Goal: Task Accomplishment & Management: Complete application form

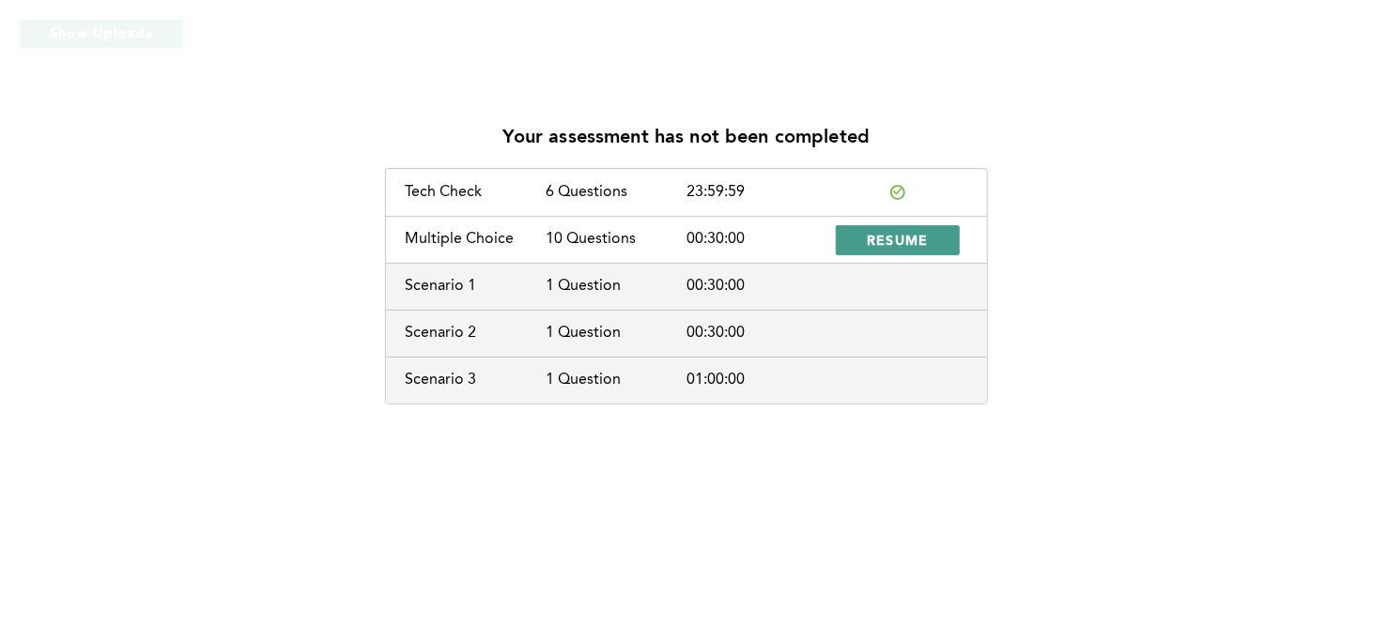
click at [890, 248] on span "RESUME" at bounding box center [898, 240] width 62 height 18
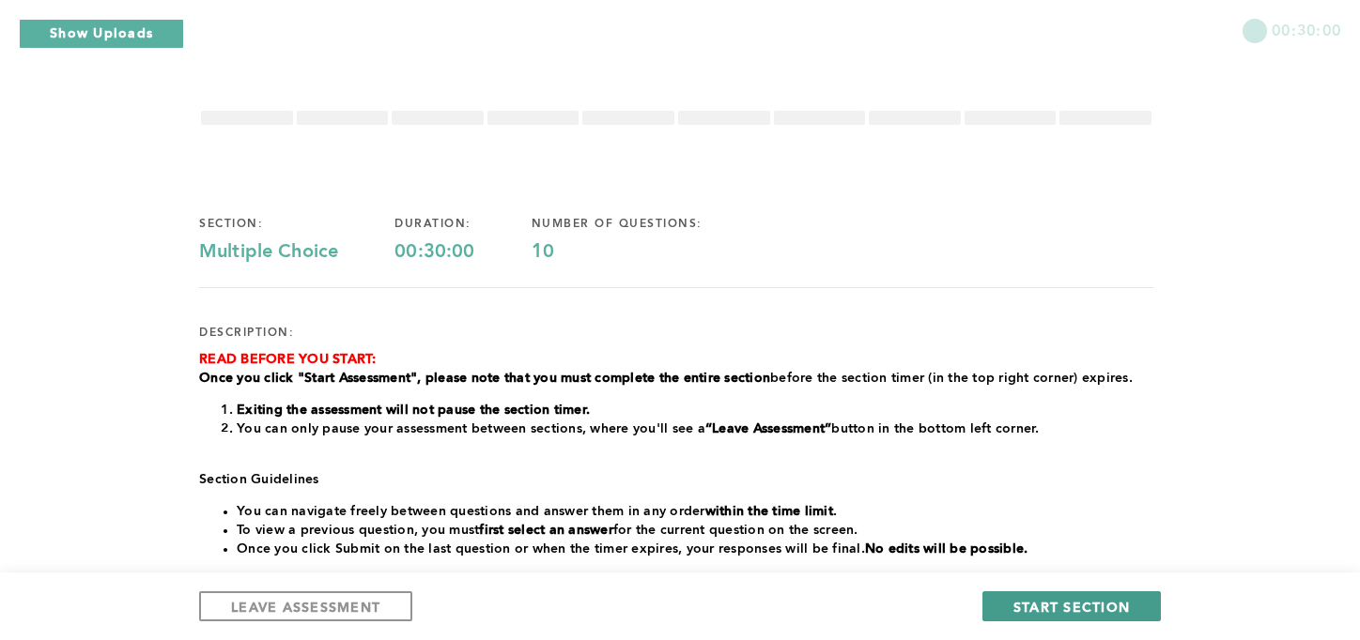
click at [1074, 619] on button "START SECTION" at bounding box center [1071, 607] width 178 height 30
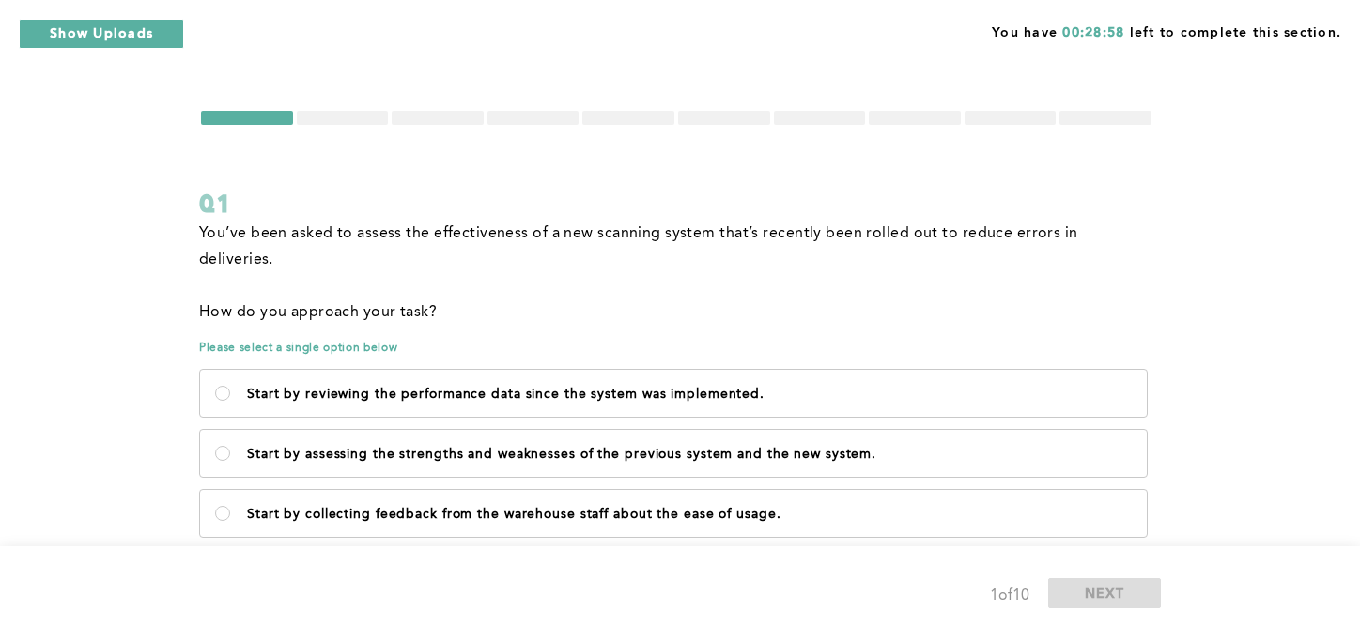
scroll to position [81, 0]
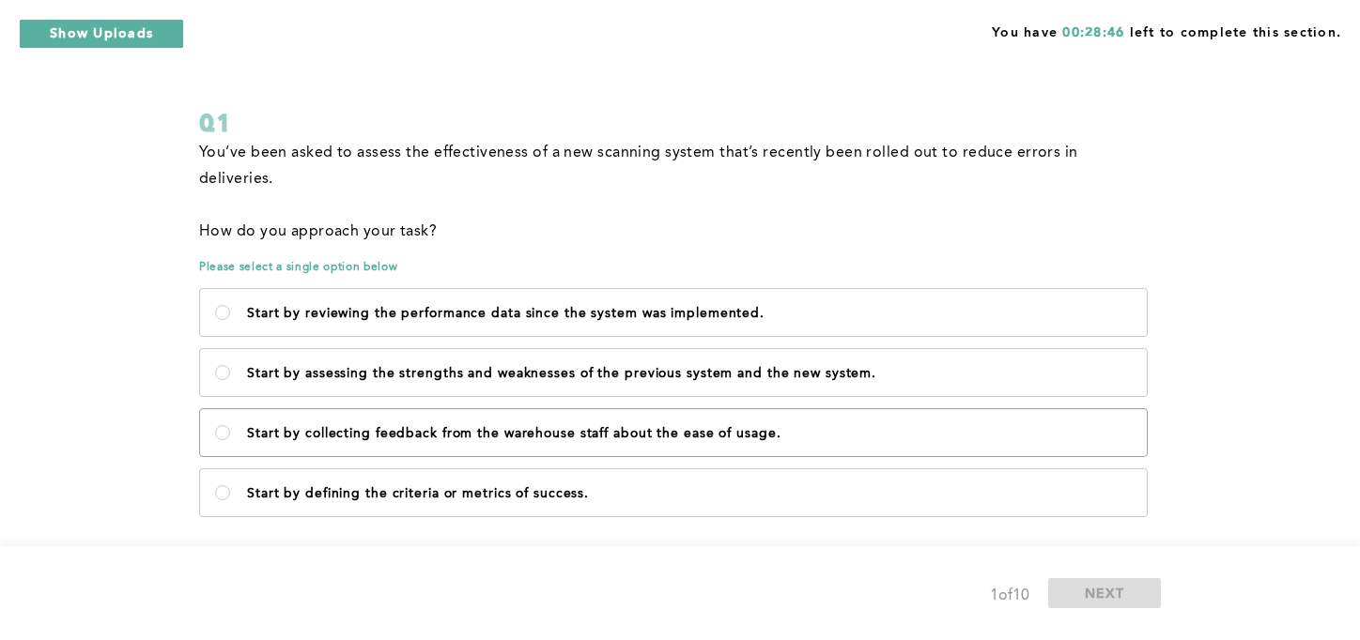
click at [437, 422] on label "Start by collecting feedback from the warehouse staff about the ease of usage." at bounding box center [673, 432] width 947 height 47
click at [230, 425] on usage\ "Start by collecting feedback from the warehouse staff about the ease of usage." at bounding box center [222, 432] width 15 height 15
radio usage\ "true"
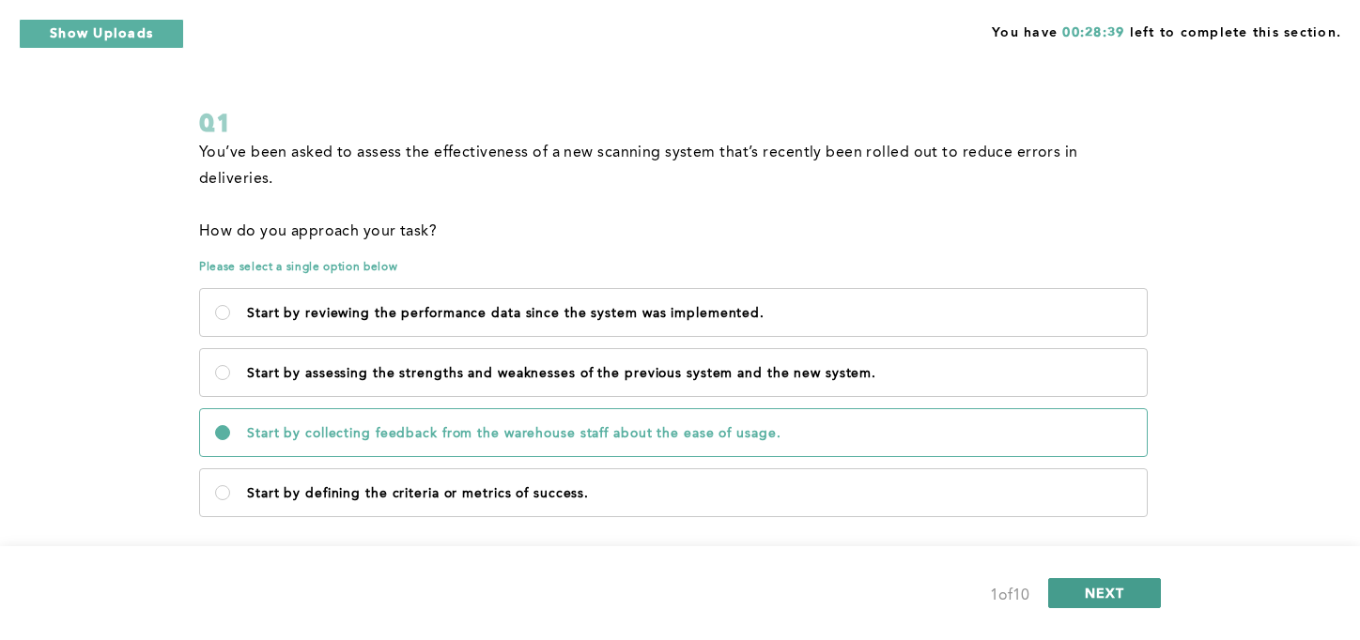
click at [1119, 592] on span "NEXT" at bounding box center [1105, 593] width 40 height 18
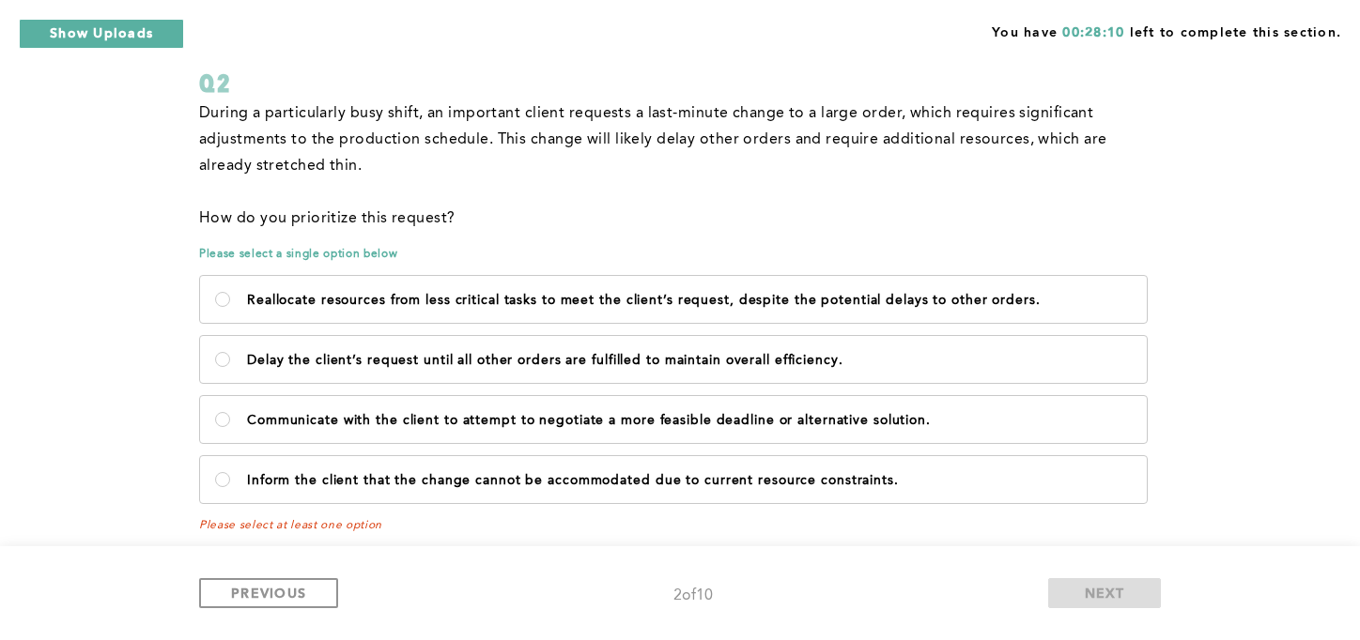
scroll to position [133, 0]
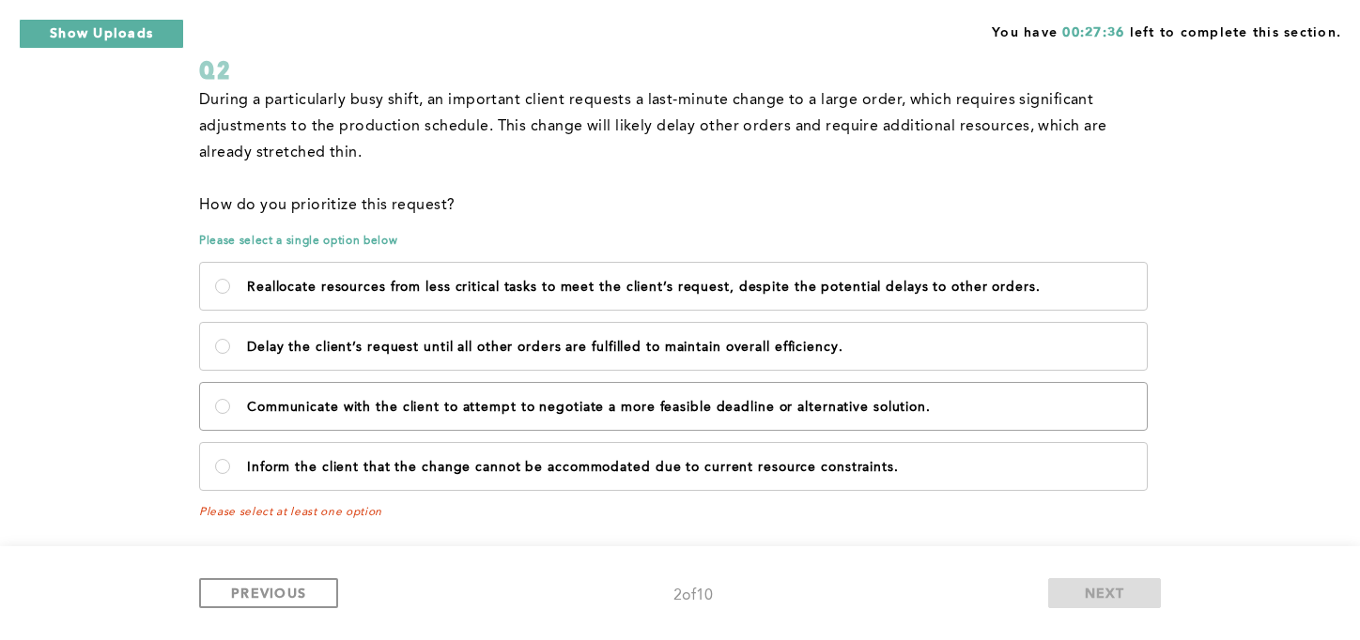
click at [578, 407] on p "Communicate with the client to attempt to negotiate a more feasible deadline or…" at bounding box center [689, 407] width 885 height 15
click at [230, 407] on solution\ "Communicate with the client to attempt to negotiate a more feasible deadline or…" at bounding box center [222, 406] width 15 height 15
radio solution\ "true"
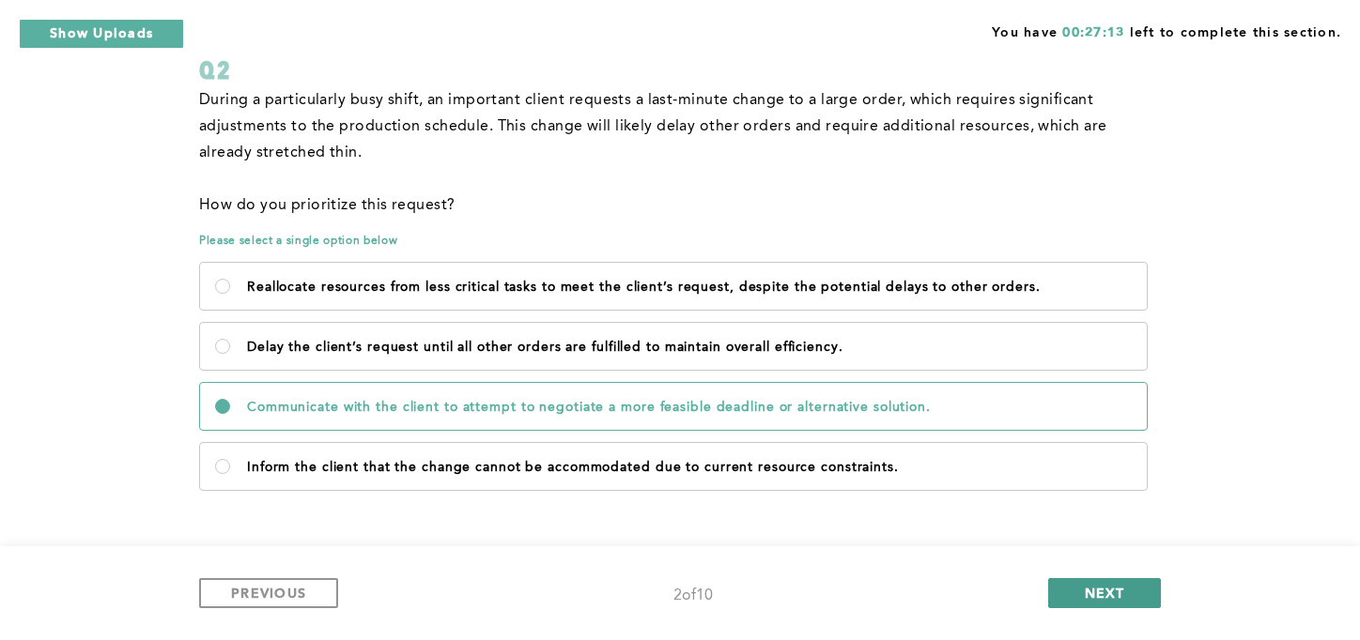
click at [1075, 593] on button "NEXT" at bounding box center [1104, 593] width 113 height 30
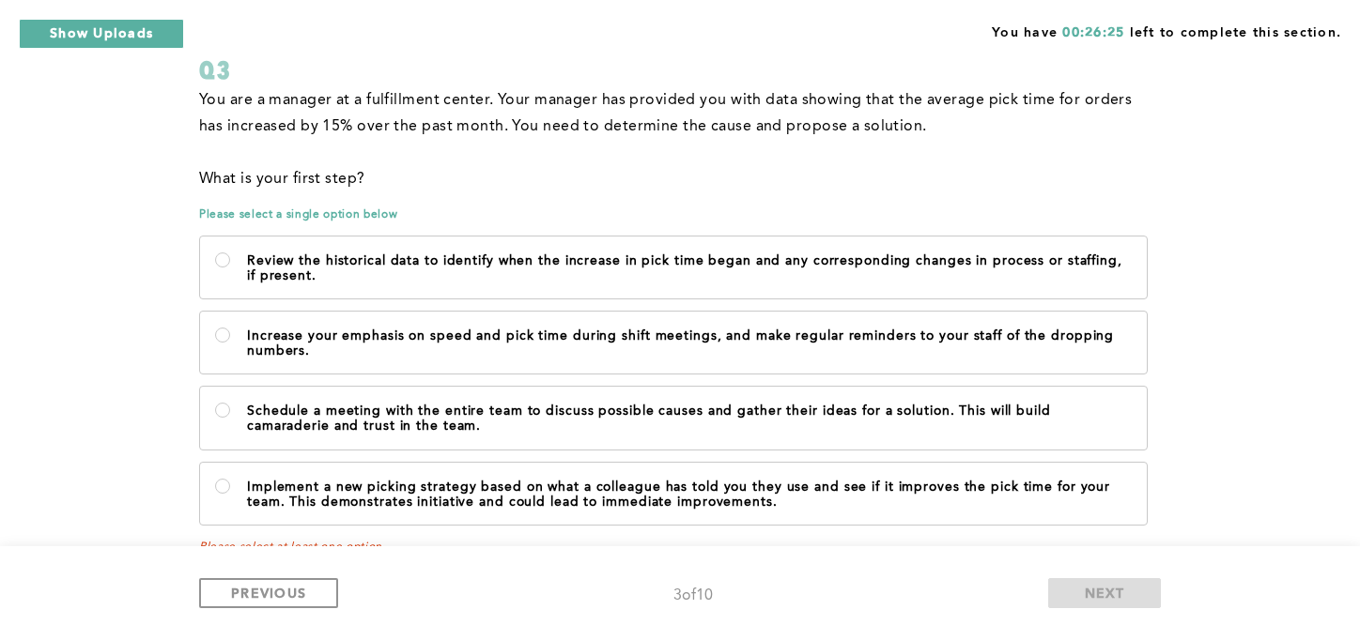
scroll to position [168, 0]
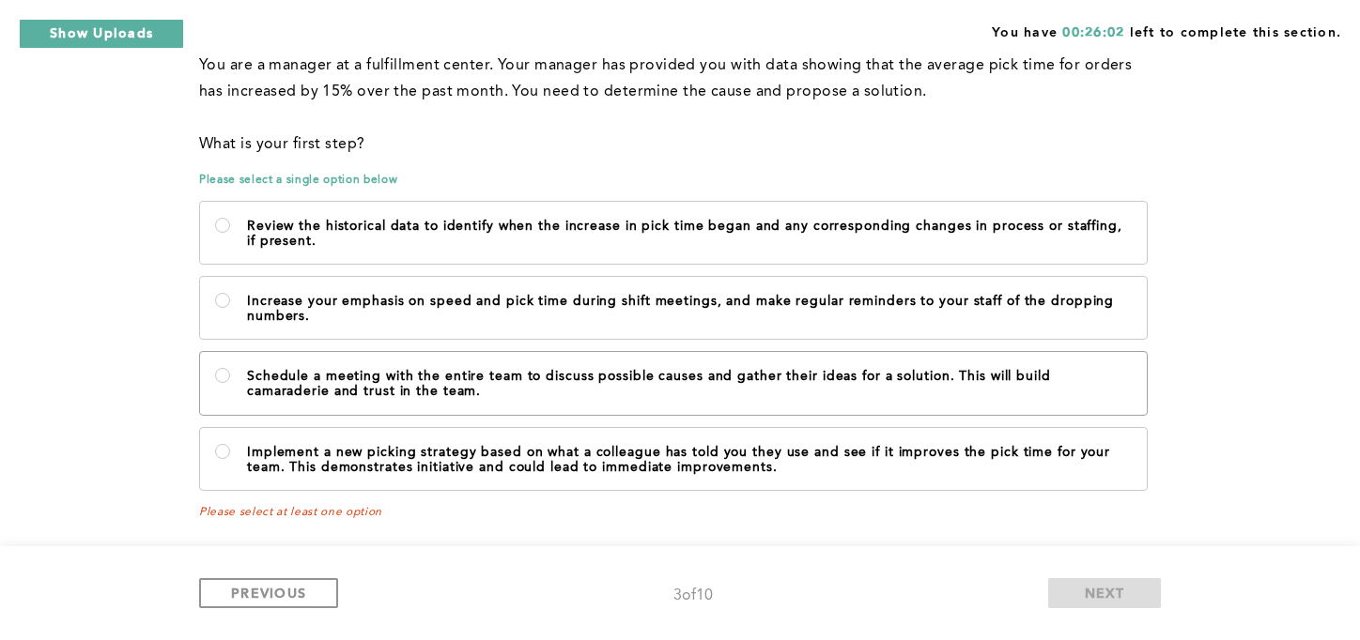
click at [718, 371] on p "Schedule a meeting with the entire team to discuss possible causes and gather t…" at bounding box center [689, 384] width 885 height 30
click at [230, 371] on team\ "Schedule a meeting with the entire team to discuss possible causes and gather t…" at bounding box center [222, 375] width 15 height 15
radio team\ "true"
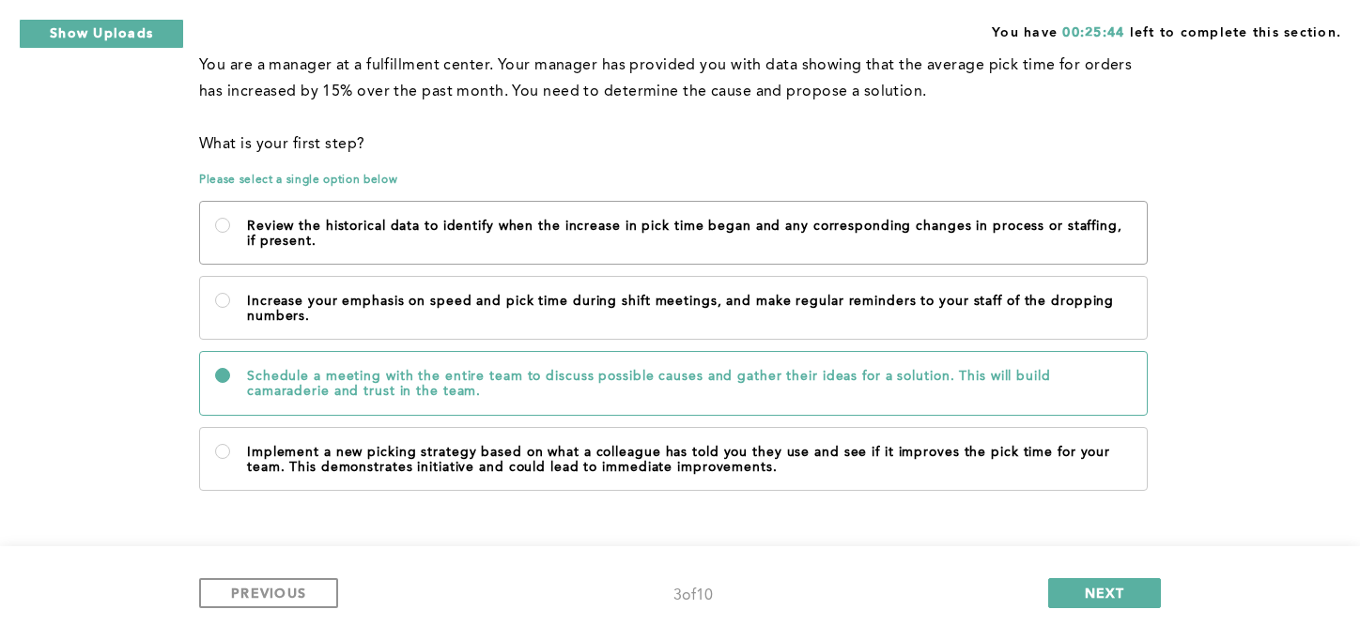
click at [1021, 253] on label "Review the historical data to identify when the increase in pick time began and…" at bounding box center [673, 233] width 947 height 62
click at [230, 233] on present\ "Review the historical data to identify when the increase in pick time began and…" at bounding box center [222, 225] width 15 height 15
radio present\ "true"
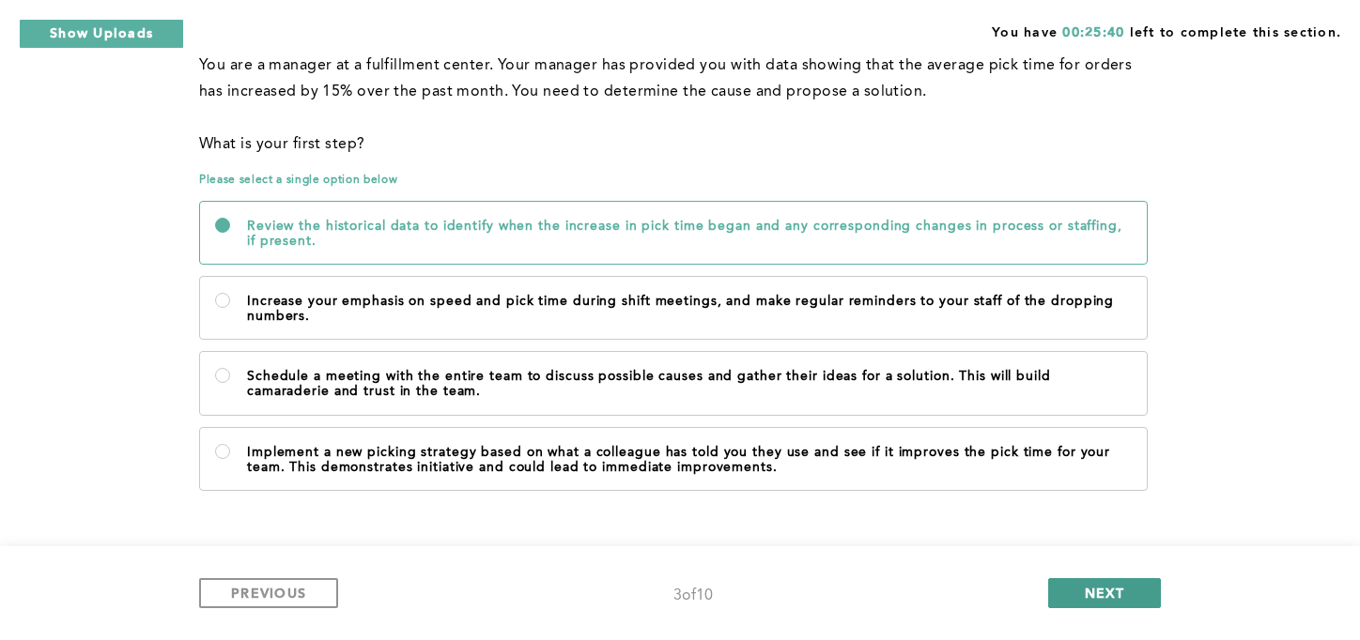
click at [1101, 590] on span "NEXT" at bounding box center [1105, 593] width 40 height 18
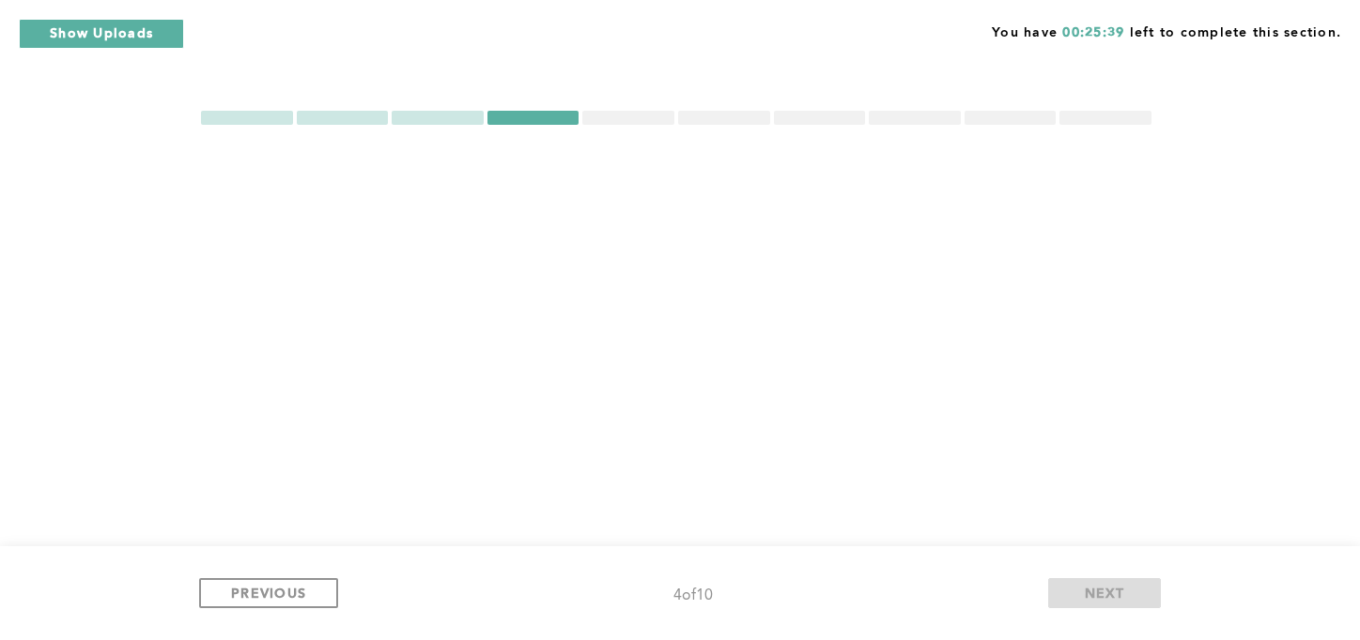
scroll to position [0, 0]
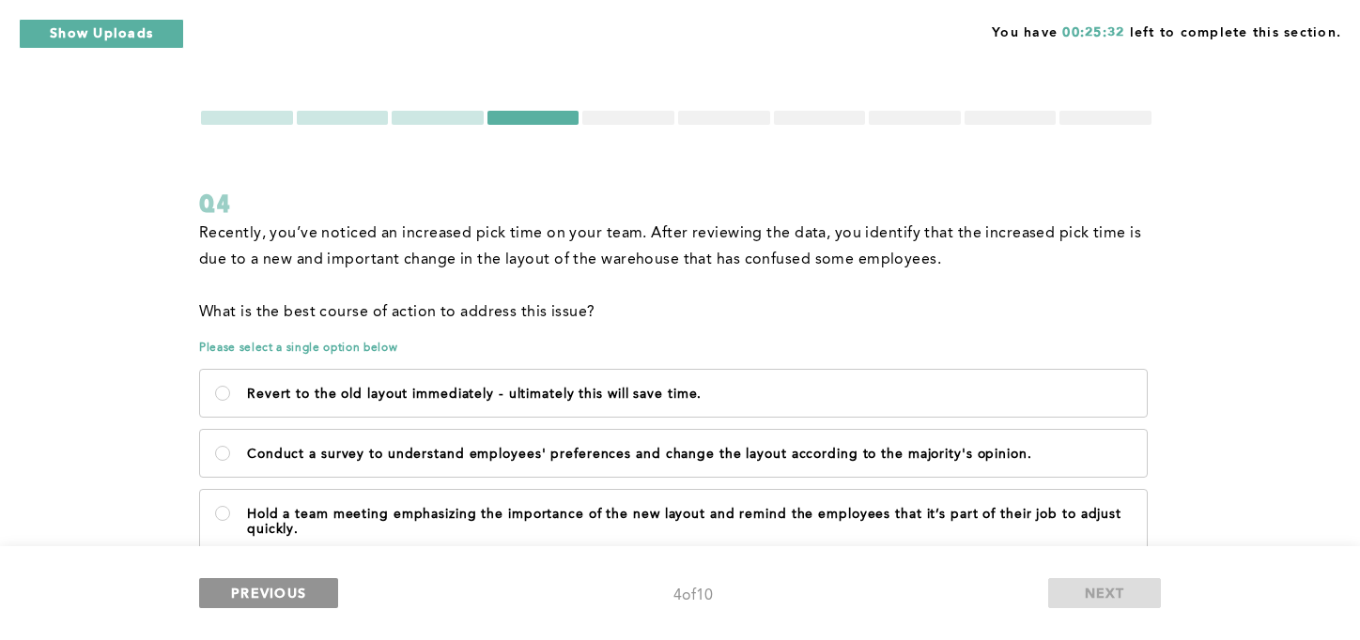
click at [265, 593] on span "PREVIOUS" at bounding box center [268, 593] width 75 height 18
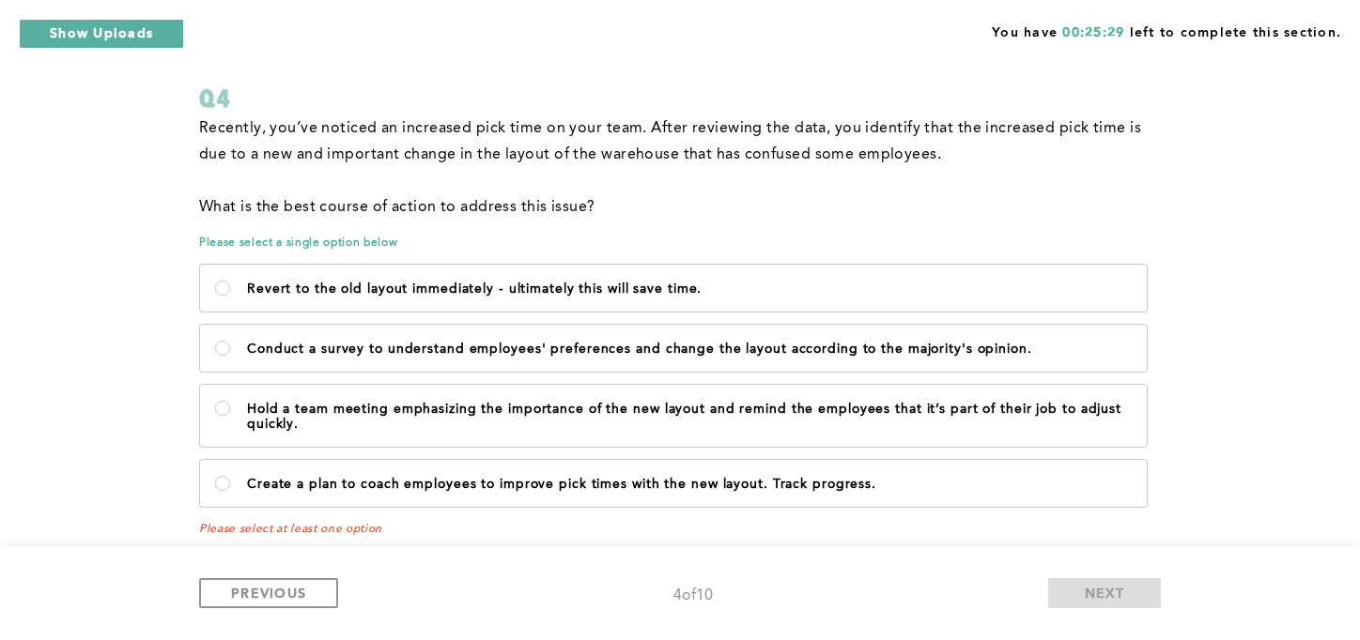
scroll to position [105, 0]
click at [541, 485] on p "Create a plan to coach employees to improve pick times with the new layout. Tra…" at bounding box center [689, 484] width 885 height 15
click at [230, 485] on progress\ "Create a plan to coach employees to improve pick times with the new layout. Tra…" at bounding box center [222, 483] width 15 height 15
radio progress\ "true"
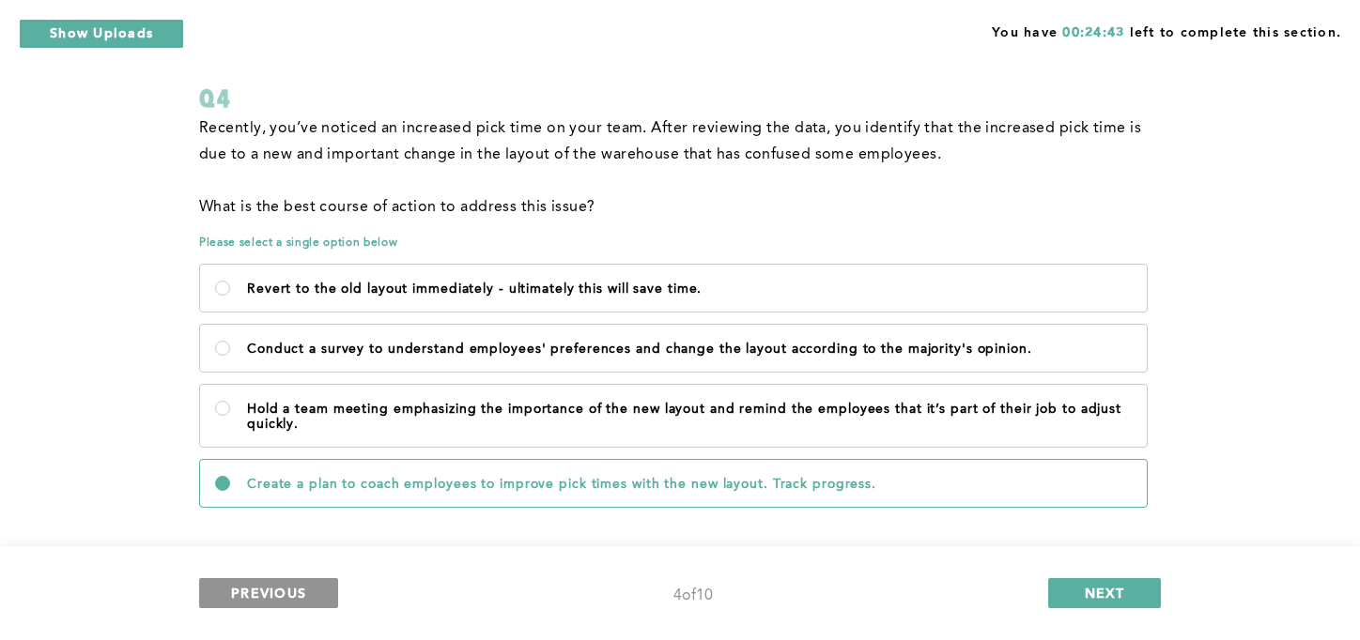
click at [297, 598] on span "PREVIOUS" at bounding box center [268, 593] width 75 height 18
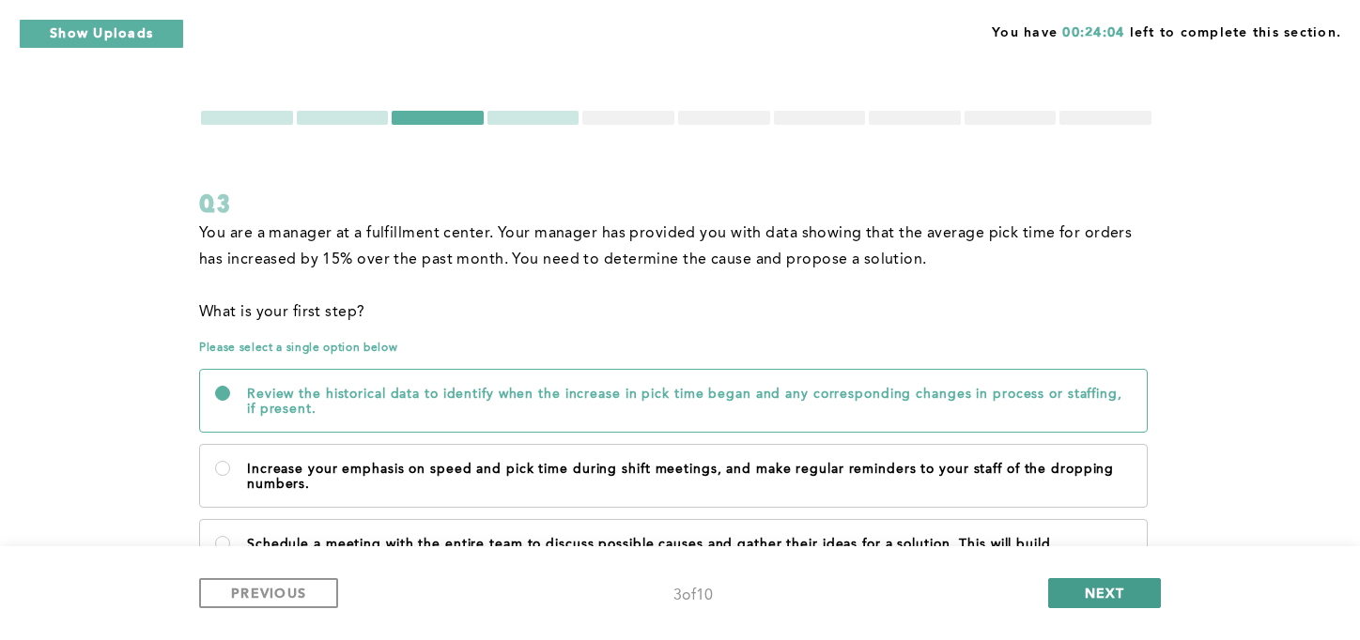
click at [1073, 591] on button "NEXT" at bounding box center [1104, 593] width 113 height 30
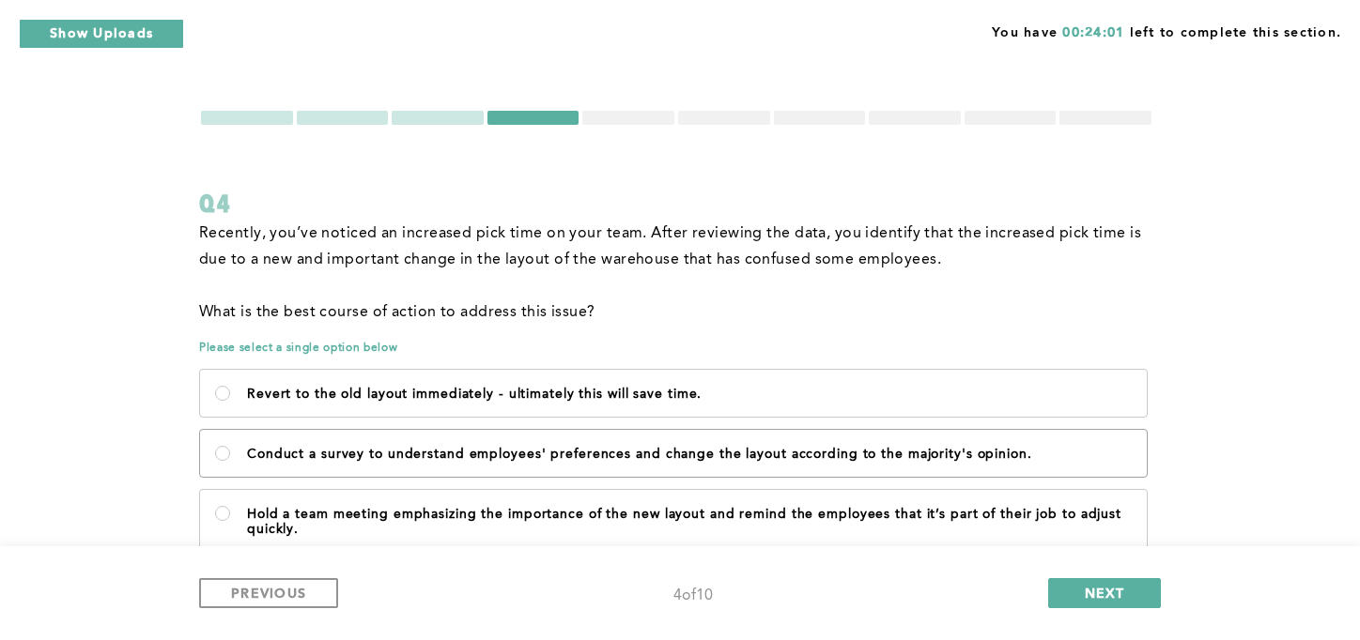
scroll to position [122, 0]
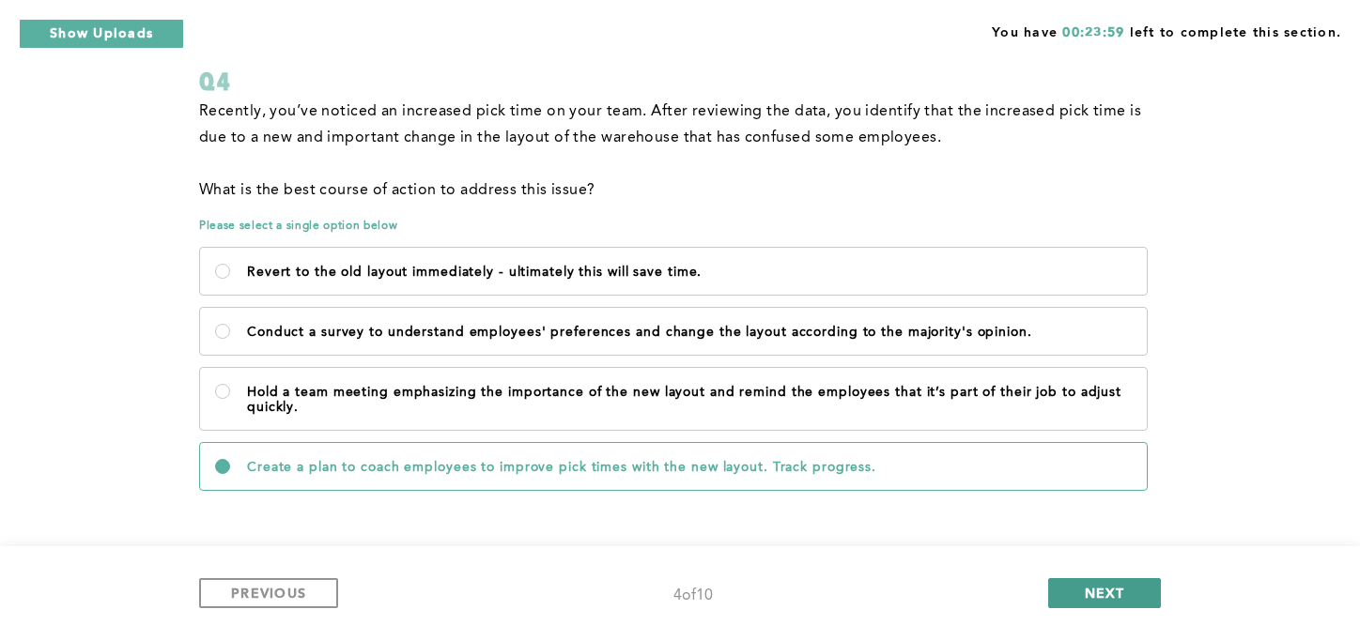
click at [1088, 599] on span "NEXT" at bounding box center [1105, 593] width 40 height 18
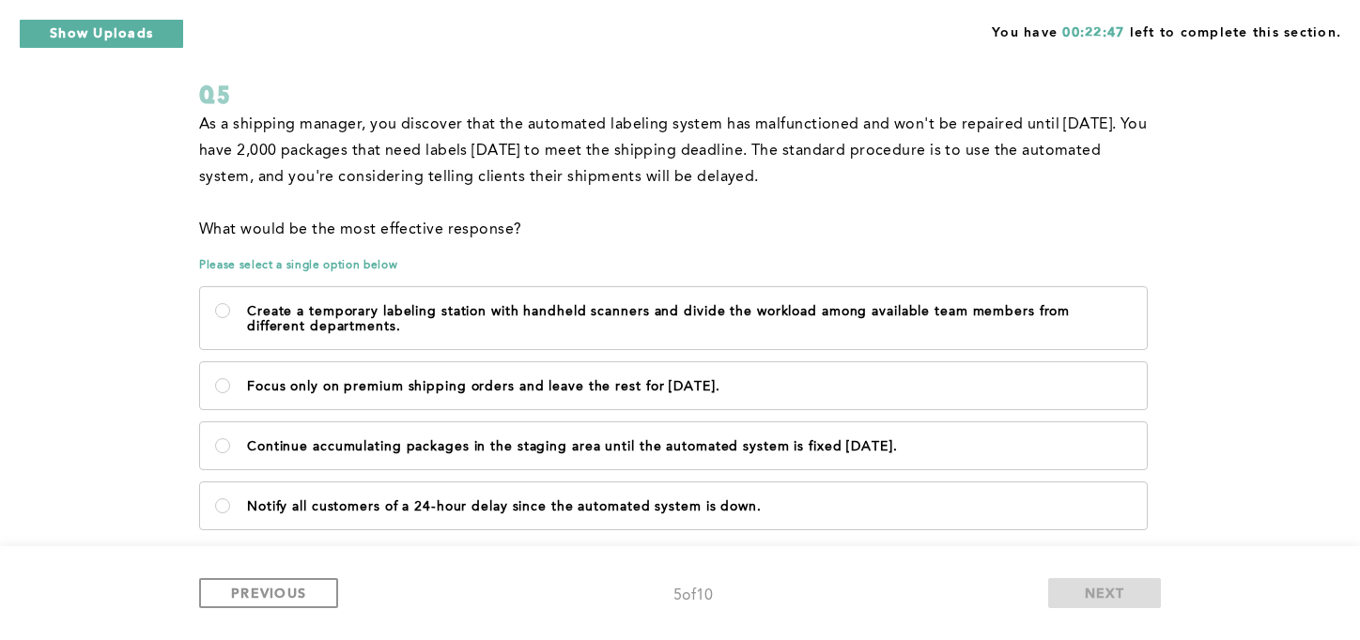
scroll to position [148, 0]
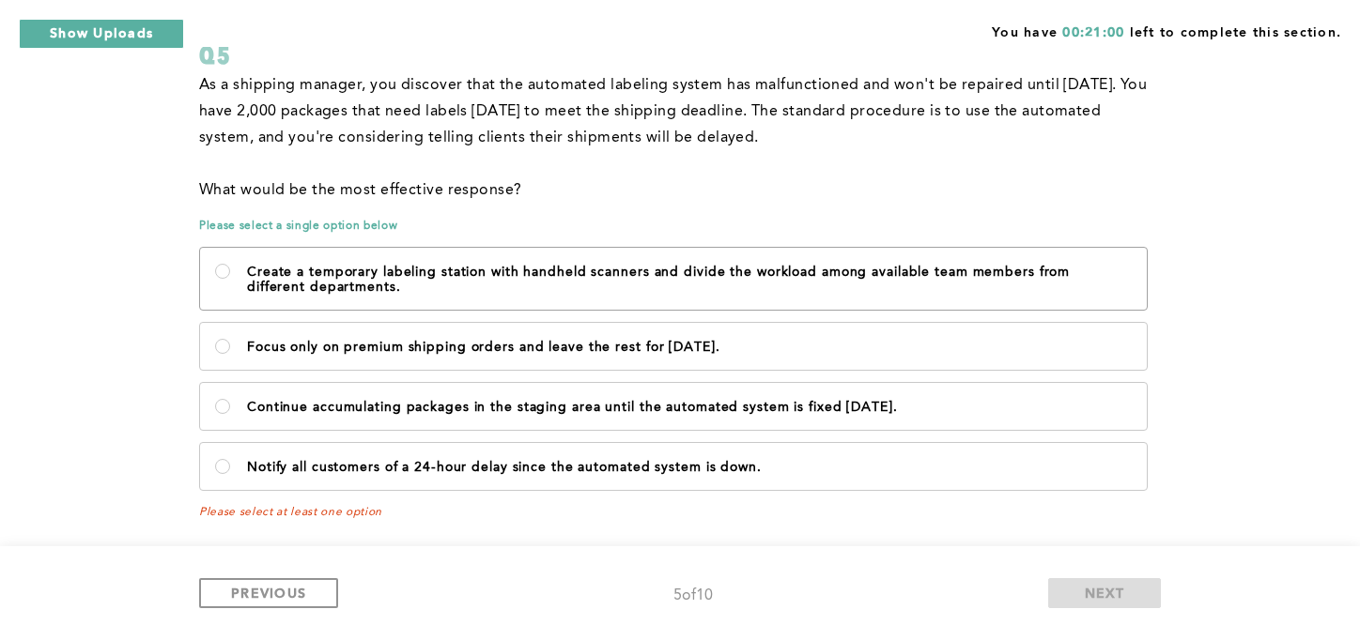
click at [490, 286] on p "Create a temporary labeling station with handheld scanners and divide the workl…" at bounding box center [689, 280] width 885 height 30
click at [230, 279] on departments\ "Create a temporary labeling station with handheld scanners and divide the workl…" at bounding box center [222, 271] width 15 height 15
radio departments\ "true"
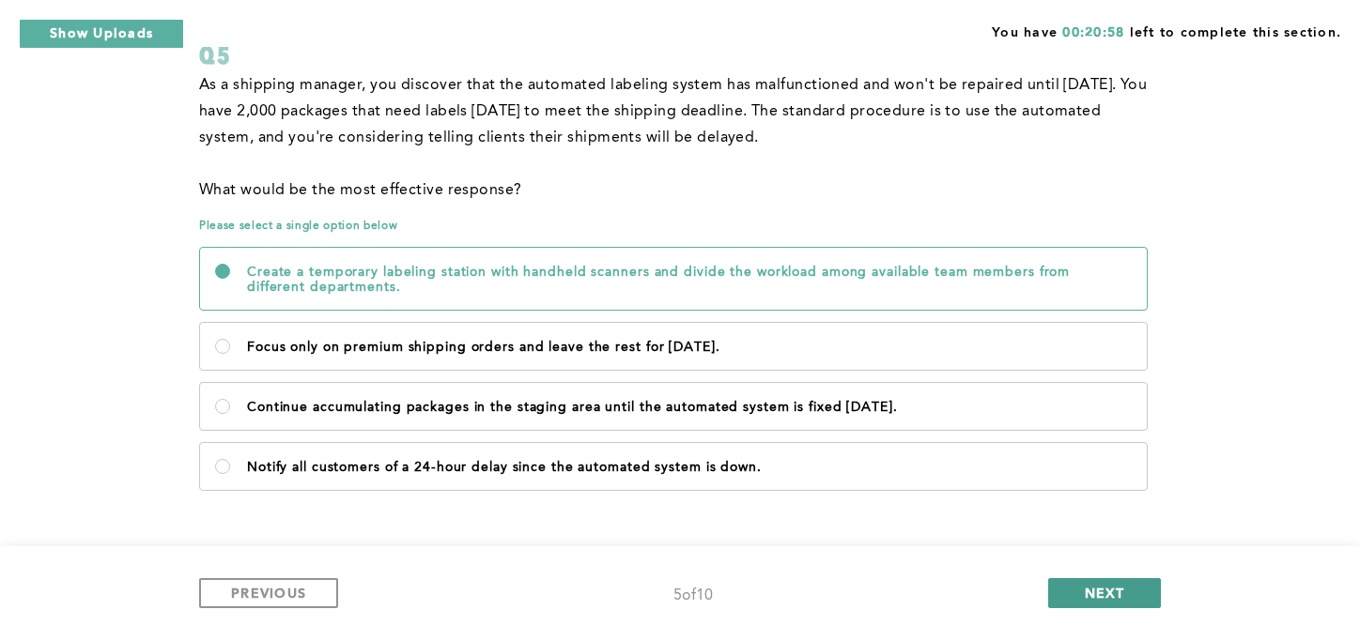
click at [1078, 593] on button "NEXT" at bounding box center [1104, 593] width 113 height 30
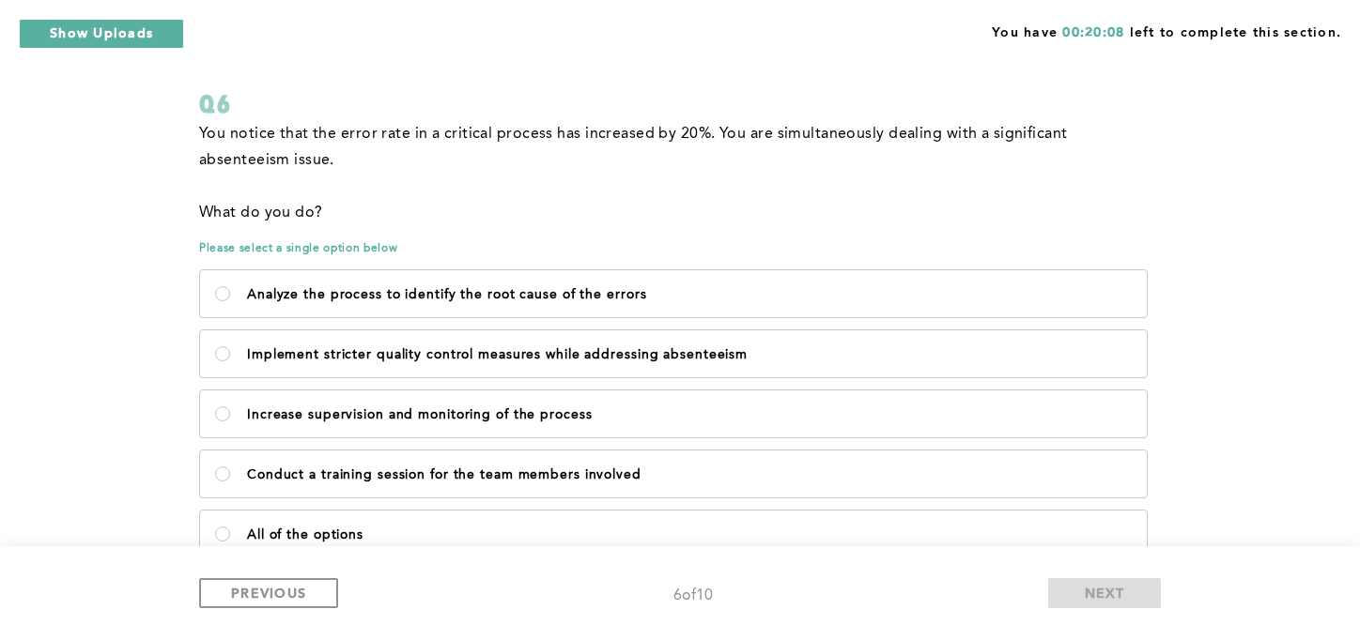
scroll to position [156, 0]
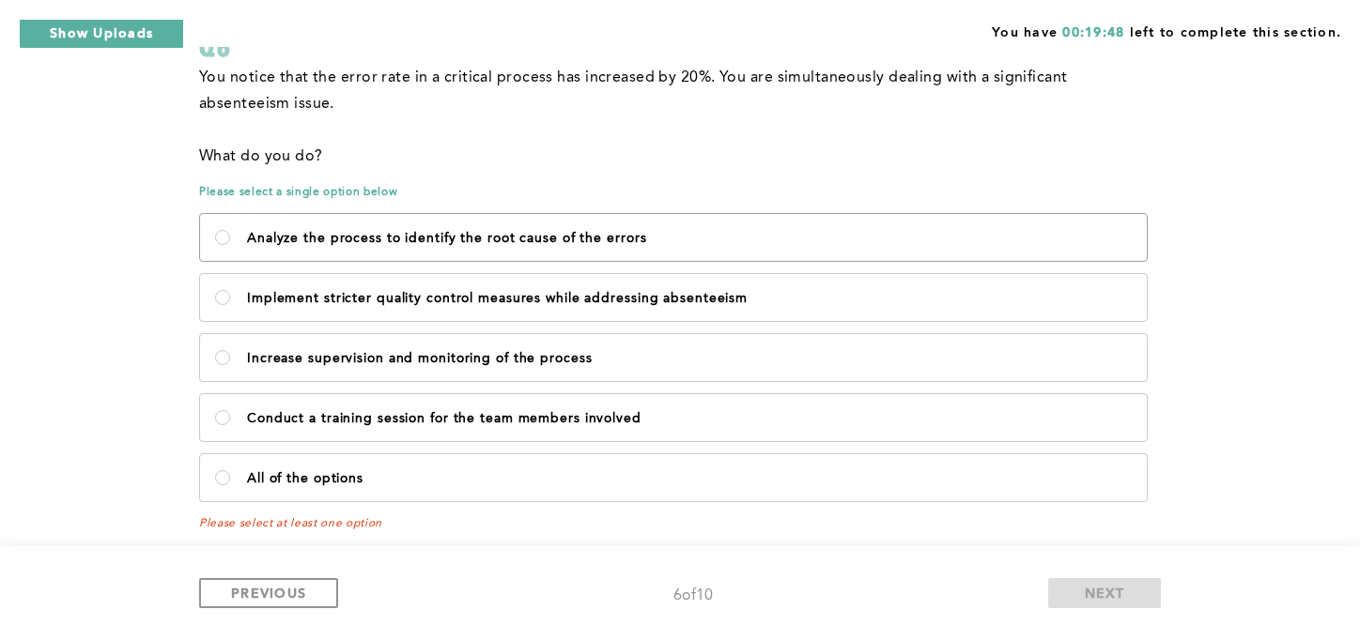
click at [632, 241] on p "Analyze the process to identify the root cause of the errors" at bounding box center [689, 238] width 885 height 15
click at [230, 241] on errors\<\/p\> "Analyze the process to identify the root cause of the errors" at bounding box center [222, 237] width 15 height 15
radio errors\<\/p\> "true"
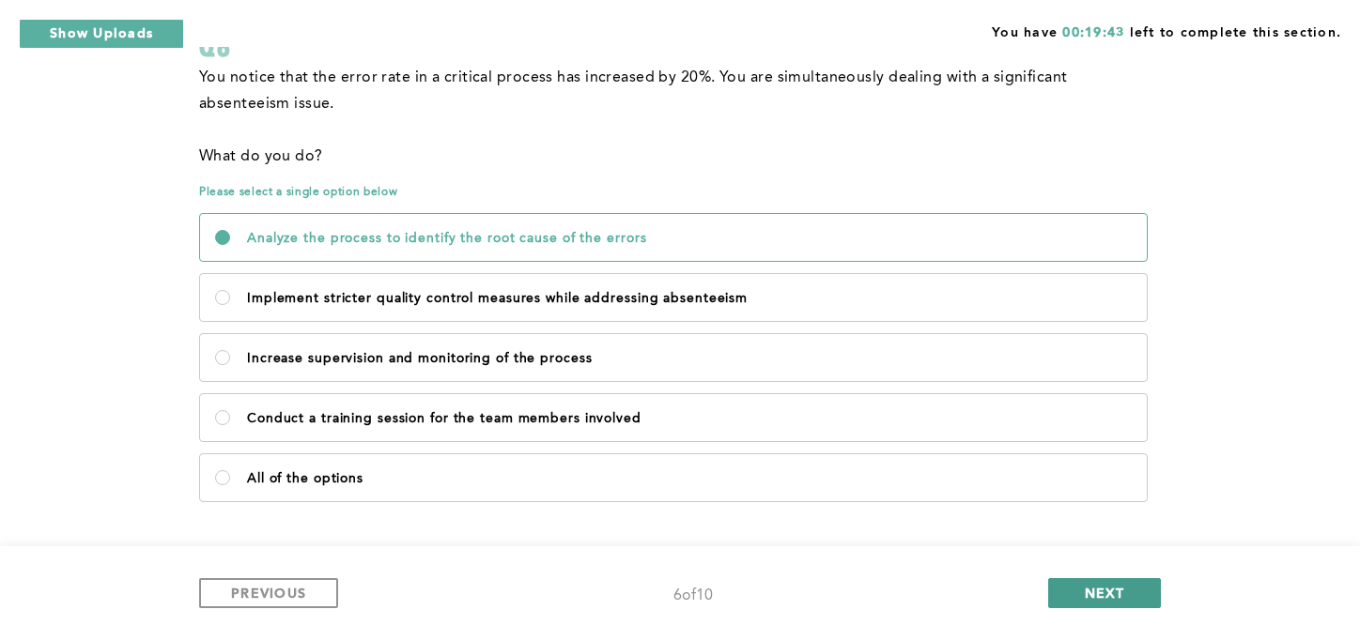
click at [1097, 594] on span "NEXT" at bounding box center [1105, 593] width 40 height 18
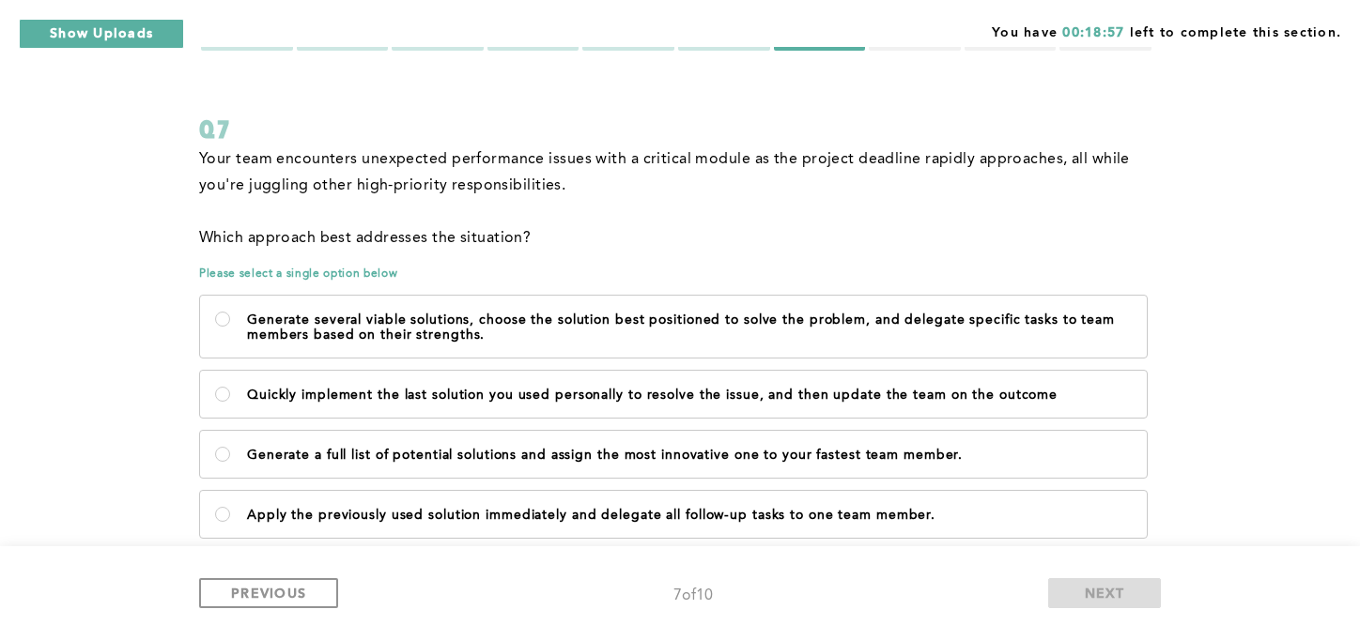
scroll to position [122, 0]
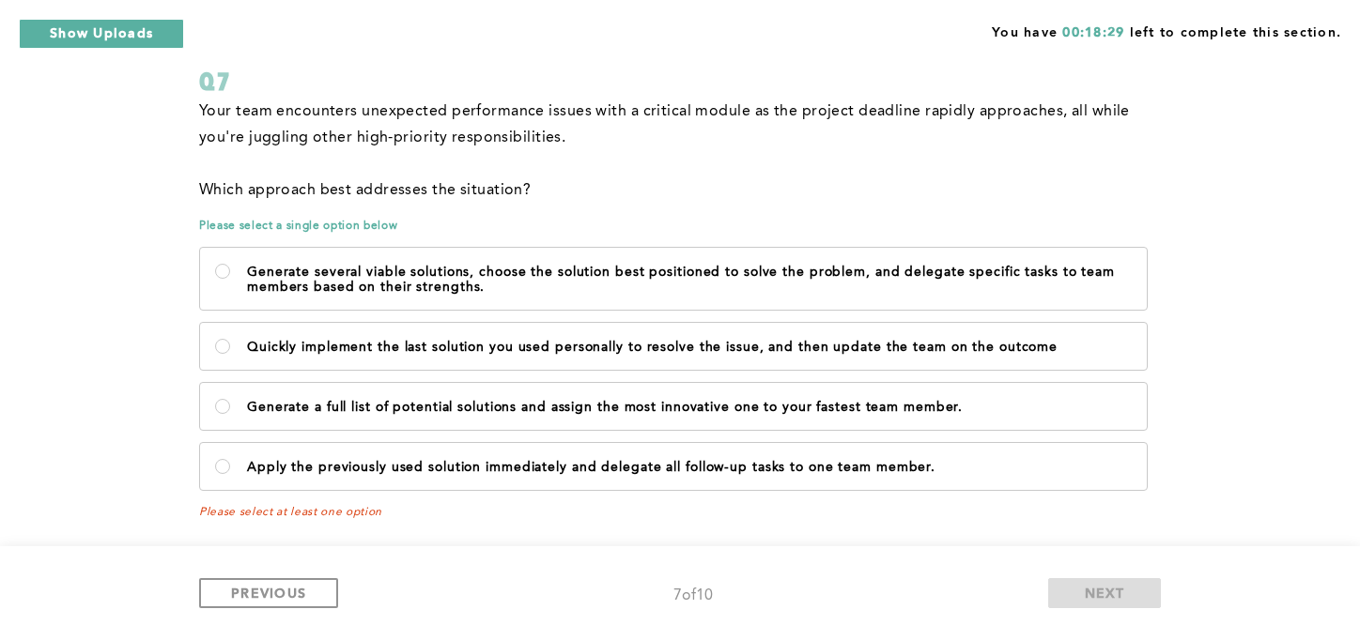
click at [1146, 264] on label "Generate several viable solutions, choose the solution best positioned to solve…" at bounding box center [673, 279] width 947 height 62
click at [230, 264] on strengths\ "Generate several viable solutions, choose the solution best positioned to solve…" at bounding box center [222, 271] width 15 height 15
radio strengths\ "true"
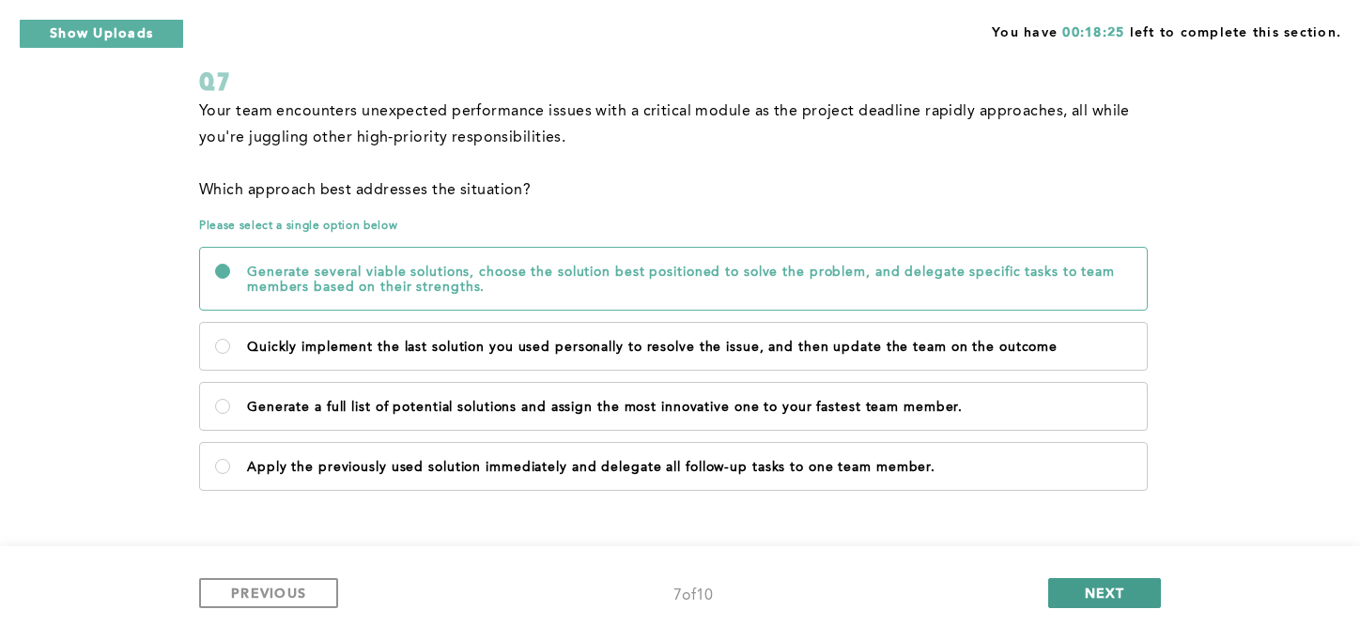
click at [1131, 583] on button "NEXT" at bounding box center [1104, 593] width 113 height 30
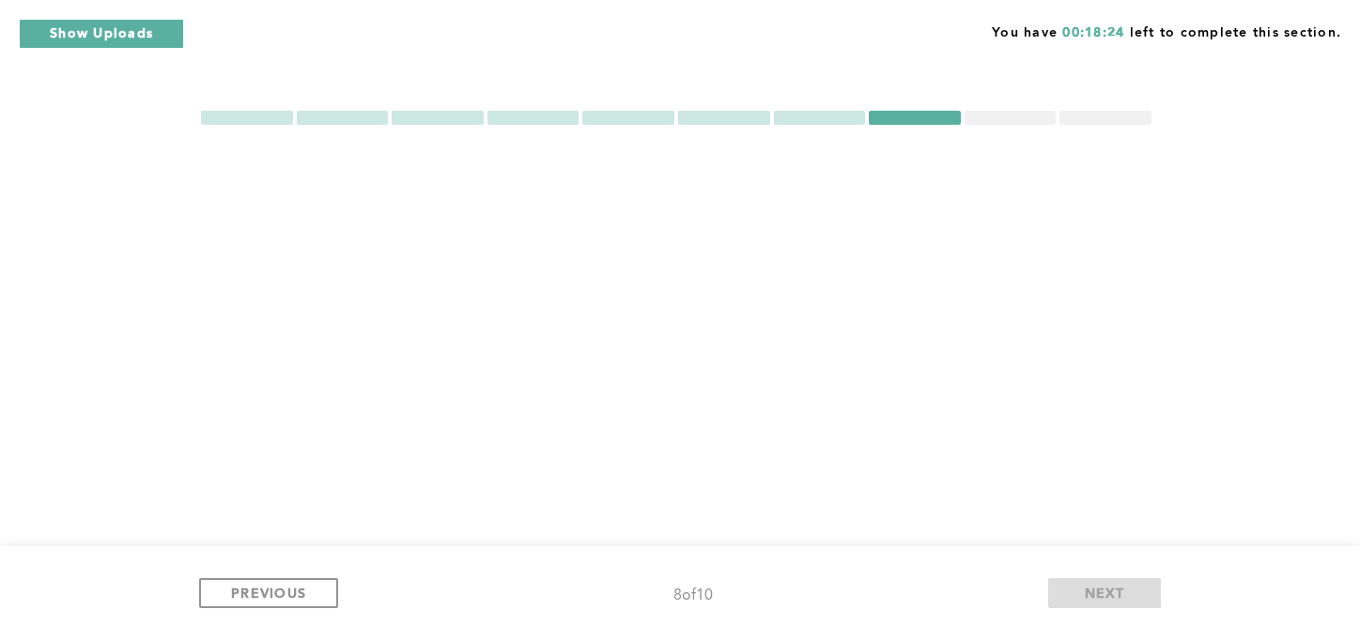
scroll to position [0, 0]
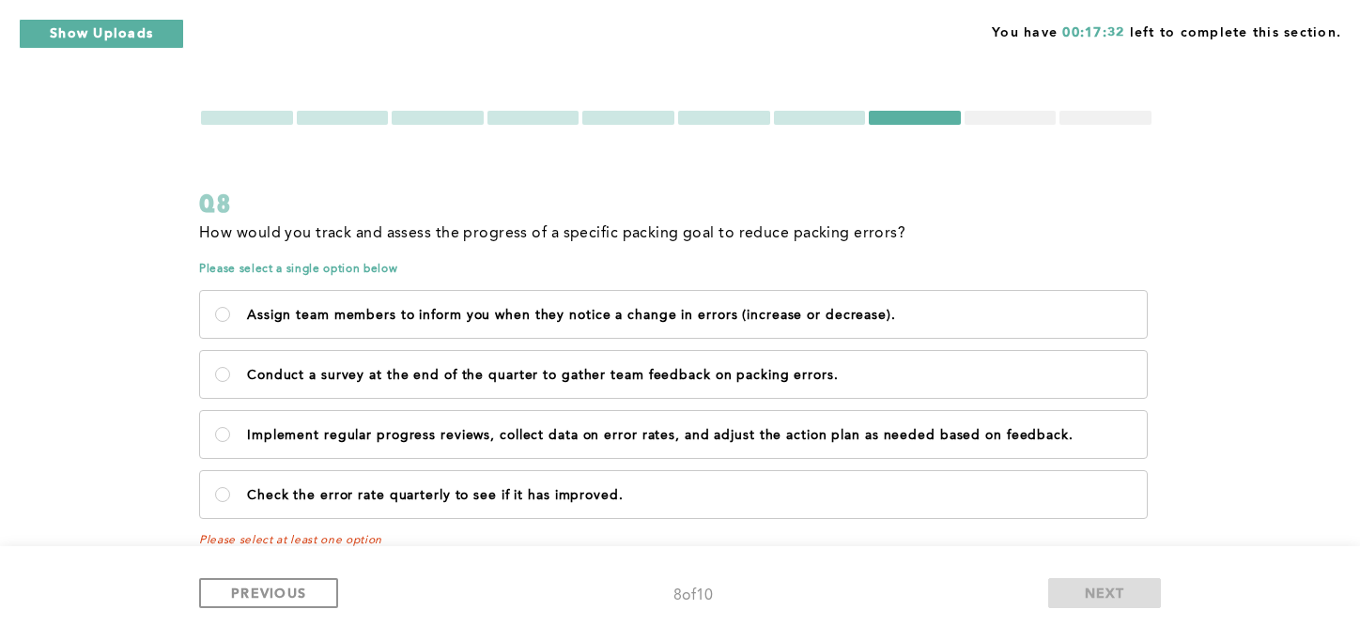
click at [1087, 554] on div "PREVIOUS 8 of 10 NEXT" at bounding box center [680, 594] width 1360 height 94
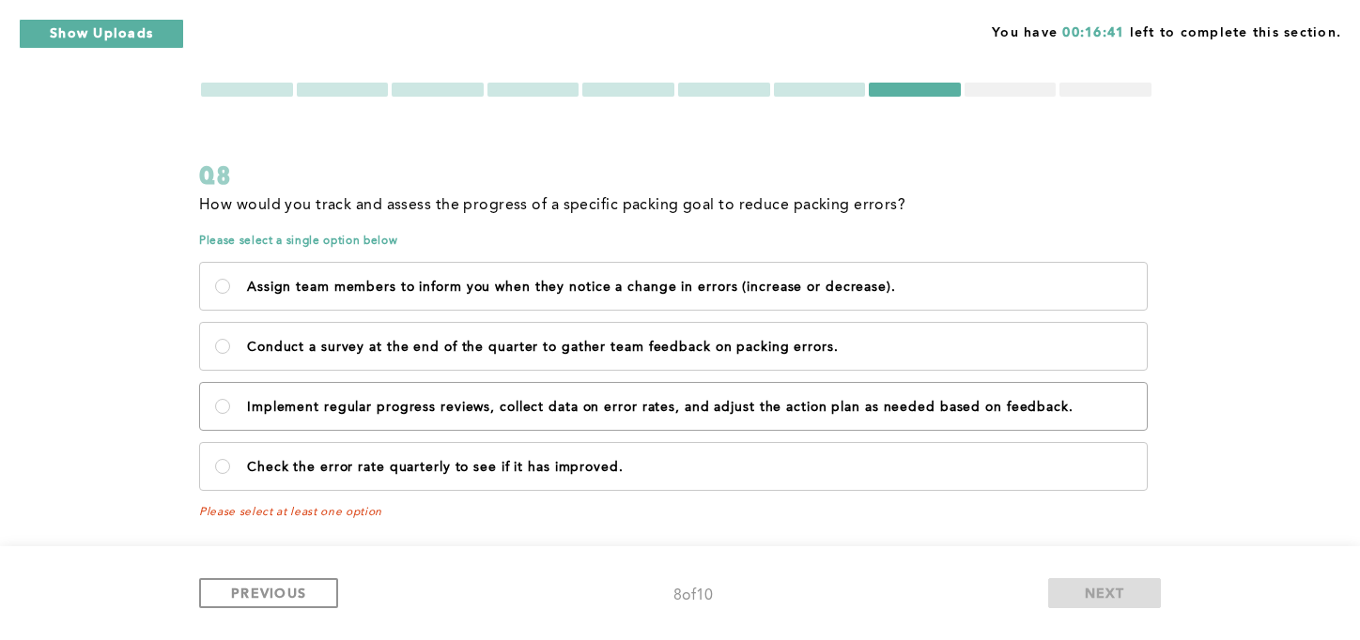
click at [832, 400] on p "Implement regular progress reviews, collect data on error rates, and adjust the…" at bounding box center [689, 407] width 885 height 15
click at [230, 400] on feedback\ "Implement regular progress reviews, collect data on error rates, and adjust the…" at bounding box center [222, 406] width 15 height 15
radio feedback\ "true"
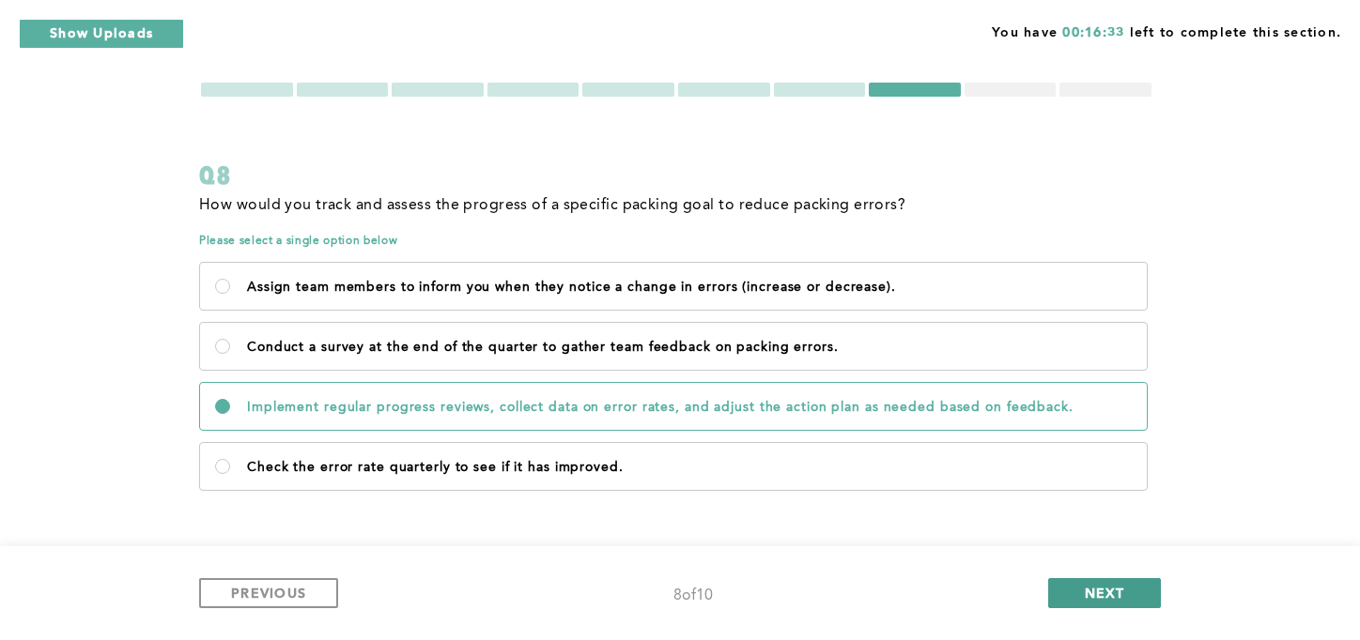
click at [1114, 591] on span "NEXT" at bounding box center [1105, 593] width 40 height 18
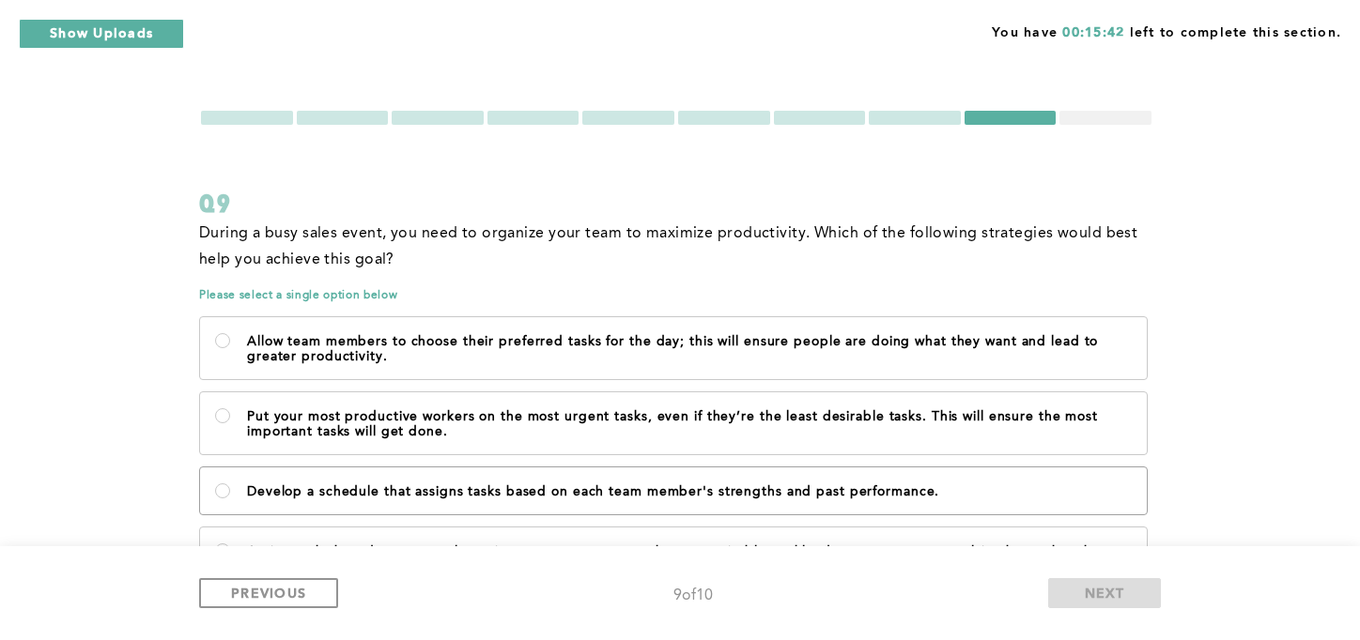
click at [215, 477] on label "Develop a schedule that assigns tasks based on each team member's strengths and…" at bounding box center [673, 491] width 947 height 47
click at [215, 484] on performance\ "Develop a schedule that assigns tasks based on each team member's strengths and…" at bounding box center [222, 491] width 15 height 15
radio performance\ "true"
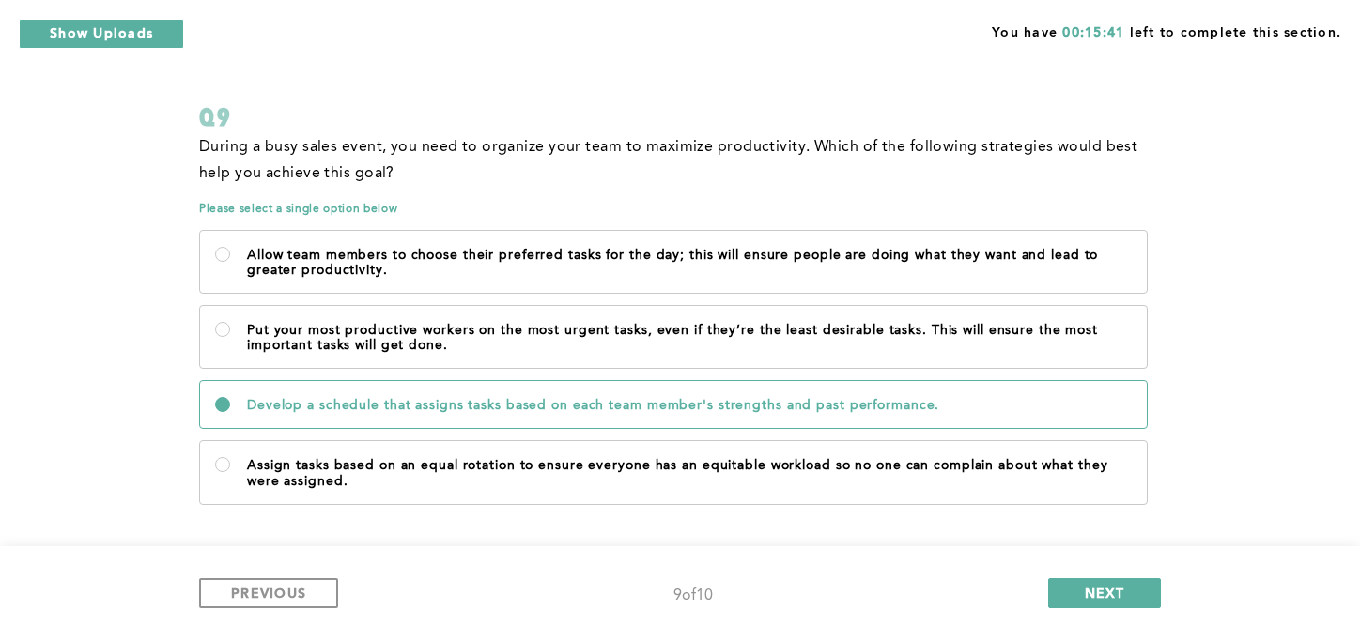
scroll to position [100, 0]
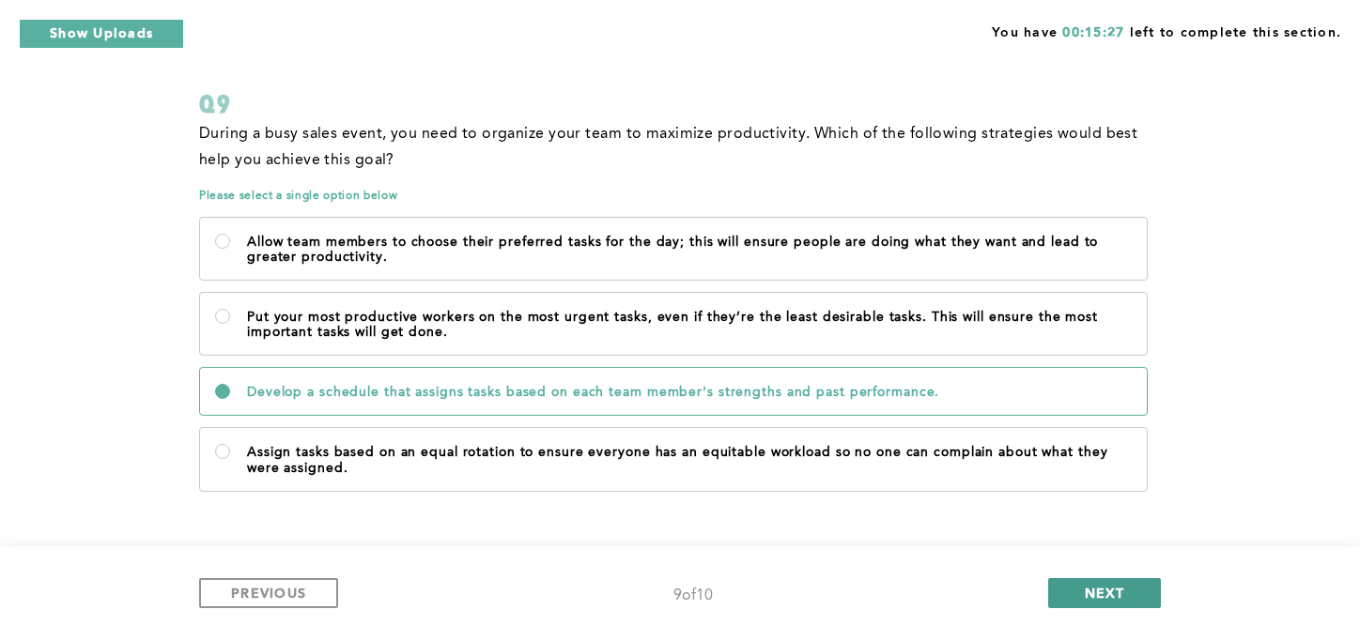
click at [1127, 597] on button "NEXT" at bounding box center [1104, 593] width 113 height 30
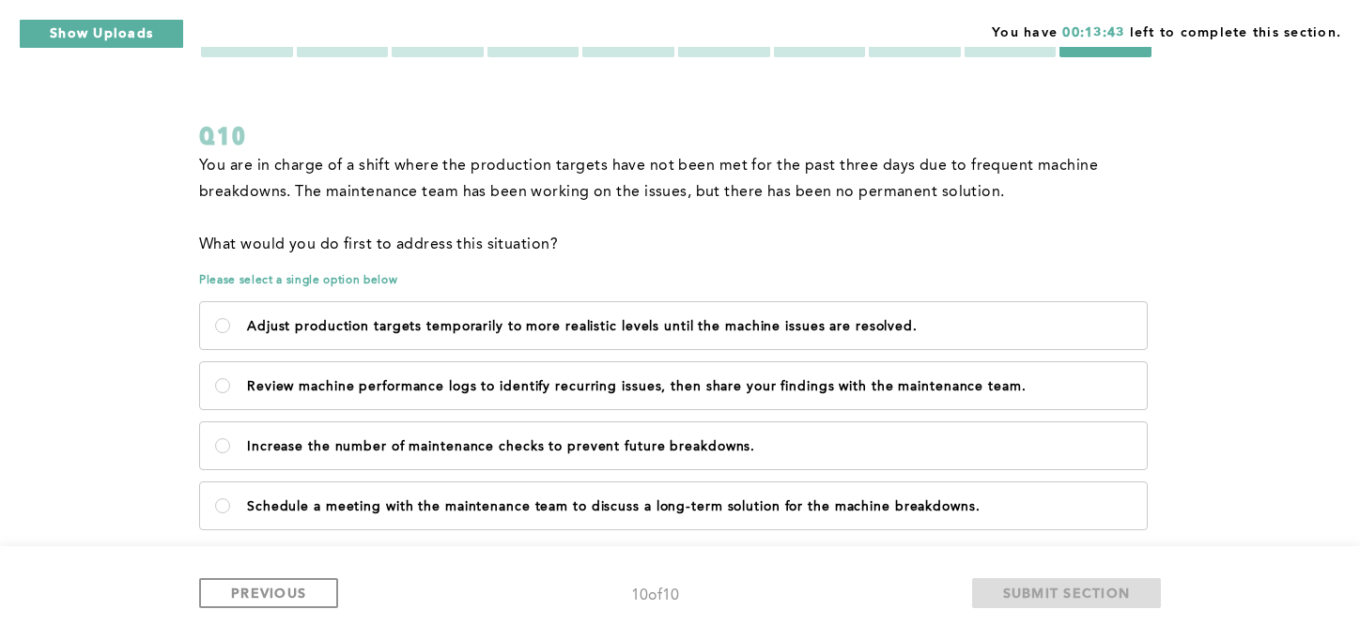
scroll to position [107, 0]
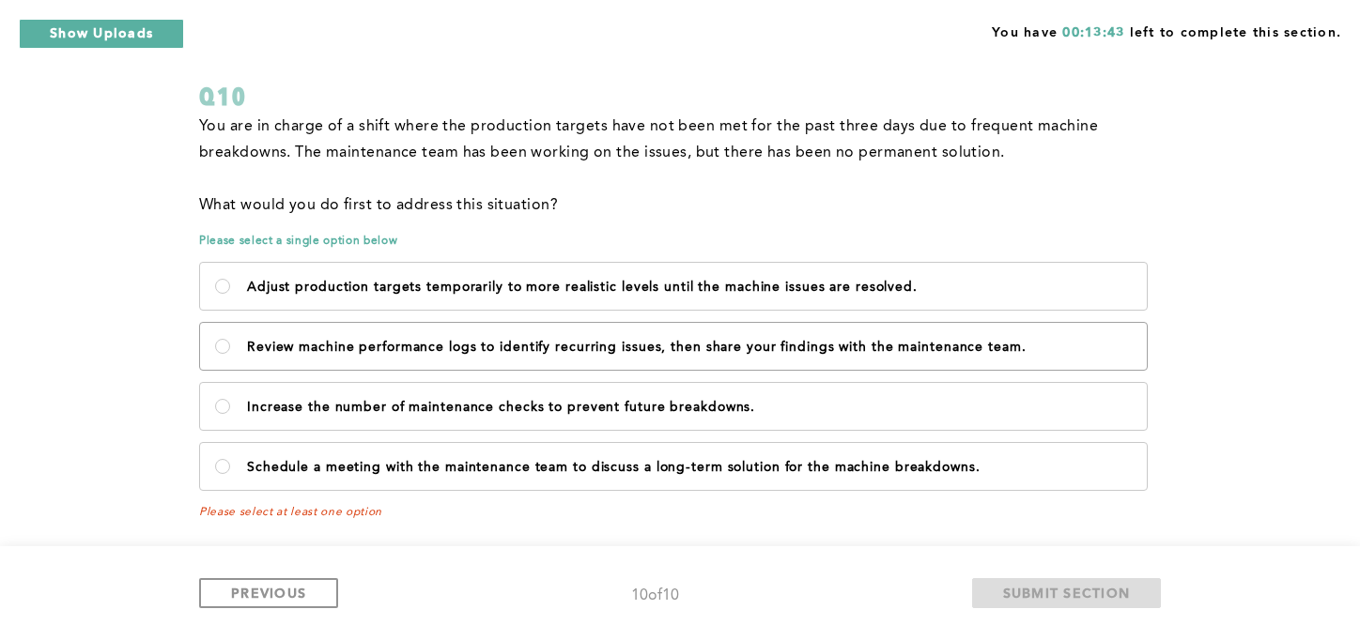
click at [1059, 347] on p "Review machine performance logs to identify recurring issues, then share your f…" at bounding box center [689, 347] width 885 height 15
click at [230, 347] on team\ "Review machine performance logs to identify recurring issues, then share your f…" at bounding box center [222, 346] width 15 height 15
radio team\ "true"
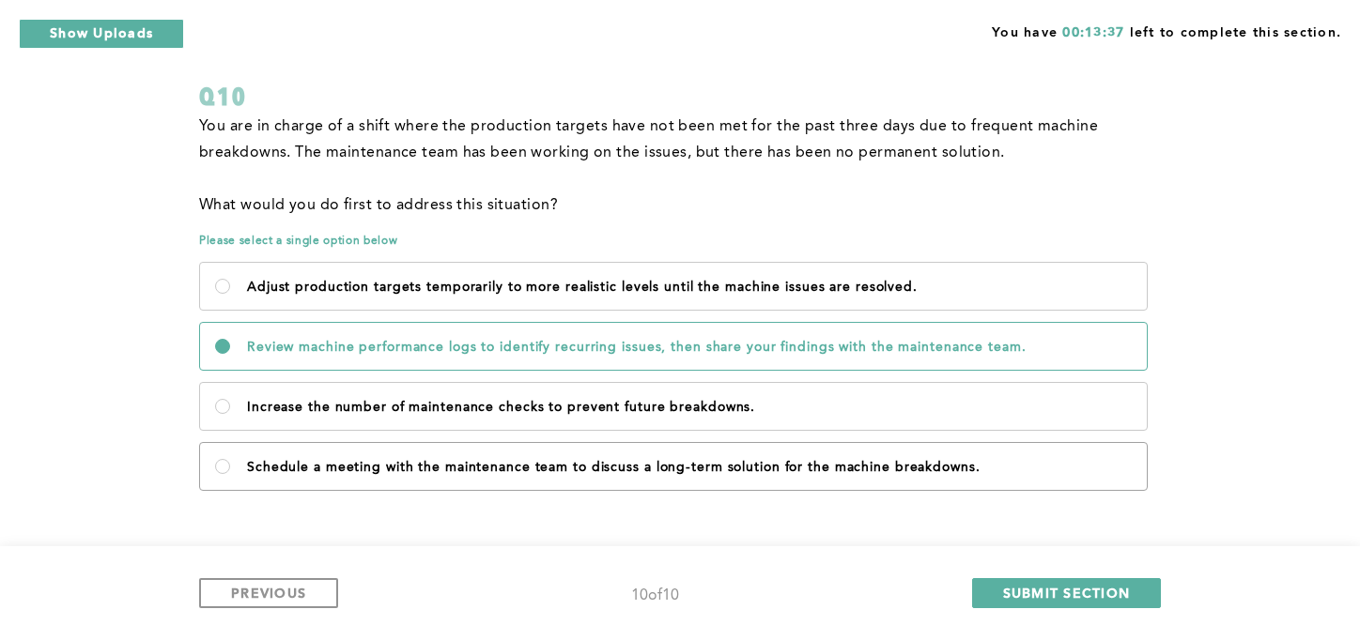
click at [856, 449] on label "Schedule a meeting with the maintenance team to discuss a long-term solution fo…" at bounding box center [673, 466] width 947 height 47
click at [230, 459] on breakdowns\ "Schedule a meeting with the maintenance team to discuss a long-term solution fo…" at bounding box center [222, 466] width 15 height 15
radio breakdowns\ "true"
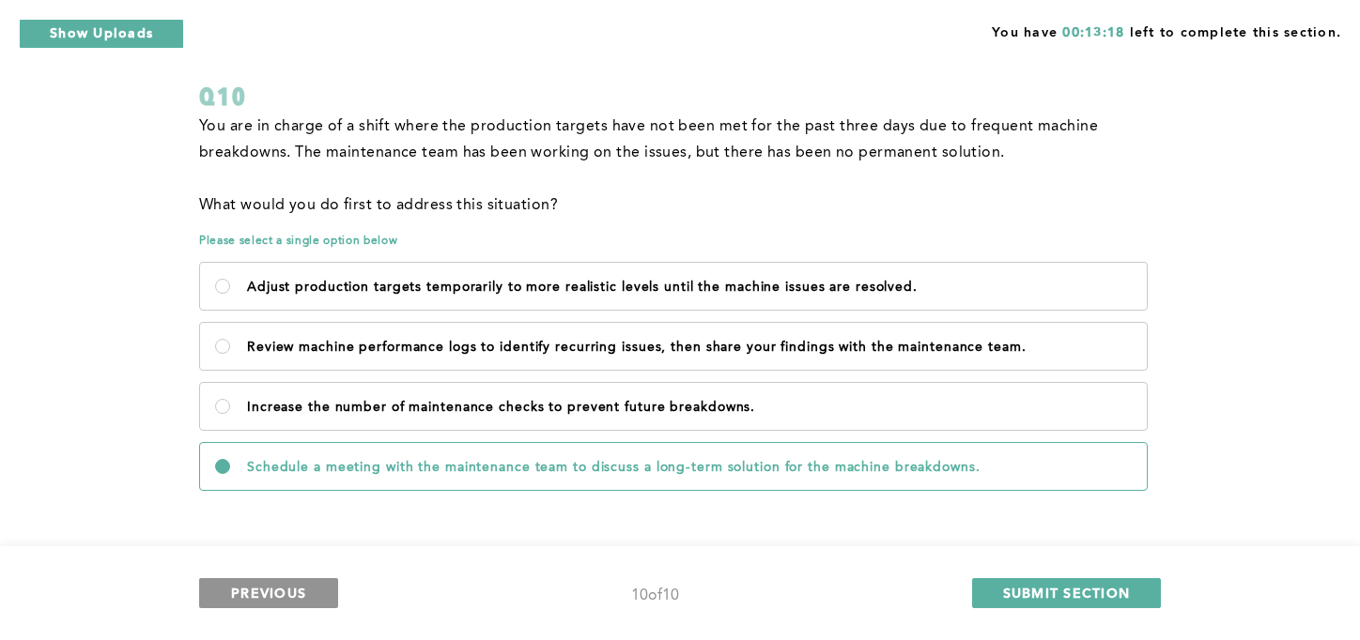
click at [234, 608] on button "PREVIOUS" at bounding box center [268, 593] width 139 height 30
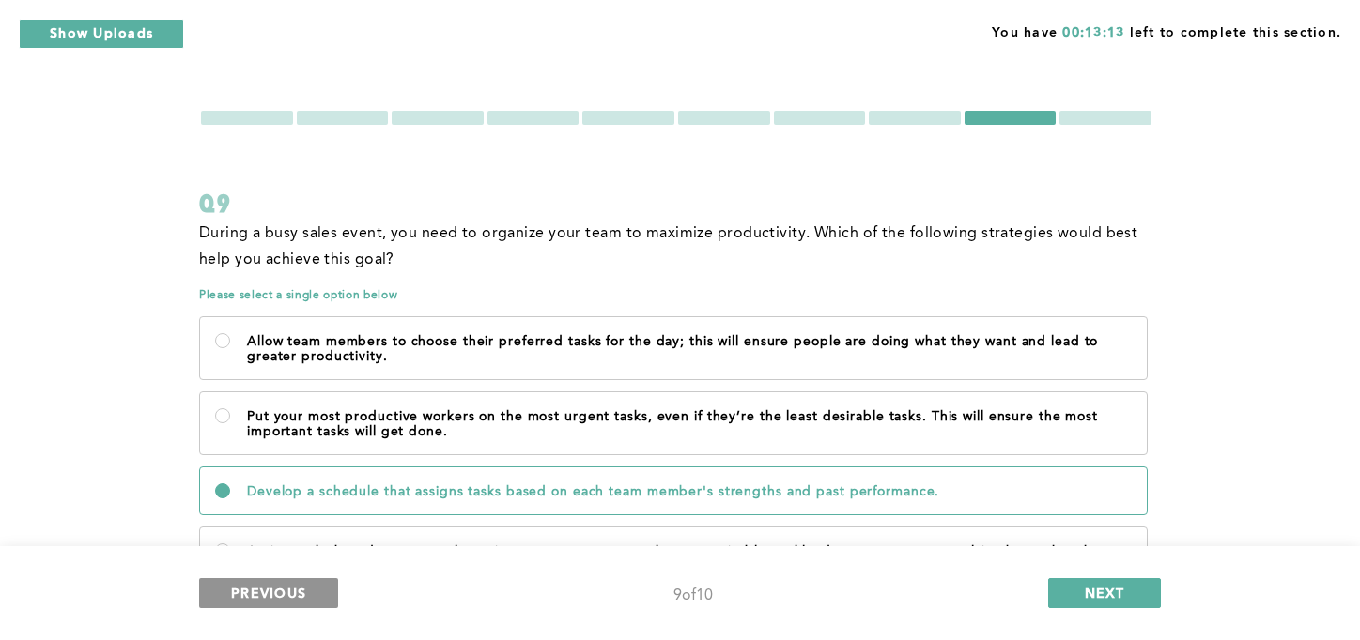
click at [270, 582] on button "PREVIOUS" at bounding box center [268, 593] width 139 height 30
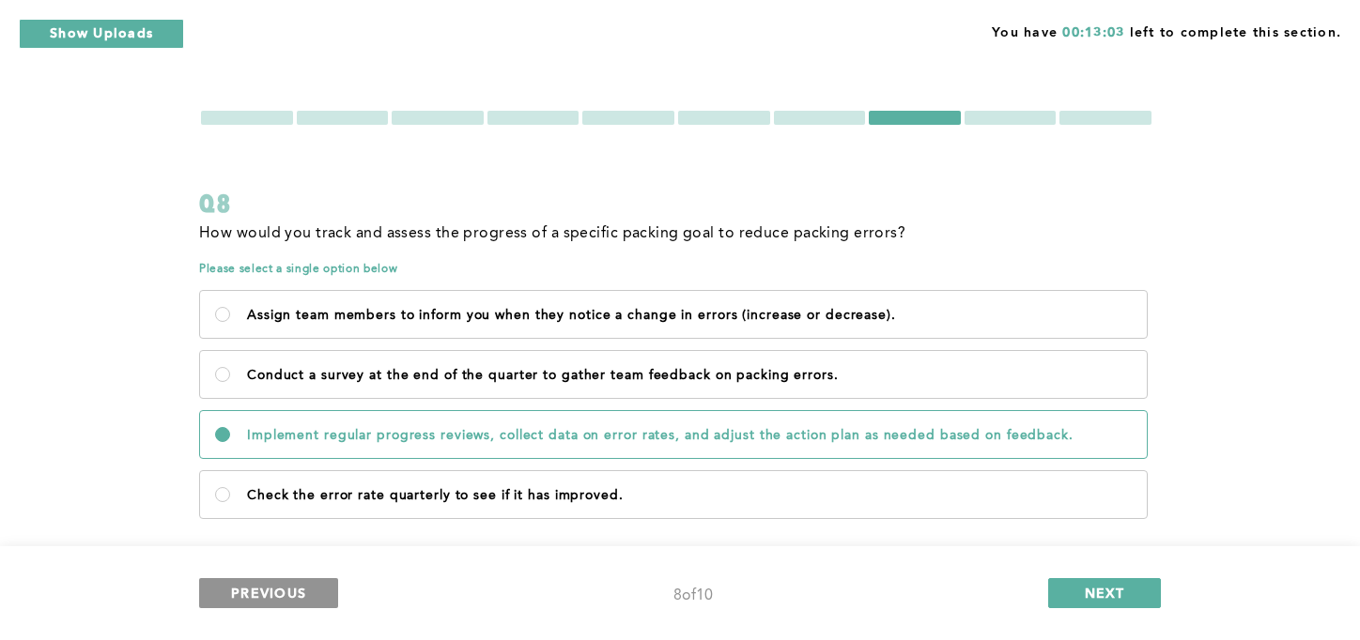
click at [270, 582] on button "PREVIOUS" at bounding box center [268, 593] width 139 height 30
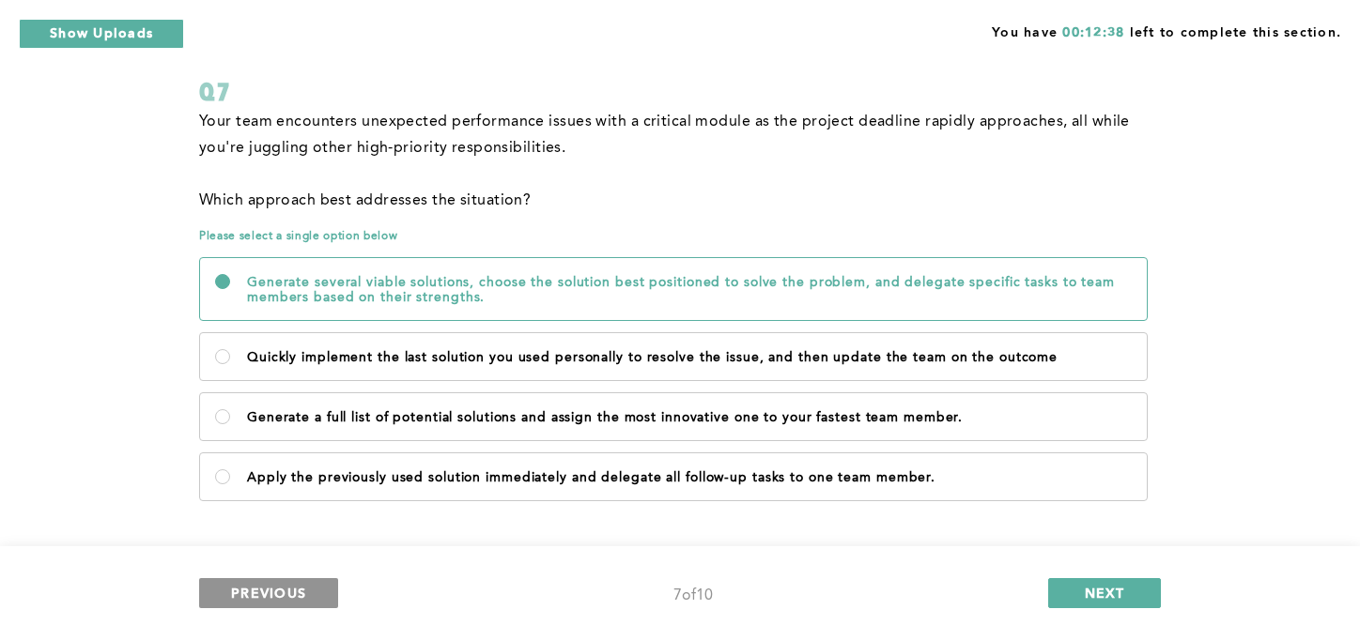
scroll to position [122, 0]
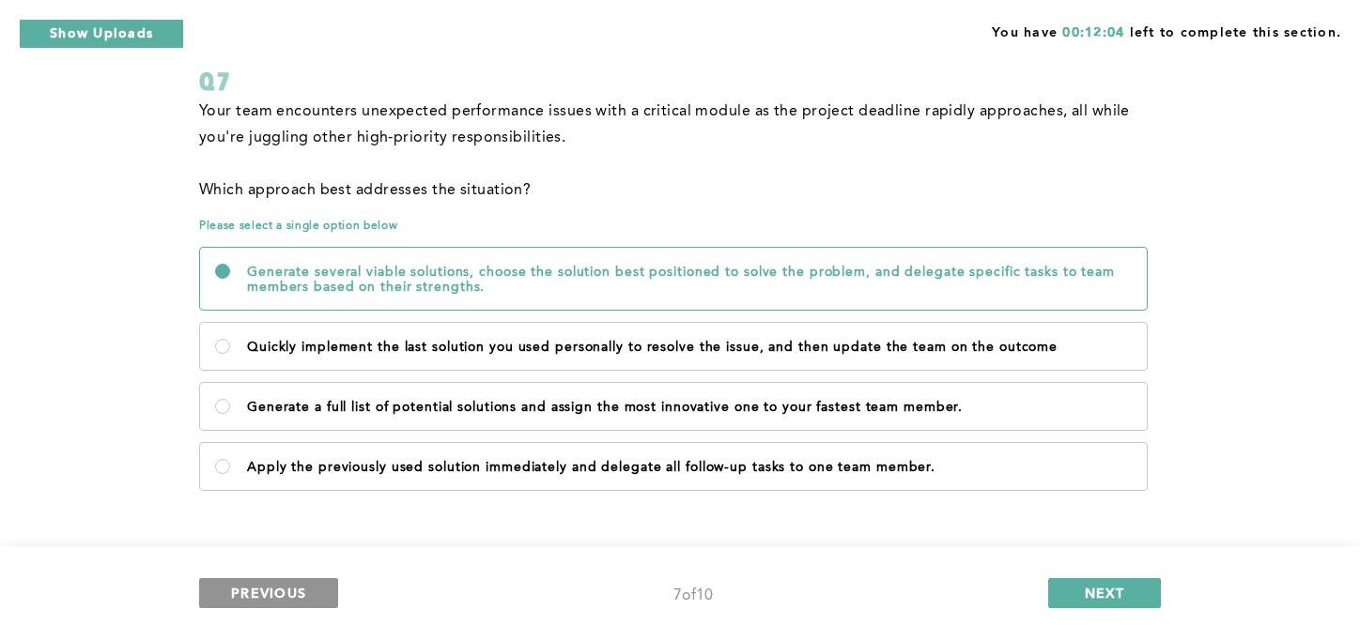
click at [254, 593] on span "PREVIOUS" at bounding box center [268, 593] width 75 height 18
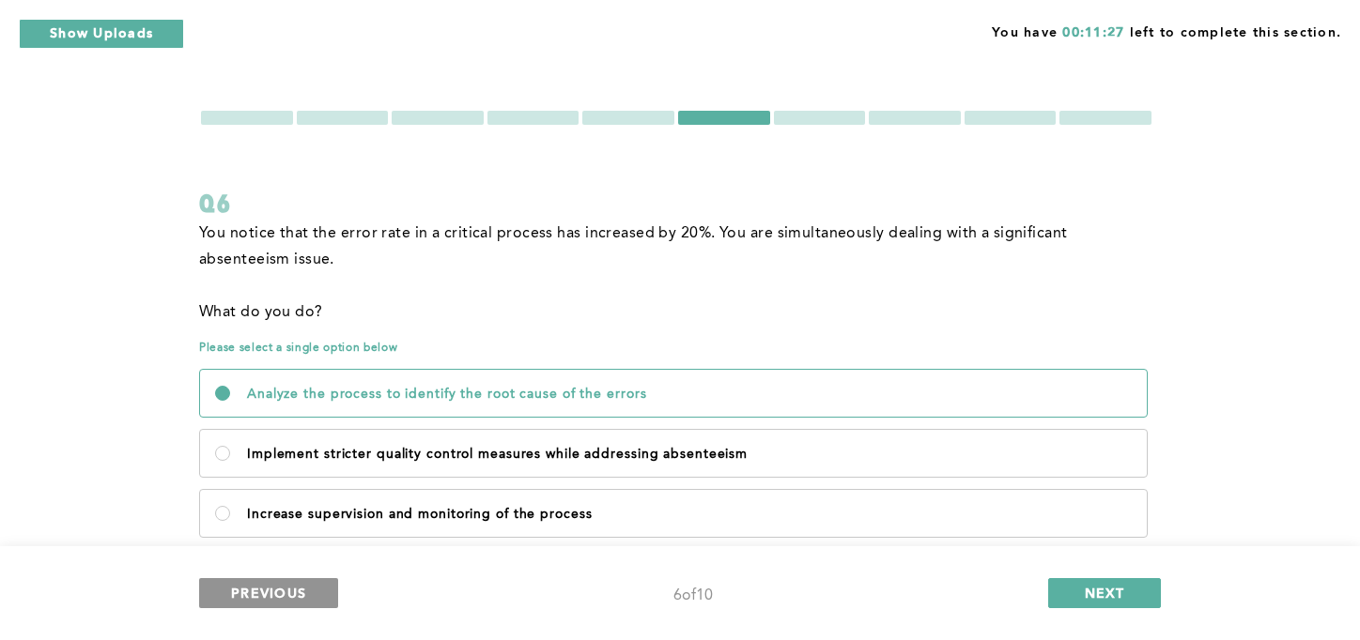
click at [254, 593] on span "PREVIOUS" at bounding box center [268, 593] width 75 height 18
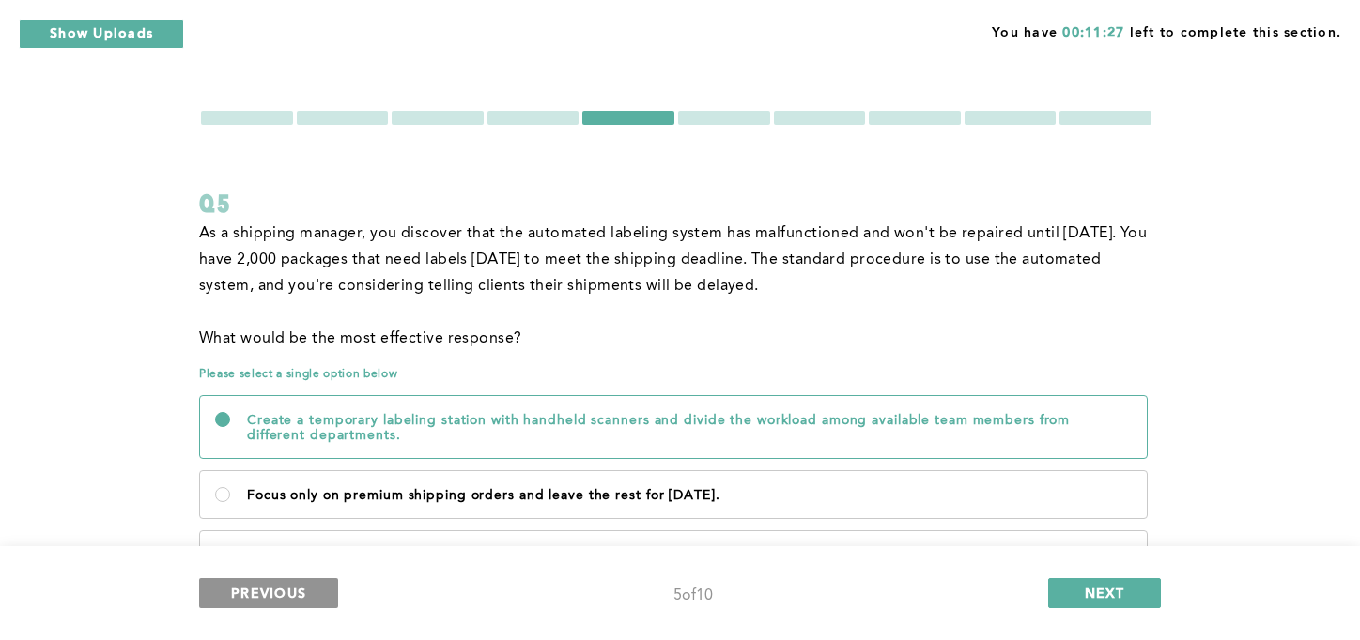
click at [254, 593] on span "PREVIOUS" at bounding box center [268, 593] width 75 height 18
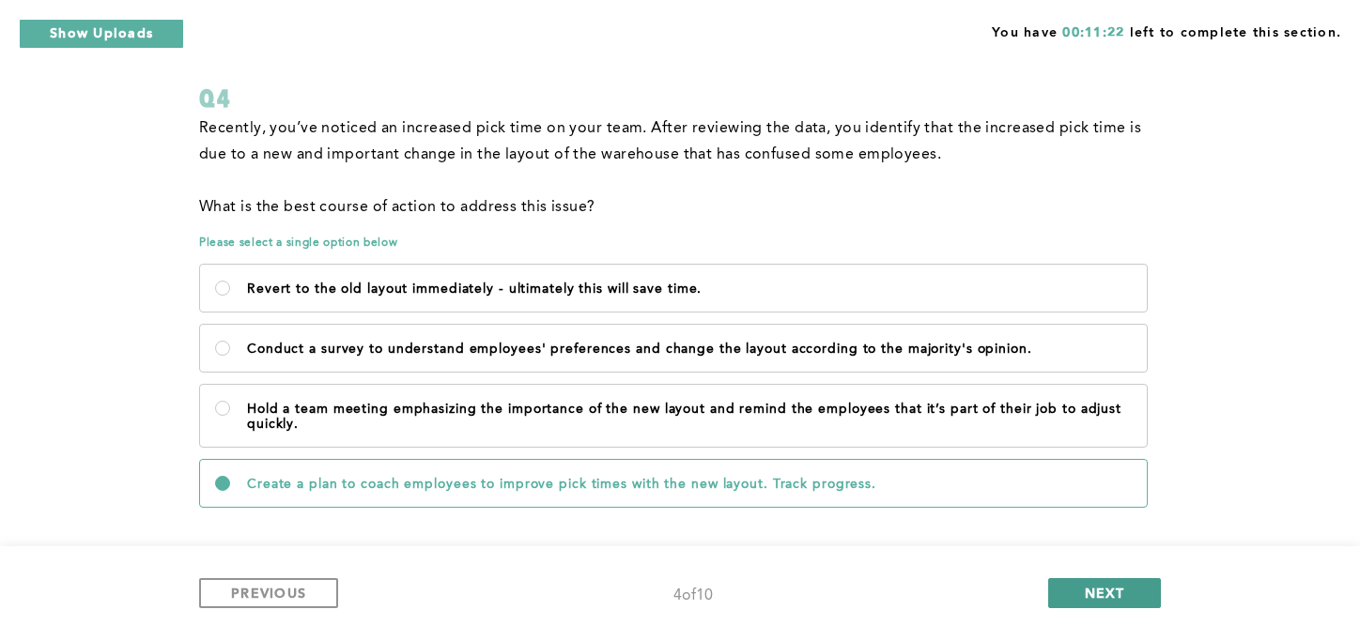
scroll to position [122, 0]
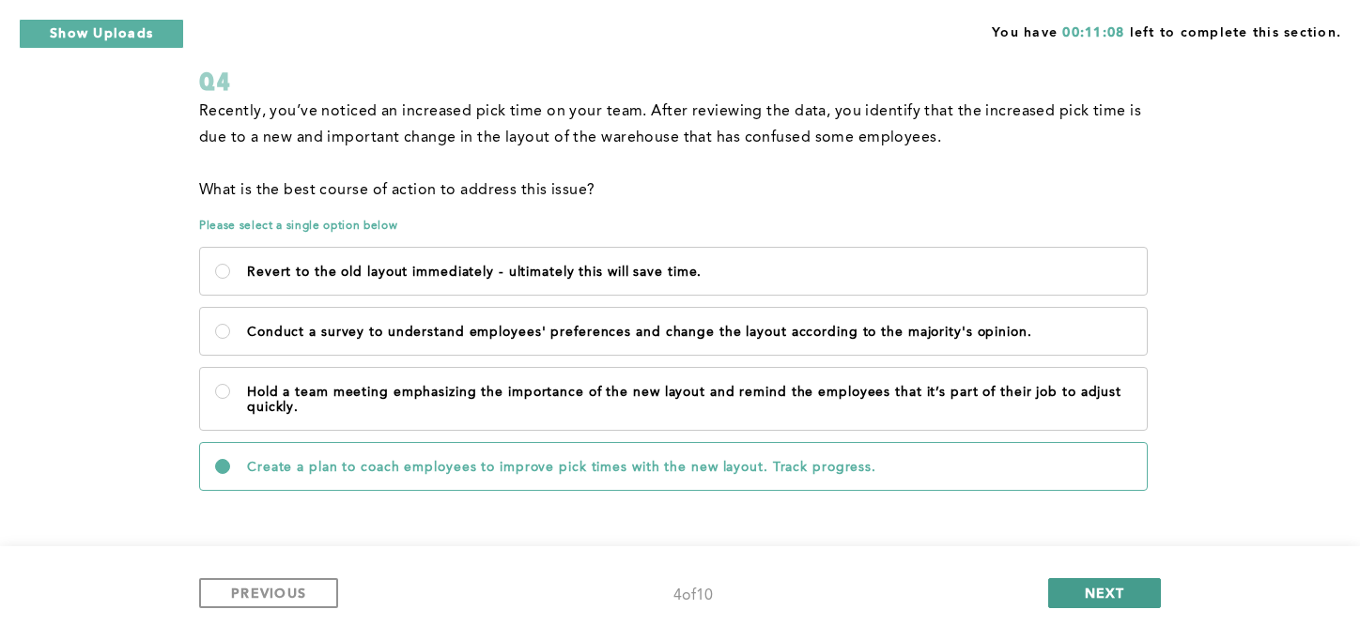
click at [1091, 587] on span "NEXT" at bounding box center [1105, 593] width 40 height 18
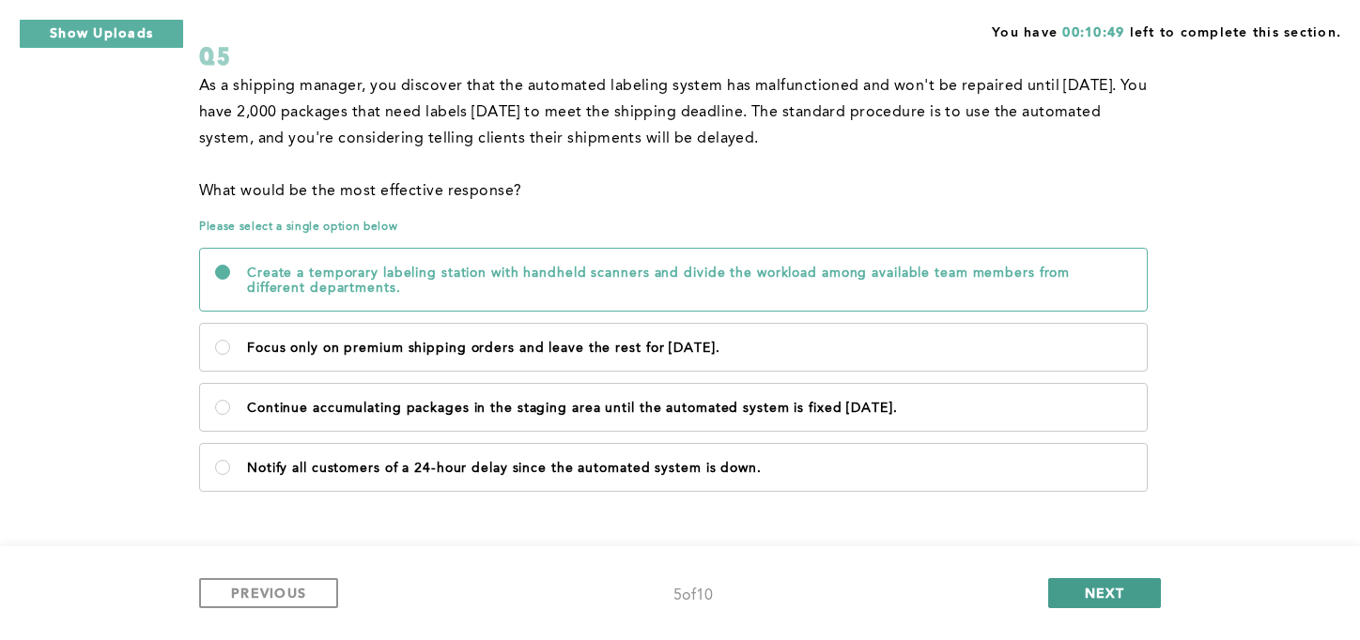
scroll to position [148, 0]
click at [282, 600] on span "PREVIOUS" at bounding box center [268, 593] width 75 height 18
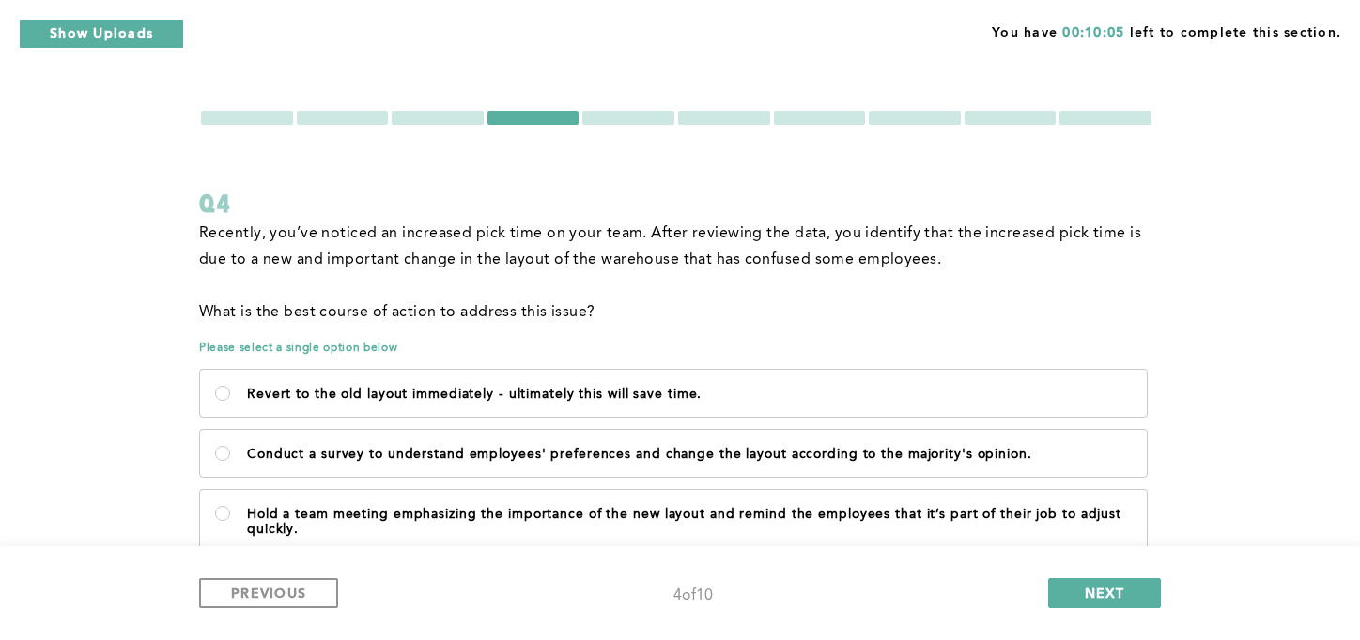
scroll to position [122, 0]
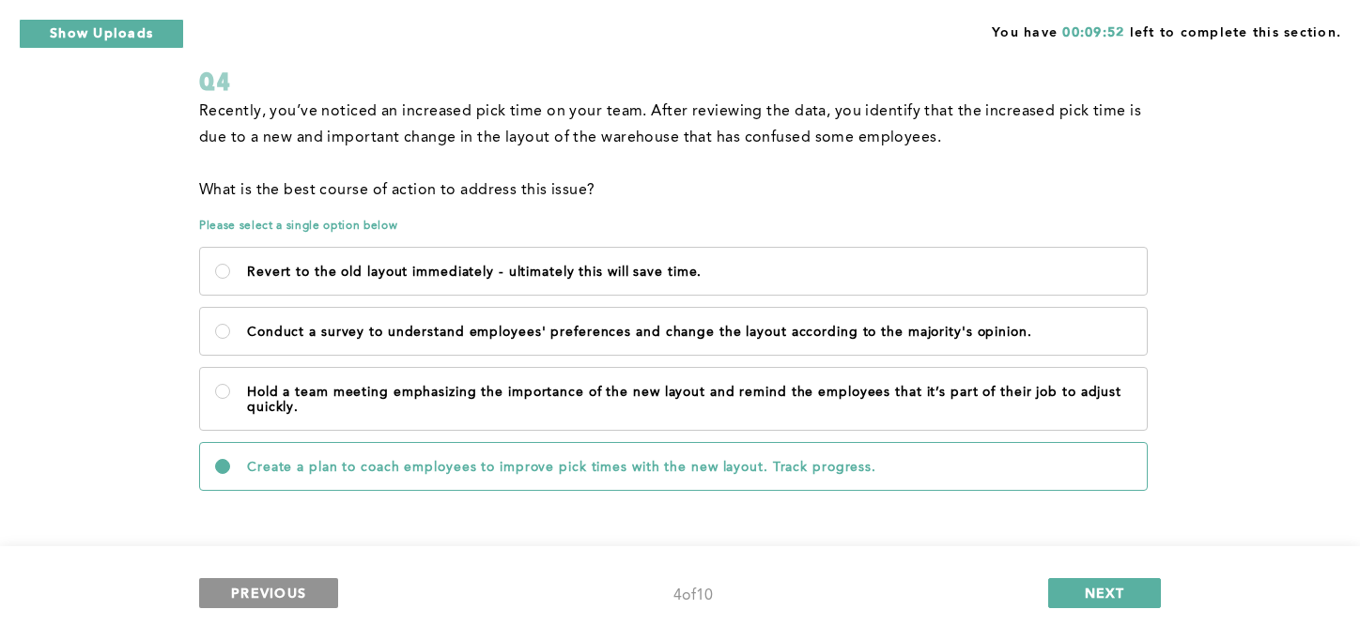
click at [297, 597] on span "PREVIOUS" at bounding box center [268, 593] width 75 height 18
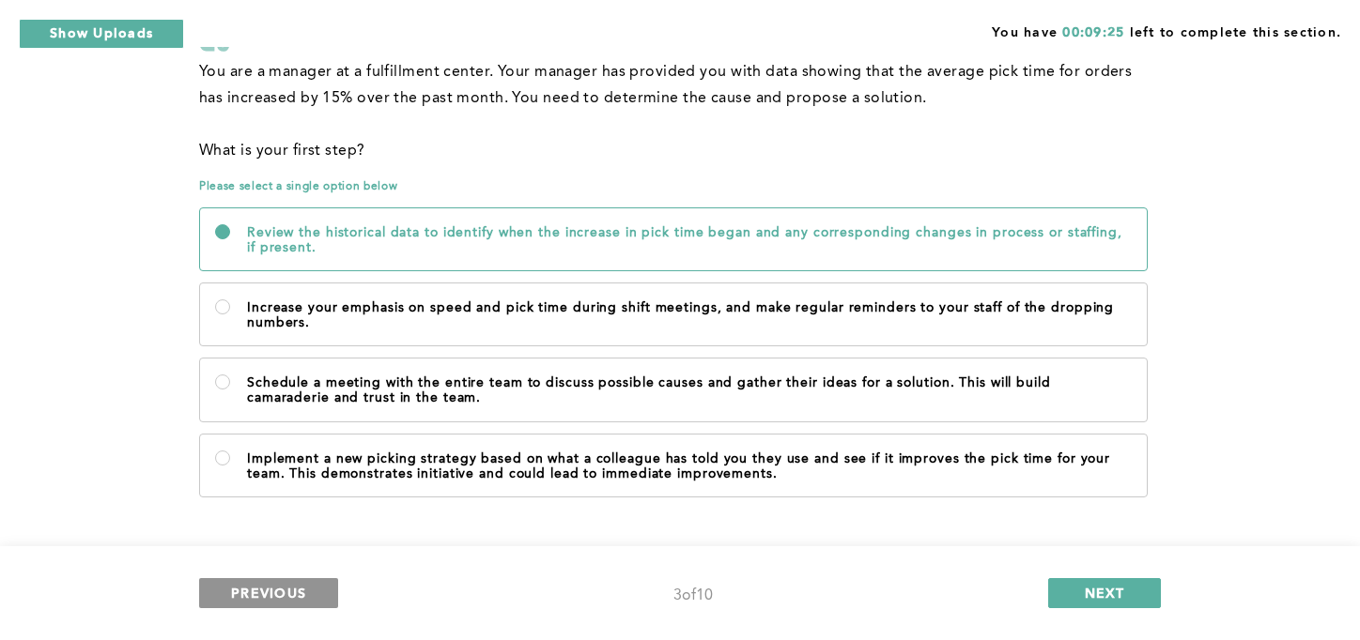
scroll to position [168, 0]
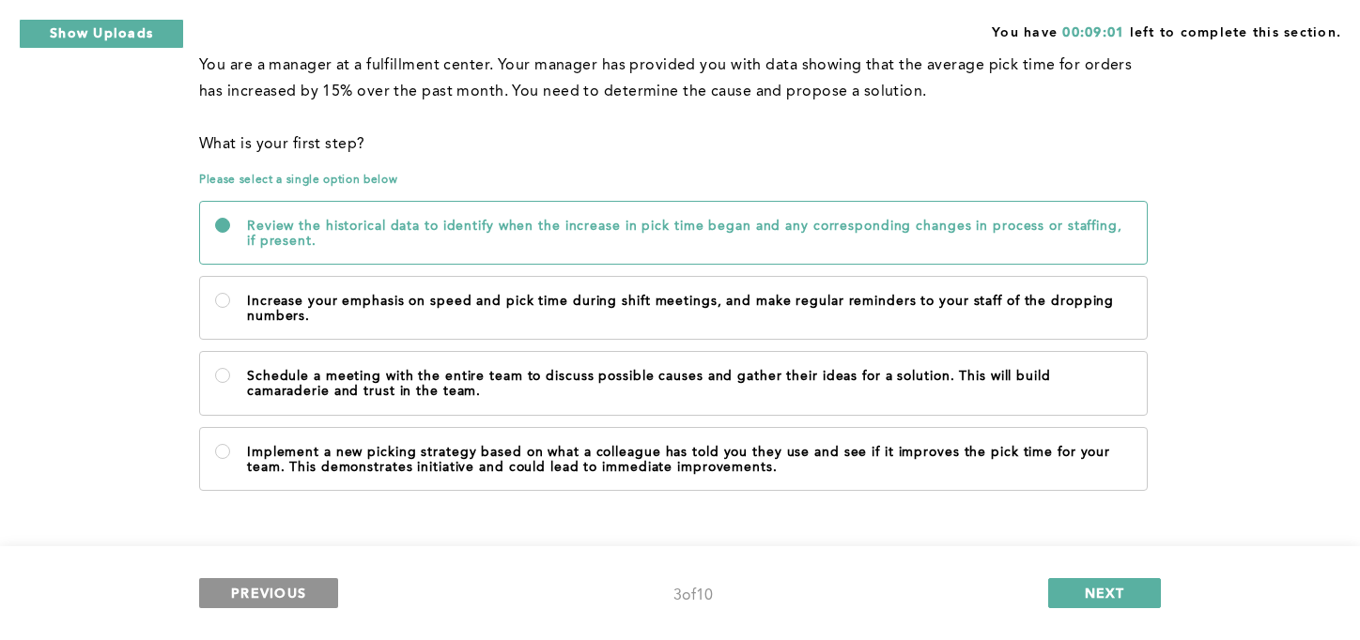
click at [256, 602] on button "PREVIOUS" at bounding box center [268, 593] width 139 height 30
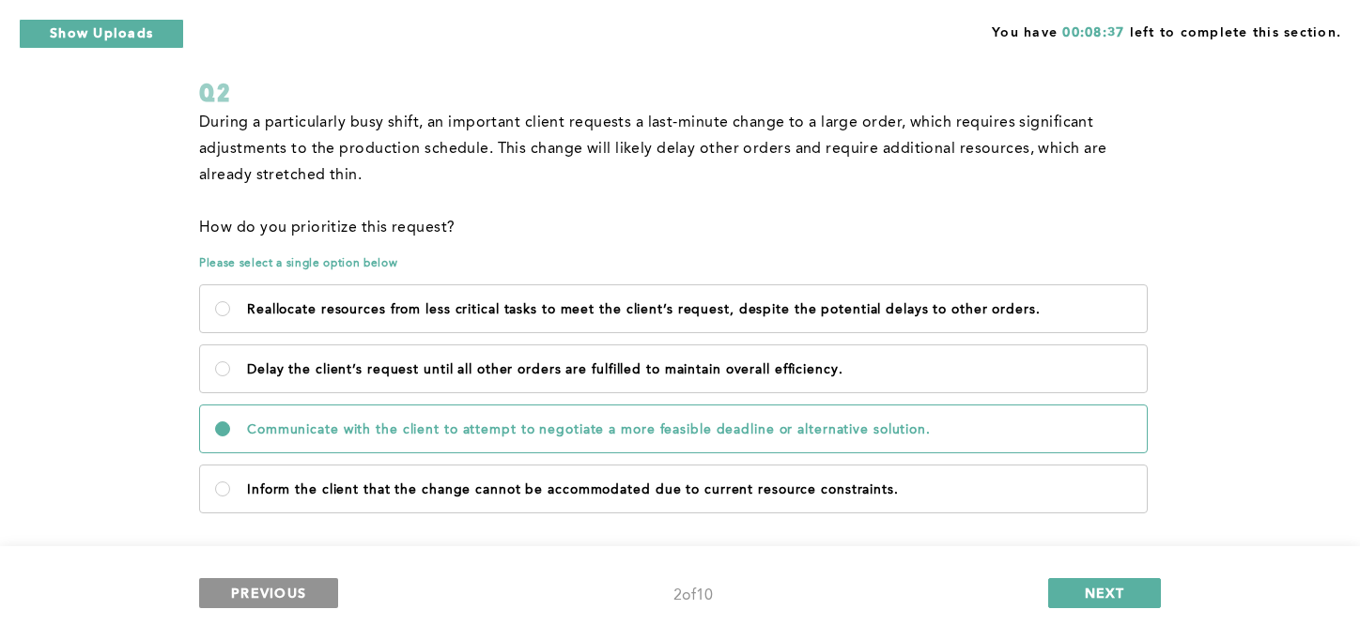
scroll to position [133, 0]
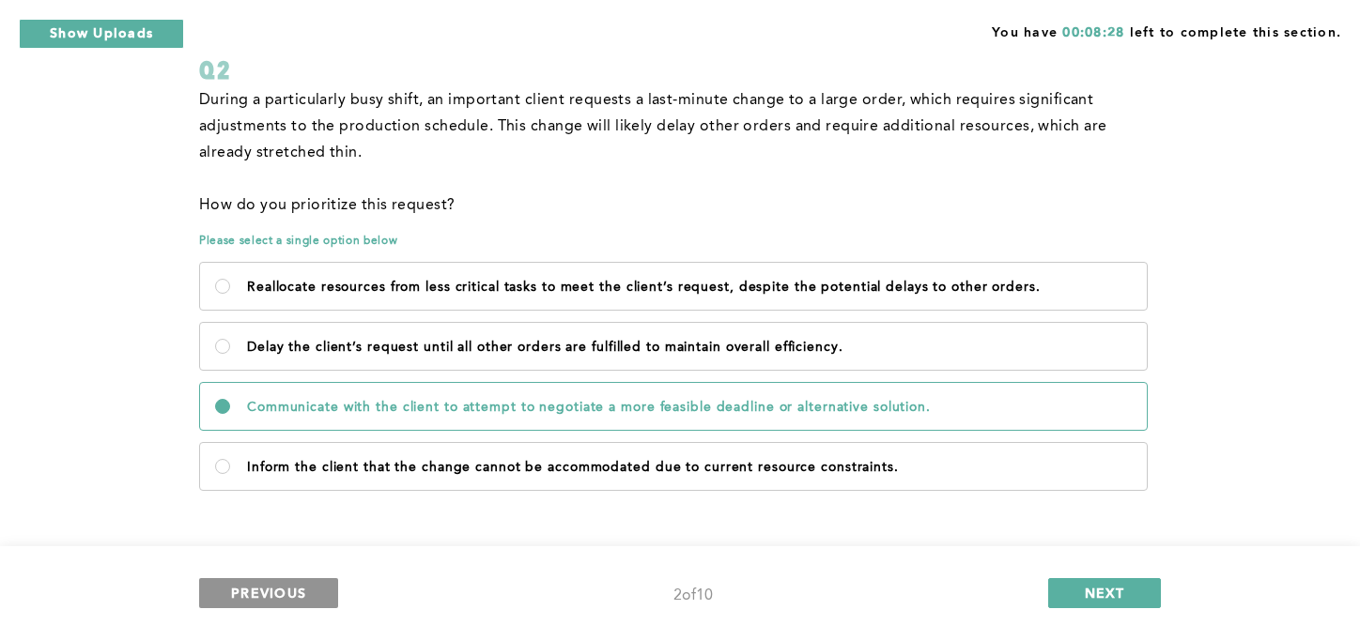
click at [307, 593] on button "PREVIOUS" at bounding box center [268, 593] width 139 height 30
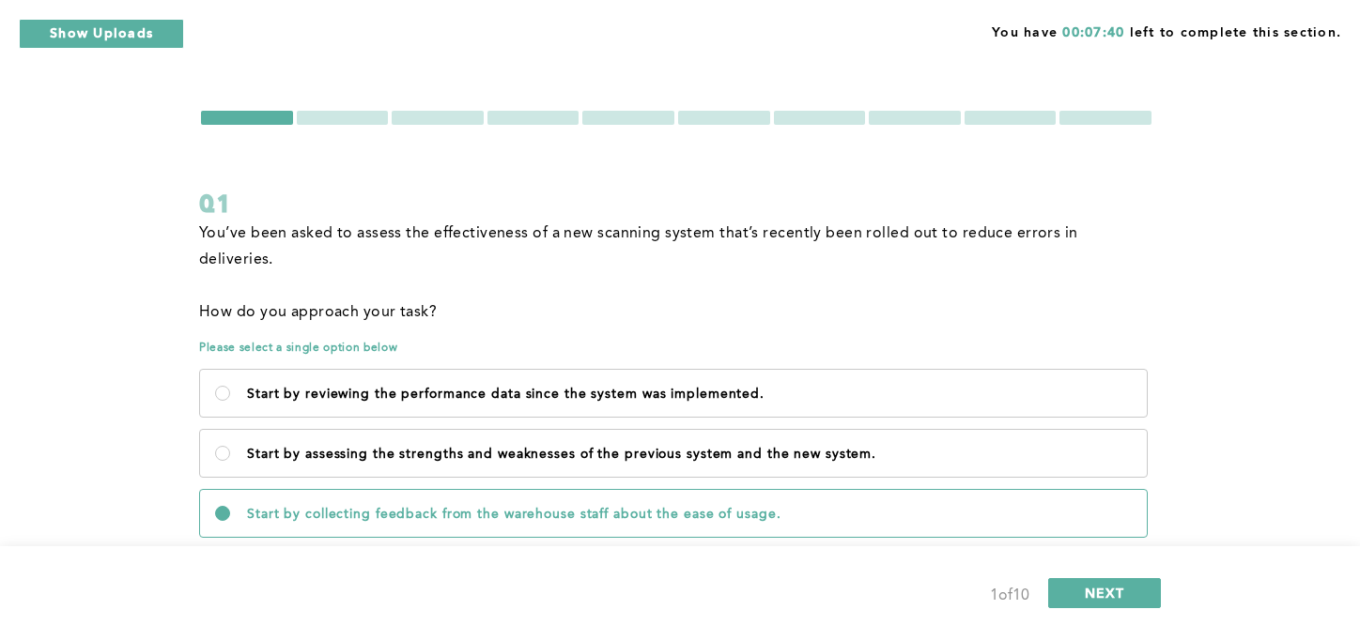
scroll to position [81, 0]
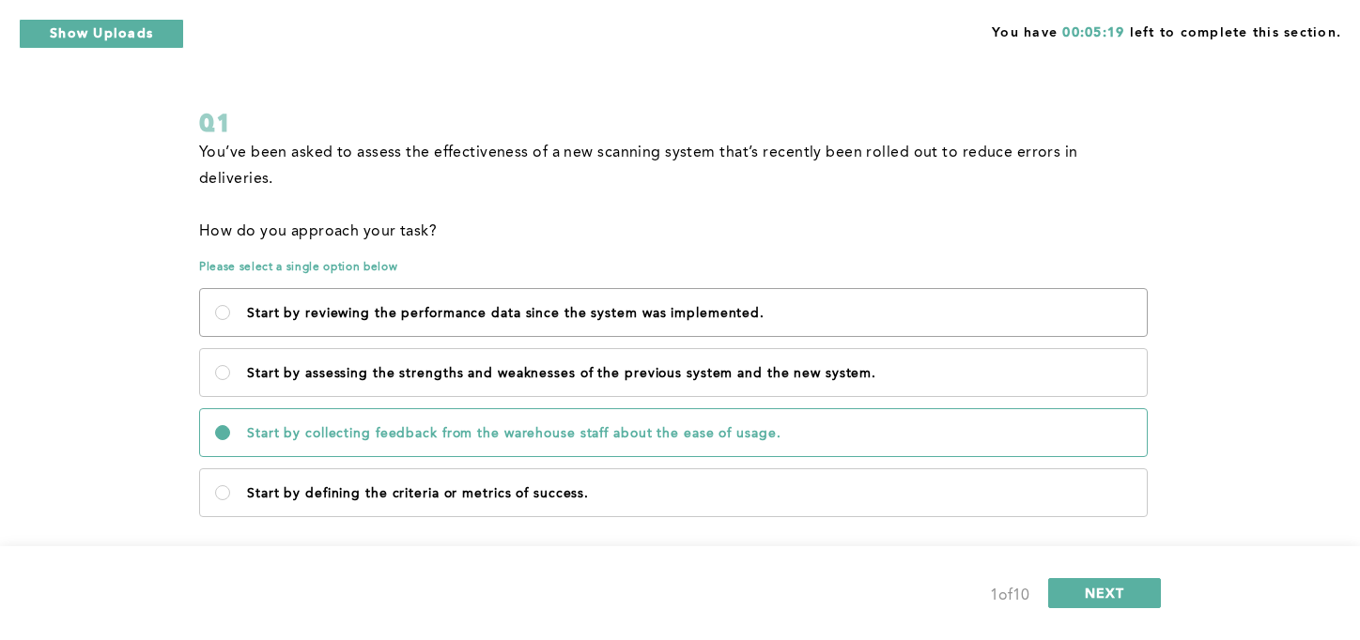
click at [633, 289] on label "Start by reviewing the performance data since the system was implemented." at bounding box center [673, 312] width 947 height 47
click at [230, 305] on implemented\ "Start by reviewing the performance data since the system was implemented." at bounding box center [222, 312] width 15 height 15
radio implemented\ "true"
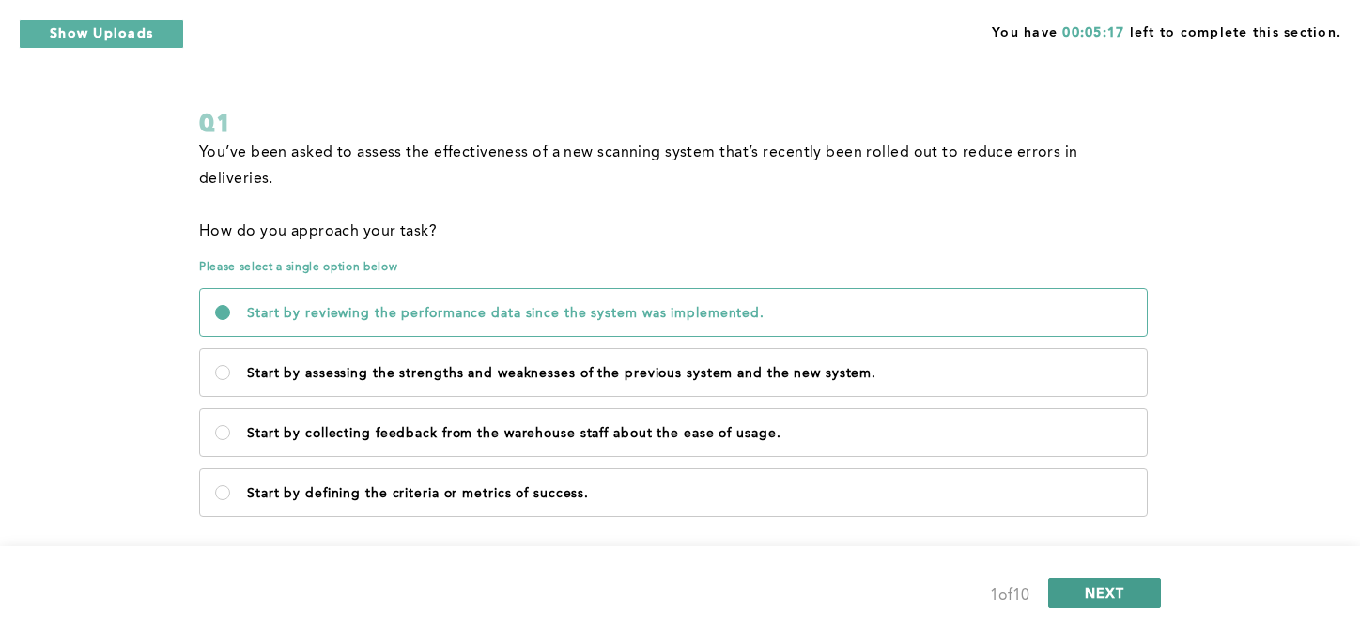
click at [1063, 599] on button "NEXT" at bounding box center [1104, 593] width 113 height 30
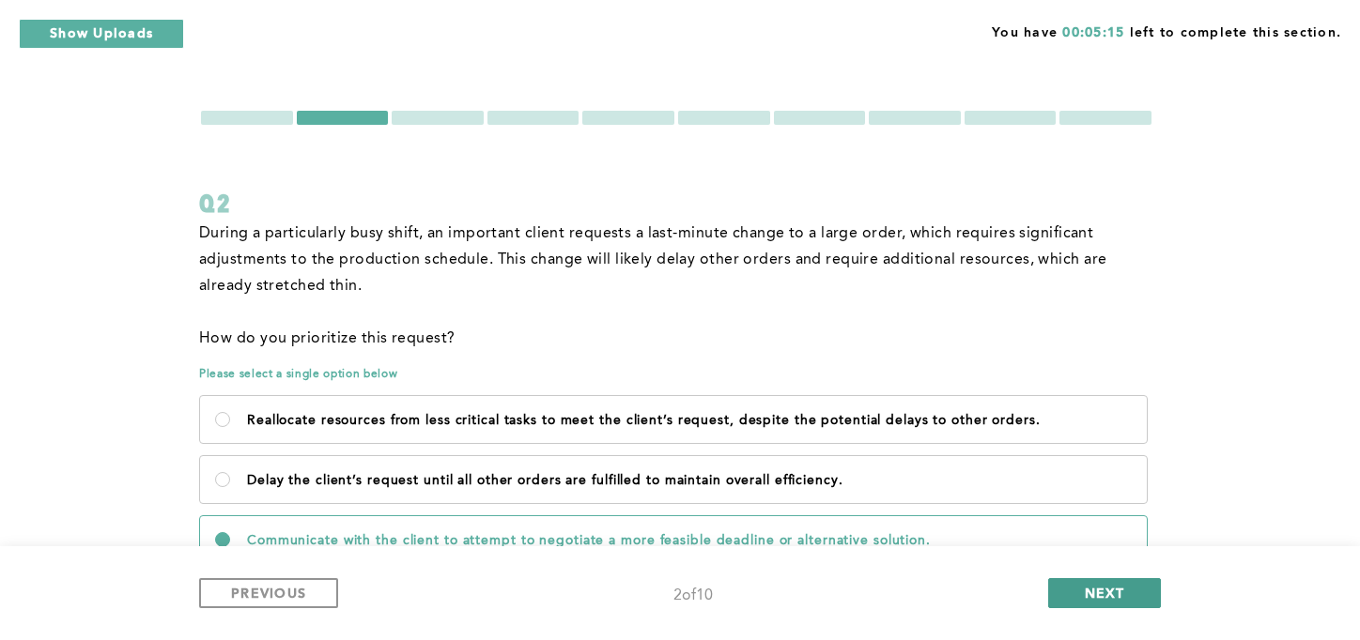
click at [1083, 600] on button "NEXT" at bounding box center [1104, 593] width 113 height 30
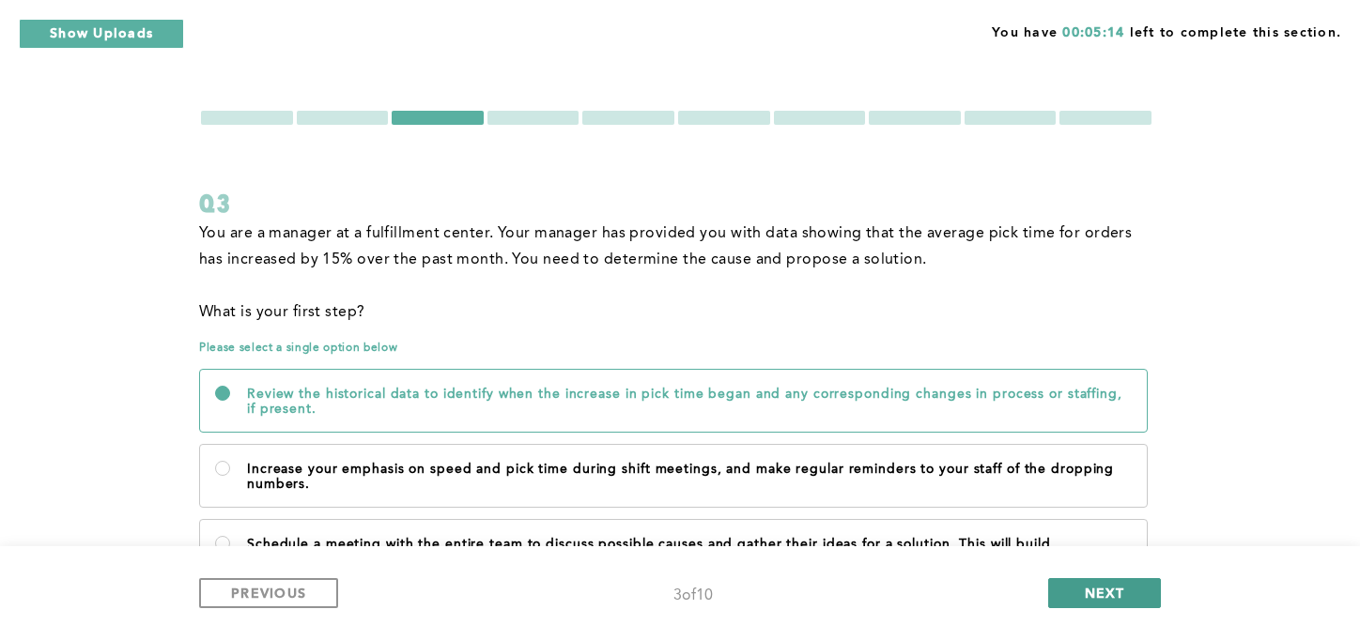
click at [1083, 600] on button "NEXT" at bounding box center [1104, 593] width 113 height 30
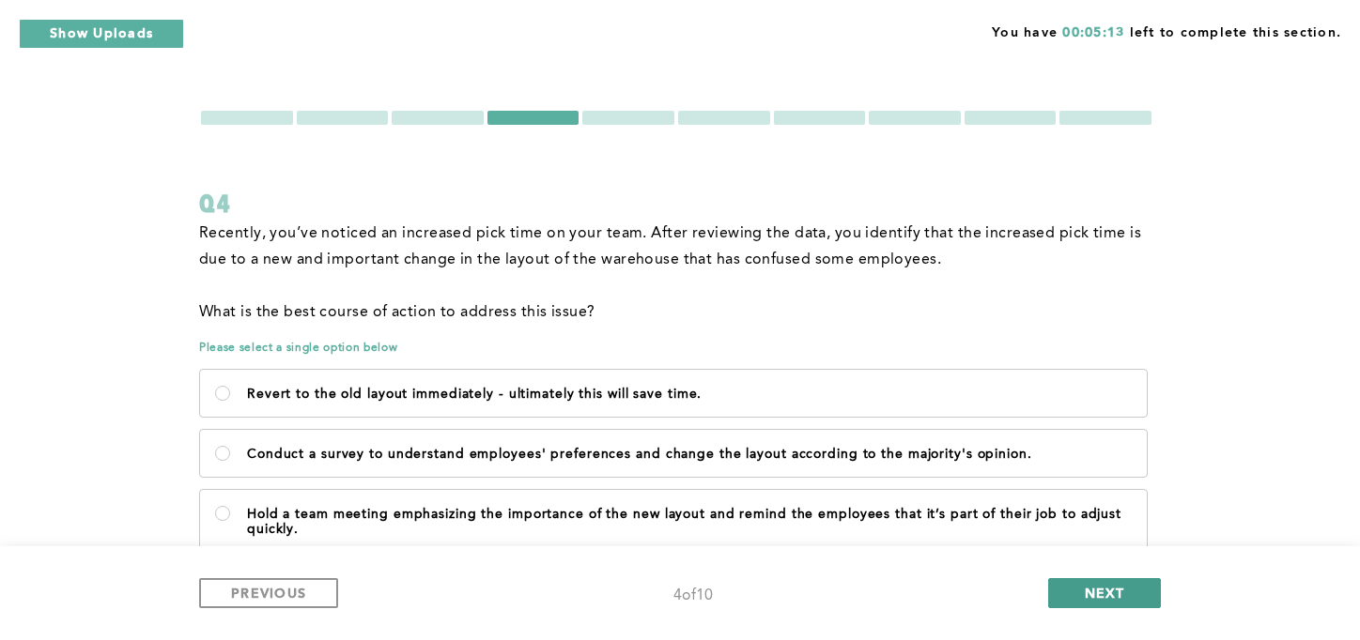
click at [1083, 600] on button "NEXT" at bounding box center [1104, 593] width 113 height 30
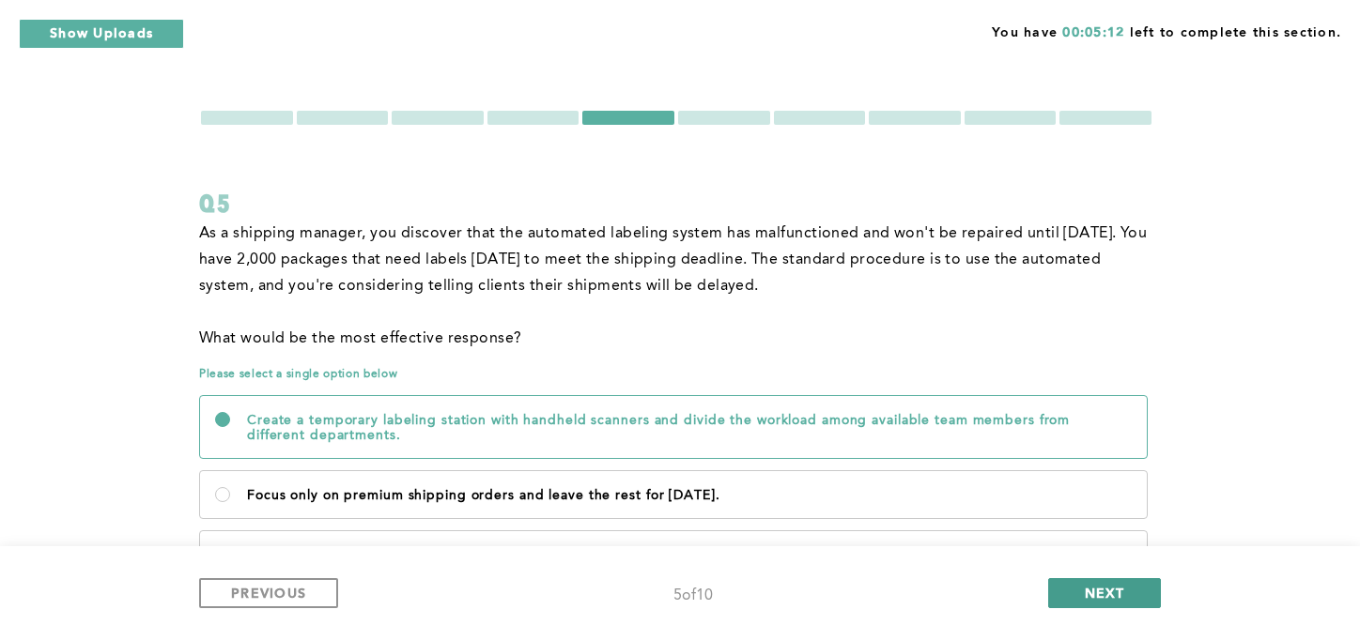
click at [1083, 600] on button "NEXT" at bounding box center [1104, 593] width 113 height 30
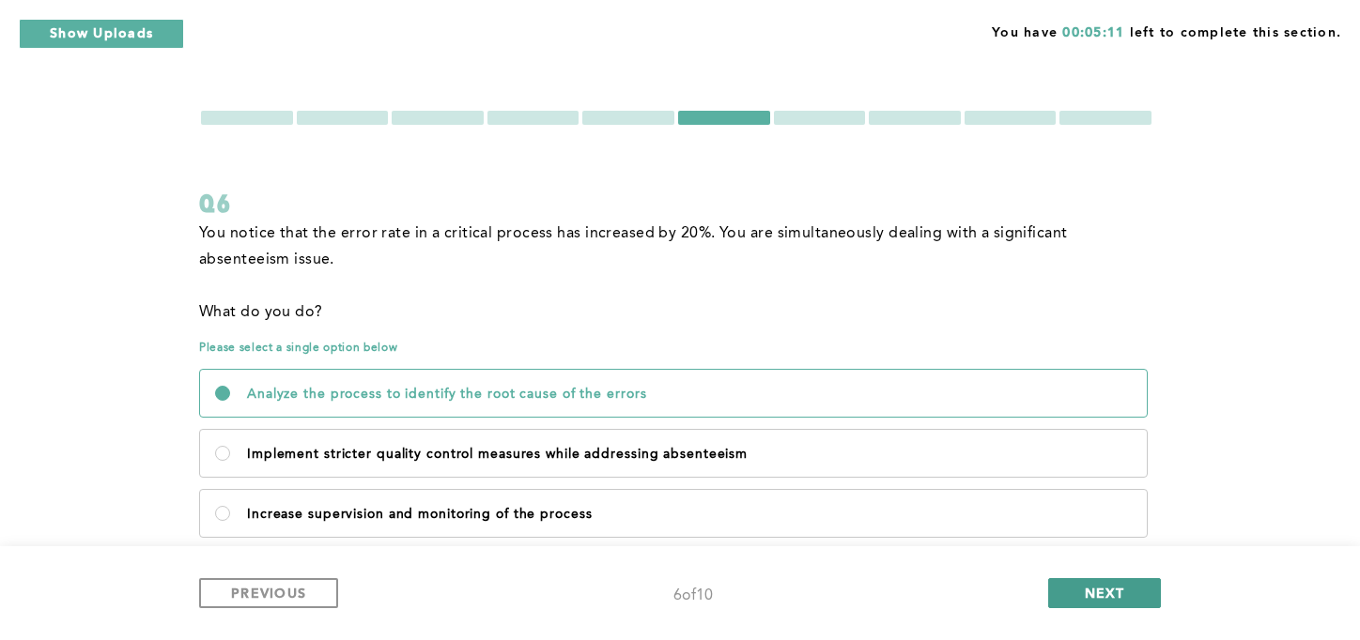
click at [1083, 600] on button "NEXT" at bounding box center [1104, 593] width 113 height 30
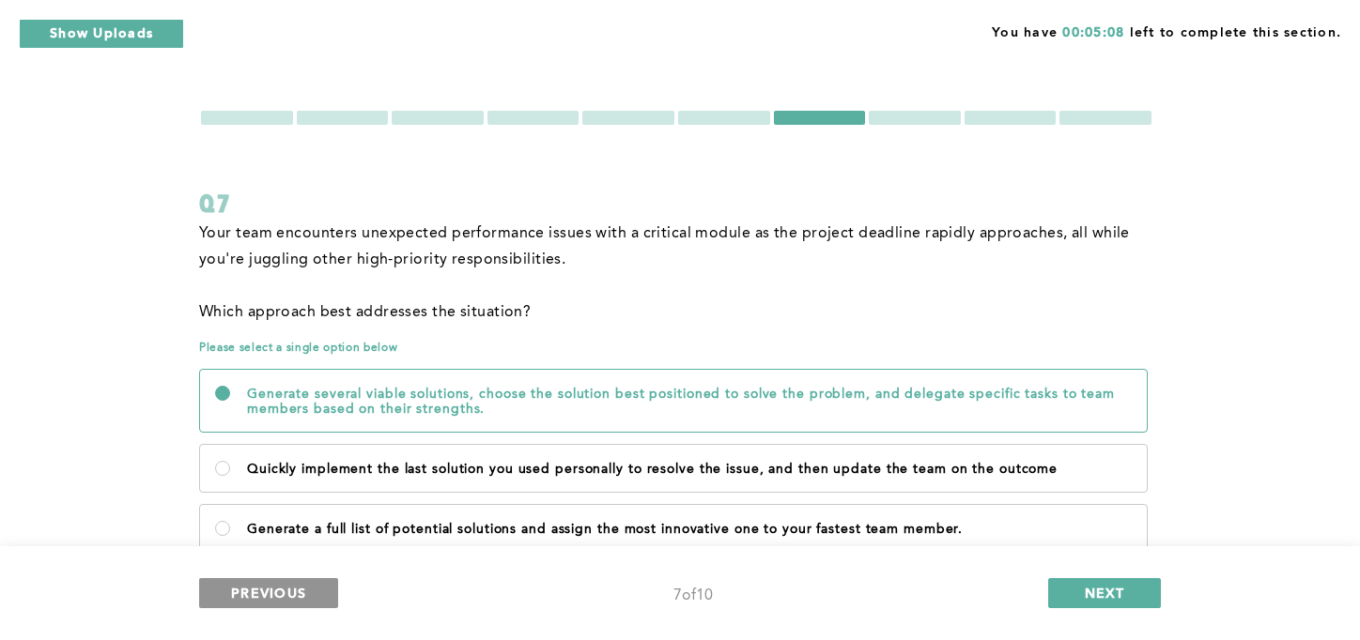
click at [285, 596] on span "PREVIOUS" at bounding box center [268, 593] width 75 height 18
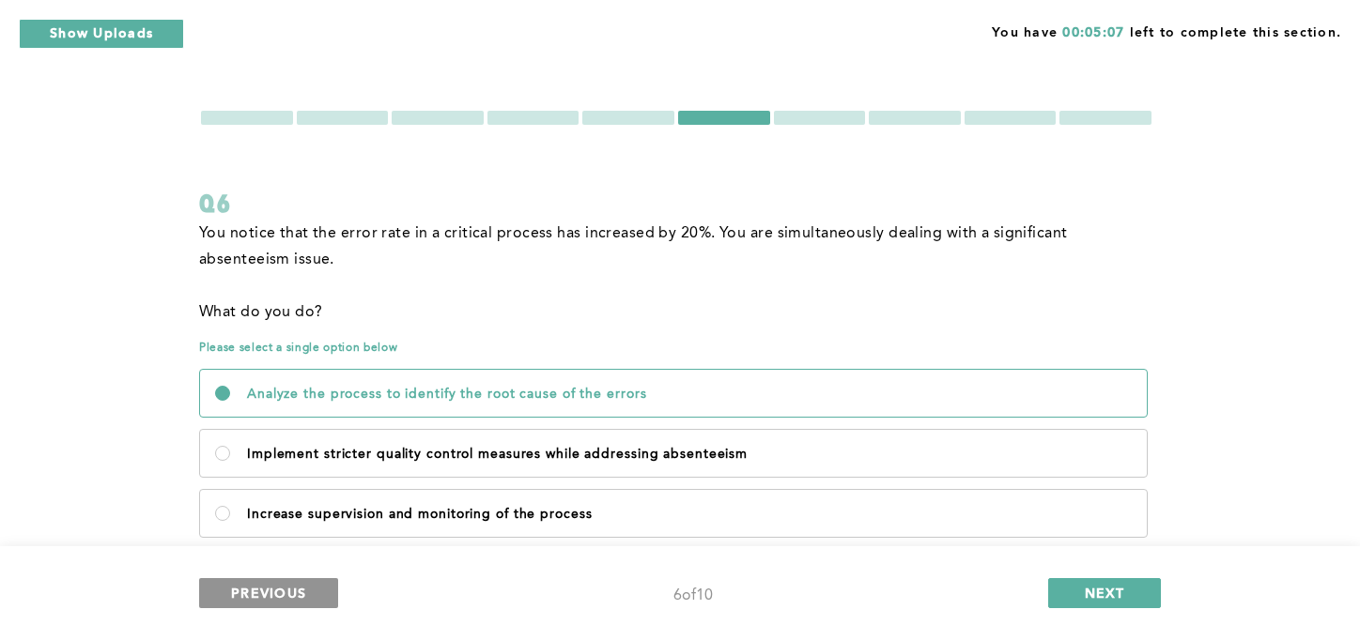
click at [285, 596] on span "PREVIOUS" at bounding box center [268, 593] width 75 height 18
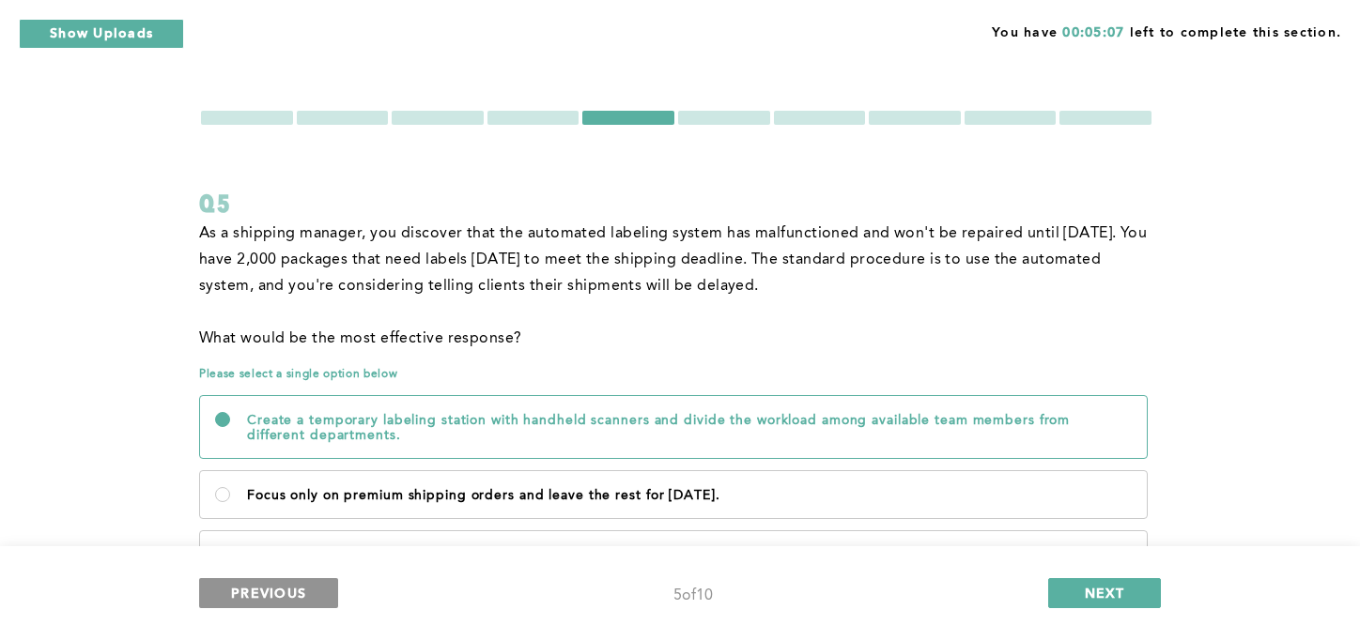
click at [285, 596] on span "PREVIOUS" at bounding box center [268, 593] width 75 height 18
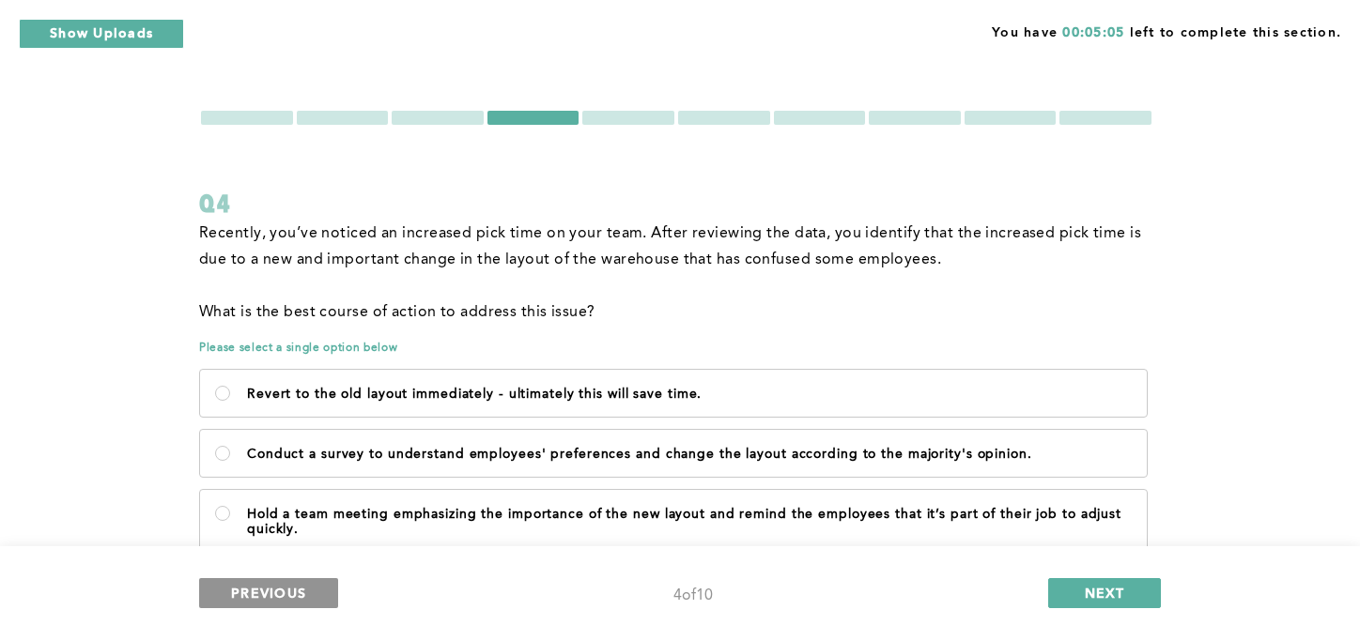
click at [285, 596] on span "PREVIOUS" at bounding box center [268, 593] width 75 height 18
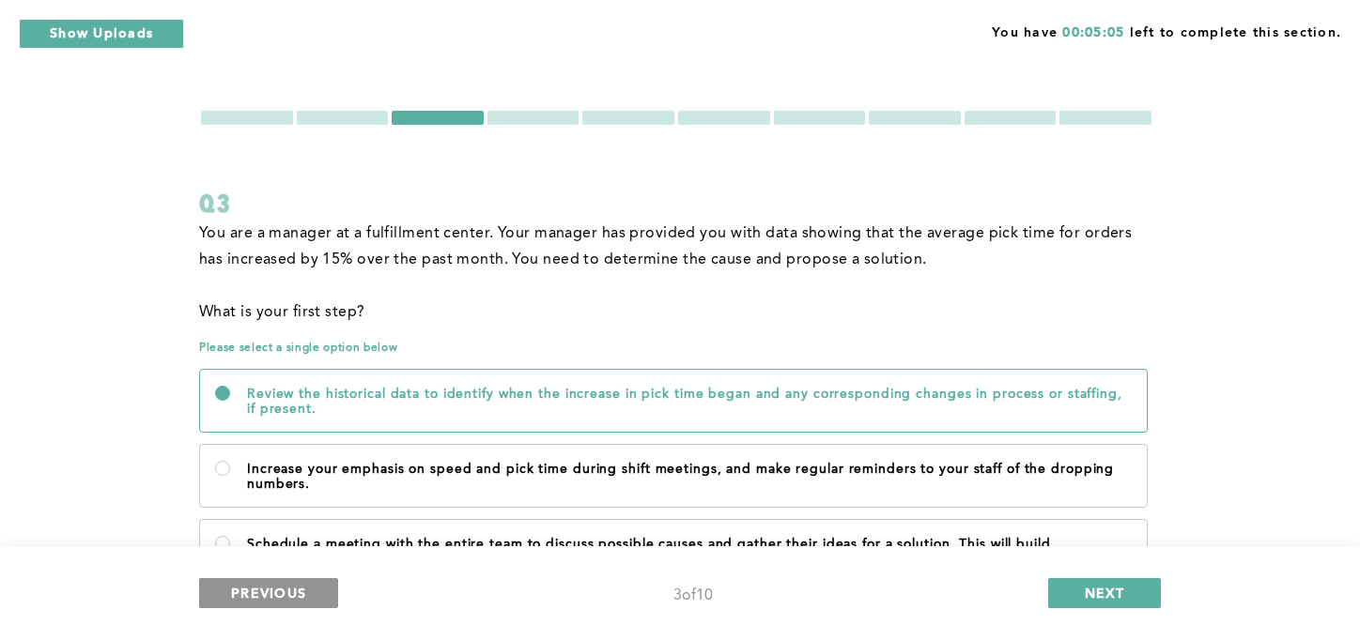
click at [285, 596] on span "PREVIOUS" at bounding box center [268, 593] width 75 height 18
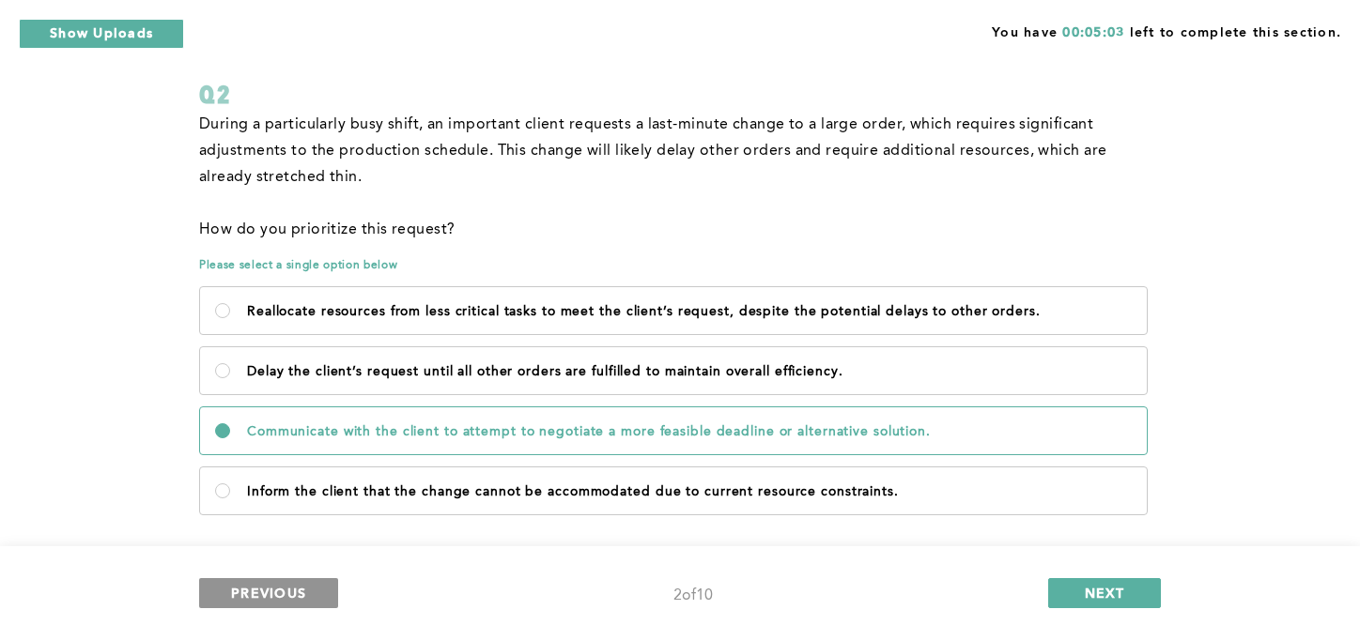
scroll to position [133, 0]
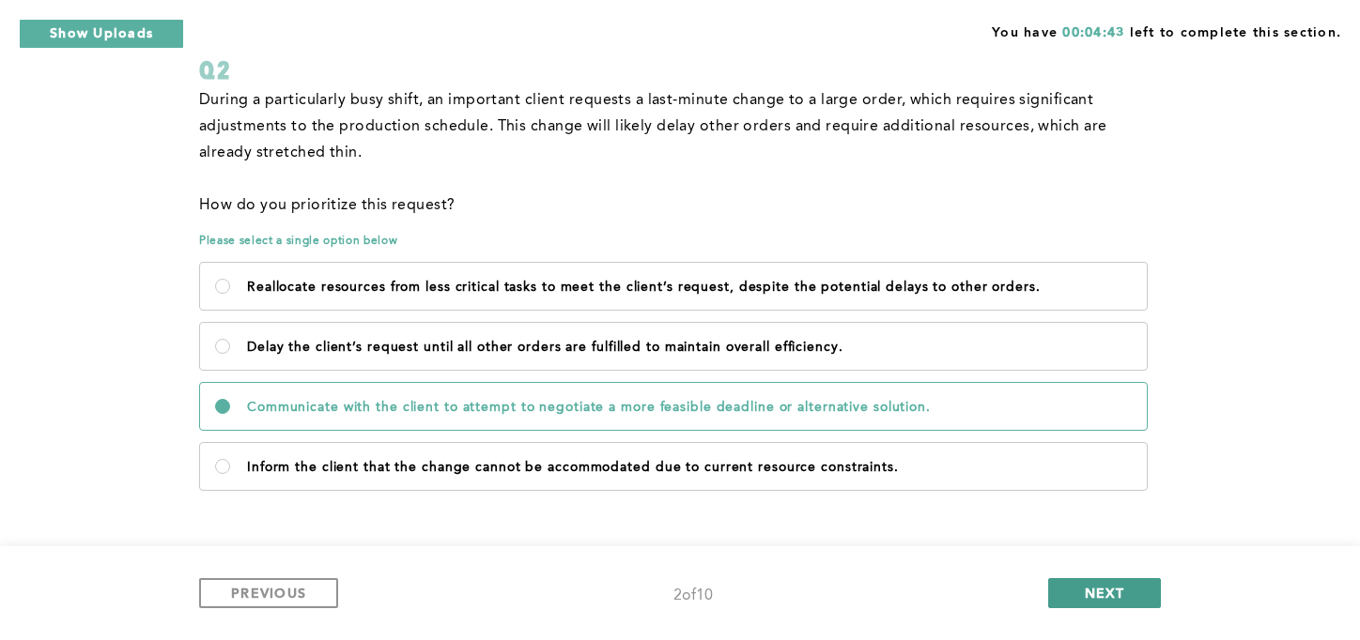
click at [1091, 605] on button "NEXT" at bounding box center [1104, 593] width 113 height 30
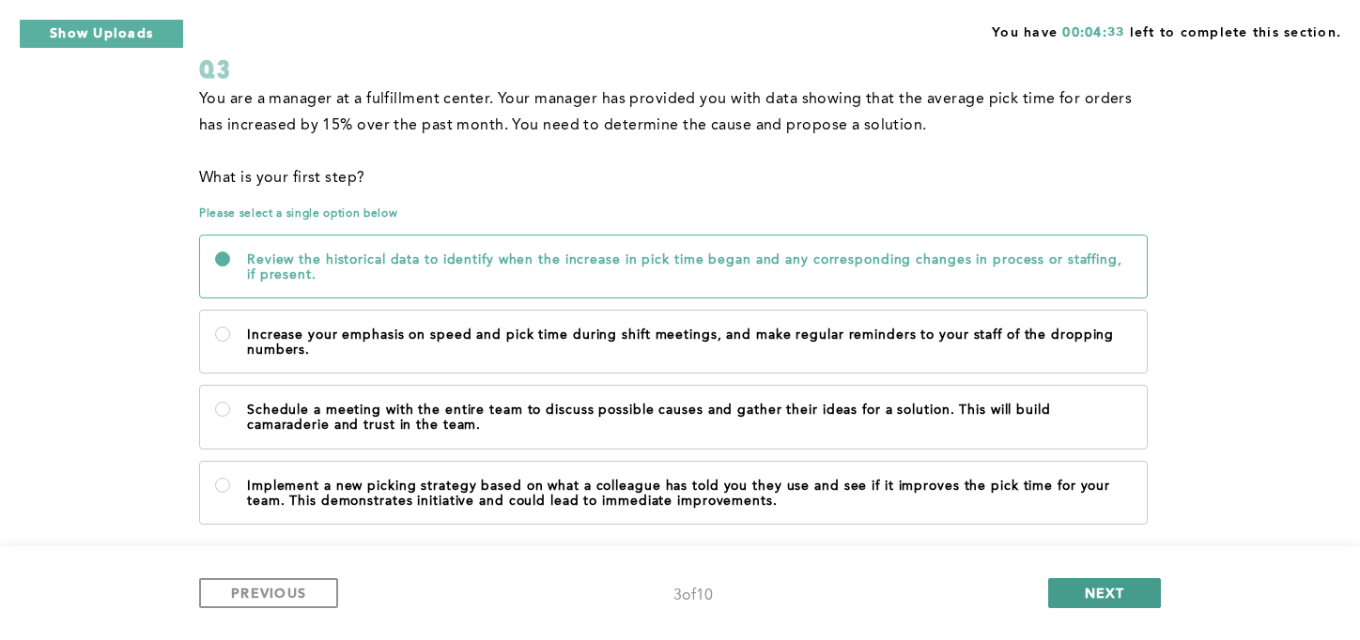
scroll to position [168, 0]
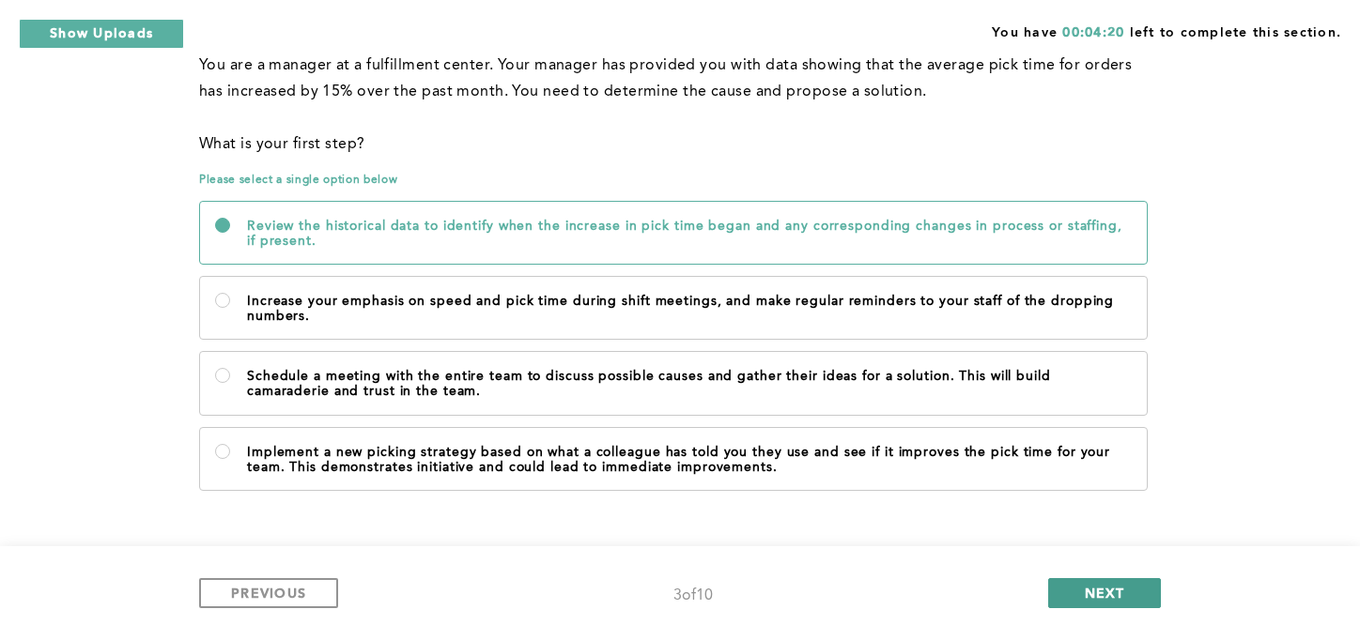
click at [1118, 603] on button "NEXT" at bounding box center [1104, 593] width 113 height 30
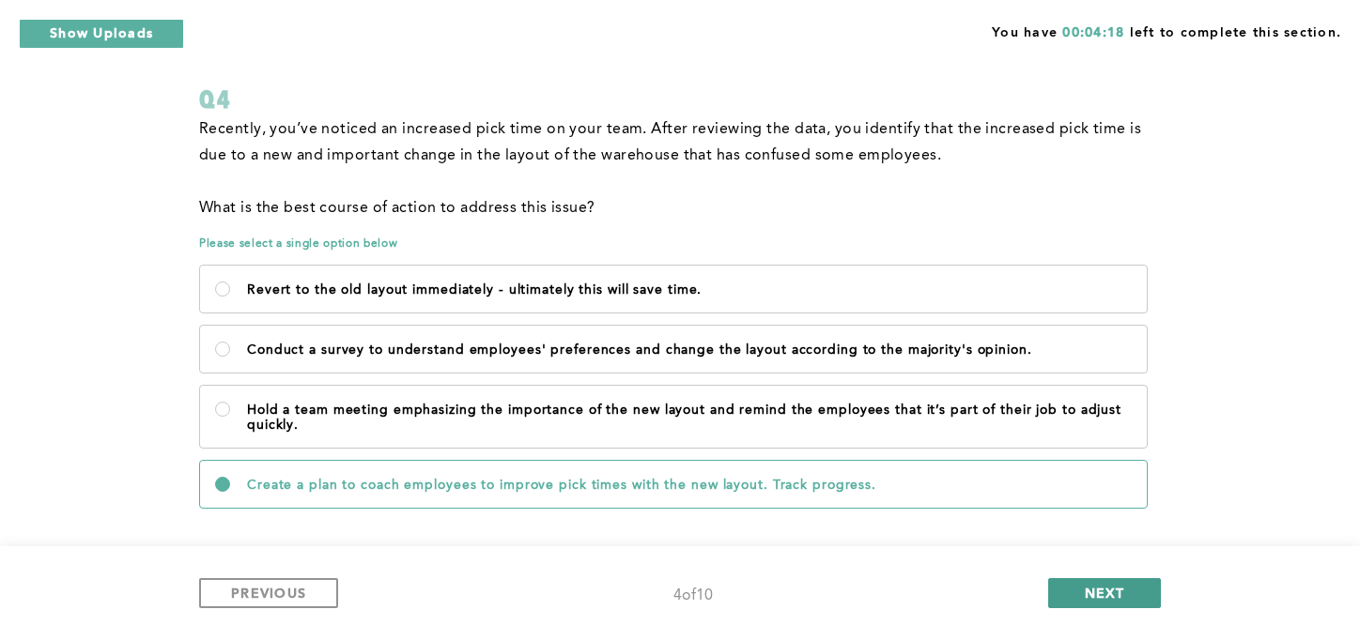
scroll to position [122, 0]
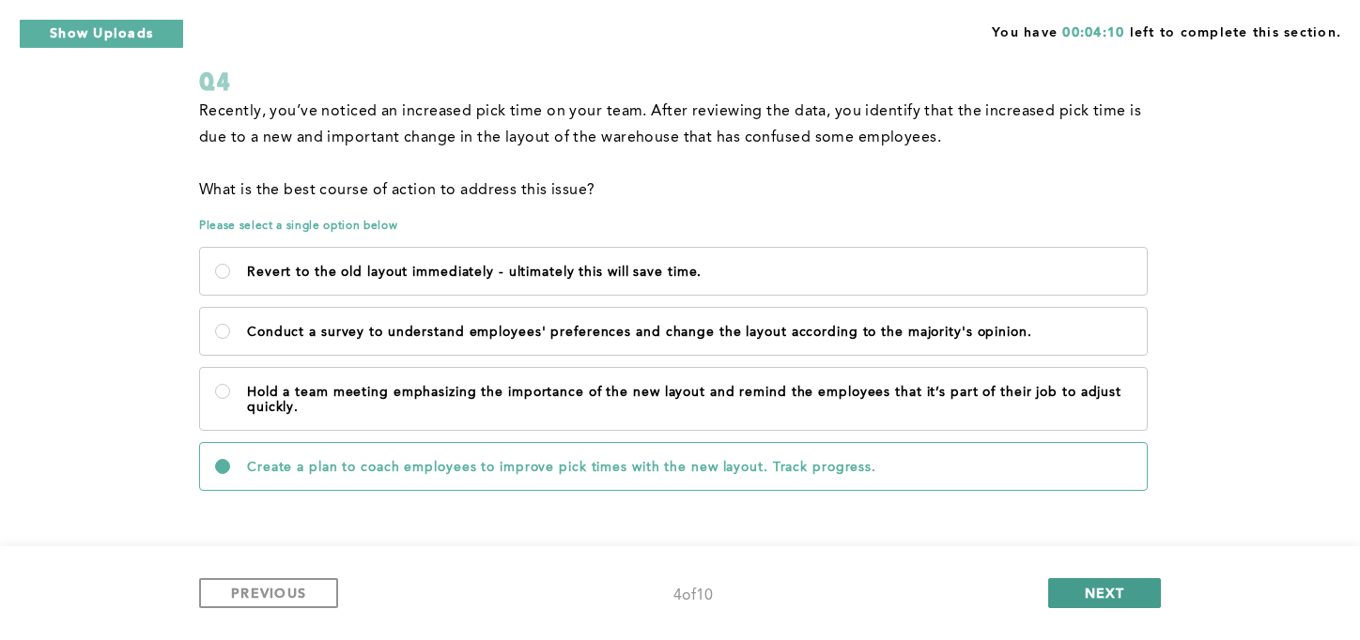
click at [1120, 599] on span "NEXT" at bounding box center [1105, 593] width 40 height 18
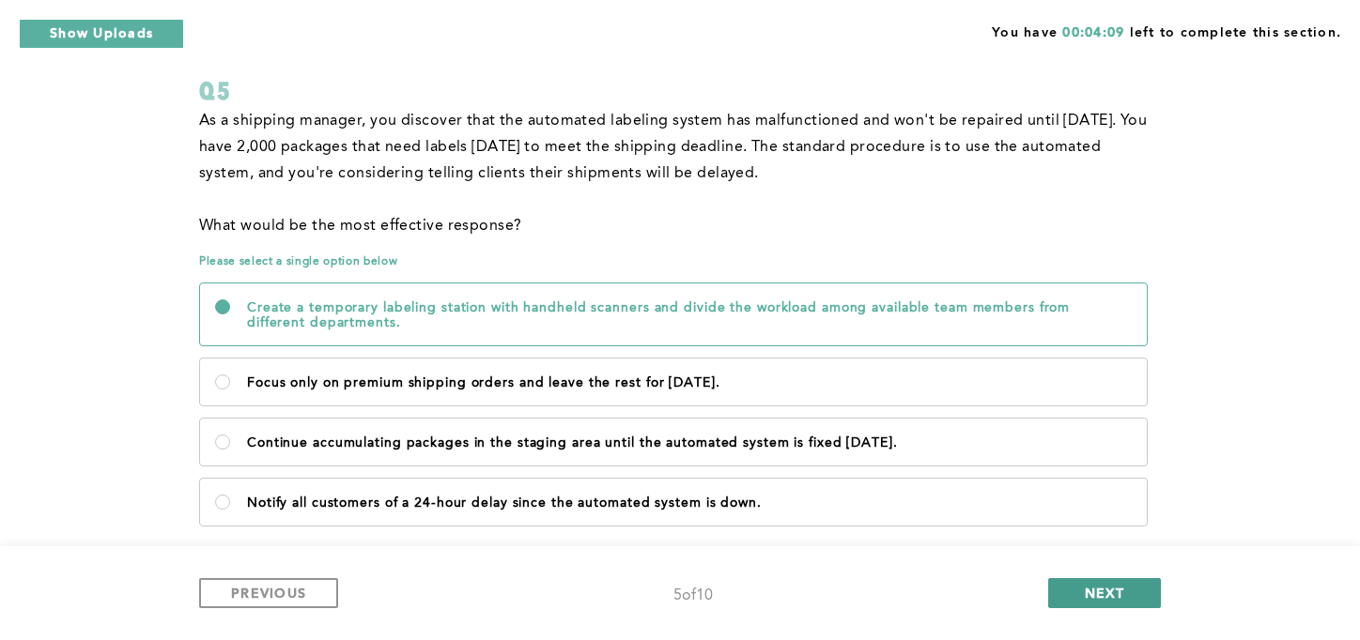
scroll to position [148, 0]
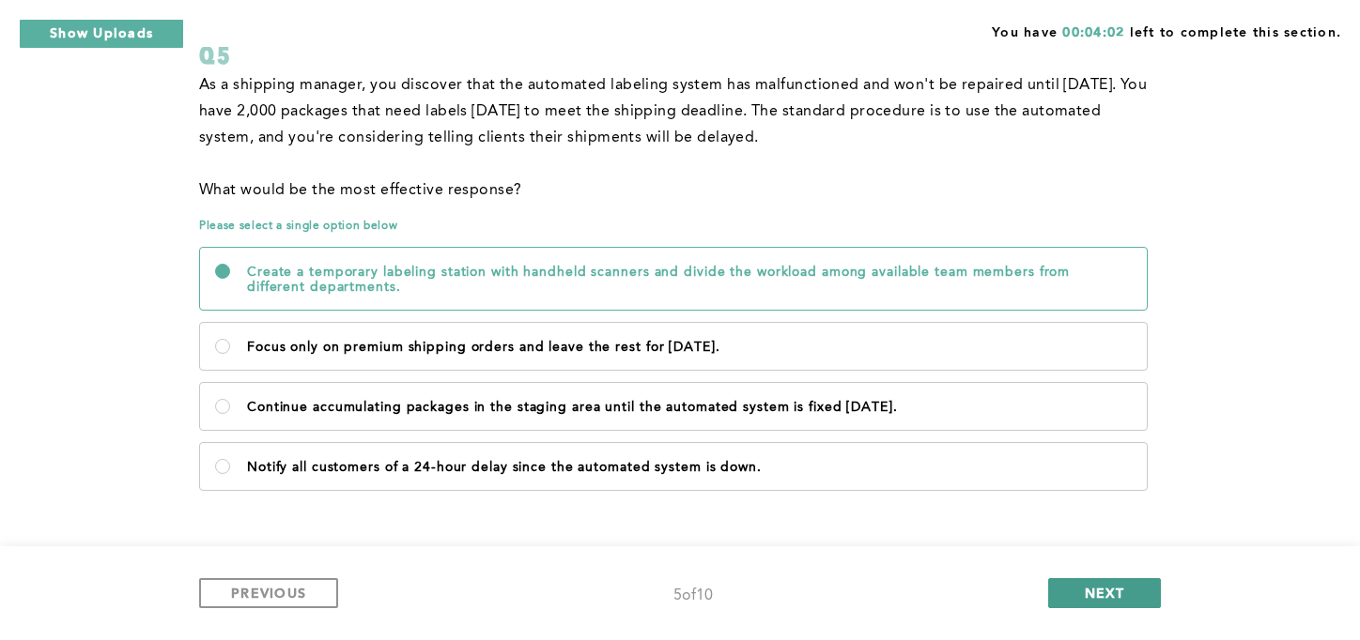
click at [1120, 605] on button "NEXT" at bounding box center [1104, 593] width 113 height 30
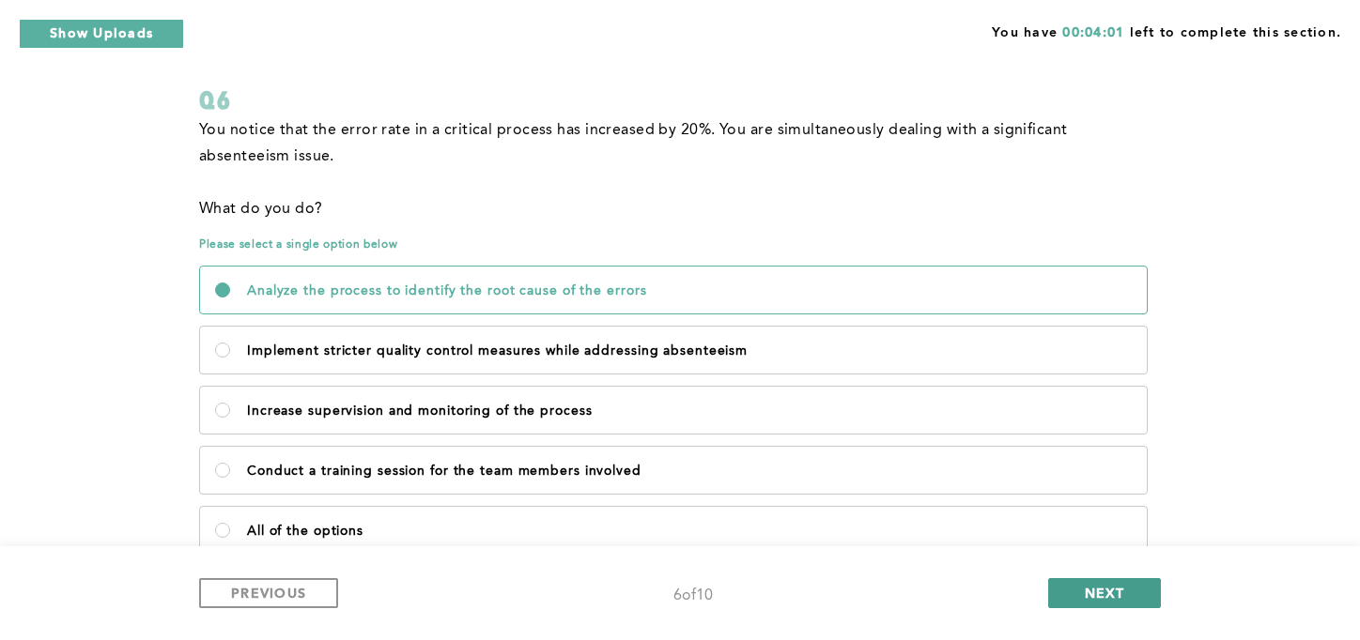
scroll to position [167, 0]
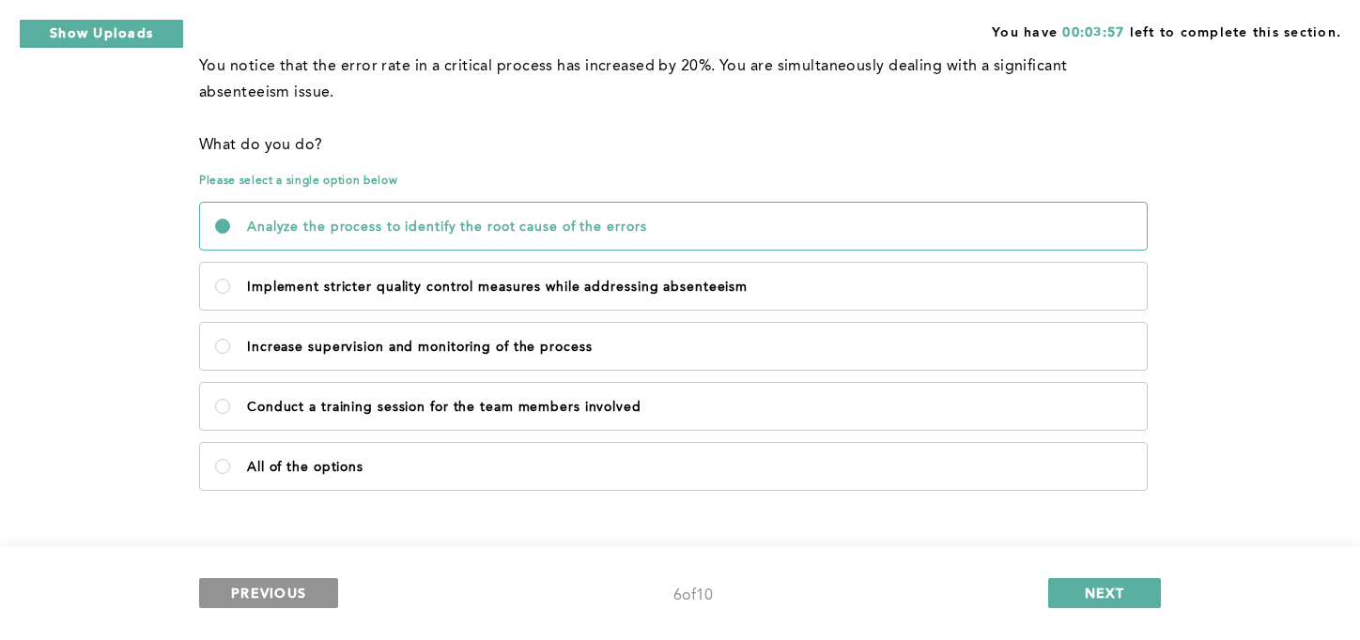
click at [284, 607] on button "PREVIOUS" at bounding box center [268, 593] width 139 height 30
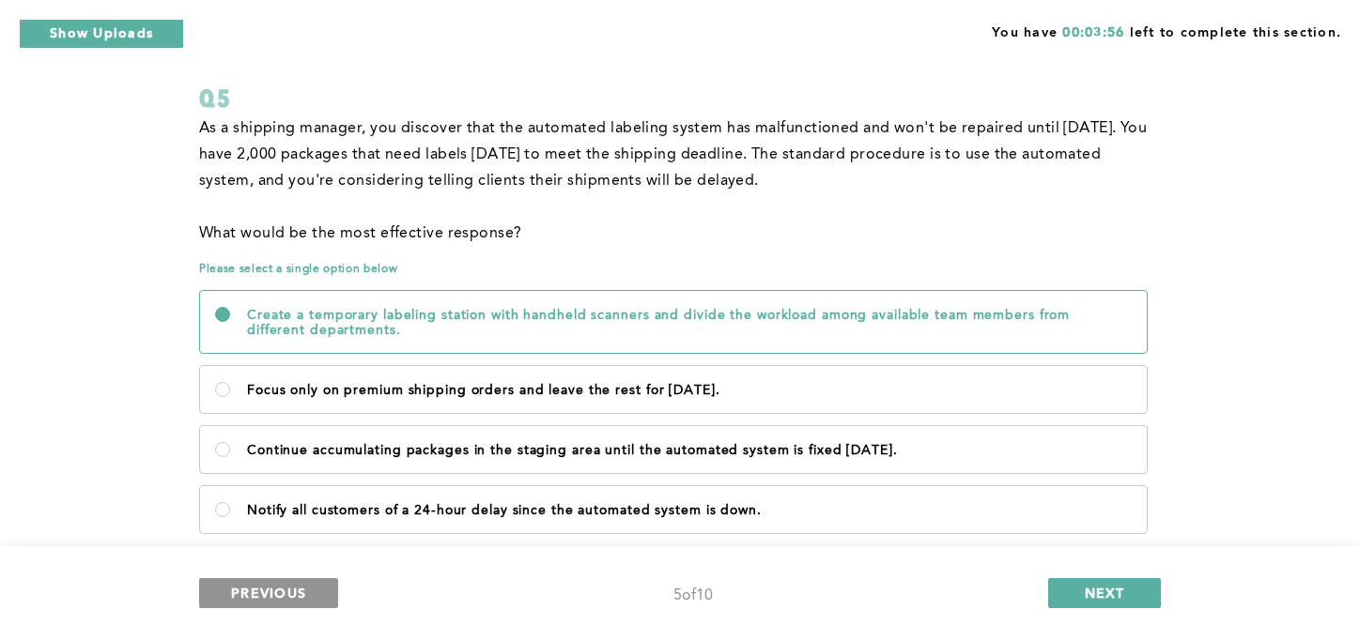
scroll to position [148, 0]
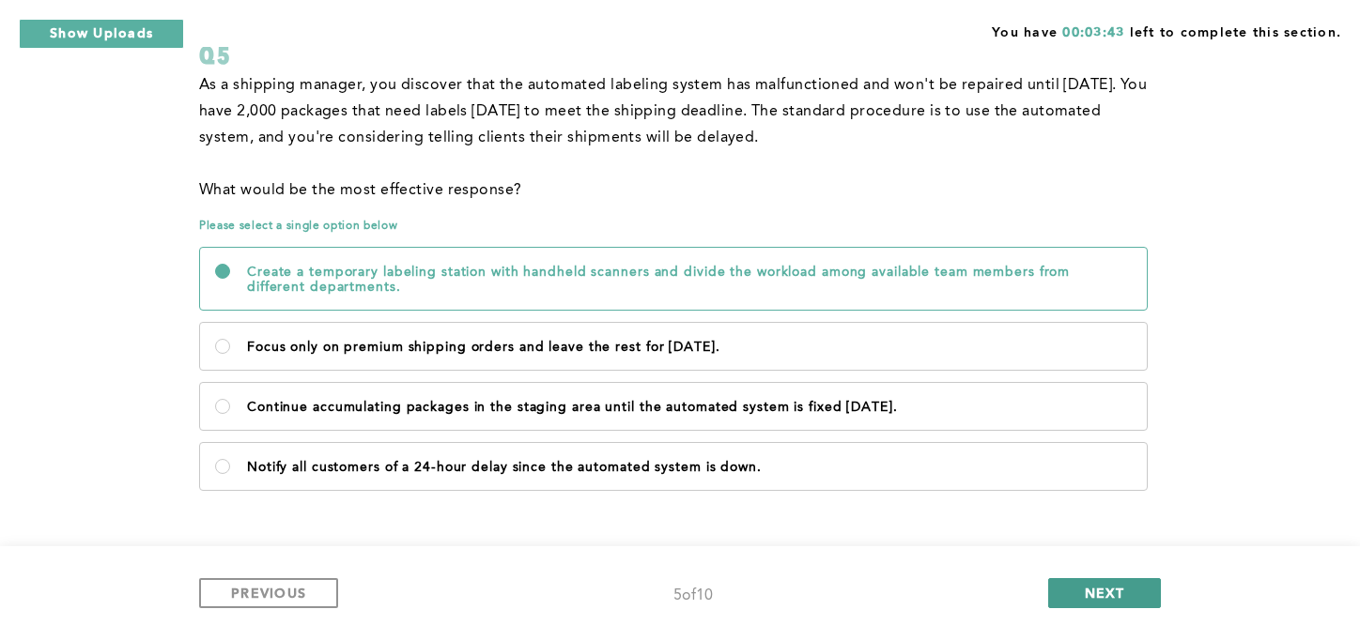
click at [1108, 601] on span "NEXT" at bounding box center [1105, 593] width 40 height 18
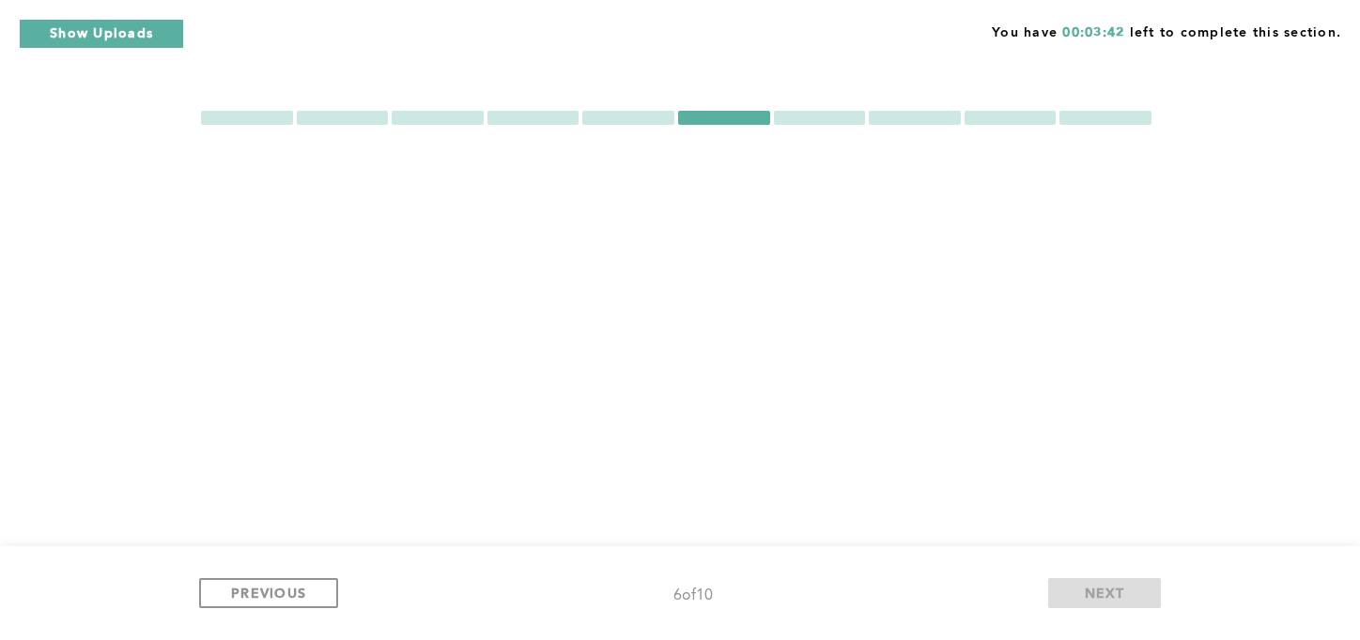
scroll to position [0, 0]
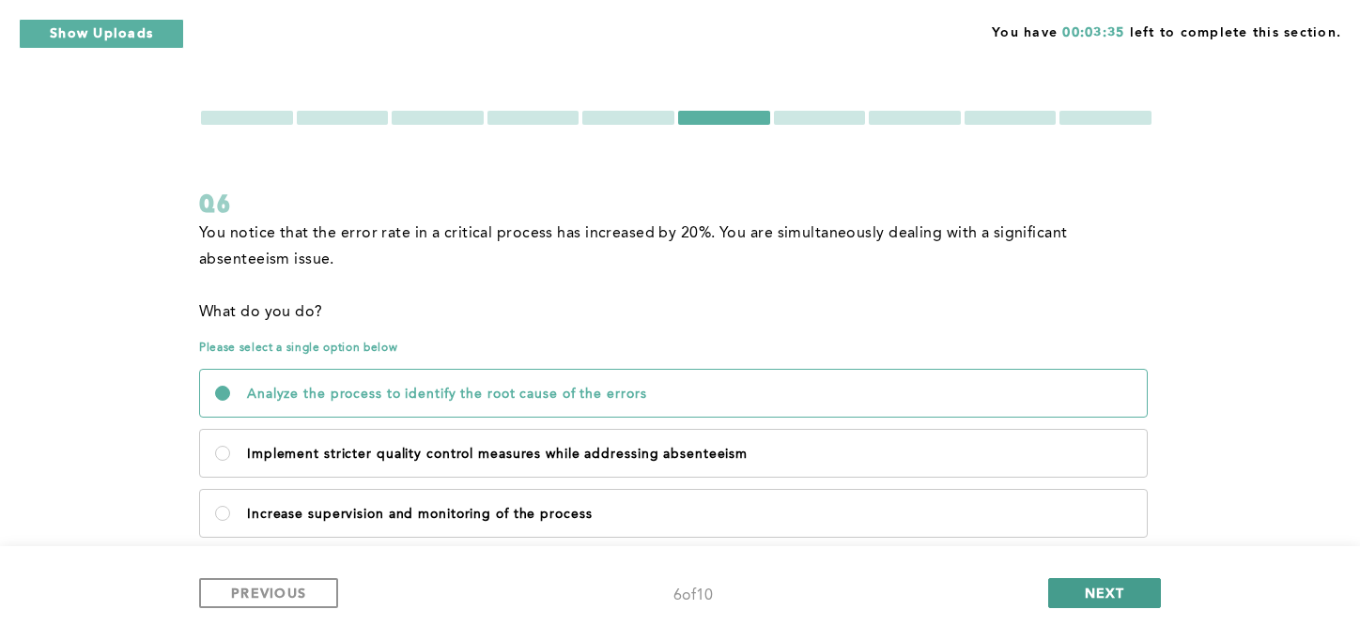
click at [1092, 602] on button "NEXT" at bounding box center [1104, 593] width 113 height 30
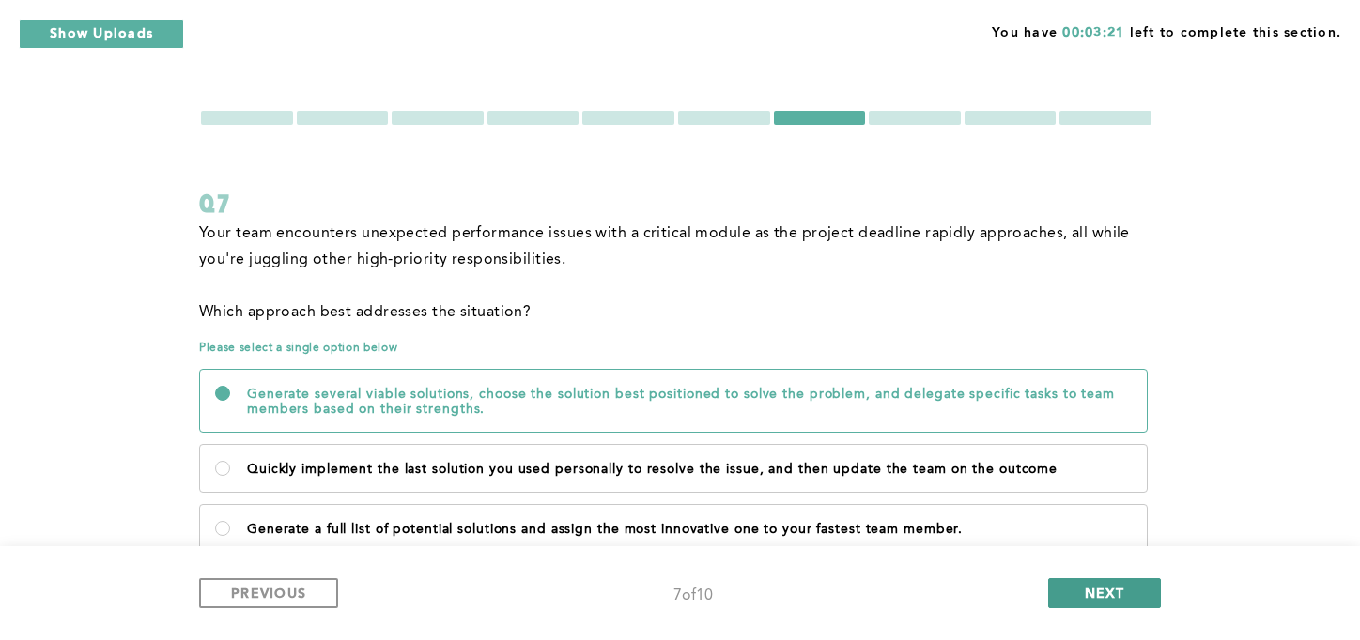
click at [1093, 590] on span "NEXT" at bounding box center [1105, 593] width 40 height 18
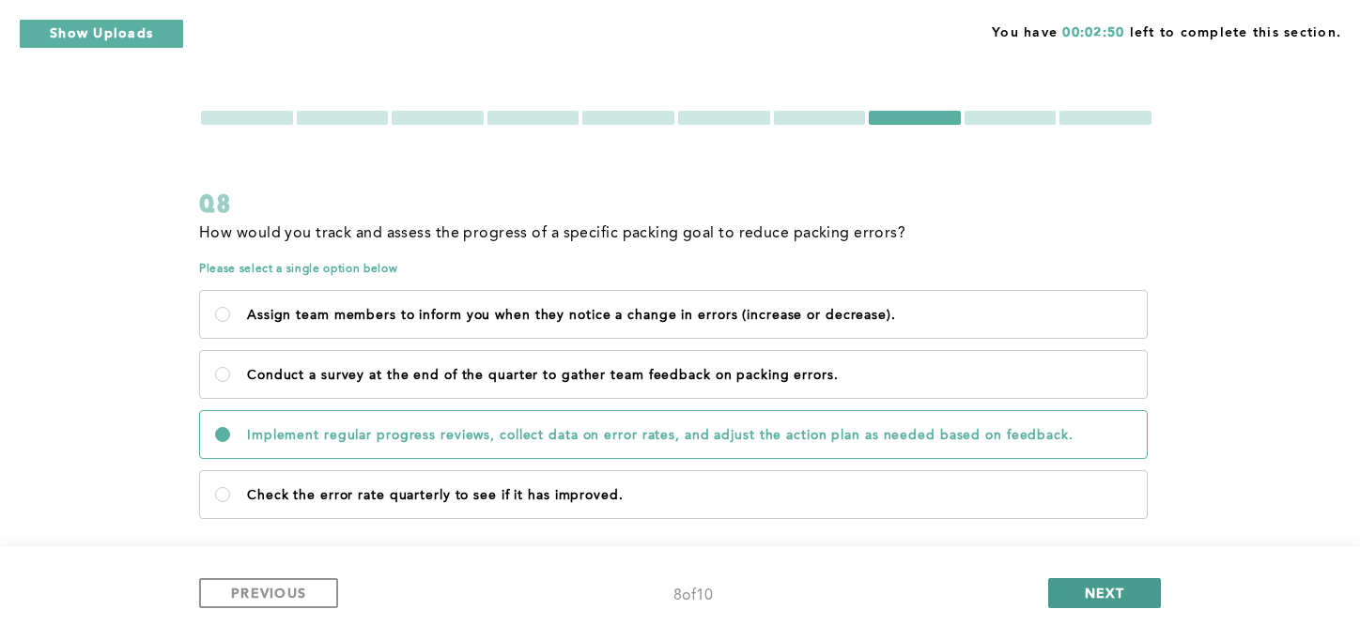
click at [1086, 596] on span "NEXT" at bounding box center [1105, 593] width 40 height 18
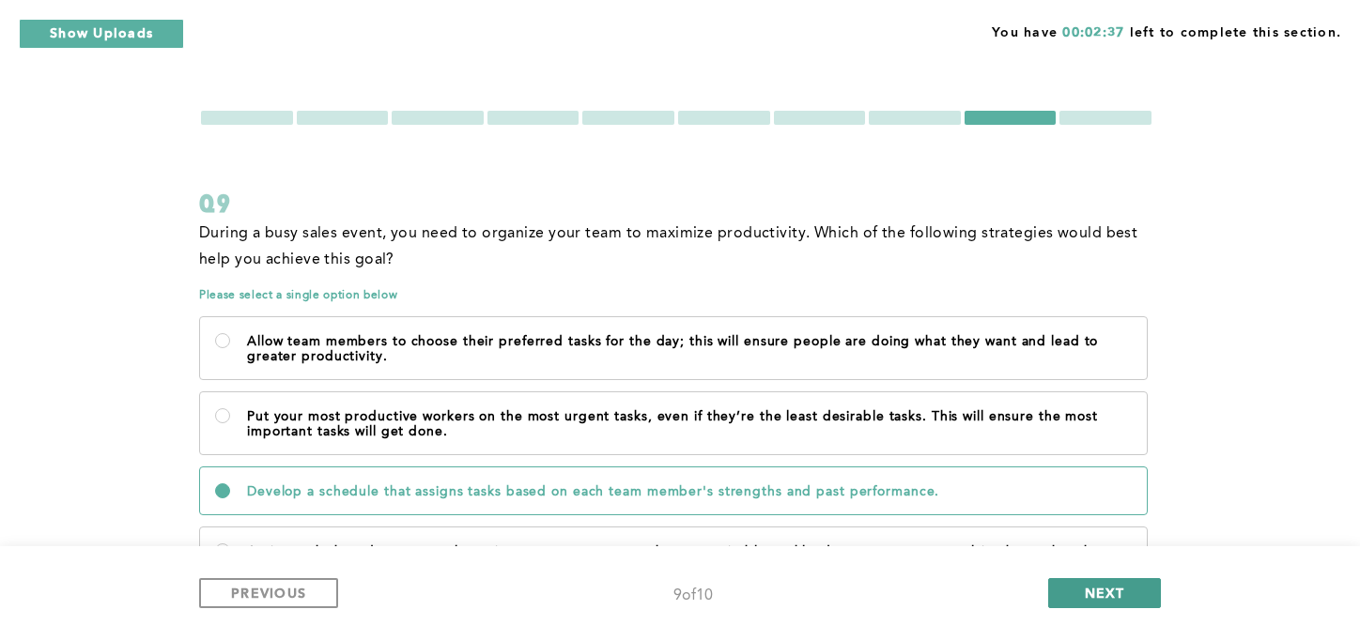
click at [1093, 595] on span "NEXT" at bounding box center [1105, 593] width 40 height 18
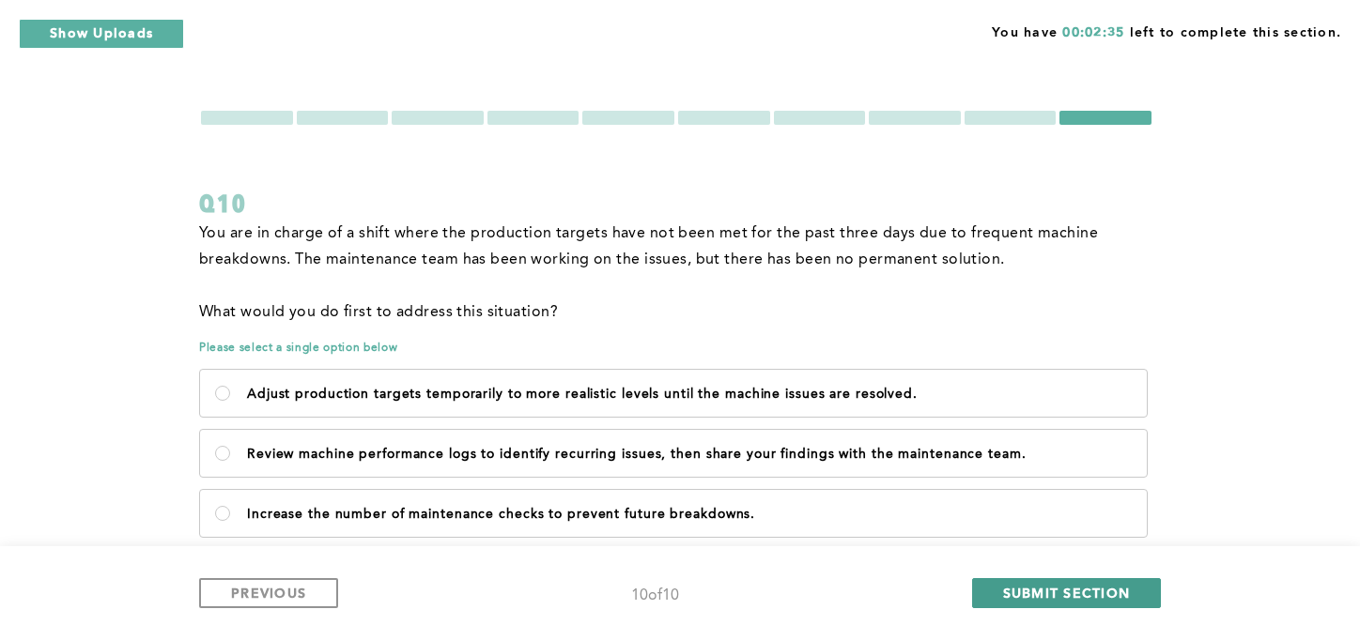
scroll to position [107, 0]
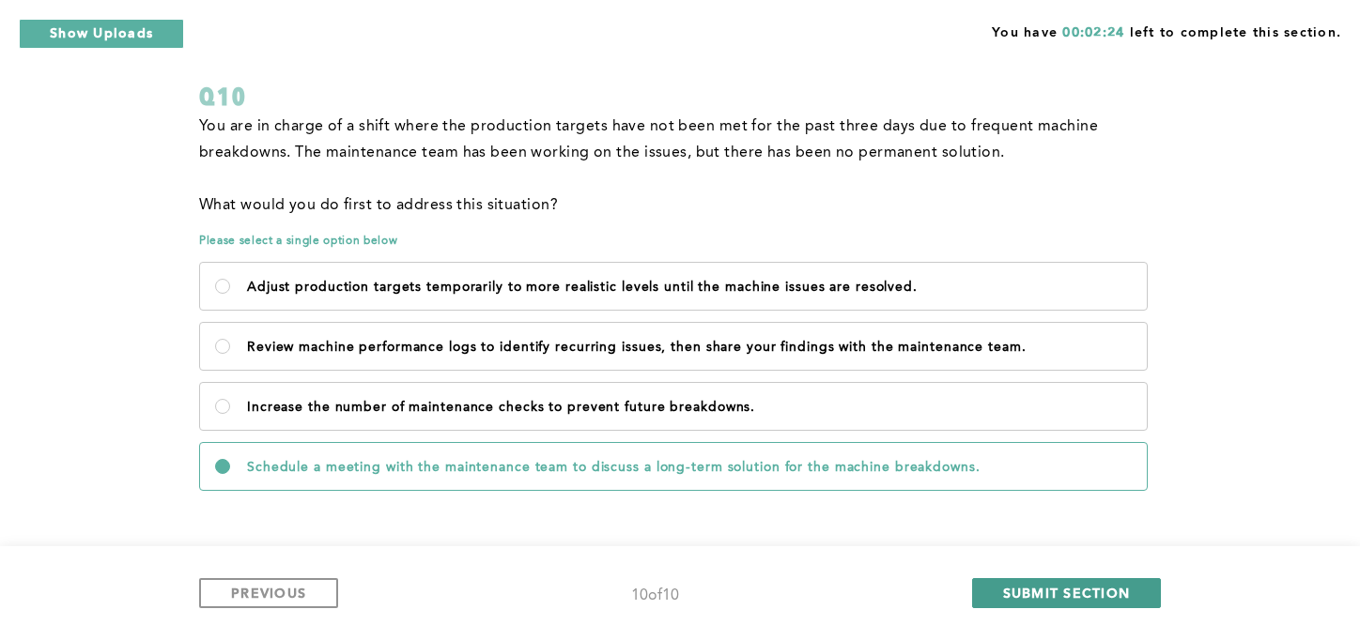
click at [1003, 599] on span "SUBMIT SECTION" at bounding box center [1067, 593] width 128 height 18
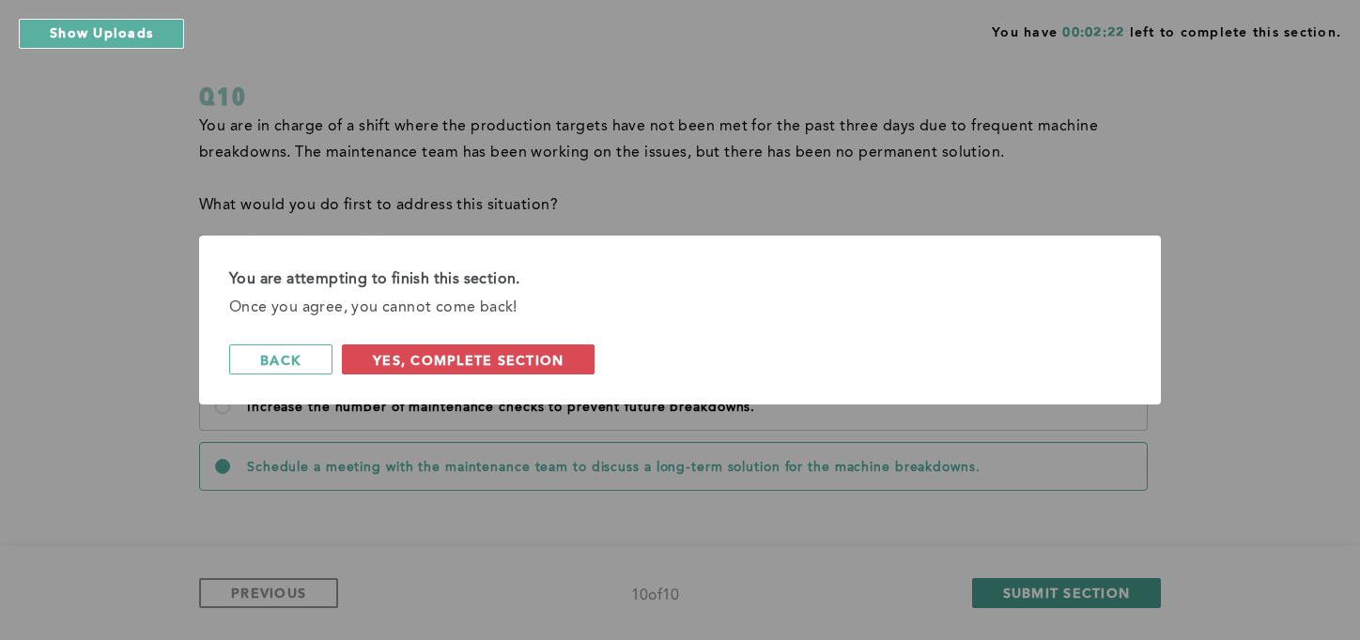
click at [505, 362] on span "Yes, Complete Section" at bounding box center [468, 360] width 191 height 18
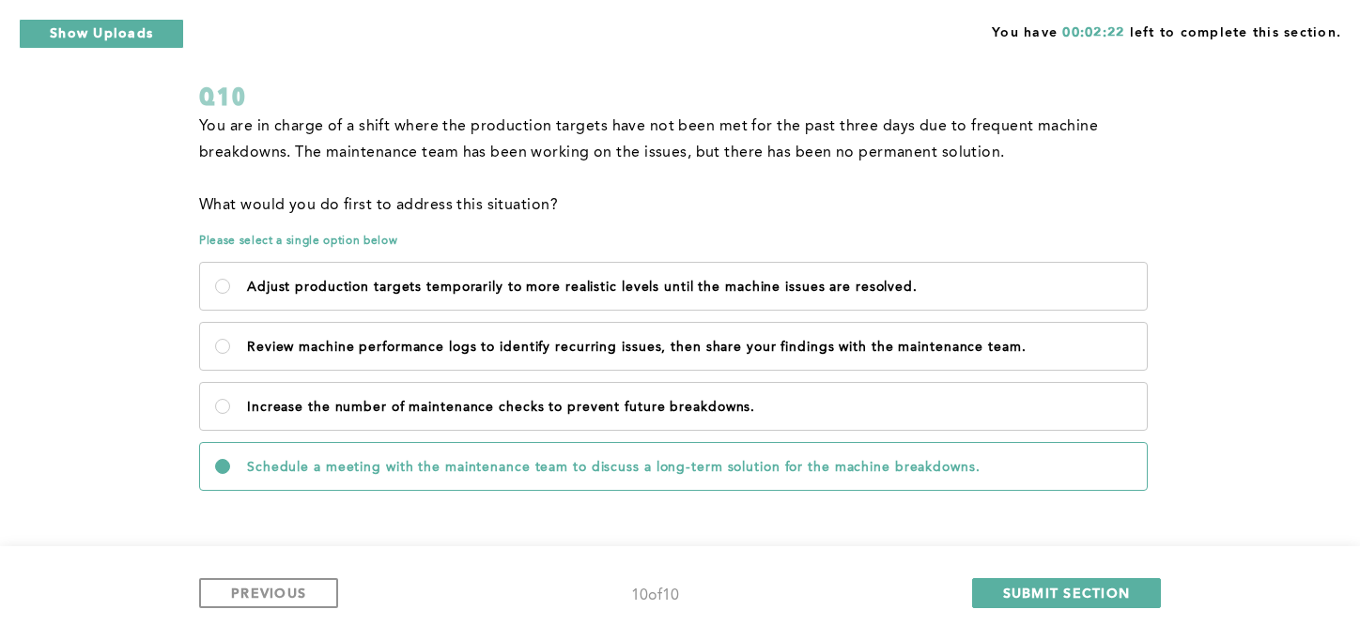
scroll to position [0, 0]
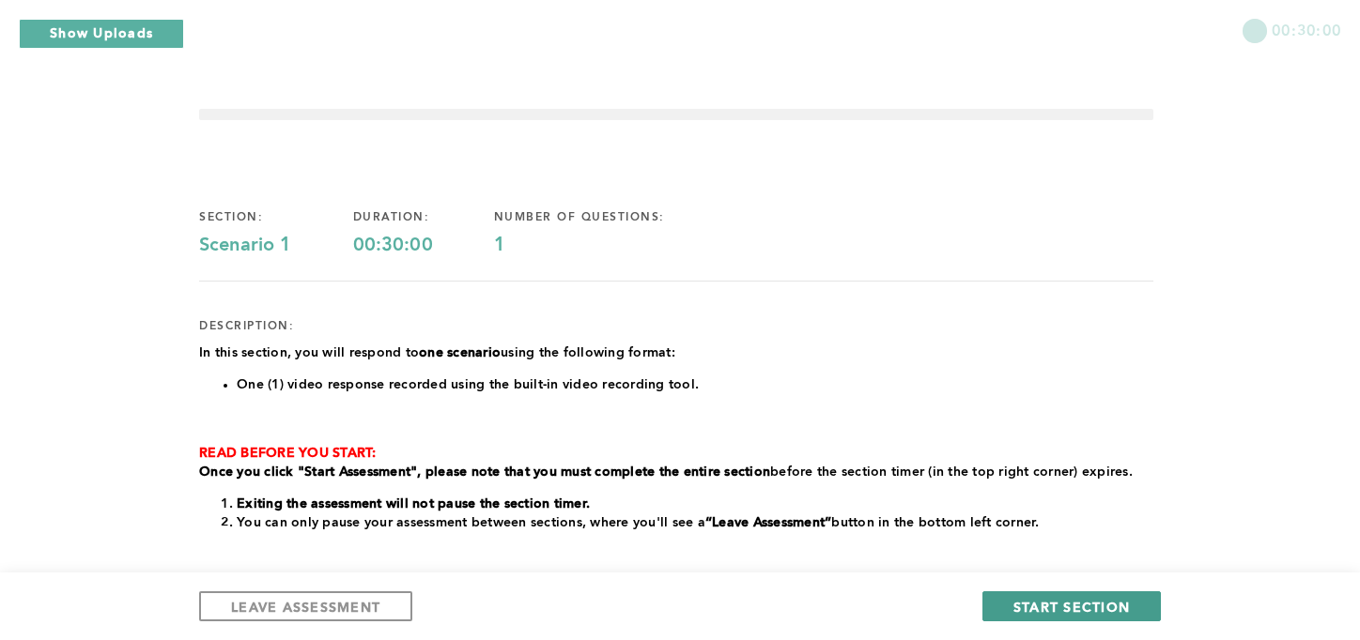
click at [1067, 618] on button "START SECTION" at bounding box center [1071, 607] width 178 height 30
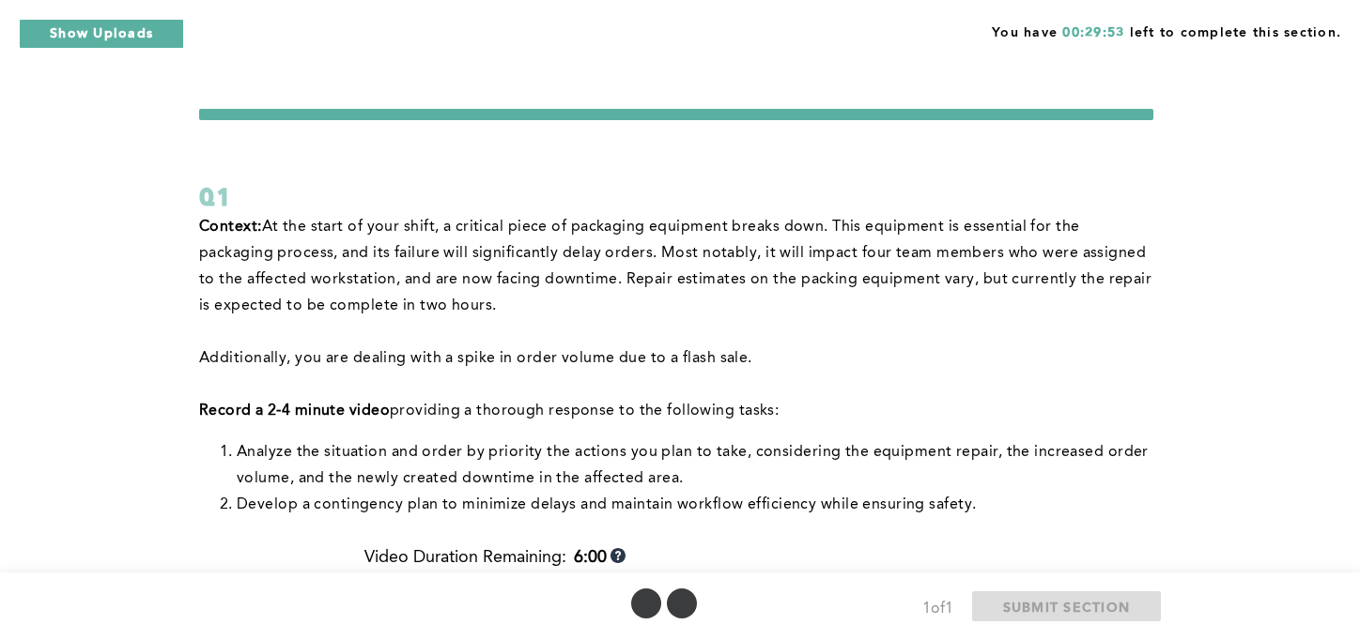
click at [1273, 239] on div "You have 00:29:53 left to complete this section. Q1 Context: At the start of yo…" at bounding box center [680, 648] width 1360 height 1296
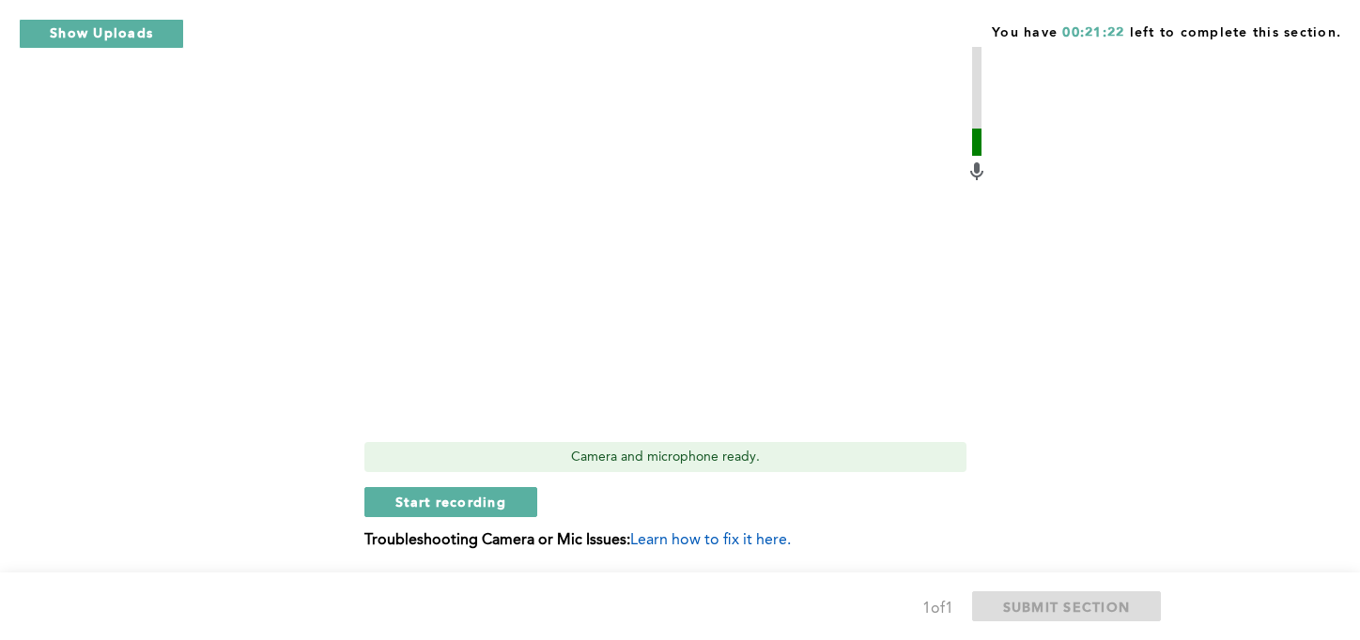
scroll to position [655, 0]
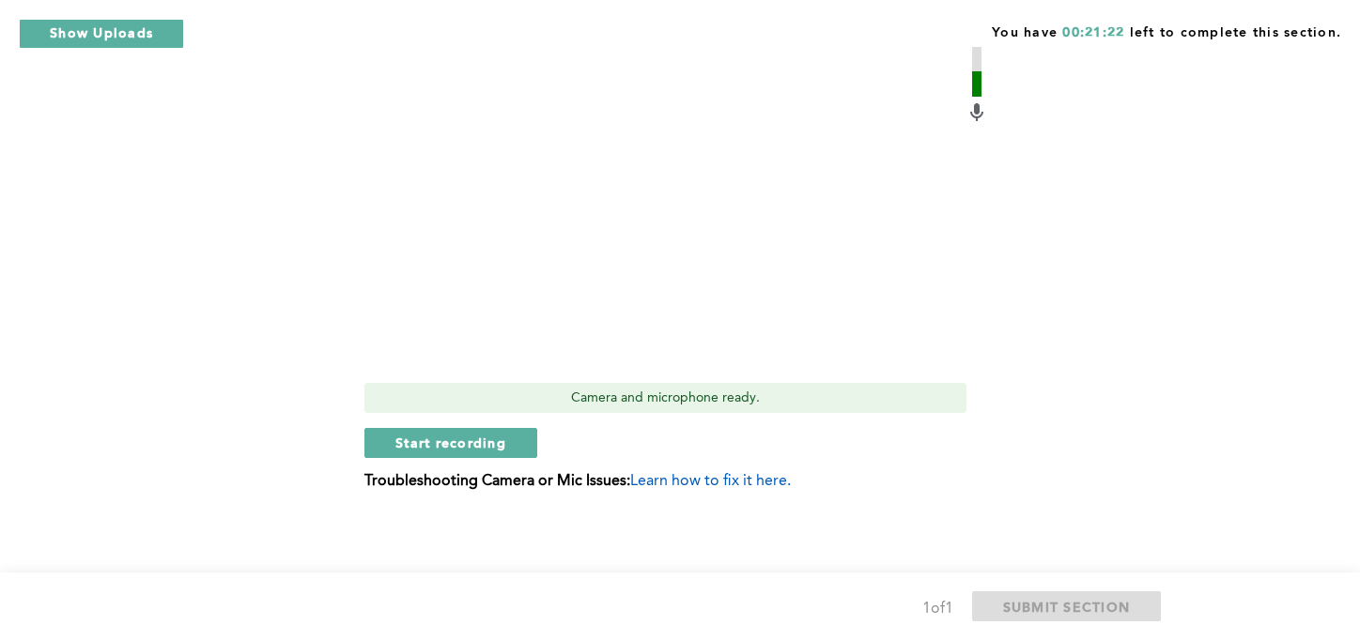
click at [1071, 413] on div "Context: At the start of your shift, a critical piece of packaging equipment br…" at bounding box center [676, 39] width 954 height 959
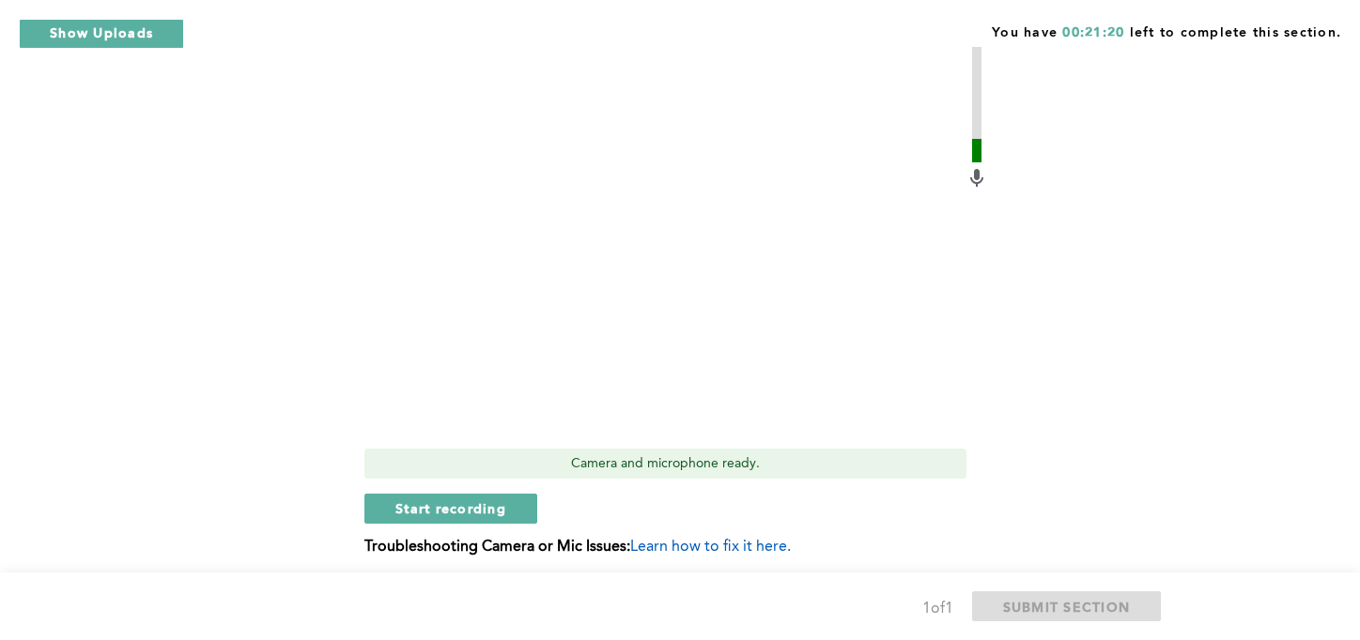
scroll to position [588, 0]
click at [465, 508] on span "Start recording" at bounding box center [450, 510] width 111 height 18
click at [472, 521] on button "Stop recording" at bounding box center [450, 510] width 172 height 30
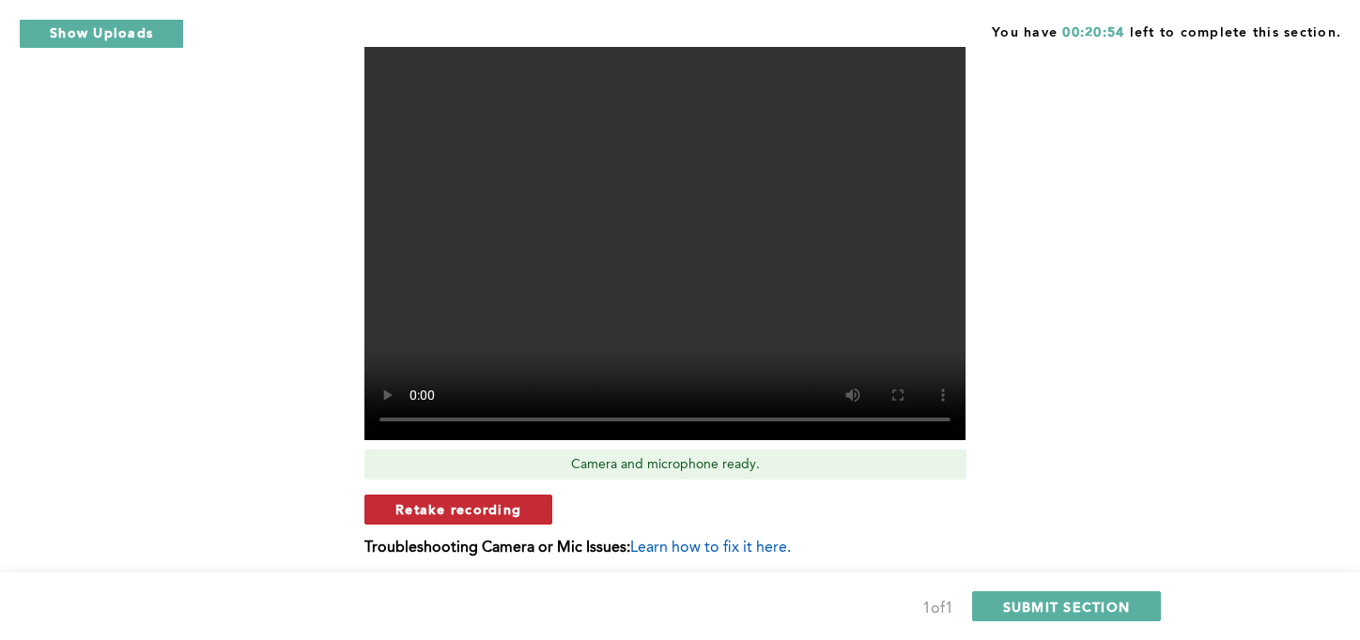
click at [482, 518] on button "Retake recording" at bounding box center [458, 510] width 188 height 30
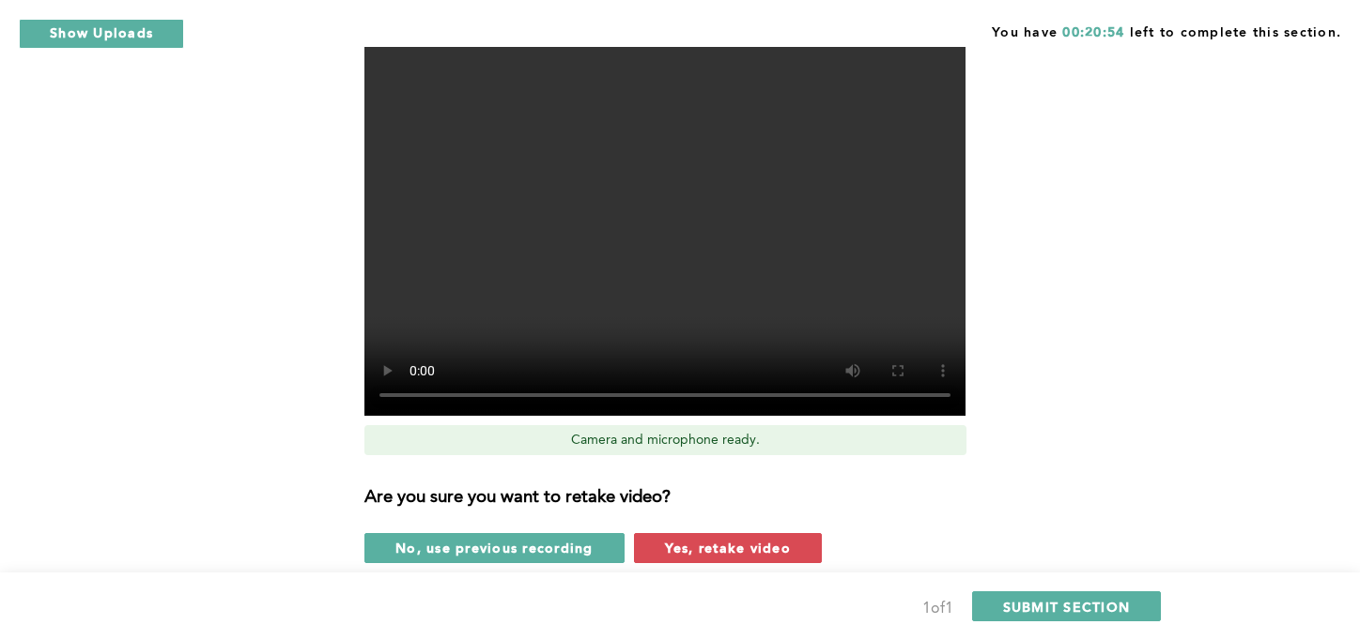
scroll to position [652, 0]
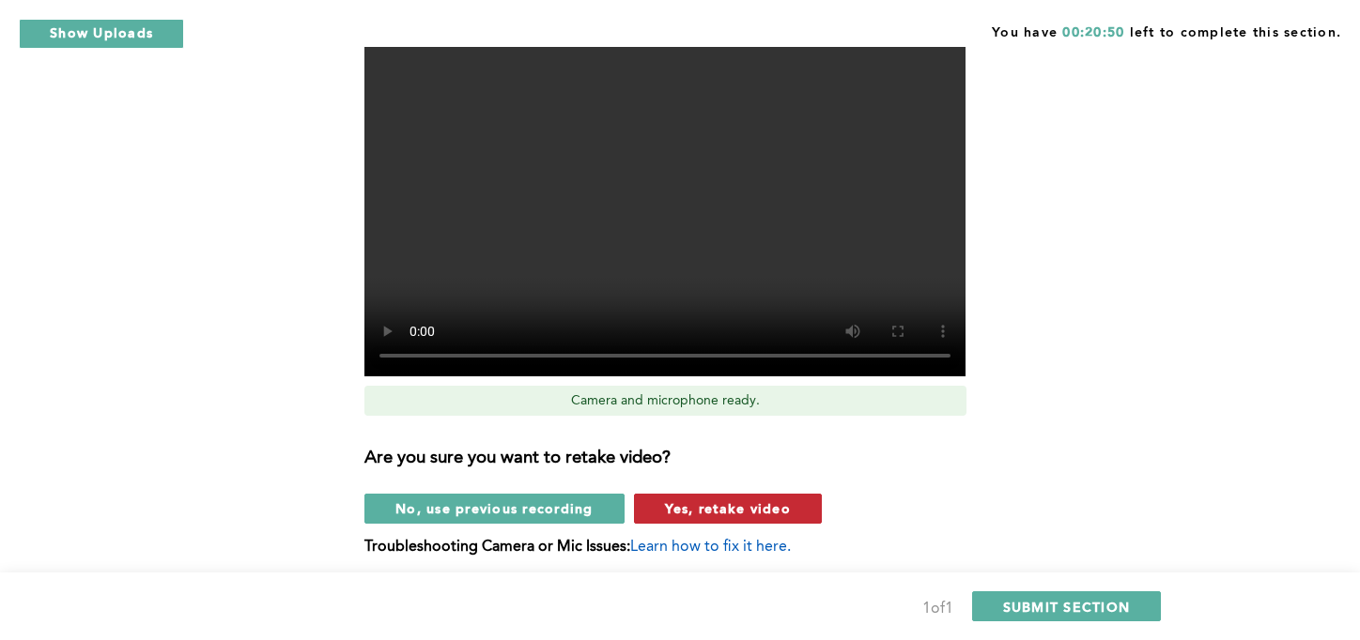
click at [724, 514] on span "Yes, retake video" at bounding box center [728, 509] width 126 height 18
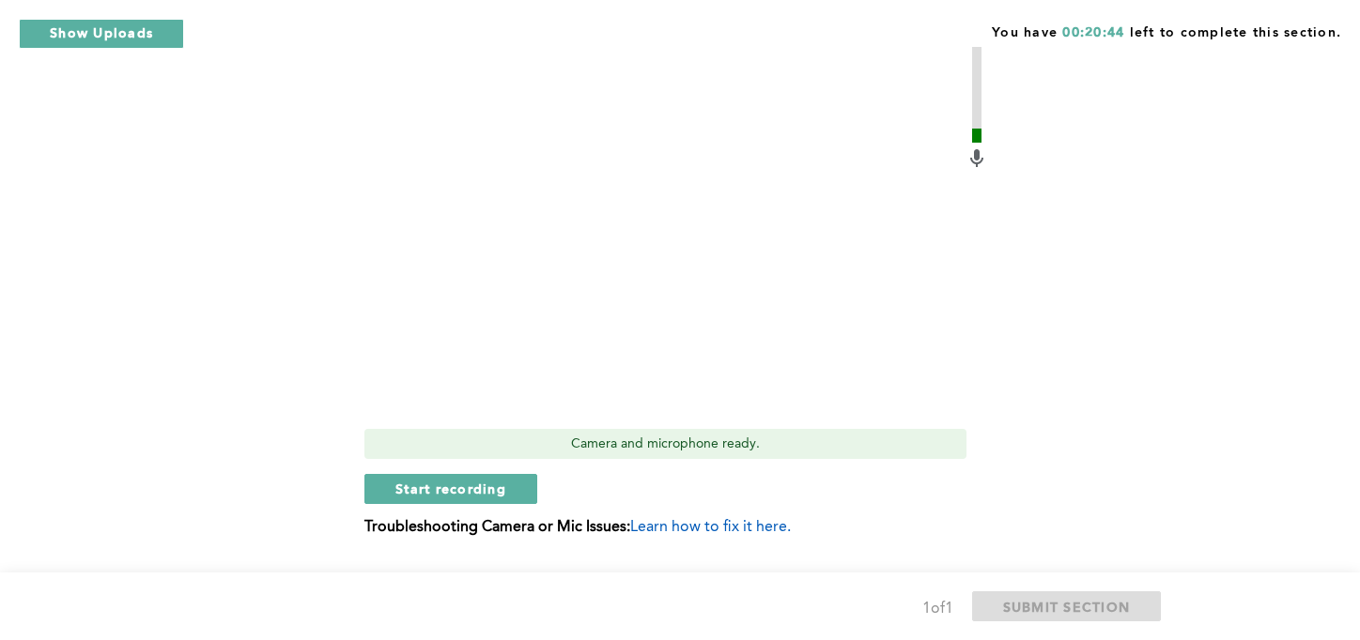
scroll to position [612, 0]
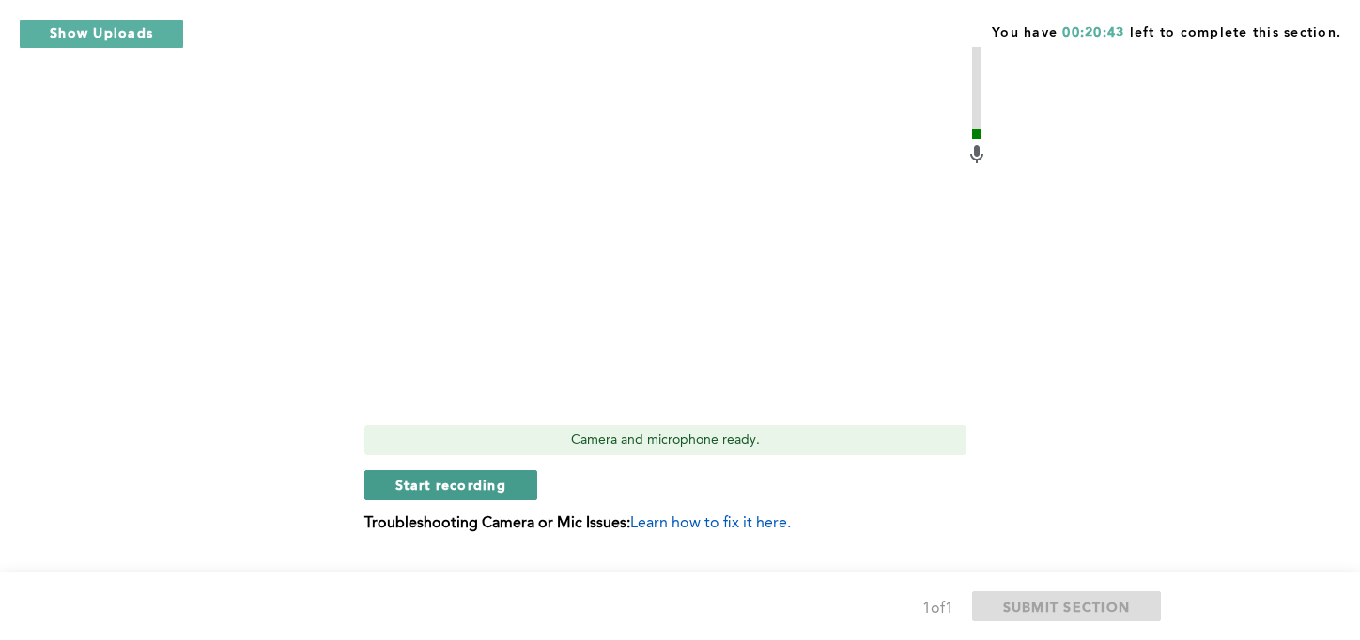
click at [504, 483] on span "Start recording" at bounding box center [450, 485] width 111 height 18
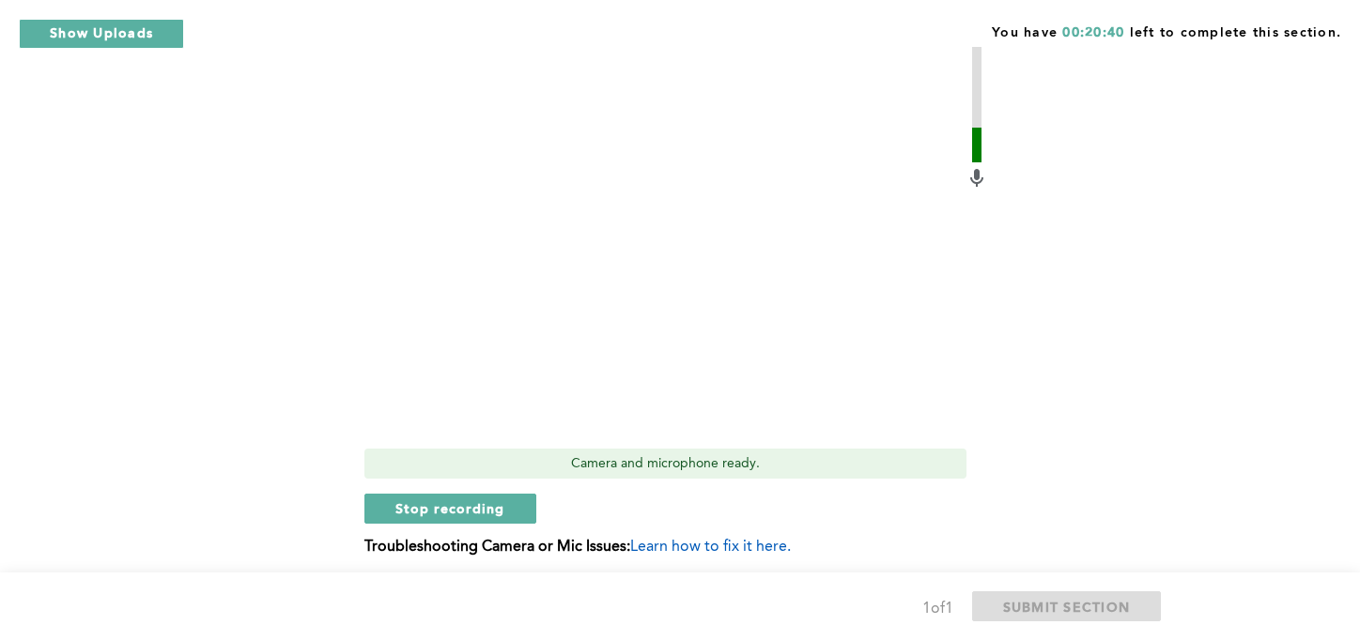
scroll to position [590, 0]
click at [458, 517] on button "Stop recording" at bounding box center [450, 508] width 172 height 30
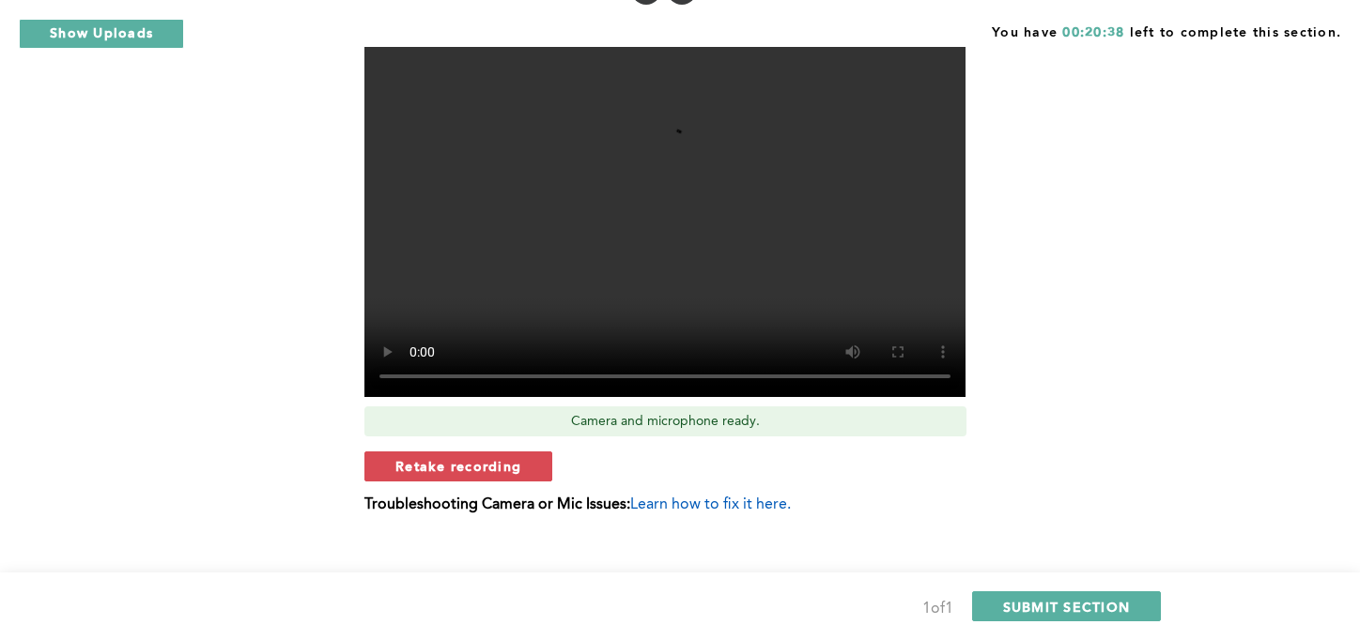
scroll to position [655, 0]
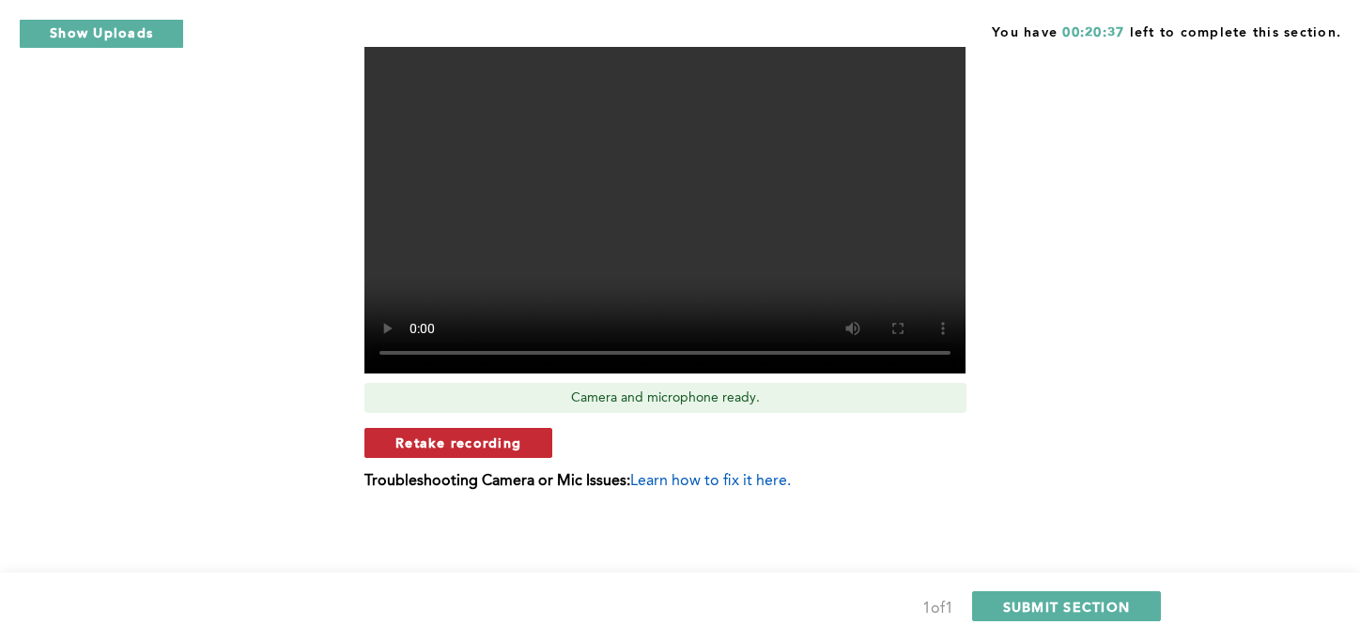
click at [490, 441] on span "Retake recording" at bounding box center [458, 443] width 126 height 18
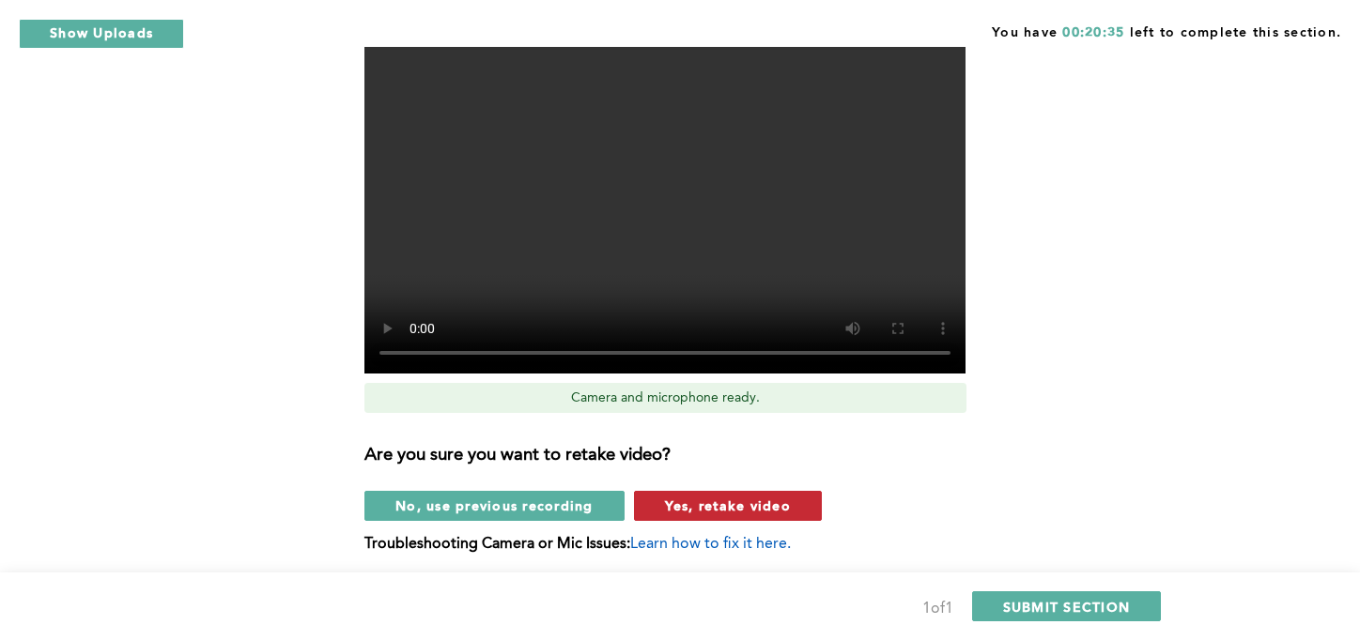
click at [750, 503] on span "Yes, retake video" at bounding box center [728, 506] width 126 height 18
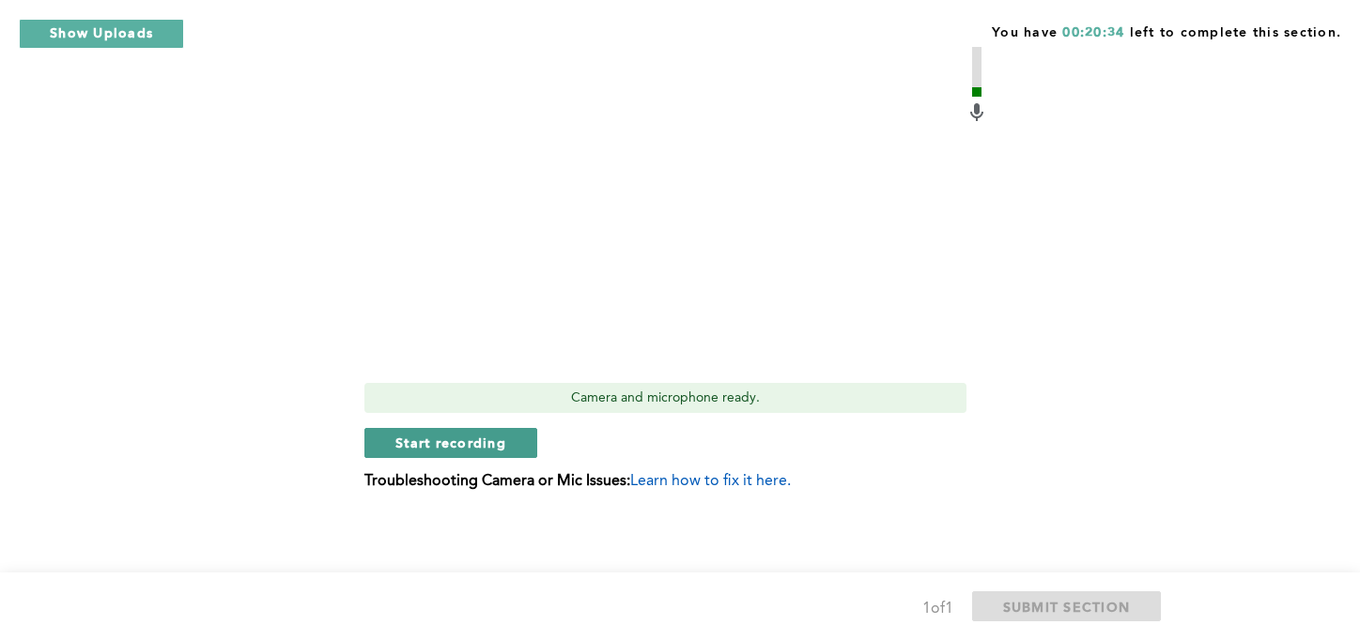
click at [492, 443] on span "Start recording" at bounding box center [450, 443] width 111 height 18
click at [444, 444] on span "Stop recording" at bounding box center [450, 443] width 110 height 18
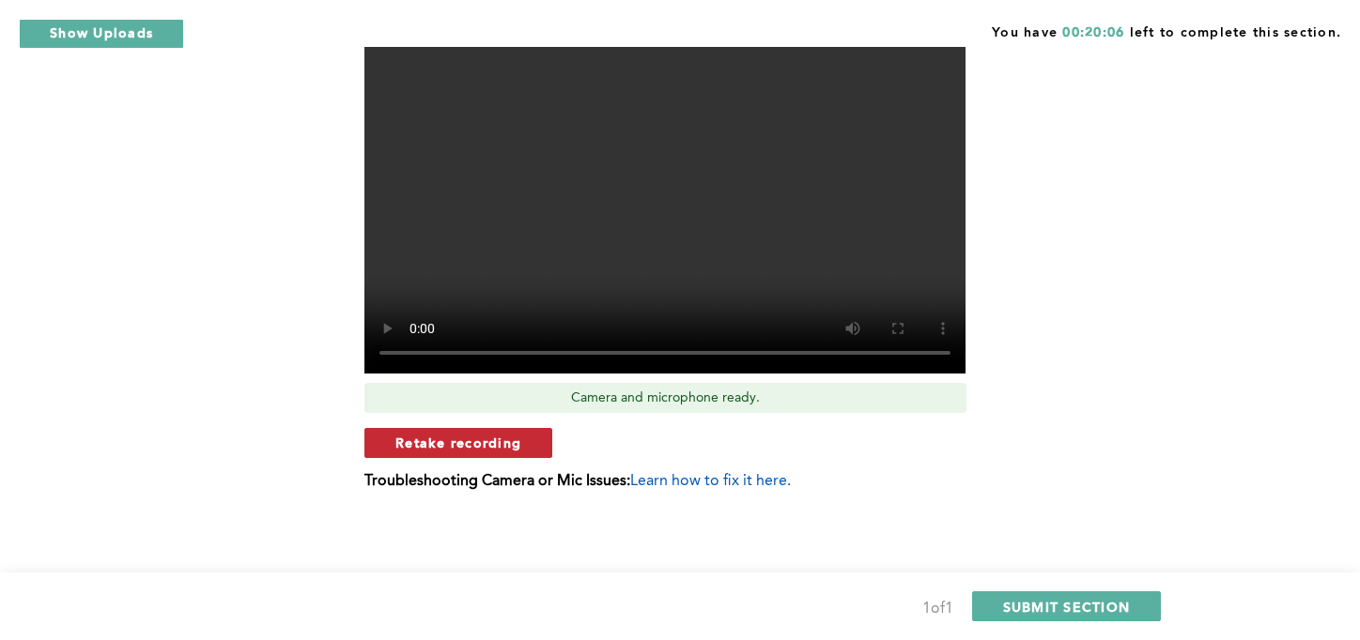
click at [482, 442] on span "Retake recording" at bounding box center [458, 443] width 126 height 18
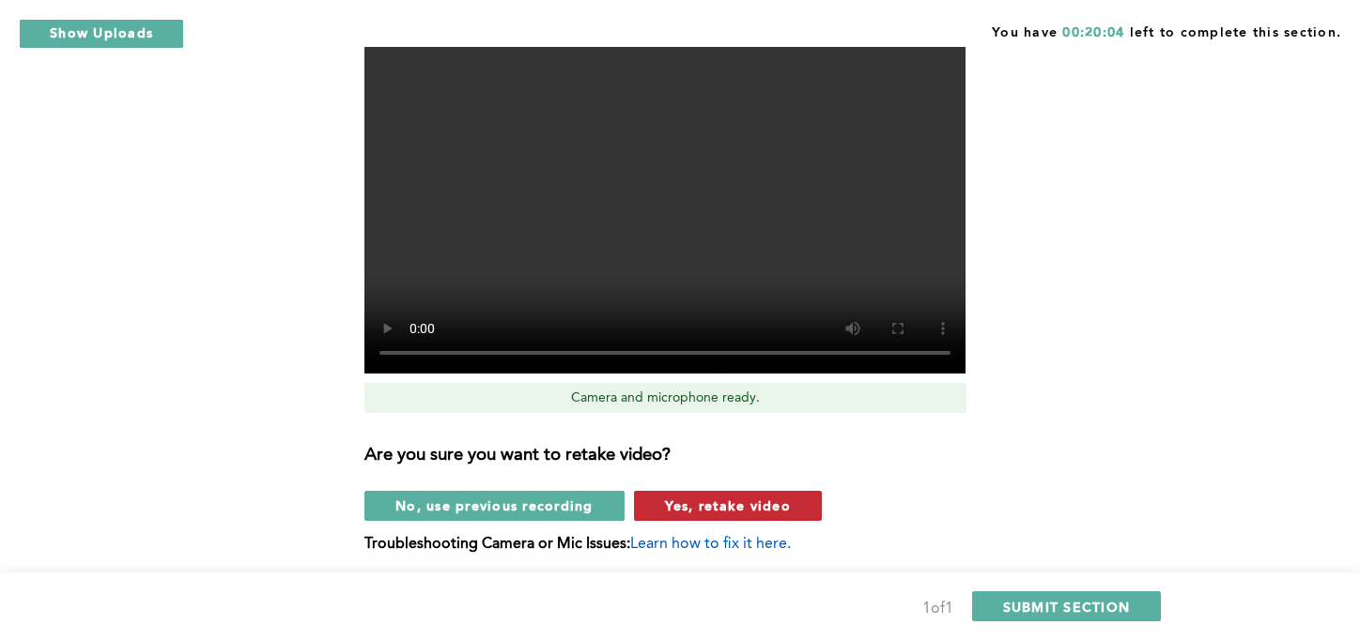
click at [707, 512] on span "Yes, retake video" at bounding box center [728, 506] width 126 height 18
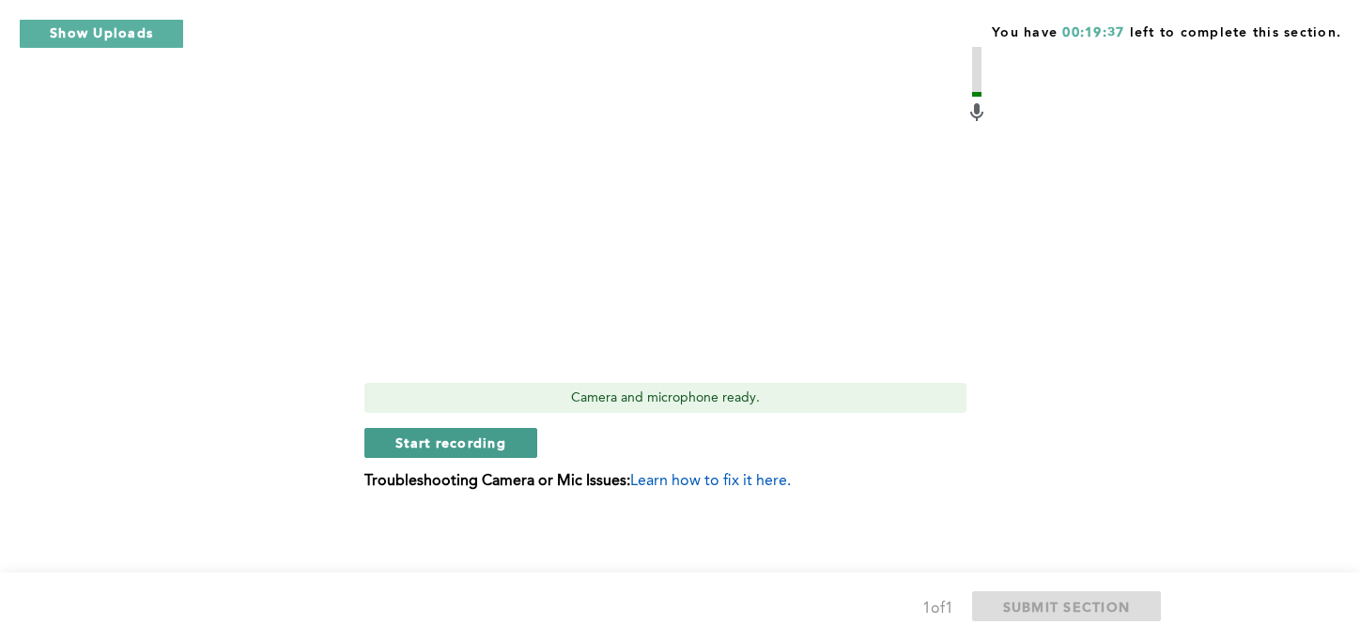
click at [485, 441] on span "Start recording" at bounding box center [450, 443] width 111 height 18
click at [476, 434] on span "Stop recording" at bounding box center [450, 443] width 110 height 18
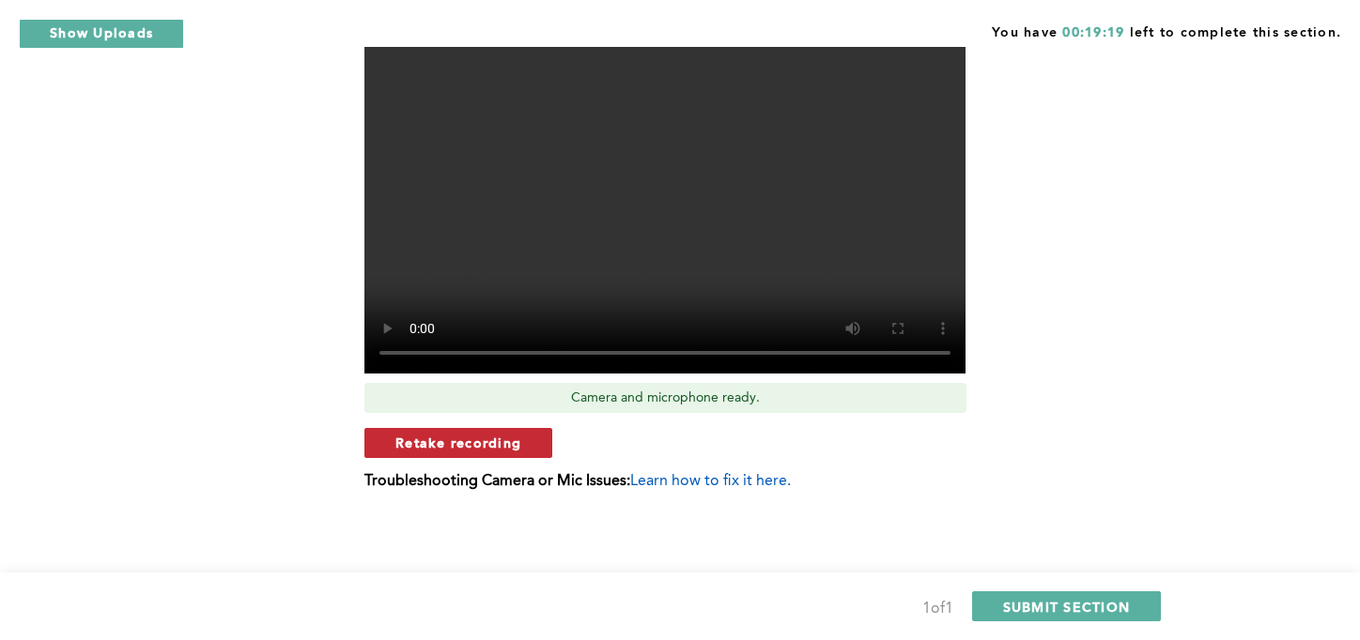
click at [499, 447] on span "Retake recording" at bounding box center [458, 443] width 126 height 18
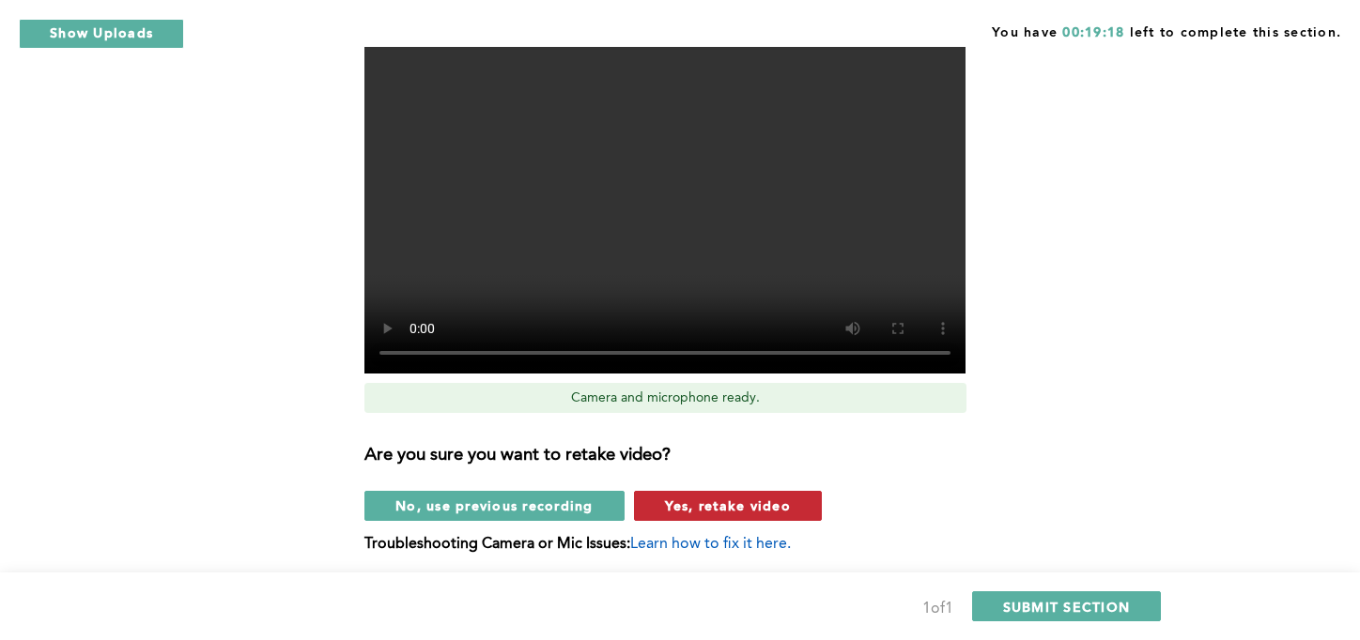
click at [725, 515] on button "Yes, retake video" at bounding box center [728, 506] width 188 height 30
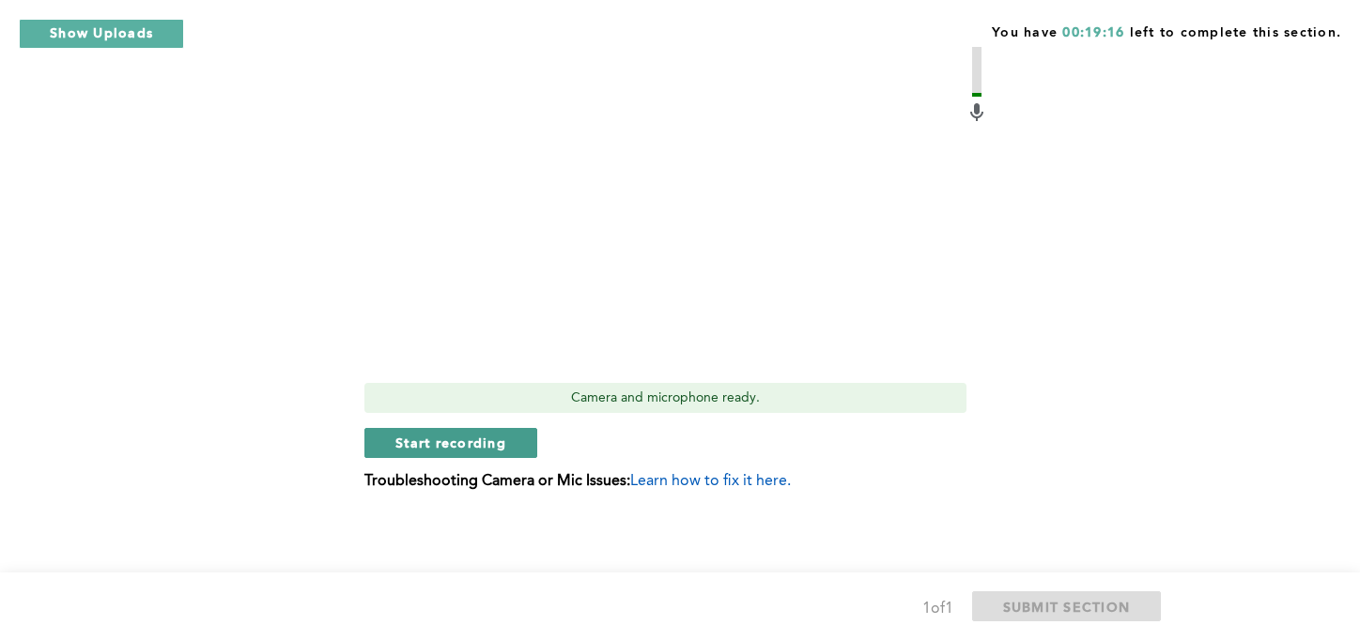
click at [489, 450] on span "Start recording" at bounding box center [450, 443] width 111 height 18
click at [480, 448] on span "Stop recording" at bounding box center [450, 443] width 110 height 18
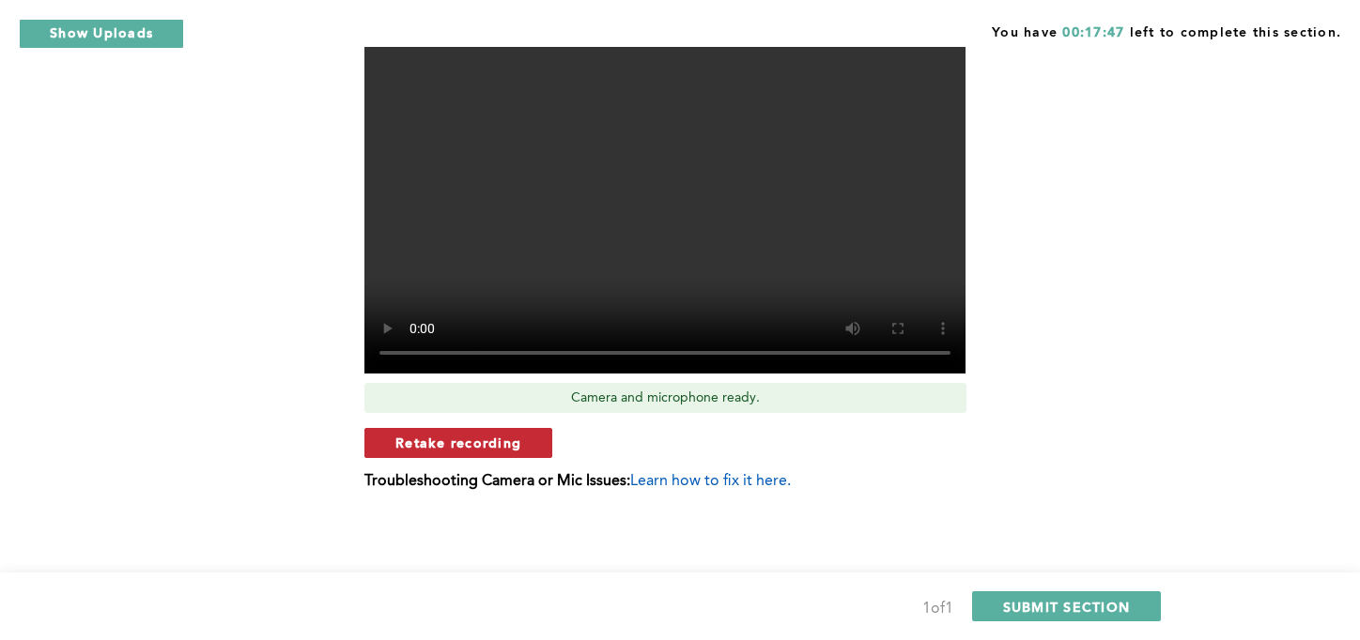
click at [492, 440] on span "Retake recording" at bounding box center [458, 443] width 126 height 18
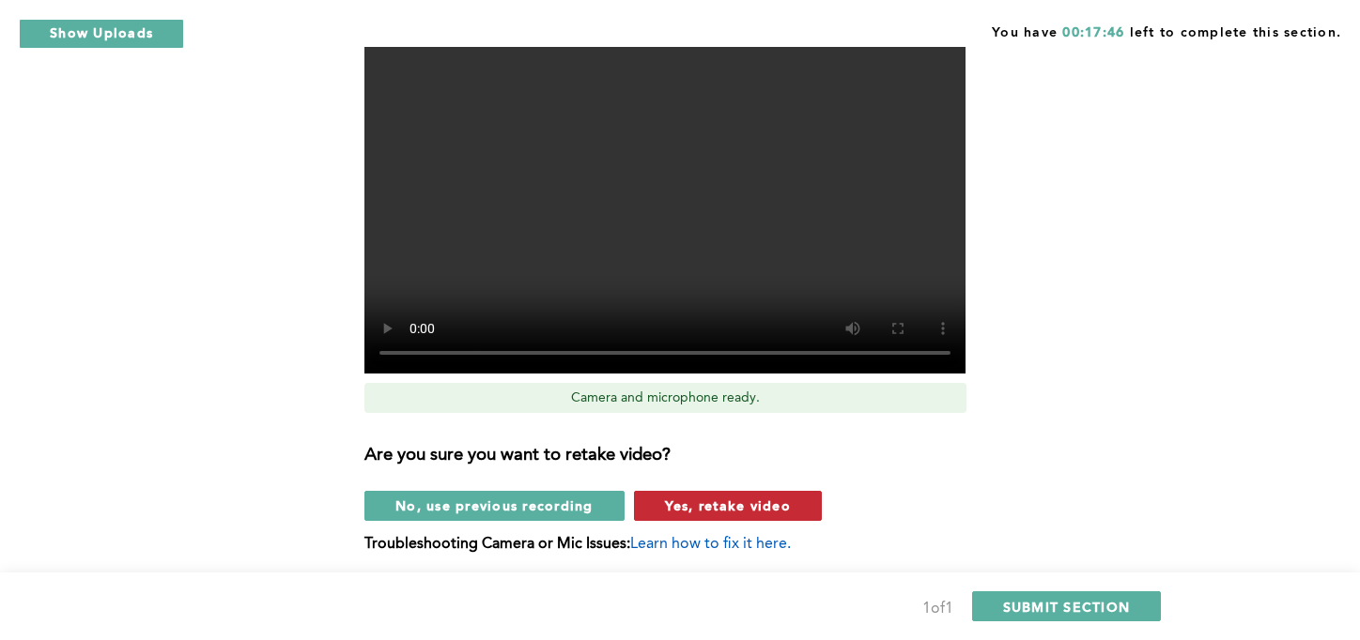
click at [717, 510] on span "Yes, retake video" at bounding box center [728, 506] width 126 height 18
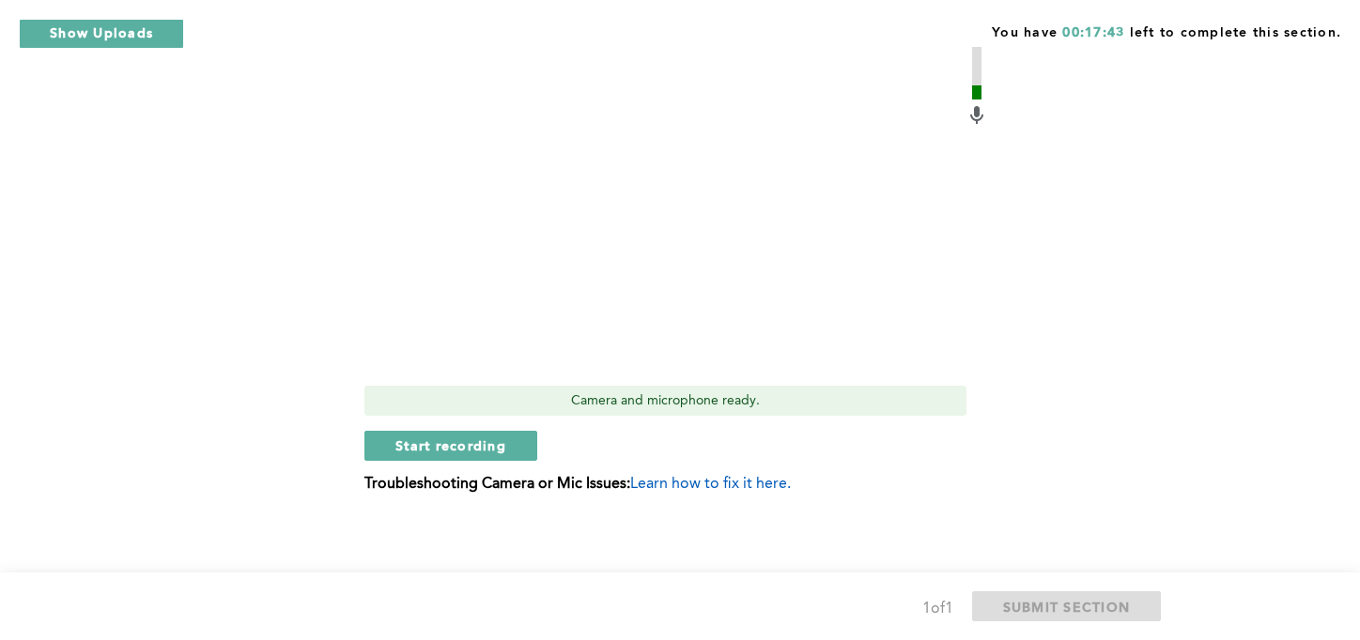
scroll to position [651, 0]
click at [480, 449] on span "Start recording" at bounding box center [450, 447] width 111 height 18
click at [459, 450] on span "Stop recording" at bounding box center [450, 447] width 110 height 18
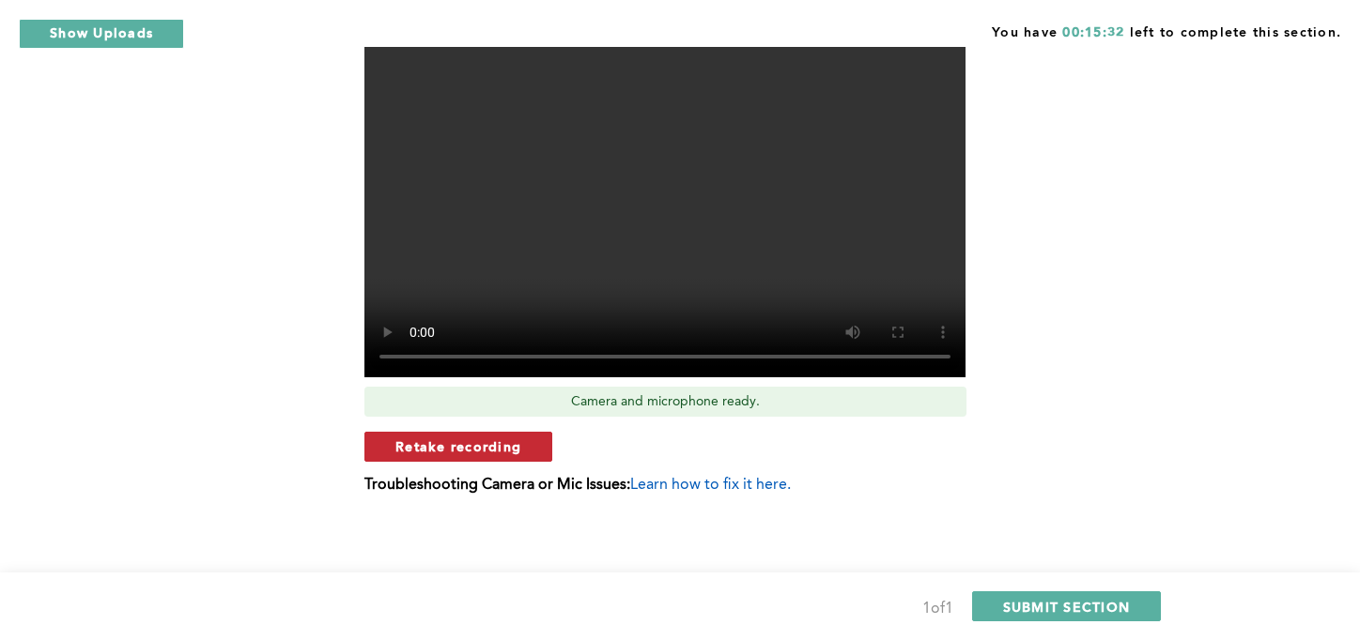
click at [516, 441] on span "Retake recording" at bounding box center [458, 447] width 126 height 18
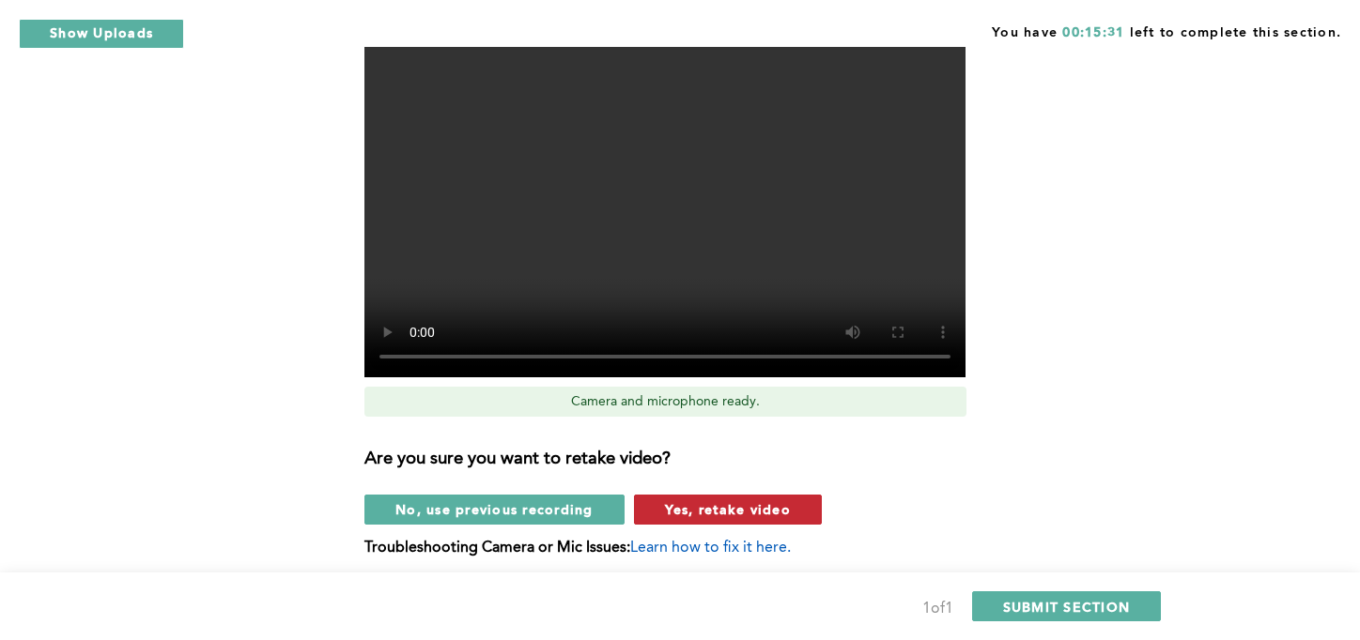
click at [712, 510] on span "Yes, retake video" at bounding box center [728, 510] width 126 height 18
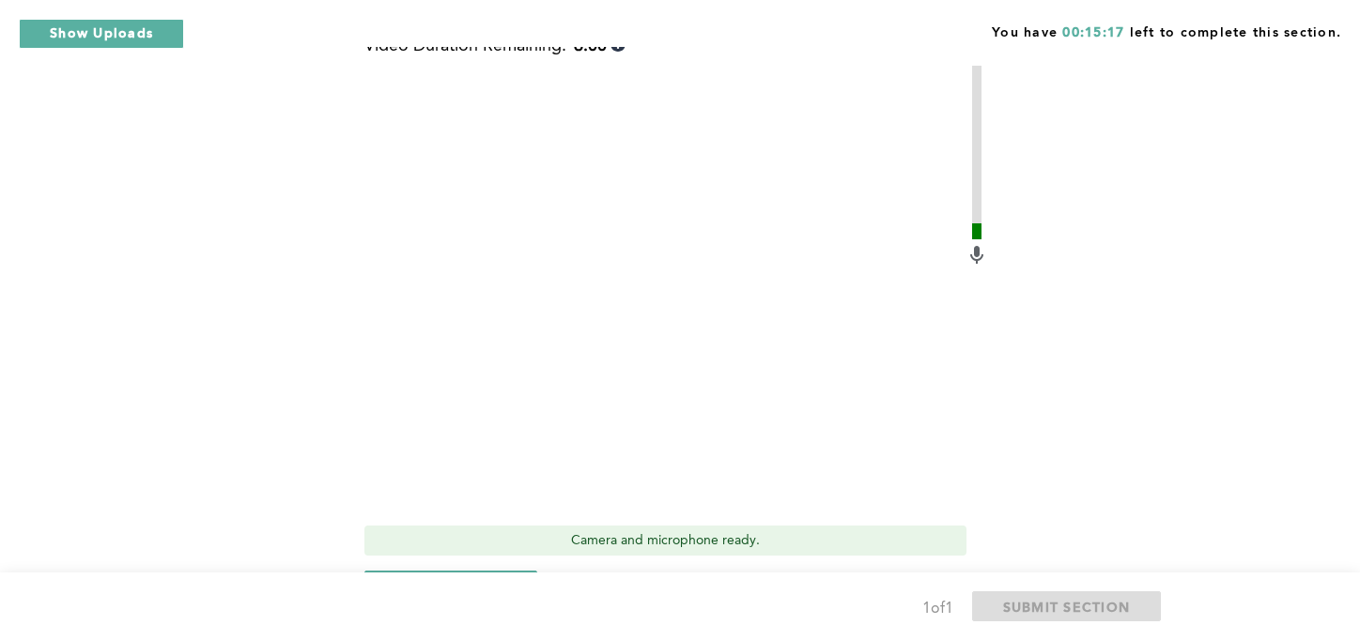
scroll to position [655, 0]
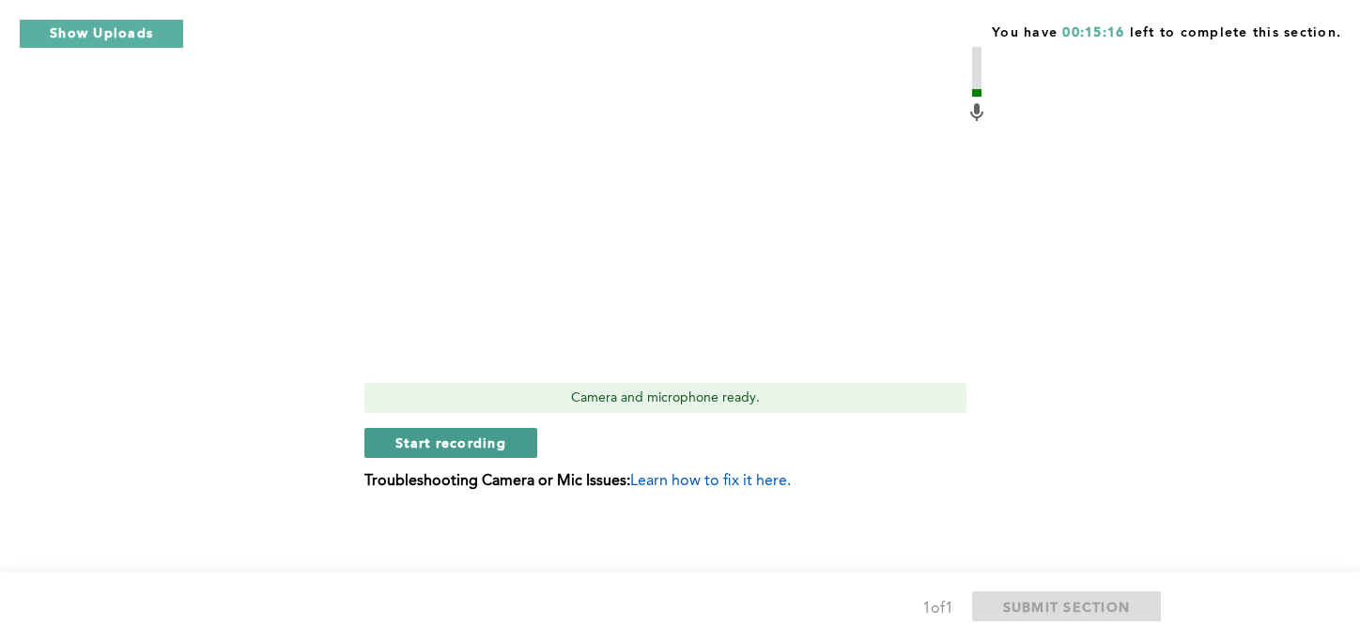
click at [498, 443] on span "Start recording" at bounding box center [450, 443] width 111 height 18
click at [487, 451] on span "Stop recording" at bounding box center [450, 443] width 110 height 18
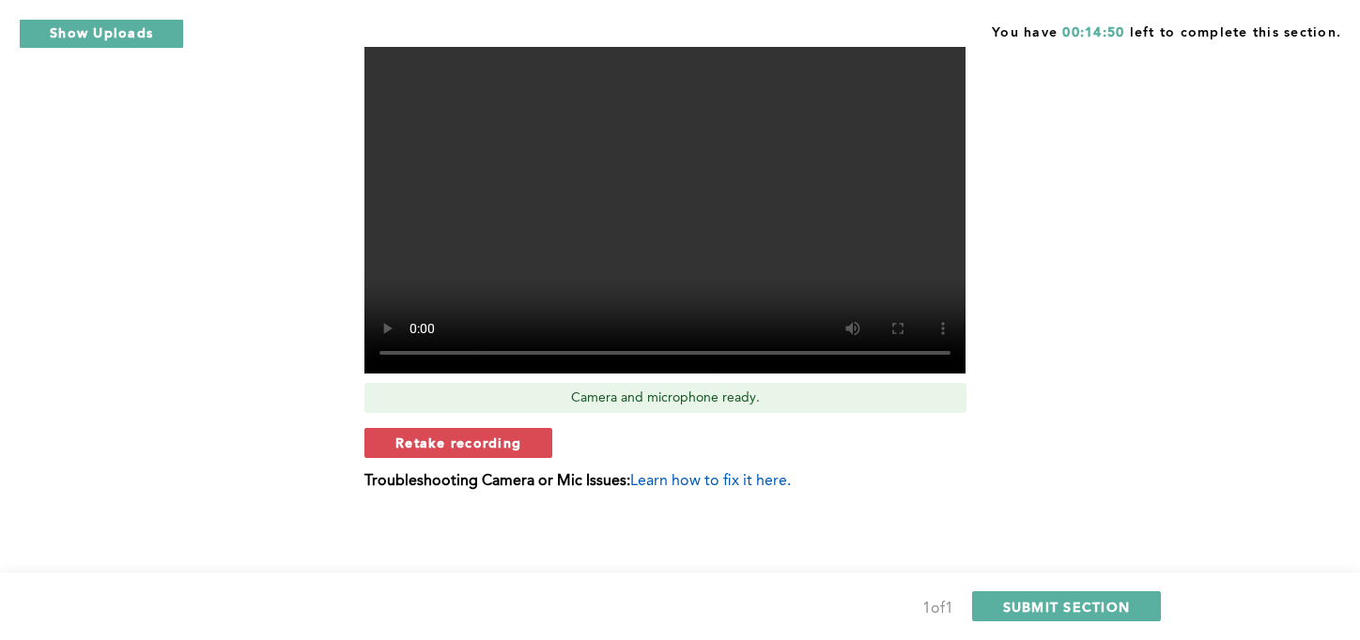
click at [507, 446] on span "Retake recording" at bounding box center [458, 443] width 126 height 18
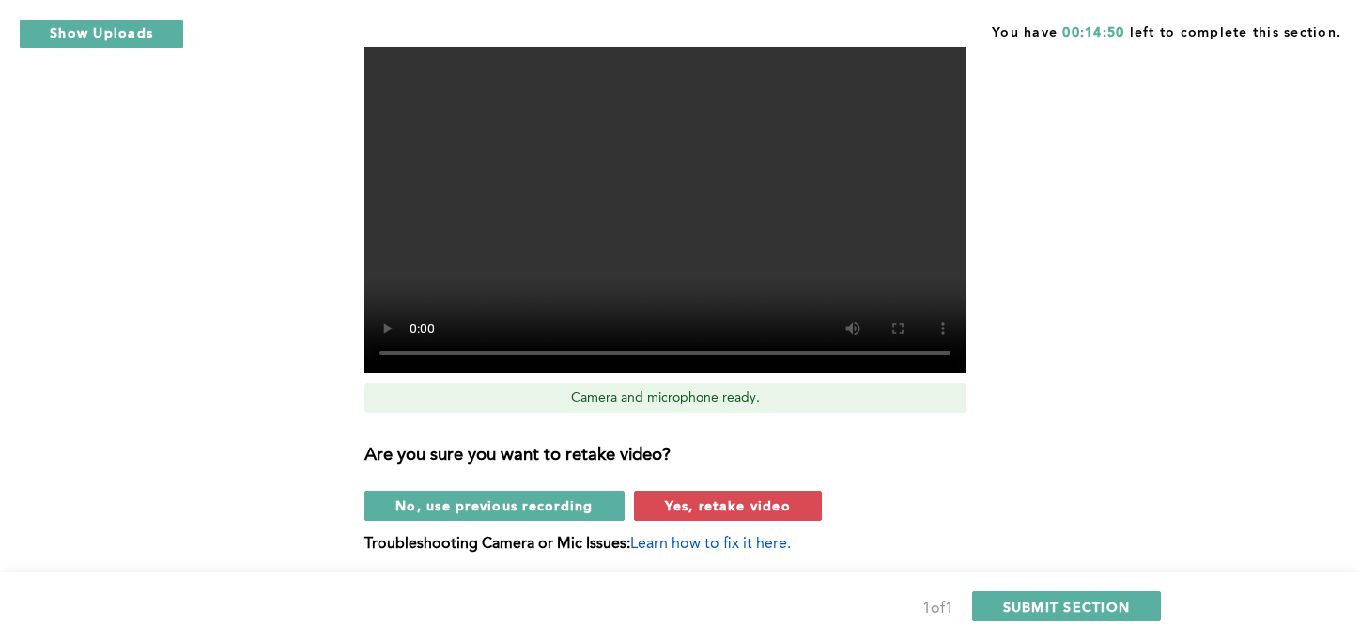
click at [706, 504] on span "Yes, retake video" at bounding box center [728, 506] width 126 height 18
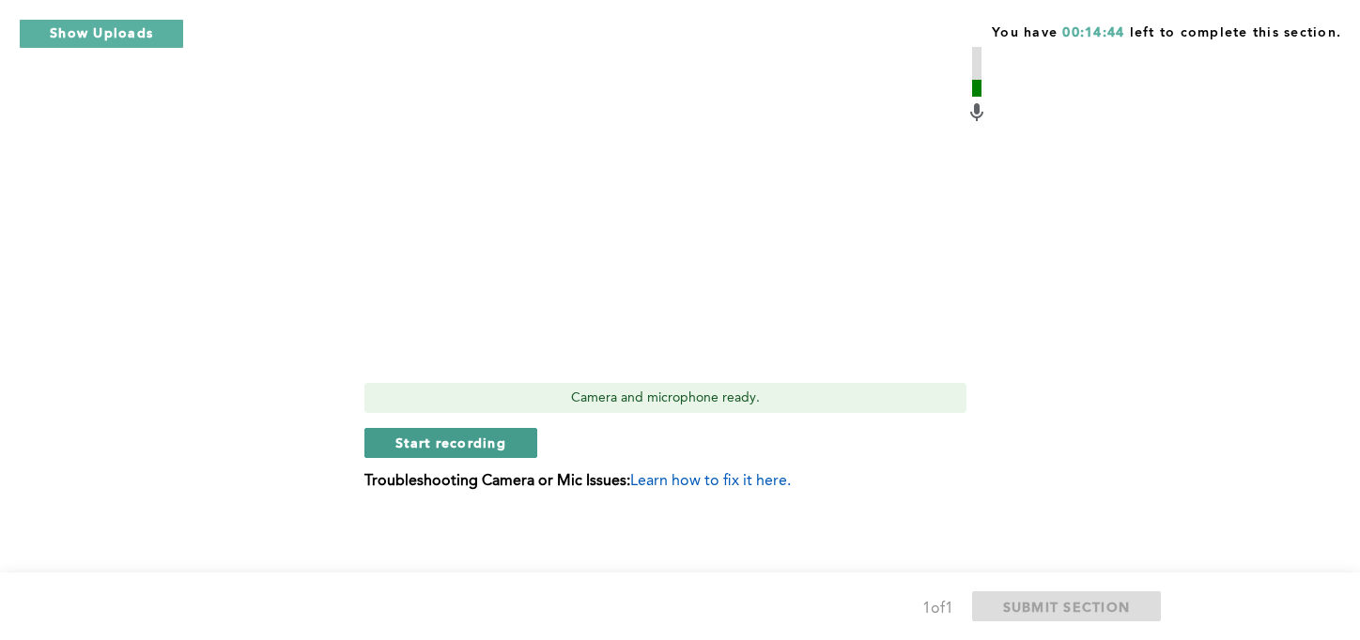
click at [477, 429] on button "Start recording" at bounding box center [450, 443] width 173 height 30
click at [488, 448] on span "Stop recording" at bounding box center [450, 443] width 110 height 18
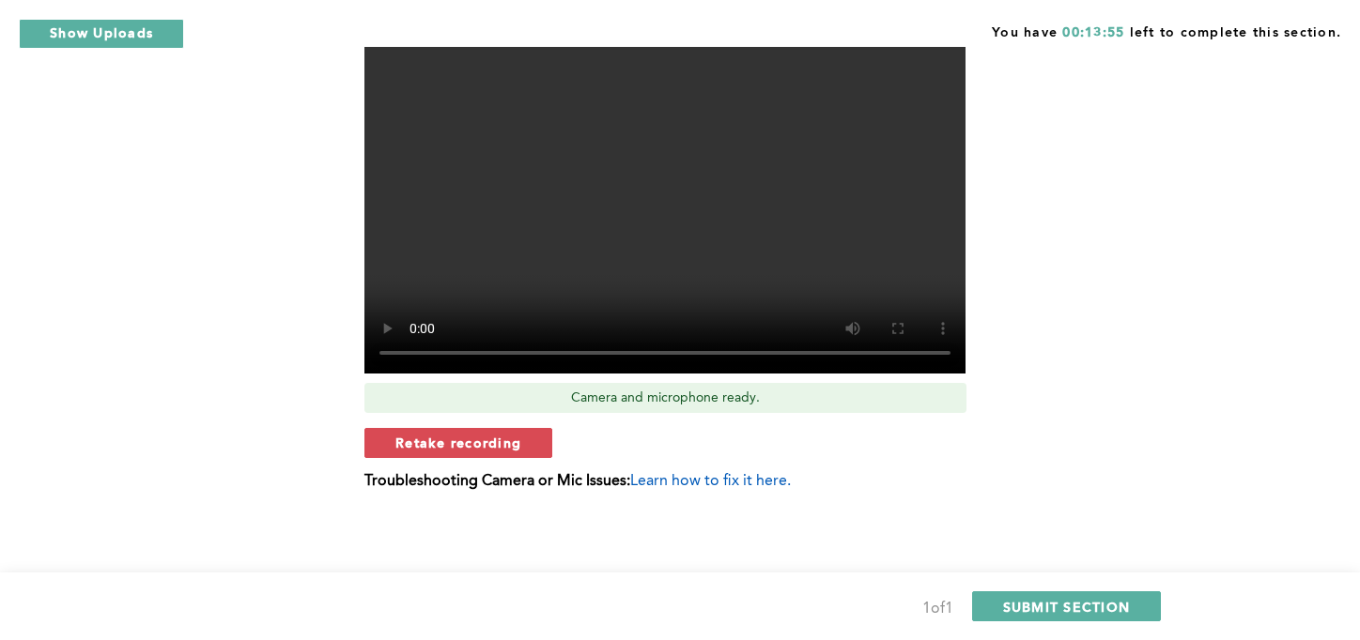
click at [501, 454] on button "Retake recording" at bounding box center [458, 443] width 188 height 30
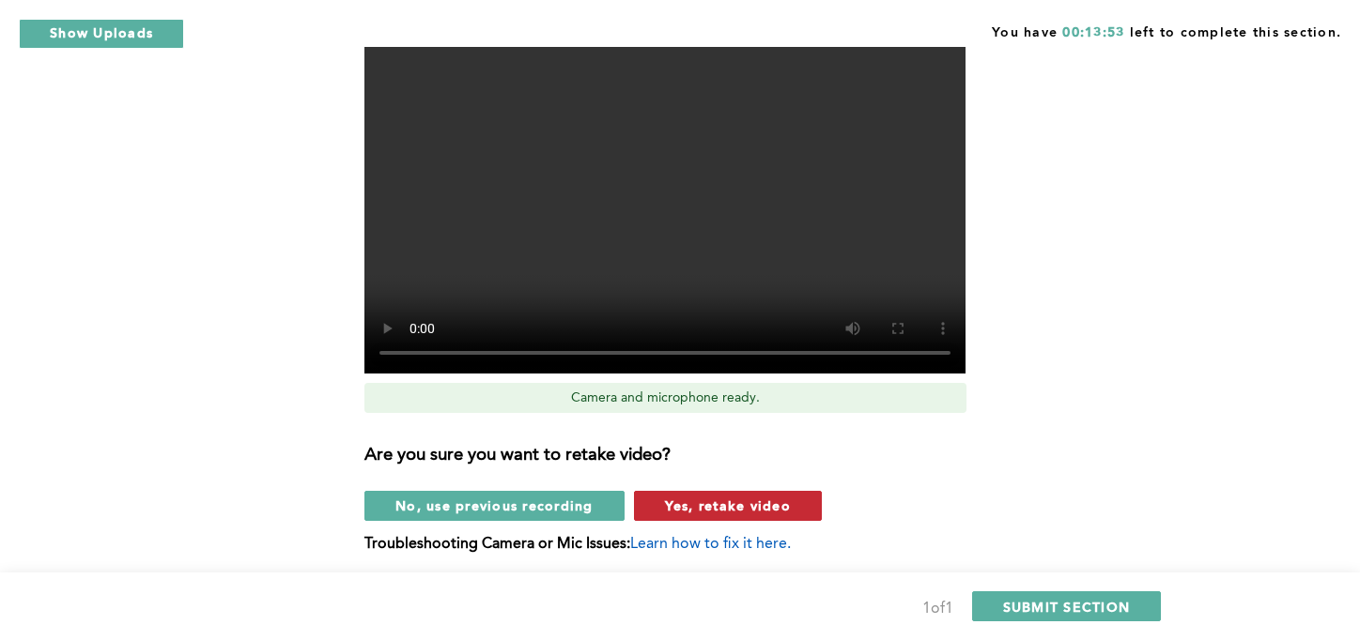
click at [721, 497] on span "Yes, retake video" at bounding box center [728, 506] width 126 height 18
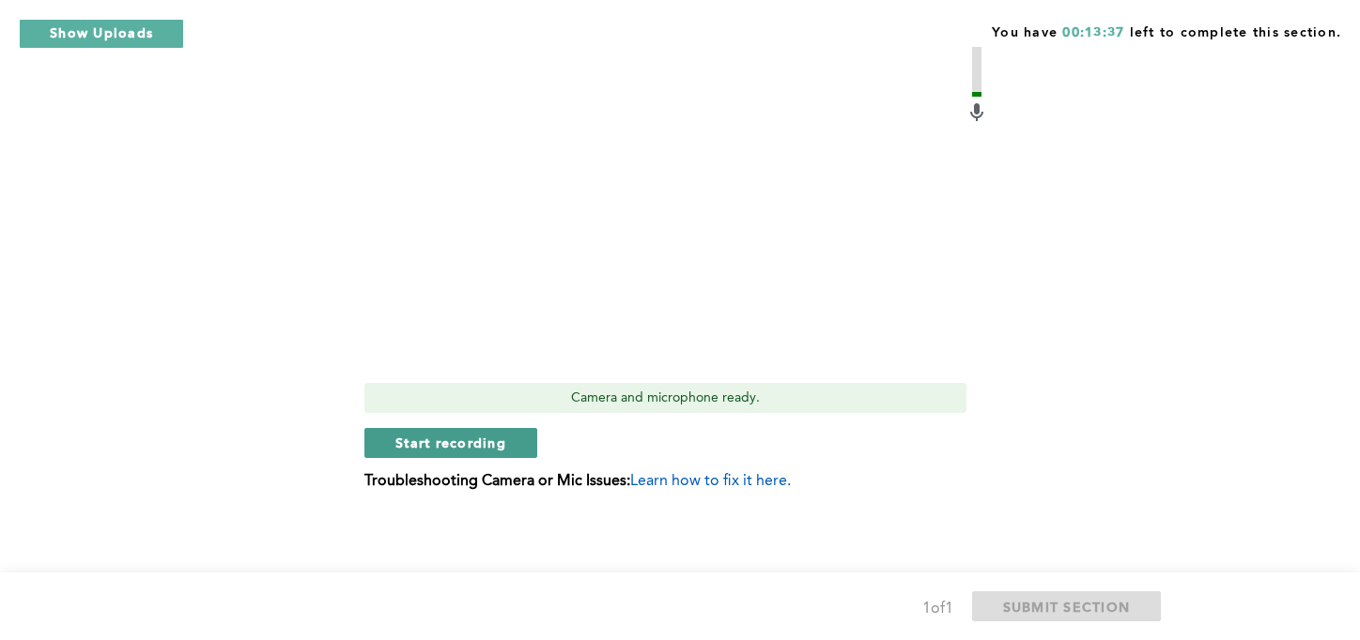
click at [474, 448] on span "Start recording" at bounding box center [450, 443] width 111 height 18
click at [478, 438] on span "Stop recording" at bounding box center [450, 443] width 110 height 18
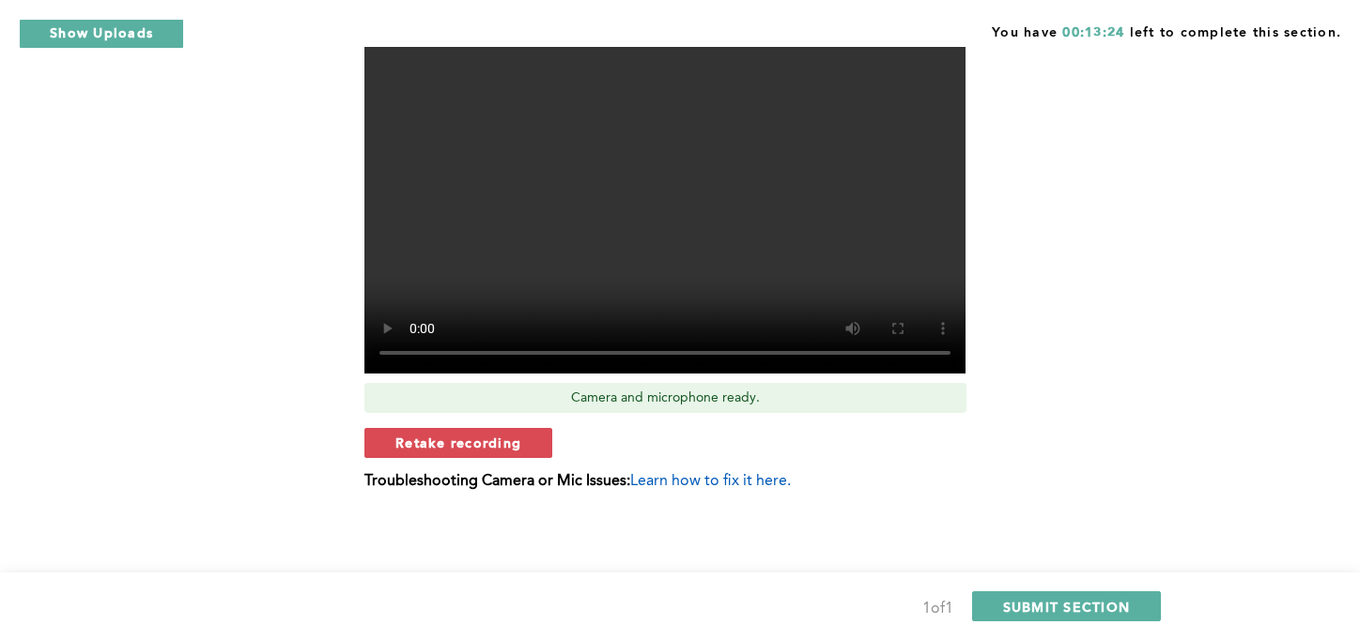
click at [481, 438] on span "Retake recording" at bounding box center [458, 443] width 126 height 18
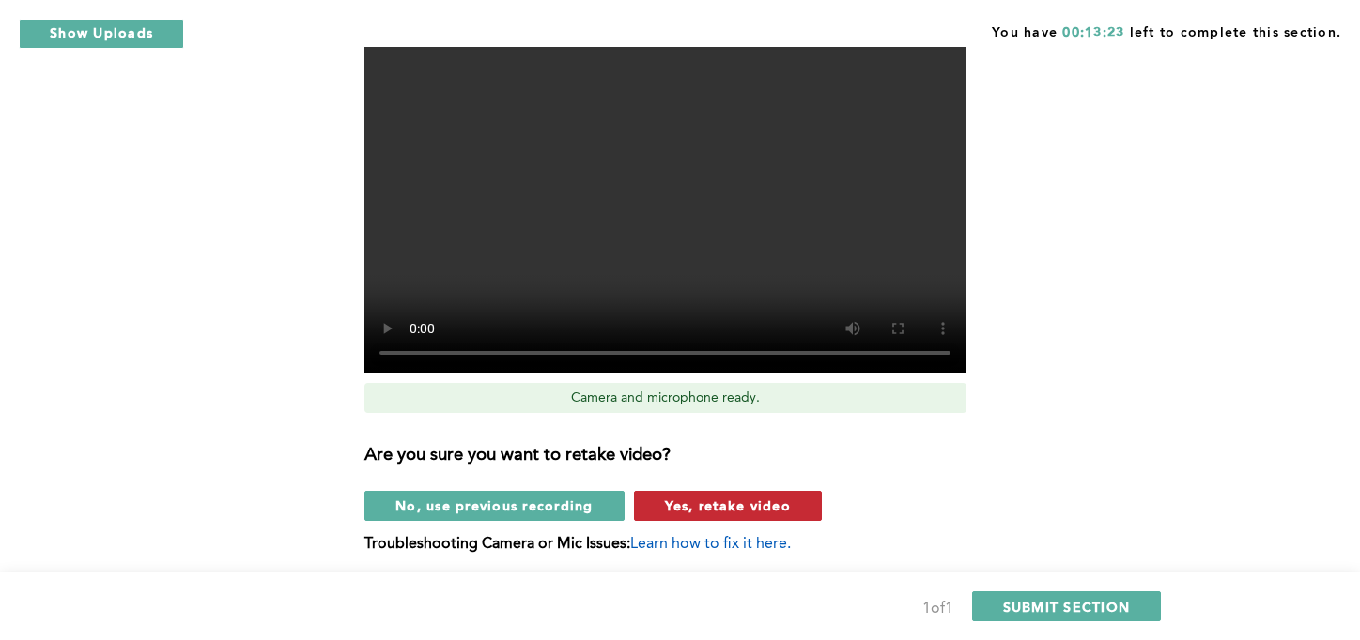
click at [714, 504] on span "Yes, retake video" at bounding box center [728, 506] width 126 height 18
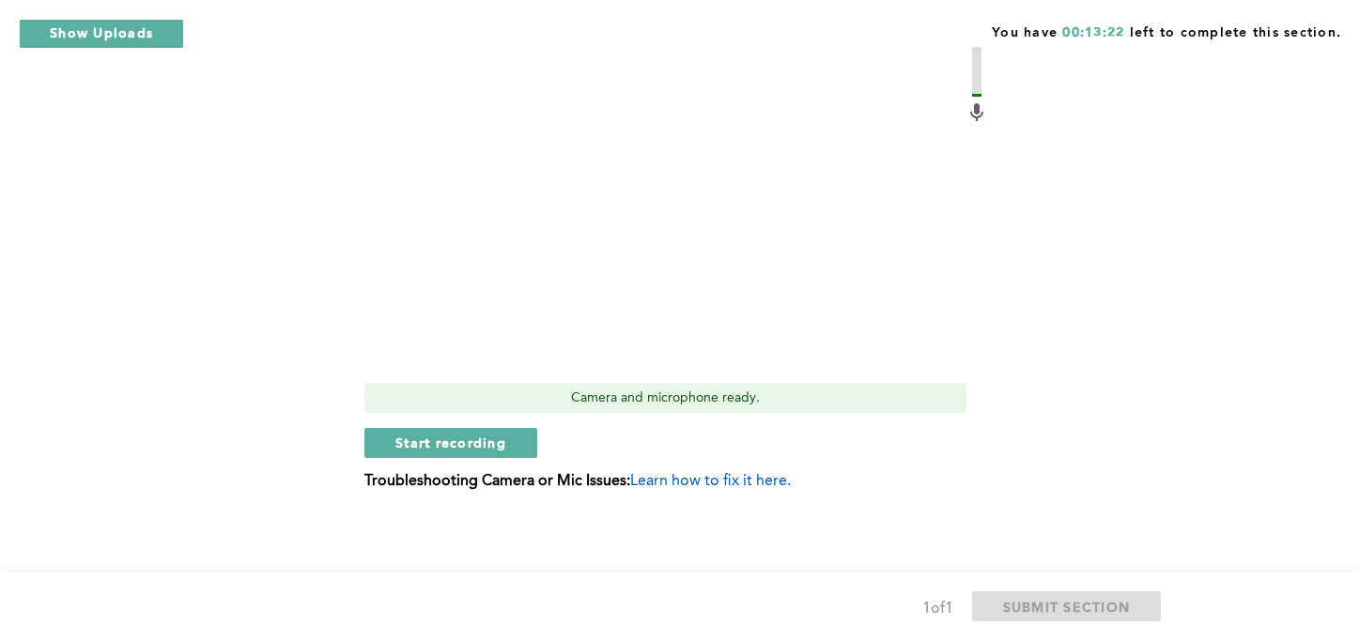
click at [472, 438] on span "Start recording" at bounding box center [450, 443] width 111 height 18
click at [487, 447] on span "Stop recording" at bounding box center [450, 443] width 110 height 18
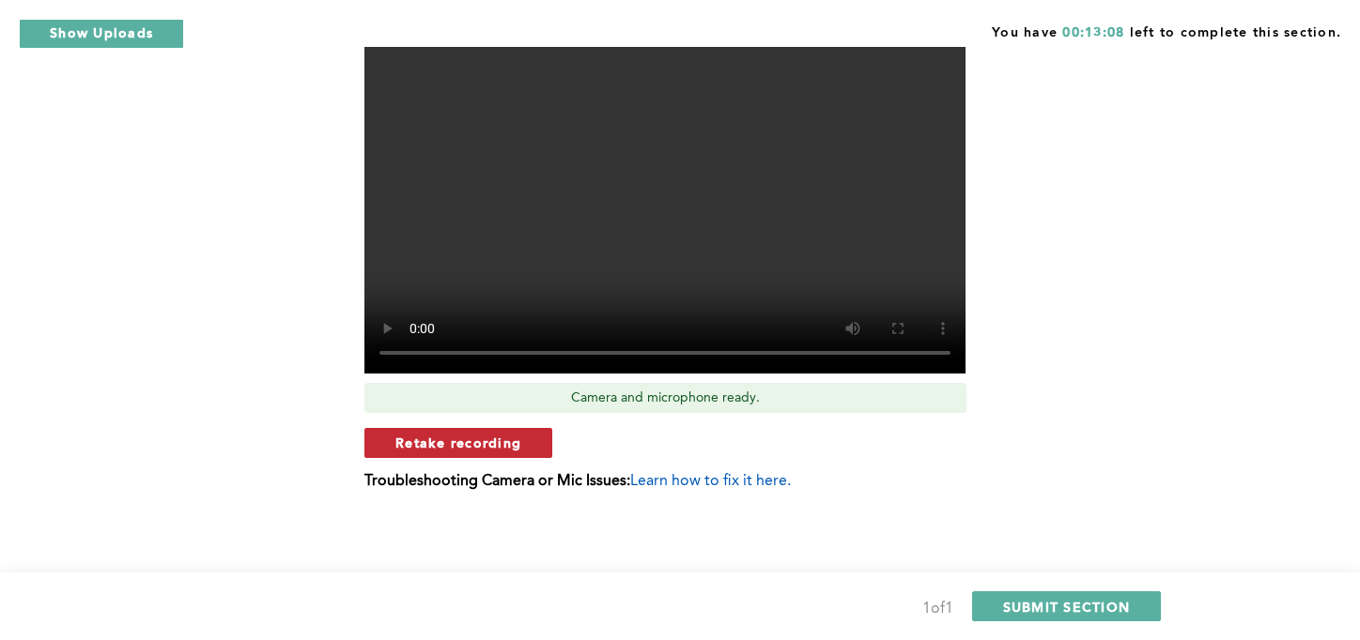
click at [500, 451] on span "Retake recording" at bounding box center [458, 443] width 126 height 18
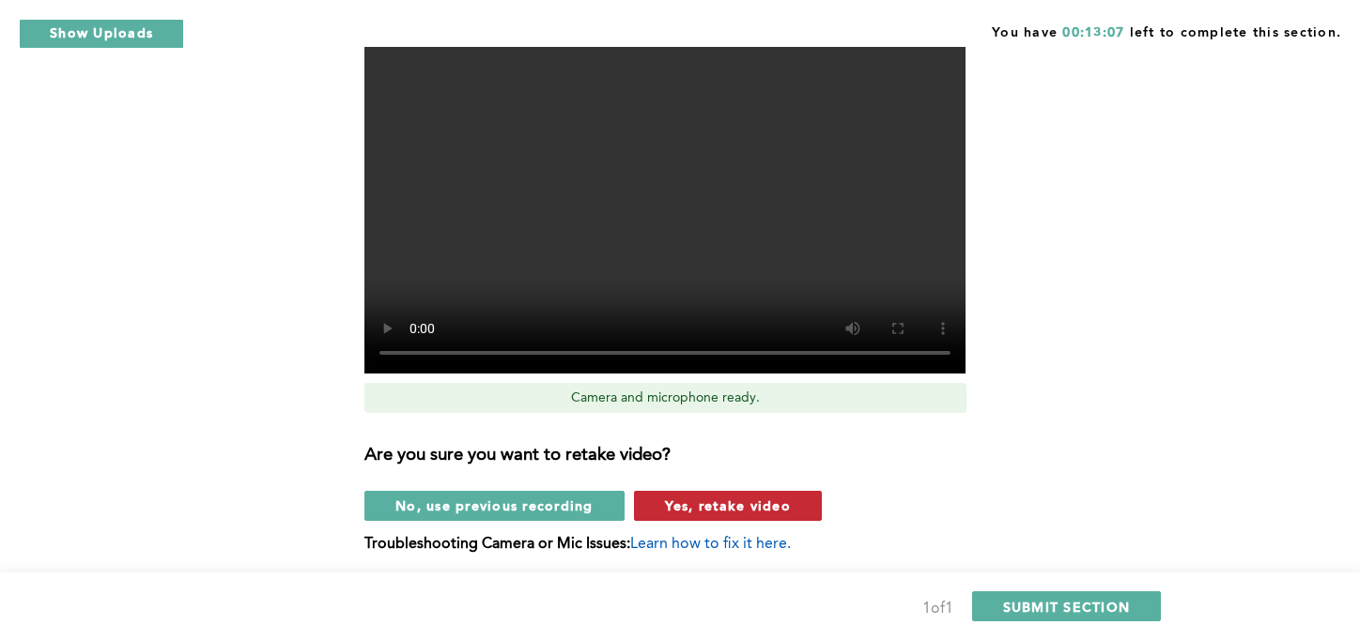
click at [713, 501] on span "Yes, retake video" at bounding box center [728, 506] width 126 height 18
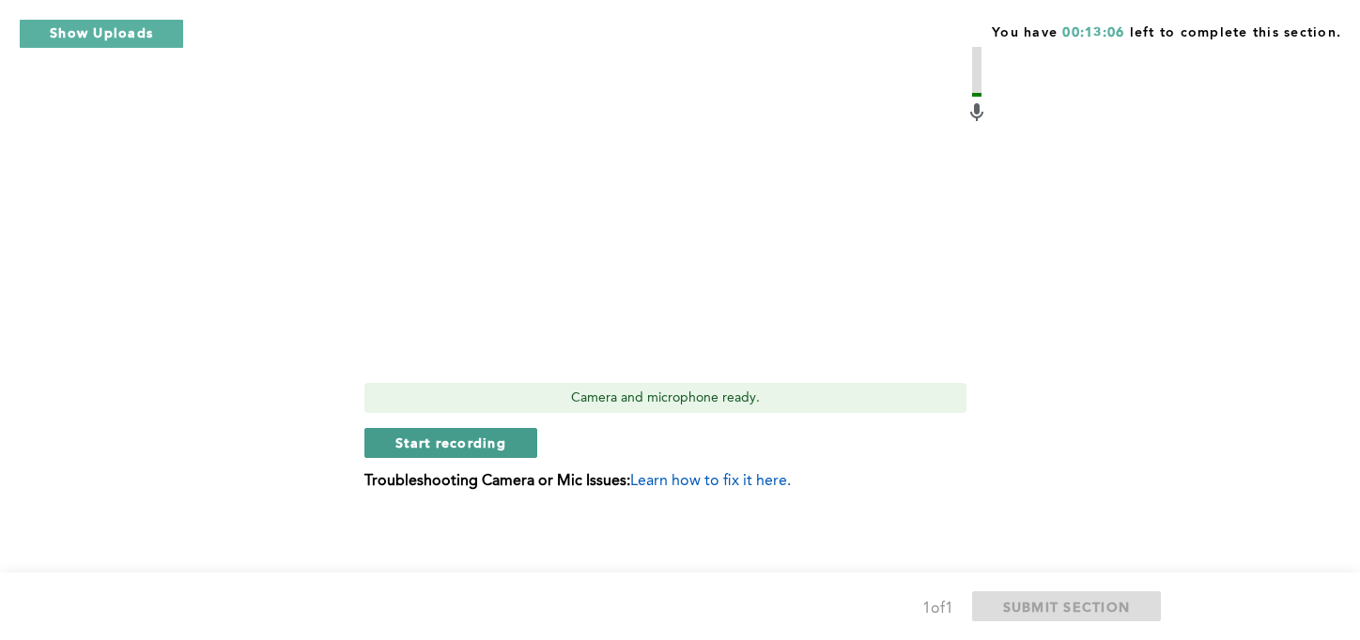
click at [488, 439] on span "Start recording" at bounding box center [450, 443] width 111 height 18
click at [449, 439] on span "Stop recording" at bounding box center [450, 443] width 110 height 18
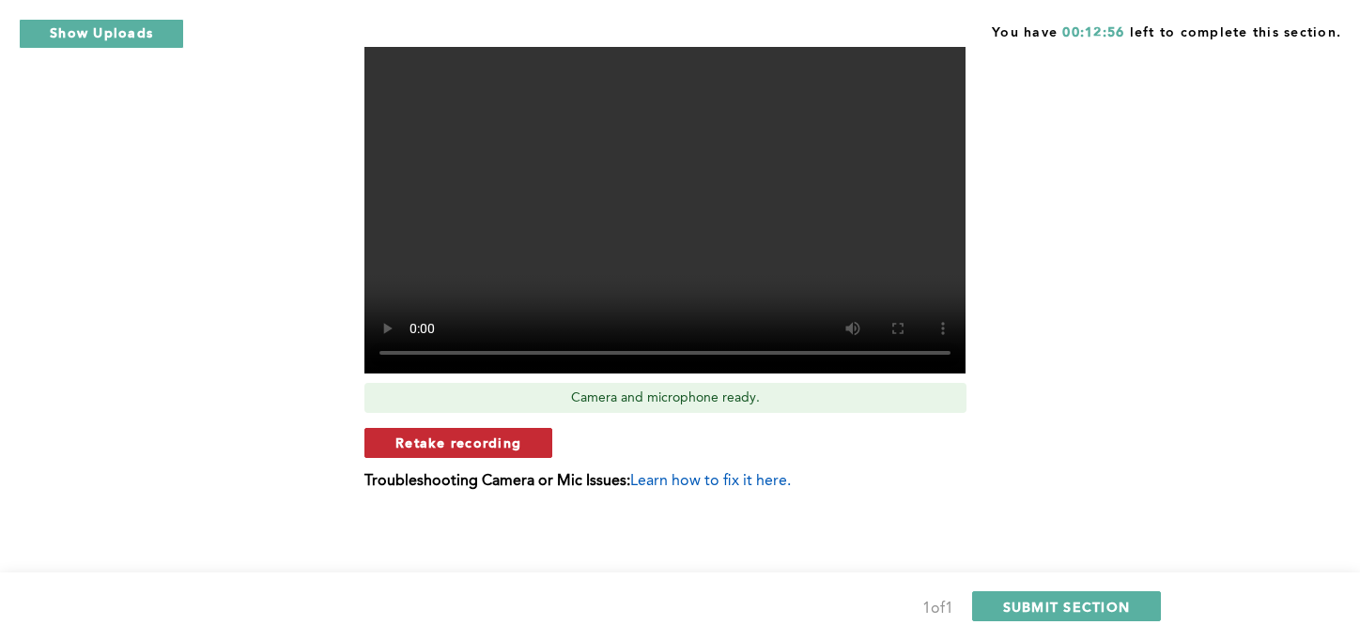
click at [502, 439] on span "Retake recording" at bounding box center [458, 443] width 126 height 18
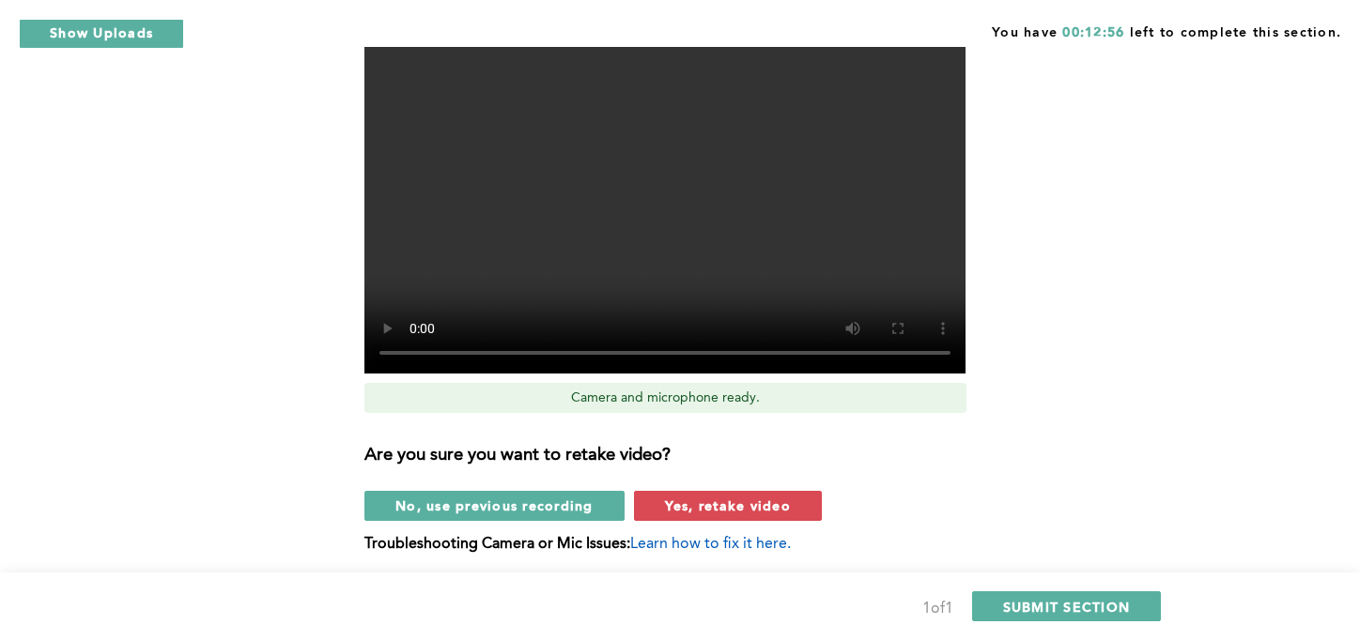
click at [725, 518] on button "Yes, retake video" at bounding box center [728, 506] width 188 height 30
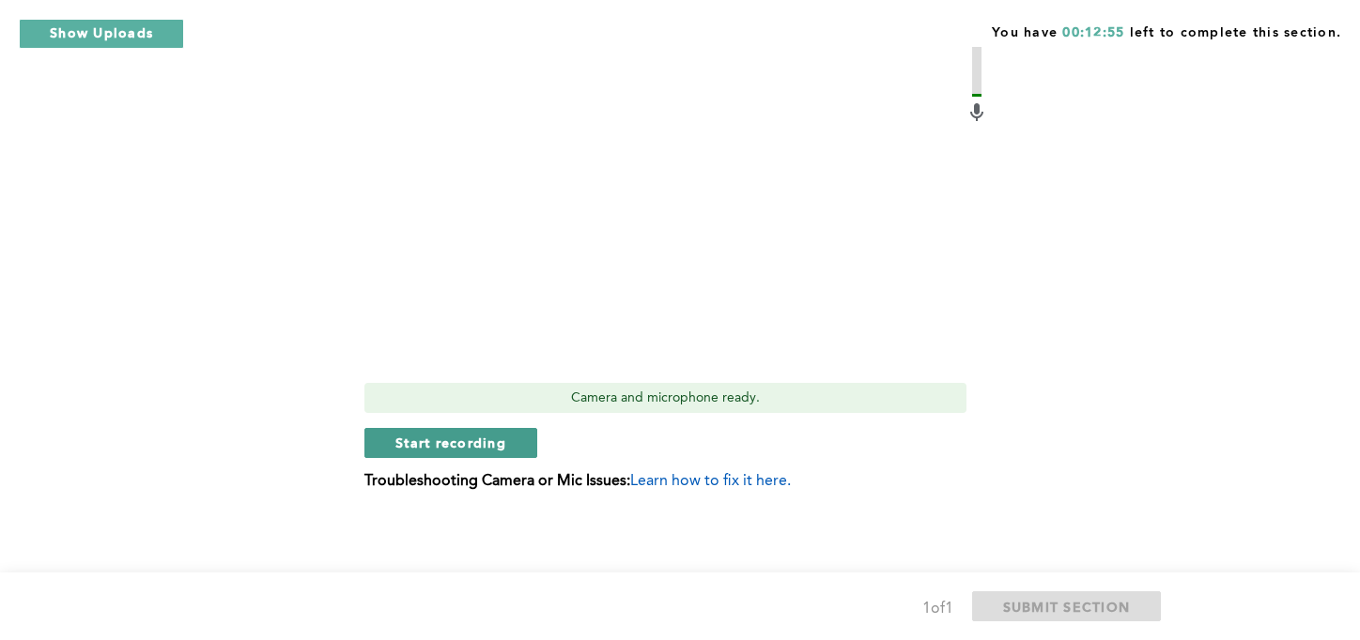
click at [487, 443] on span "Start recording" at bounding box center [450, 443] width 111 height 18
click at [458, 452] on button "Stop recording" at bounding box center [450, 443] width 172 height 30
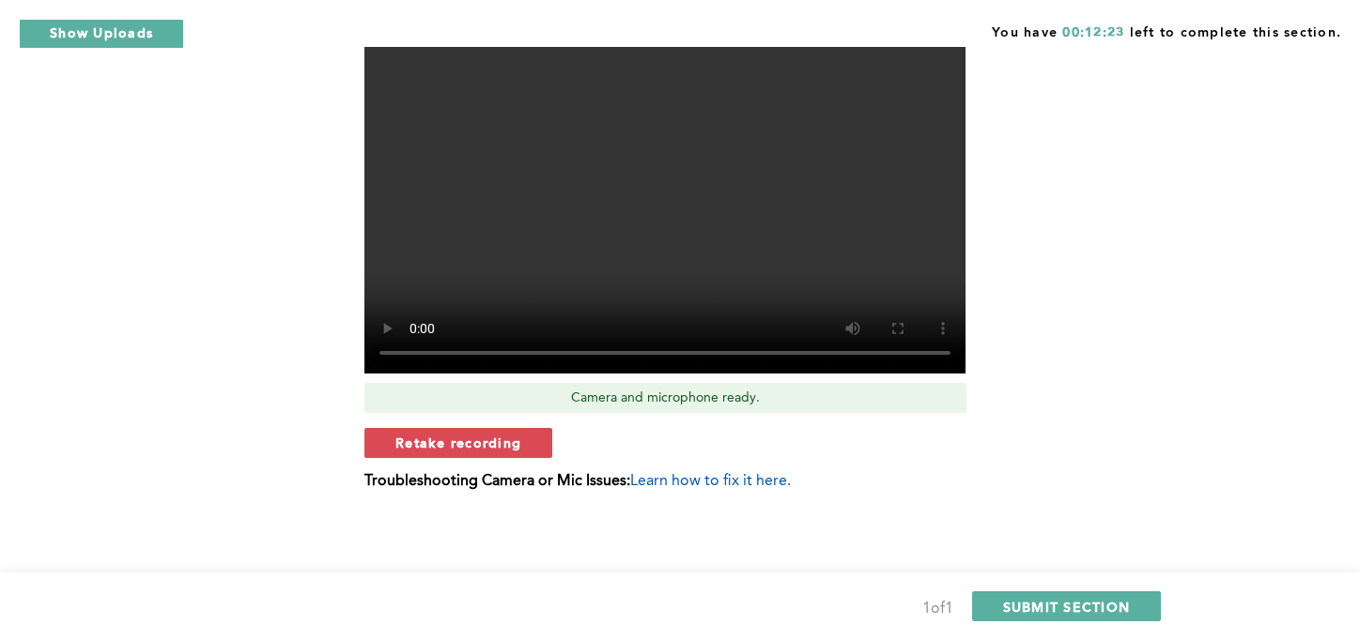
click at [502, 449] on span "Retake recording" at bounding box center [458, 443] width 126 height 18
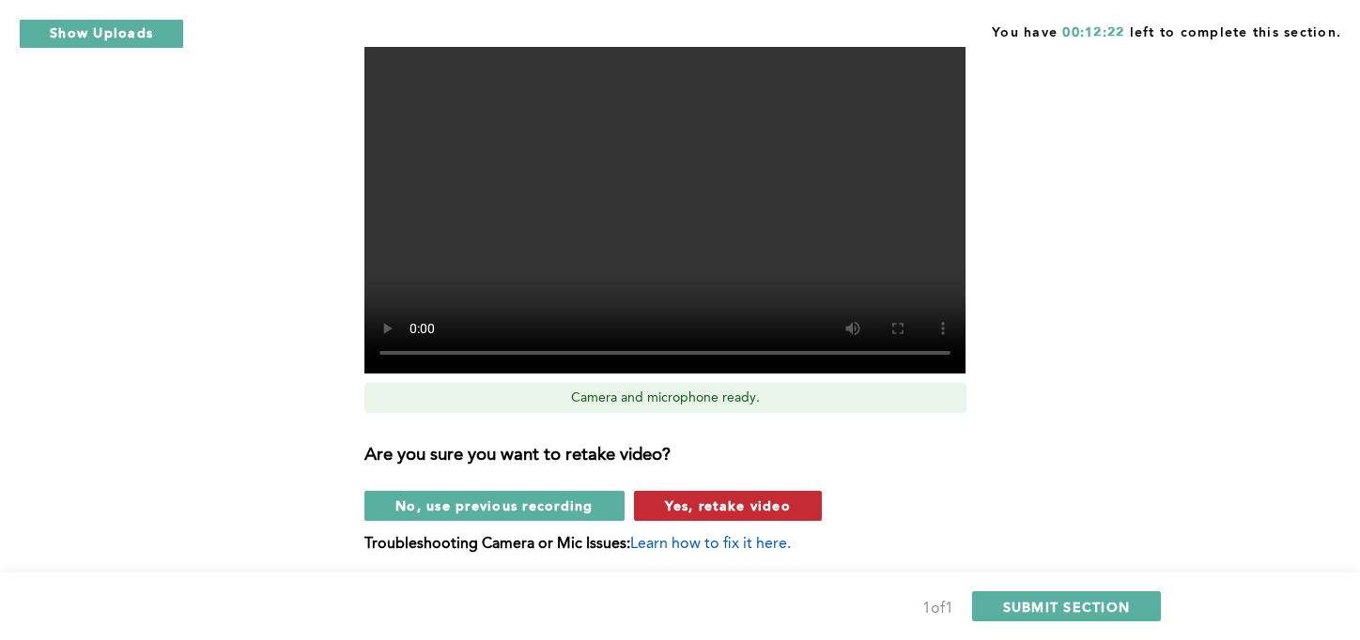
click at [715, 501] on span "Yes, retake video" at bounding box center [728, 506] width 126 height 18
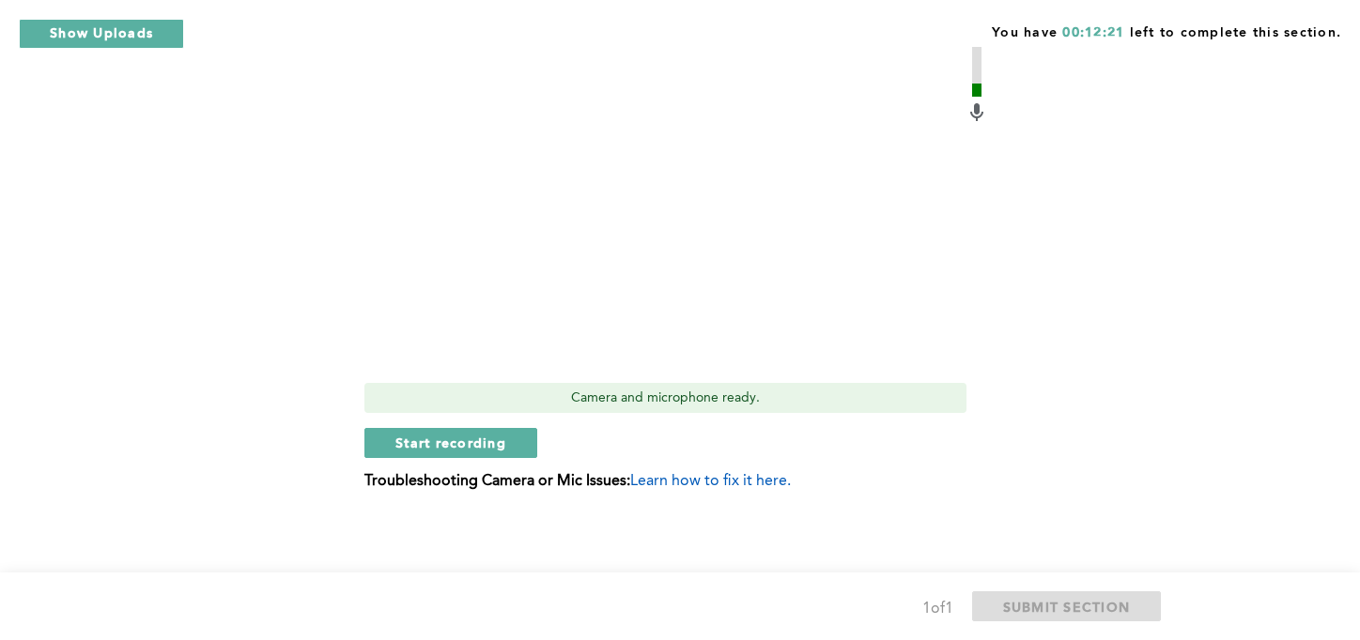
click at [470, 440] on span "Start recording" at bounding box center [450, 443] width 111 height 18
click at [467, 439] on span "Stop recording" at bounding box center [450, 443] width 110 height 18
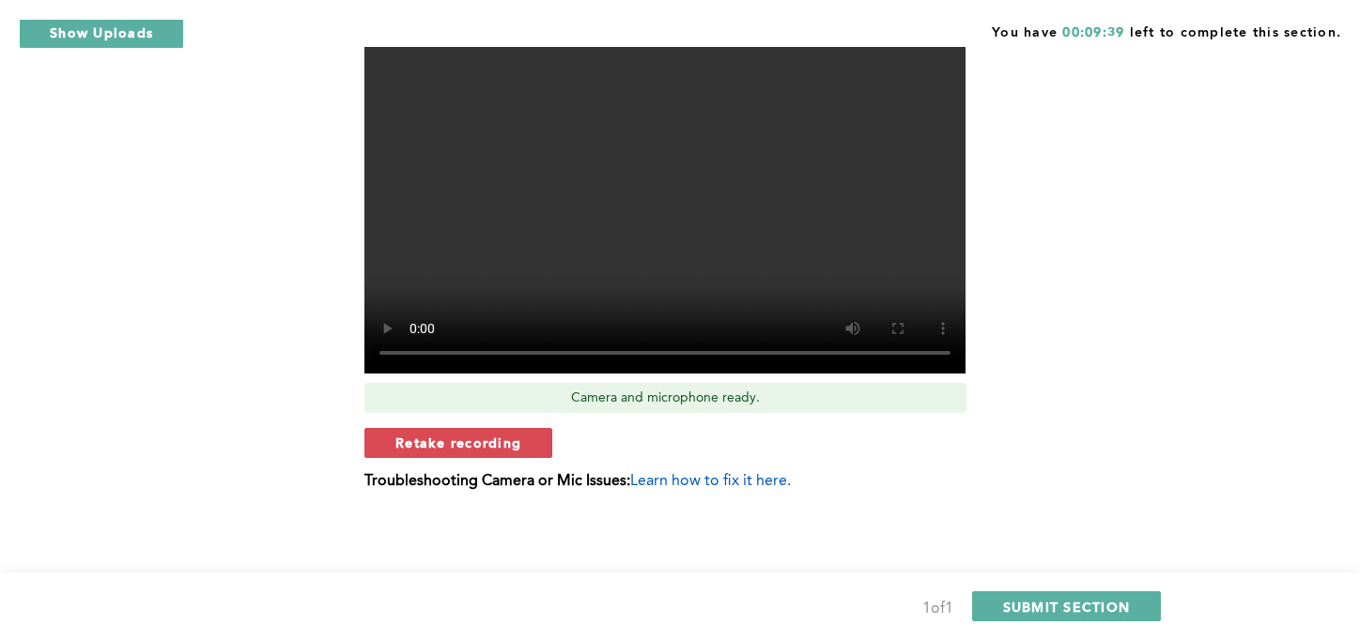
click at [944, 441] on div "Retake recording" at bounding box center [676, 443] width 624 height 30
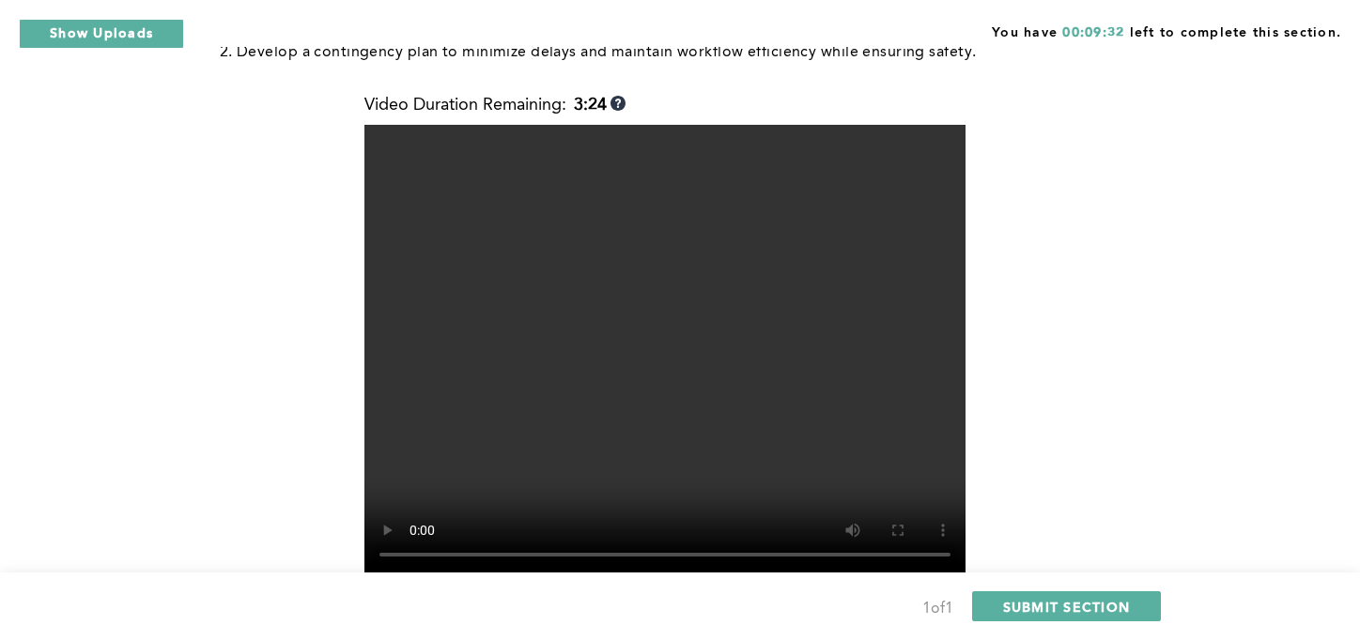
scroll to position [450, 0]
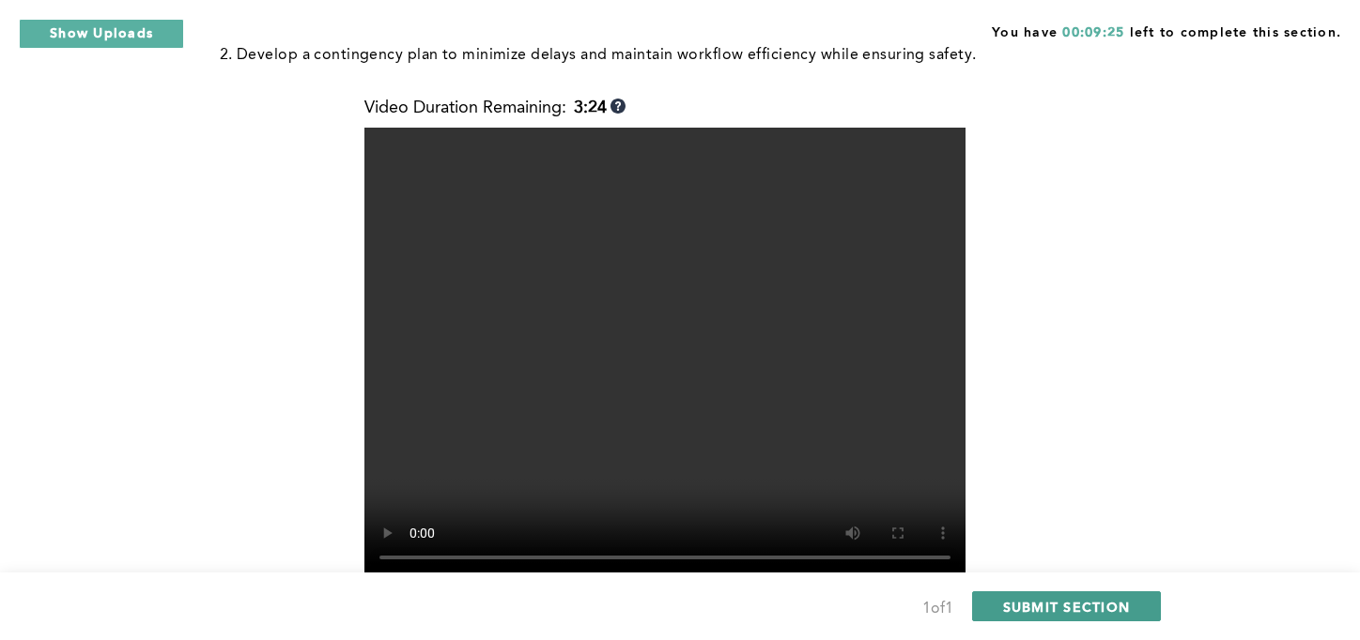
click at [1055, 608] on span "SUBMIT SECTION" at bounding box center [1067, 607] width 128 height 18
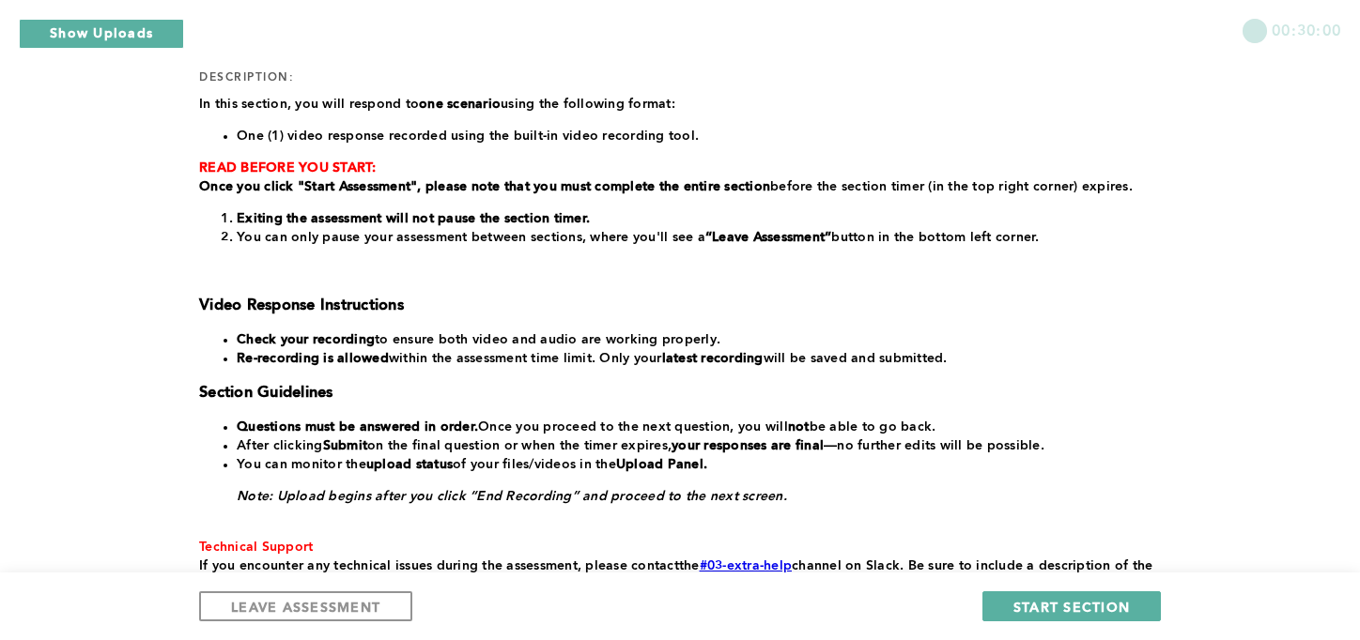
scroll to position [272, 0]
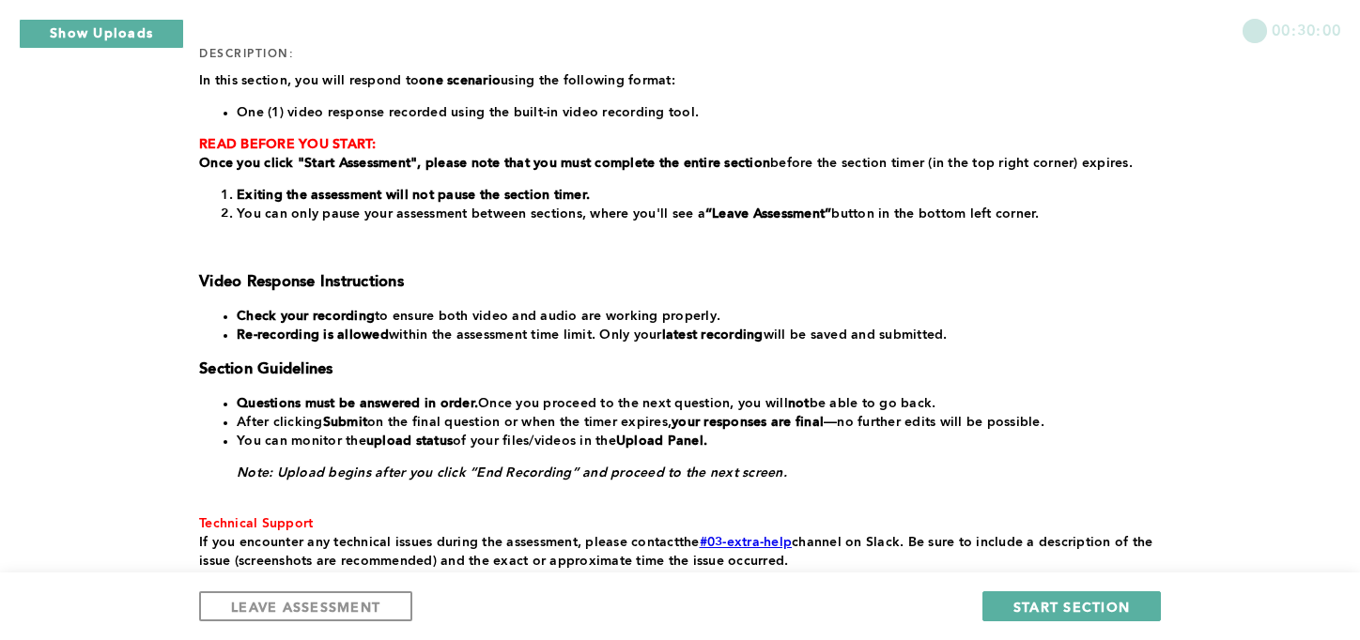
click at [1052, 609] on span "START SECTION" at bounding box center [1071, 607] width 116 height 18
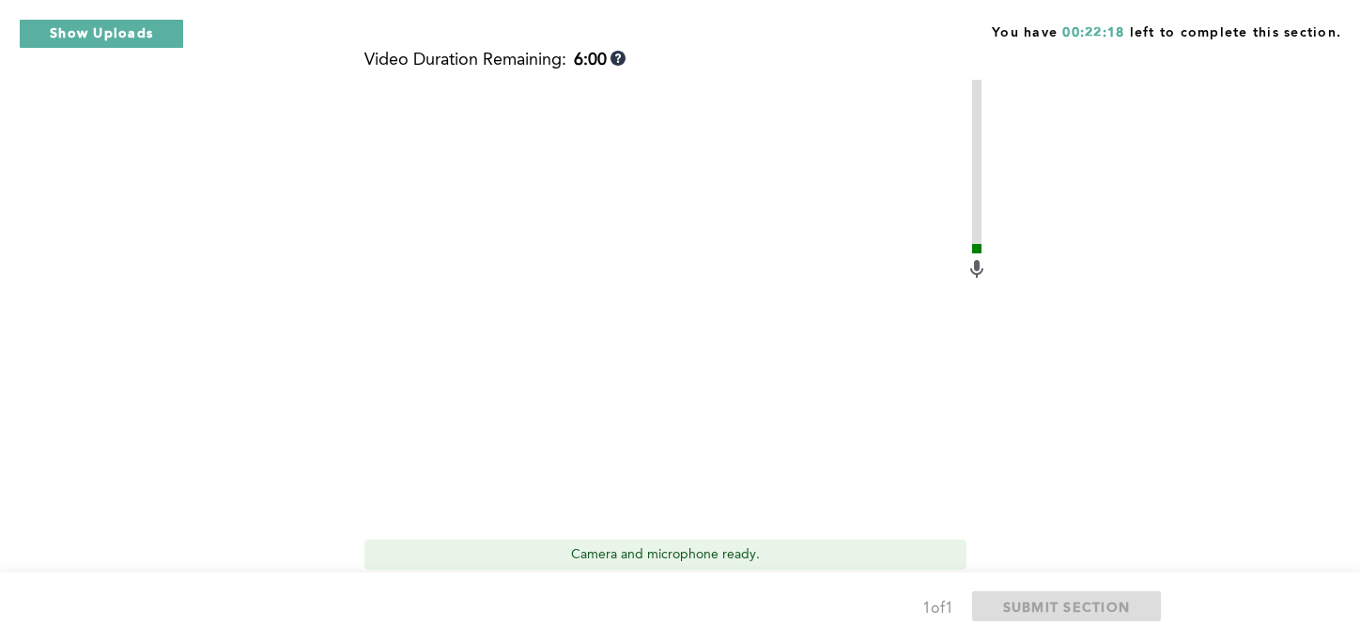
scroll to position [554, 0]
click at [1273, 290] on div "You have 00:22:17 left to complete this section. Q1 Context: A team member, [PE…" at bounding box center [680, 120] width 1360 height 1348
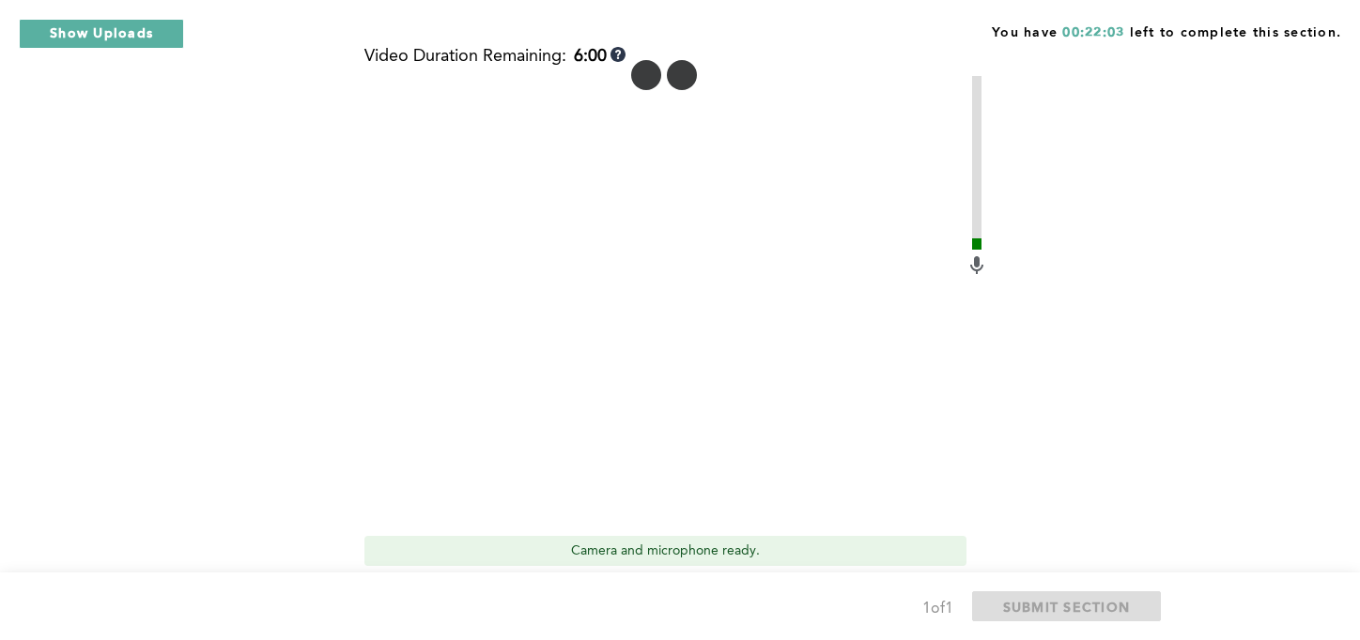
click at [439, 587] on span "Start recording" at bounding box center [450, 596] width 111 height 18
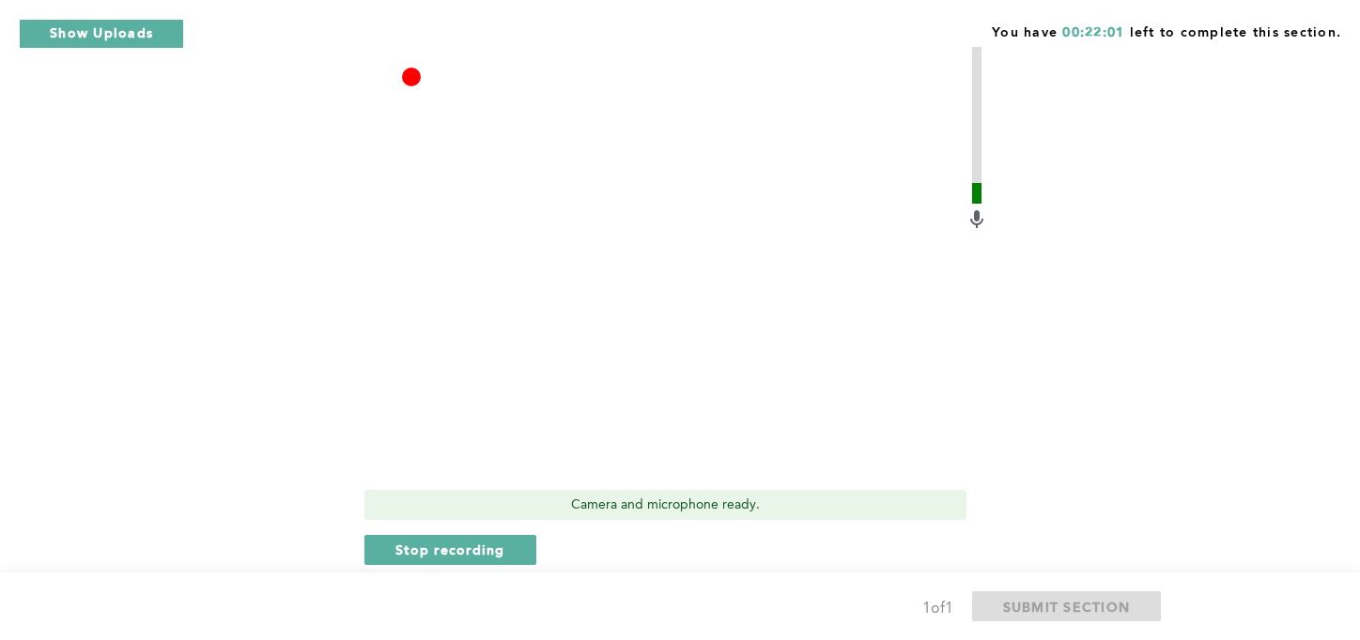
scroll to position [681, 0]
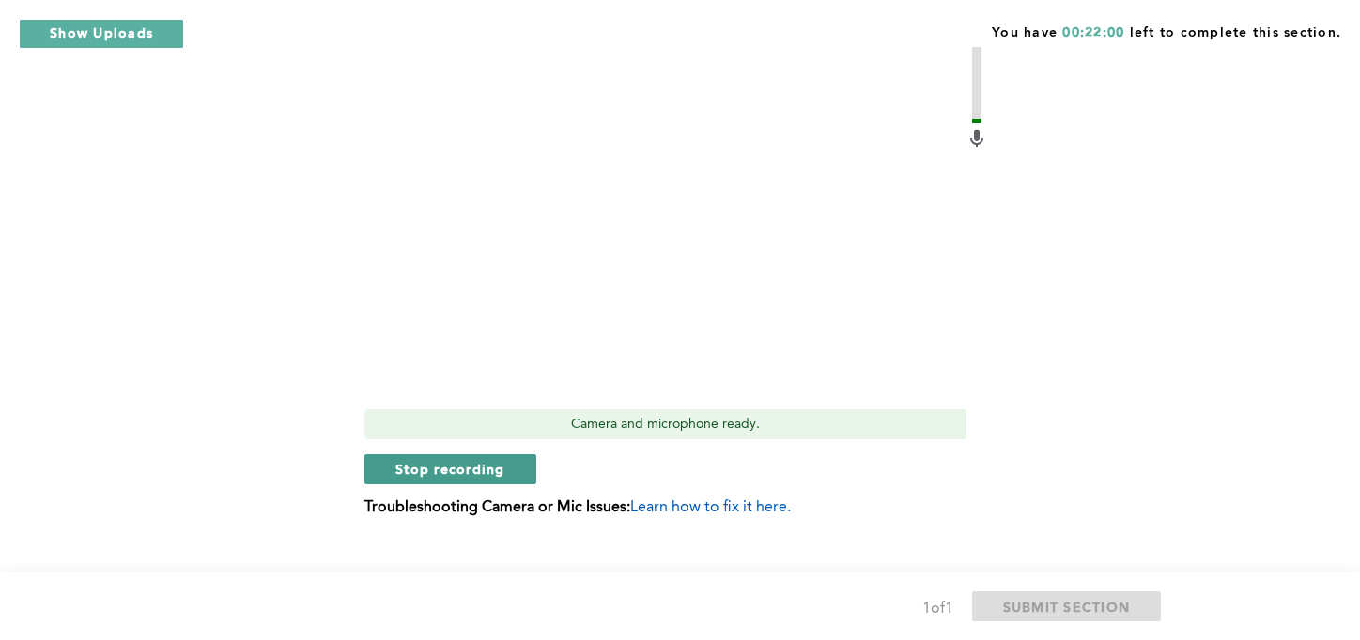
click at [483, 460] on span "Stop recording" at bounding box center [450, 469] width 110 height 18
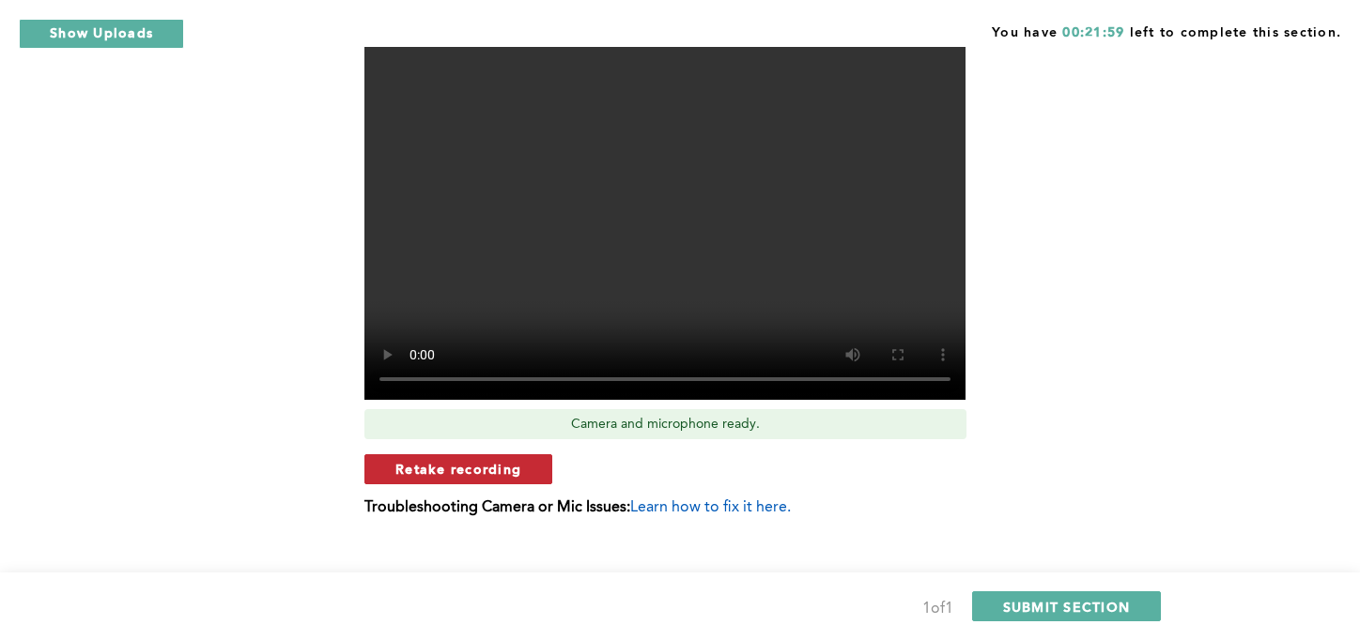
click at [503, 460] on span "Retake recording" at bounding box center [458, 469] width 126 height 18
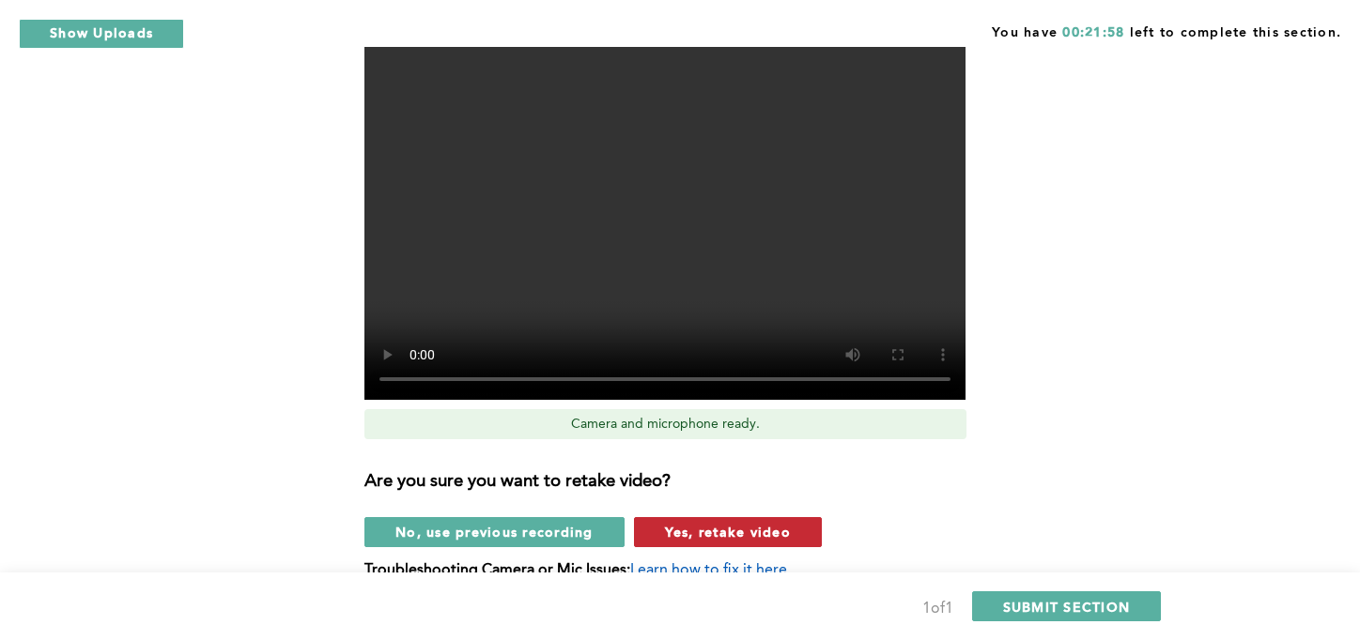
click at [753, 523] on span "Yes, retake video" at bounding box center [728, 532] width 126 height 18
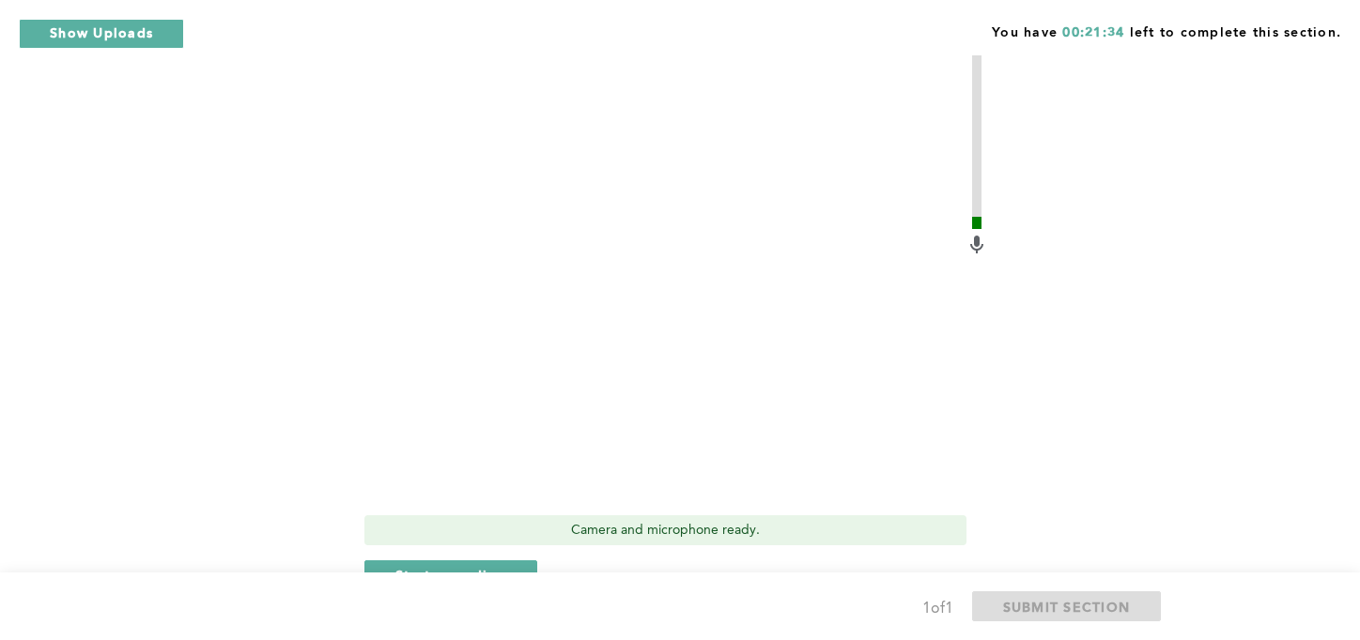
scroll to position [574, 0]
click at [458, 567] on span "Start recording" at bounding box center [450, 576] width 111 height 18
click at [458, 567] on span "Stop recording" at bounding box center [450, 576] width 110 height 18
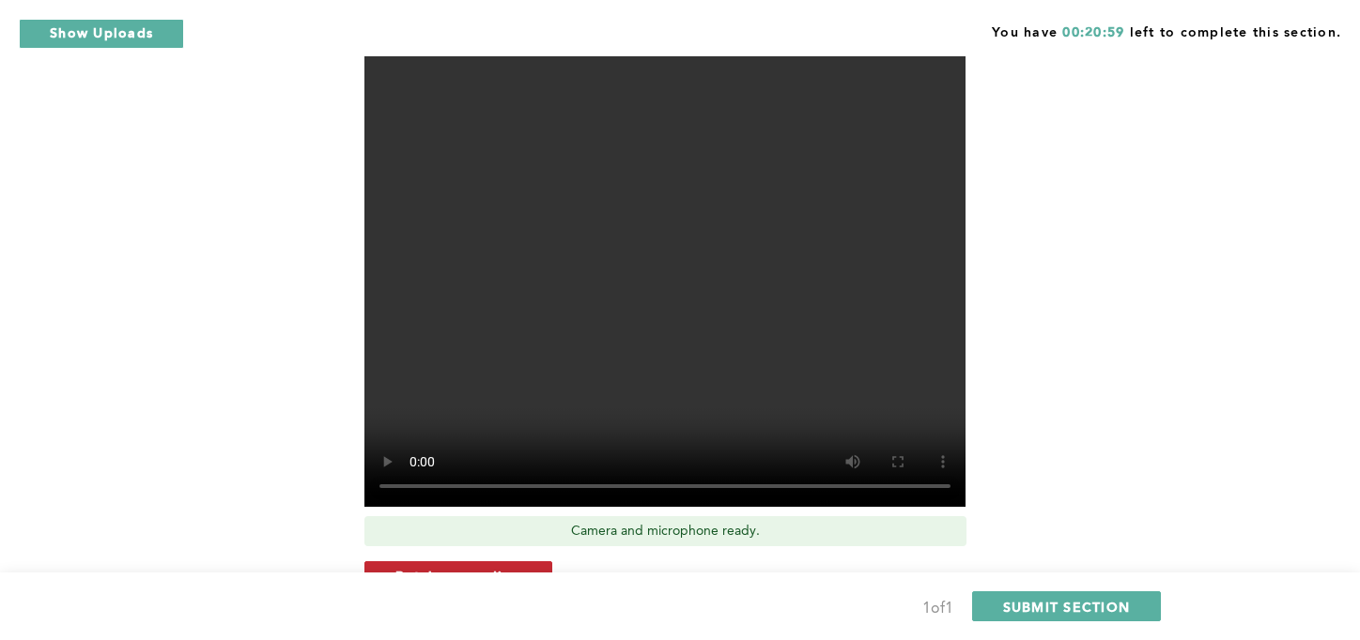
click at [471, 562] on button "Retake recording" at bounding box center [458, 577] width 188 height 30
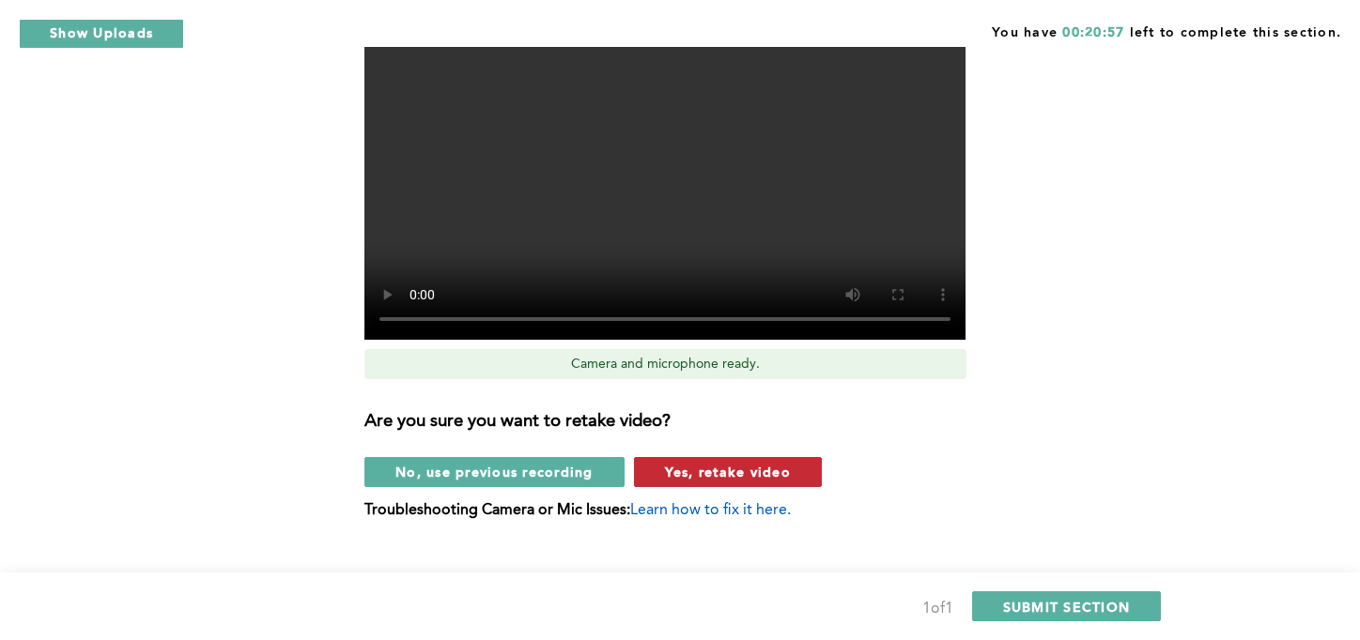
click at [767, 463] on span "Yes, retake video" at bounding box center [728, 472] width 126 height 18
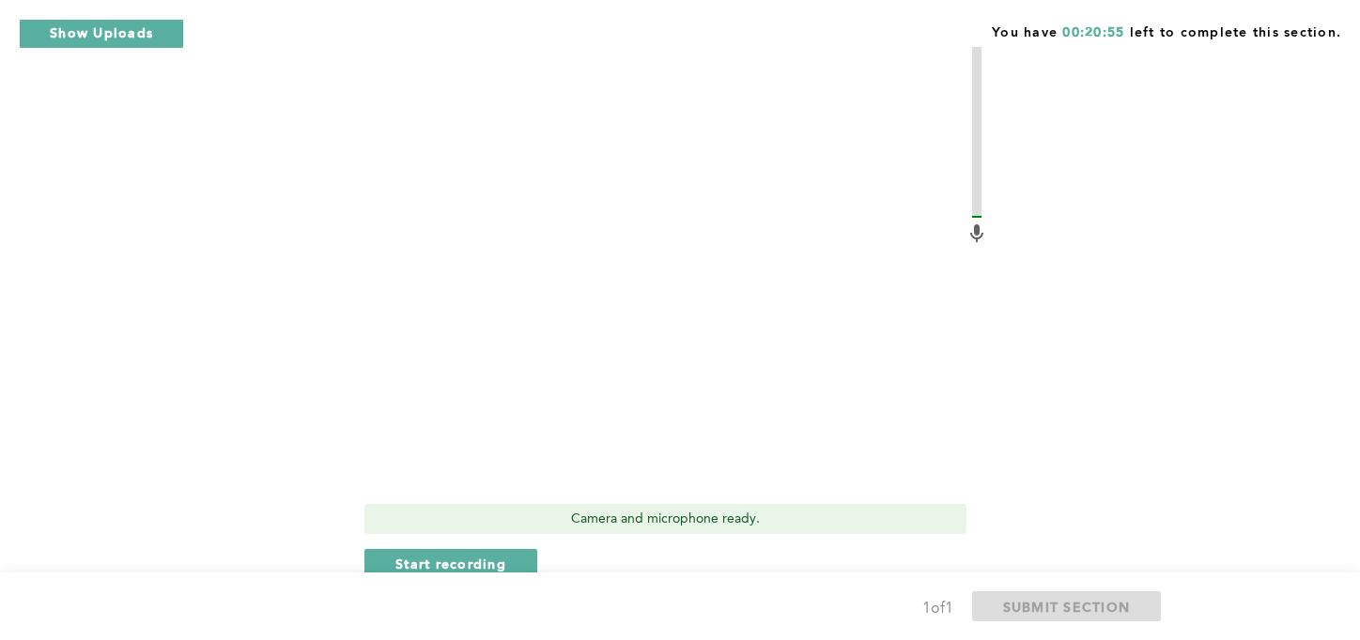
scroll to position [586, 0]
click at [518, 549] on button "Start recording" at bounding box center [450, 564] width 173 height 30
click at [518, 549] on button "Stop recording" at bounding box center [450, 564] width 172 height 30
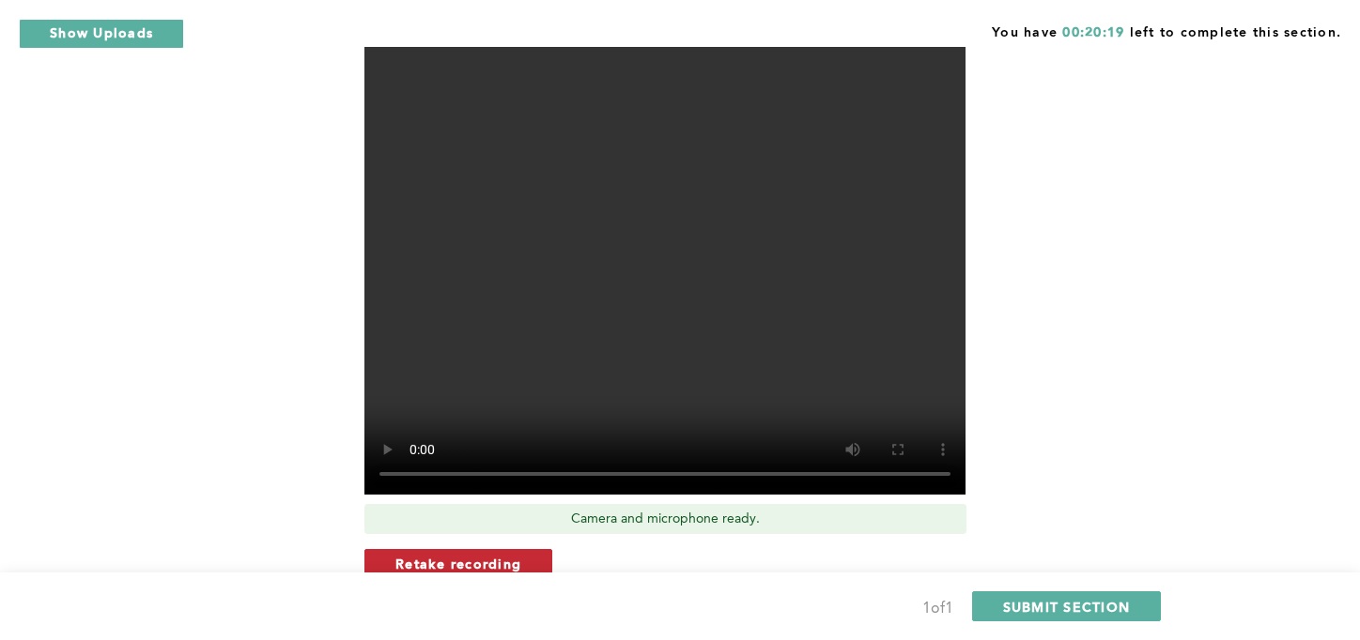
click at [515, 555] on span "Retake recording" at bounding box center [458, 564] width 126 height 18
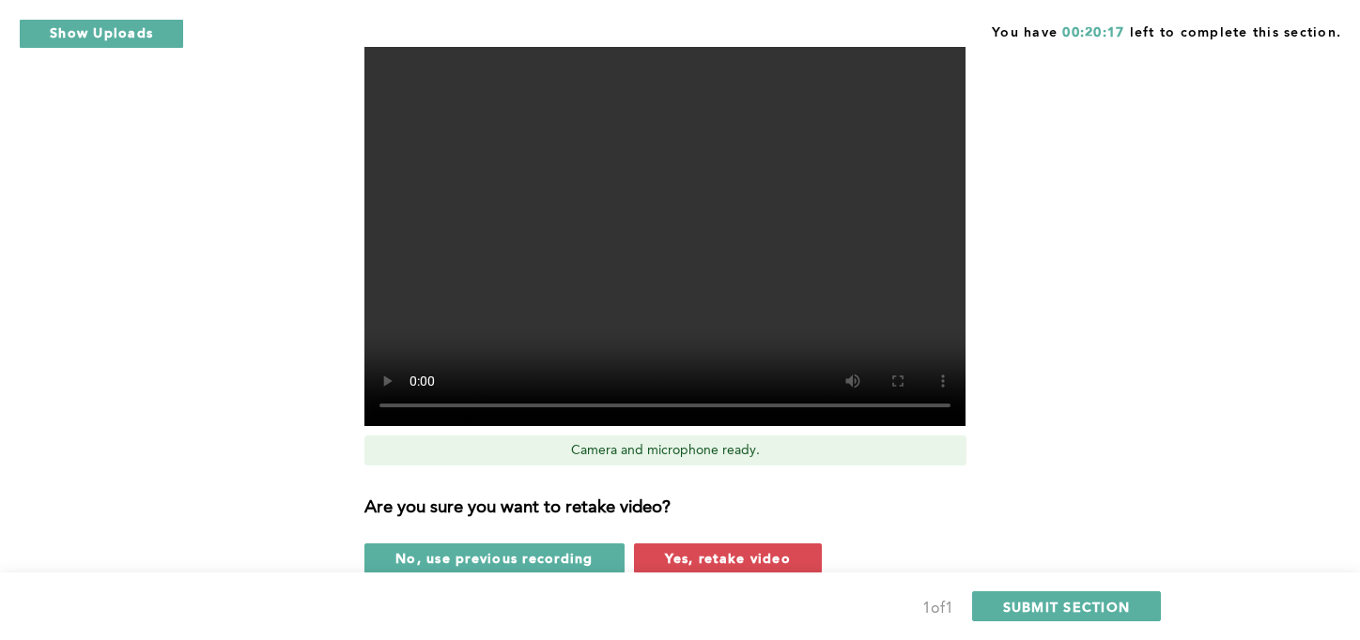
scroll to position [663, 0]
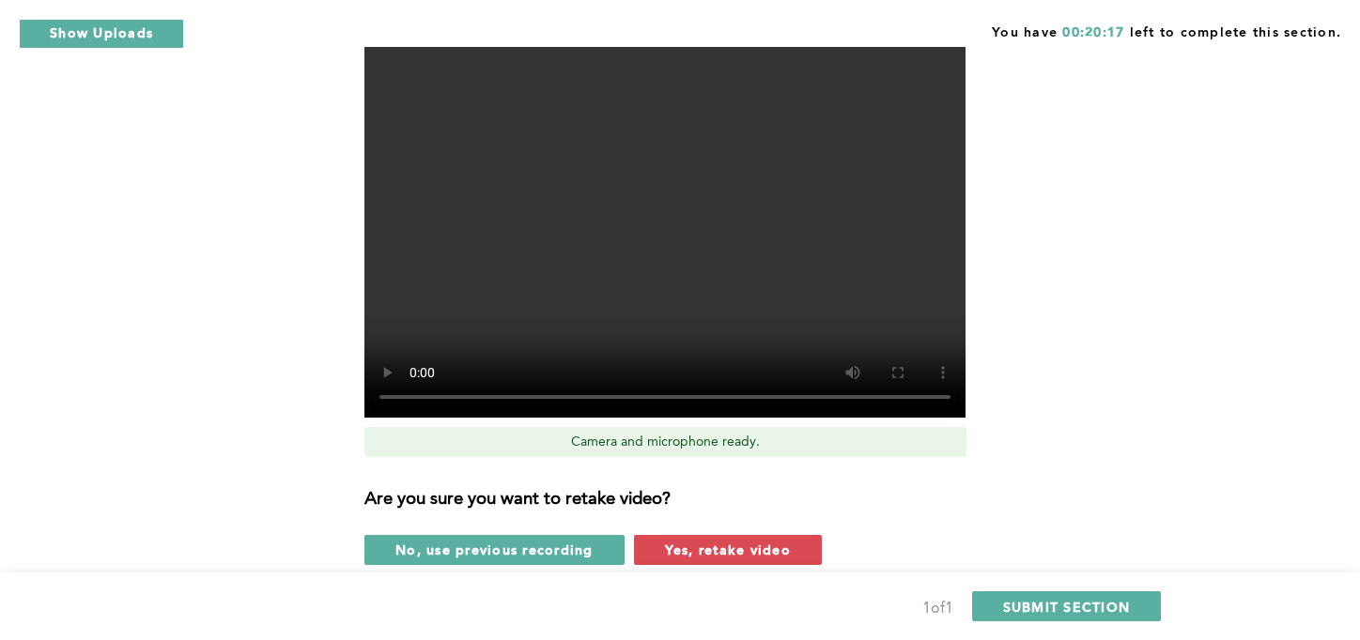
click at [760, 541] on span "Yes, retake video" at bounding box center [728, 550] width 126 height 18
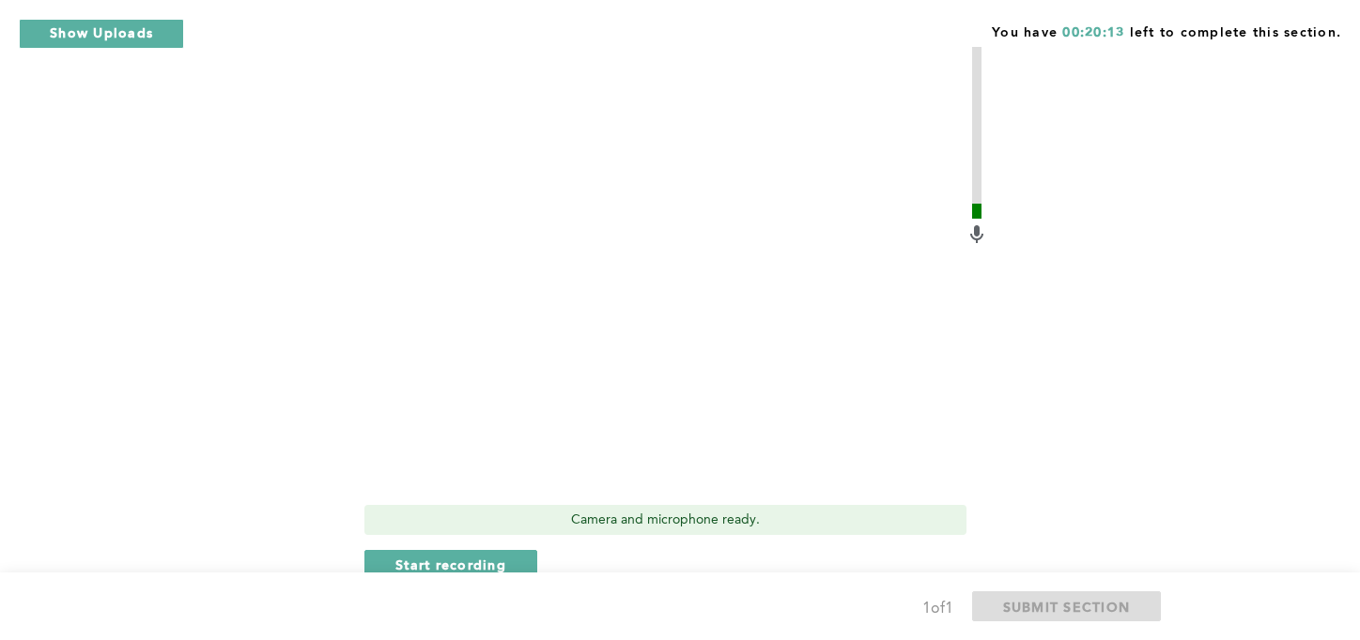
scroll to position [582, 0]
click at [514, 553] on button "Start recording" at bounding box center [450, 568] width 173 height 30
click at [516, 553] on button "Stop recording" at bounding box center [450, 568] width 172 height 30
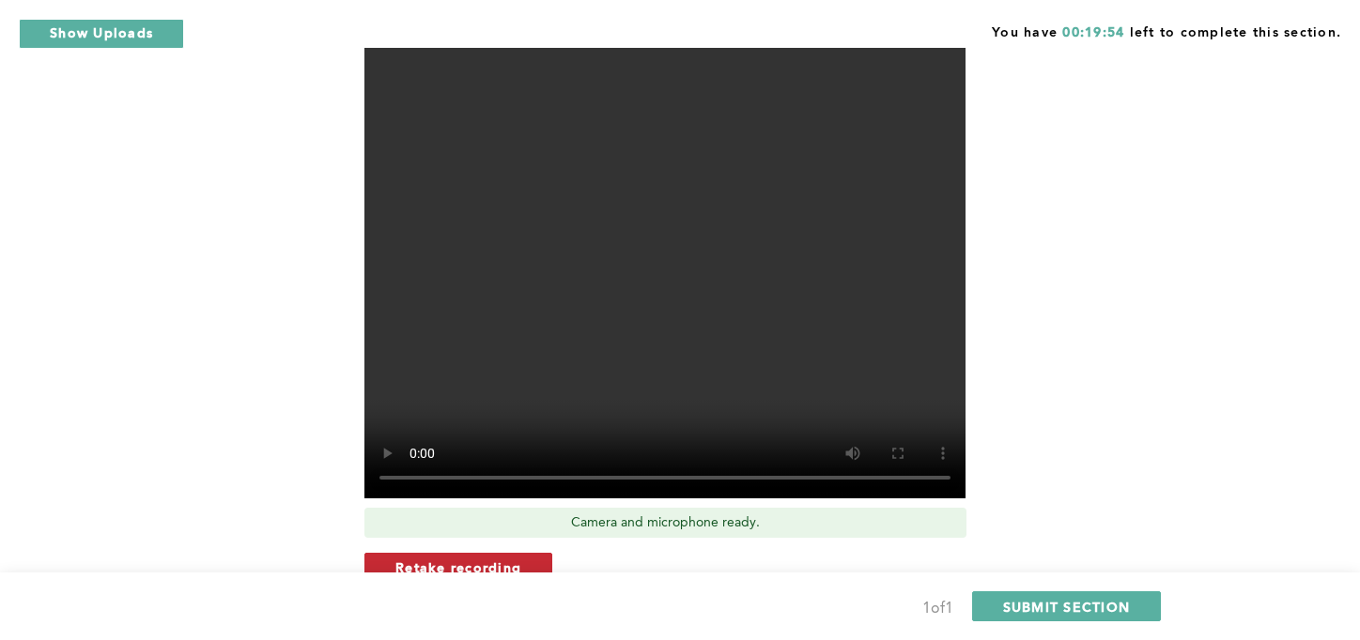
click at [509, 559] on span "Retake recording" at bounding box center [458, 568] width 126 height 18
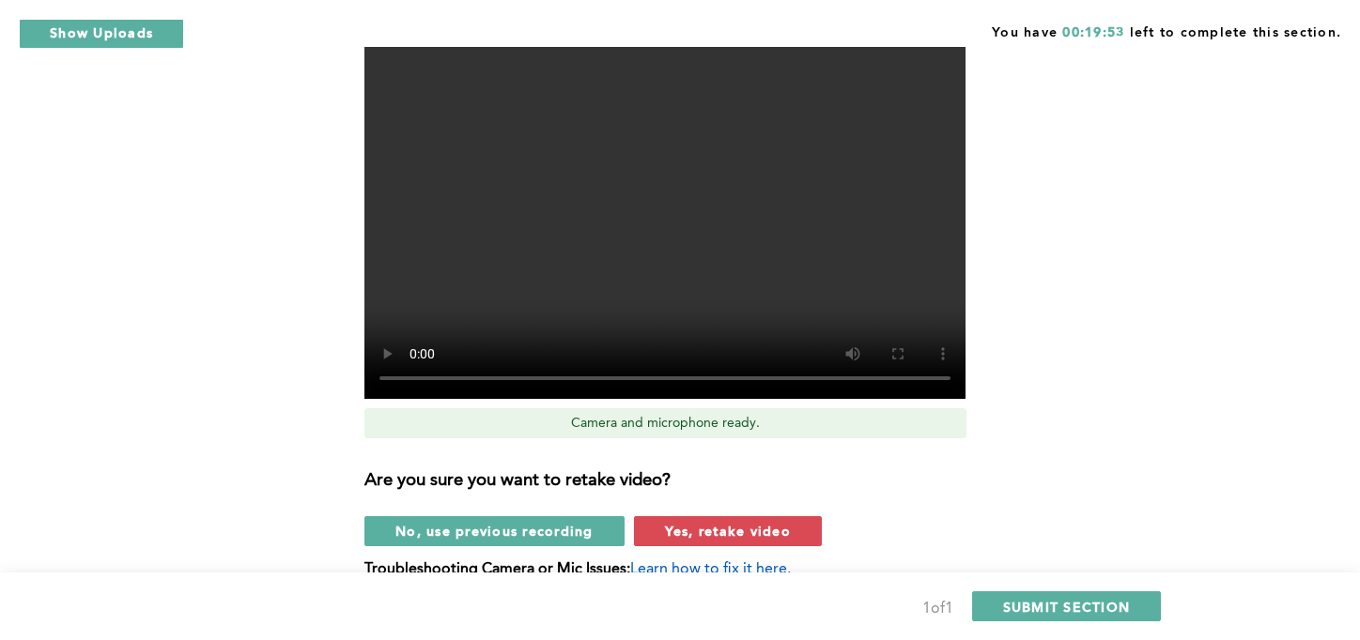
click at [745, 516] on button "Yes, retake video" at bounding box center [728, 531] width 188 height 30
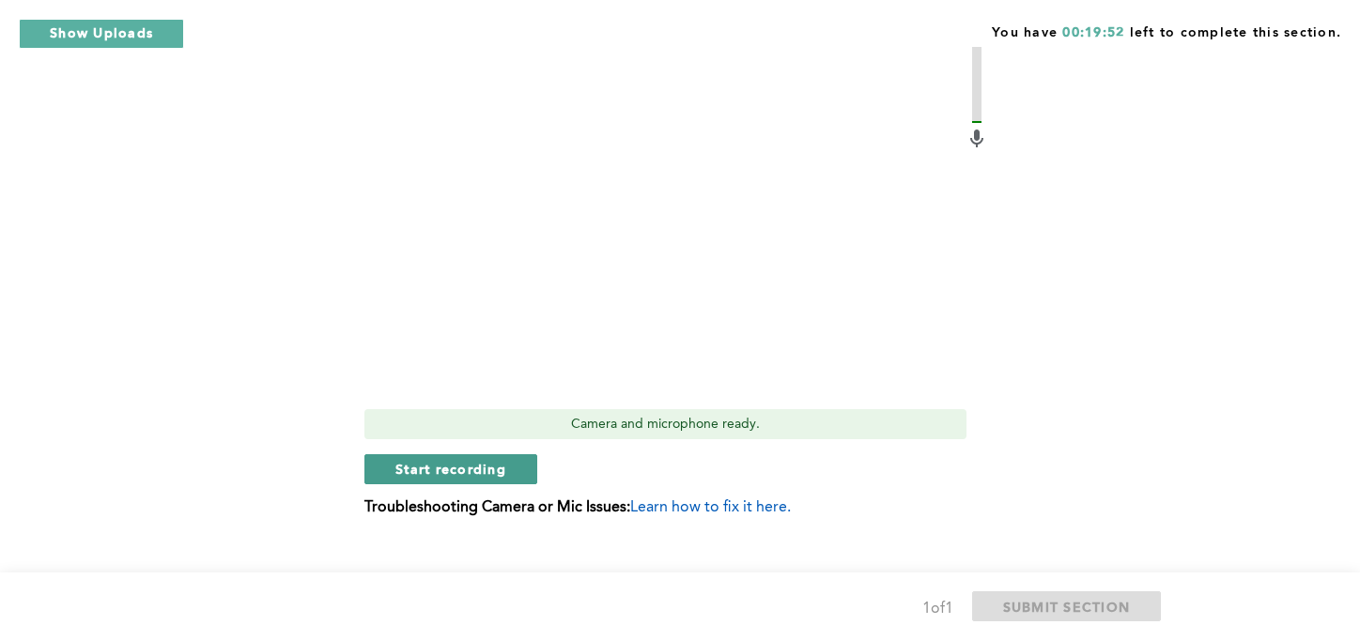
click at [493, 460] on span "Start recording" at bounding box center [450, 469] width 111 height 18
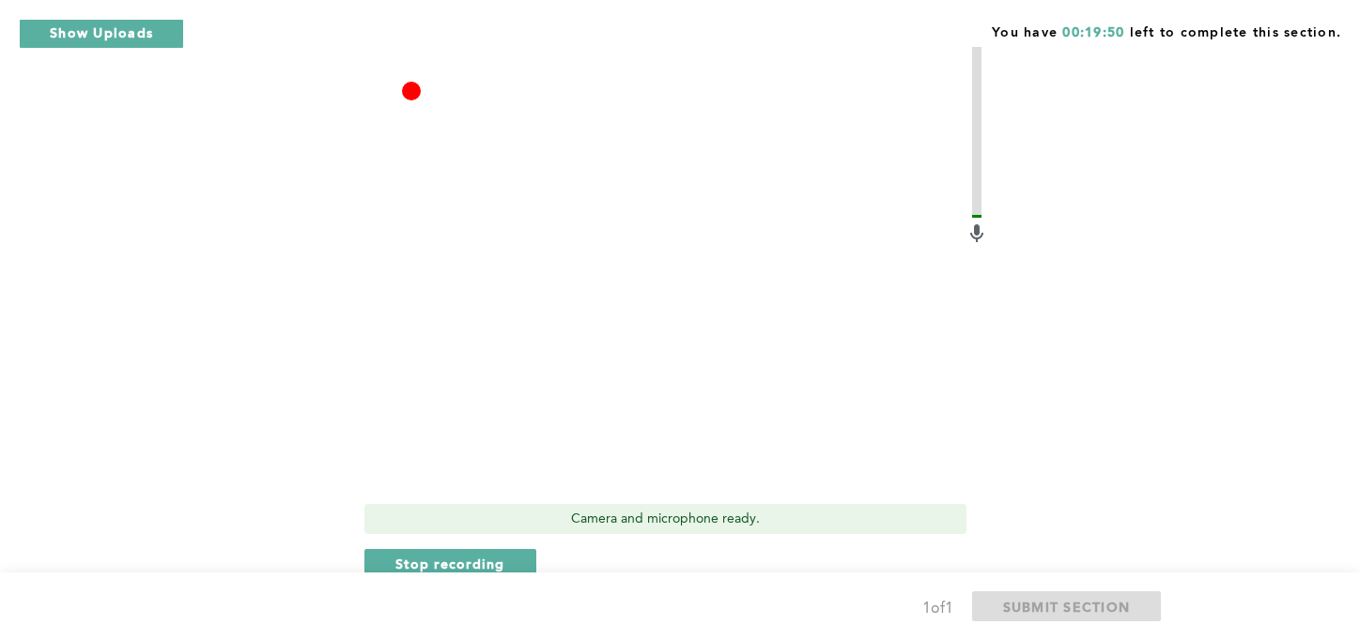
scroll to position [583, 0]
click at [488, 558] on span "Stop recording" at bounding box center [450, 567] width 110 height 18
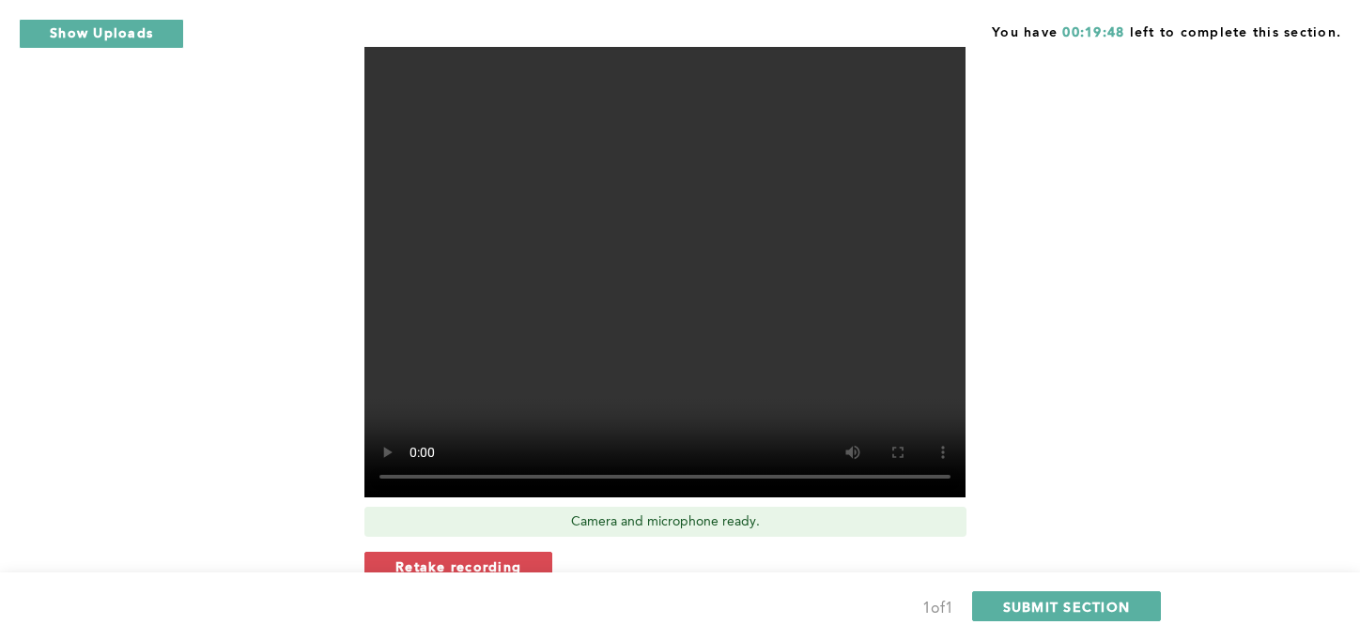
click at [526, 552] on button "Retake recording" at bounding box center [458, 567] width 188 height 30
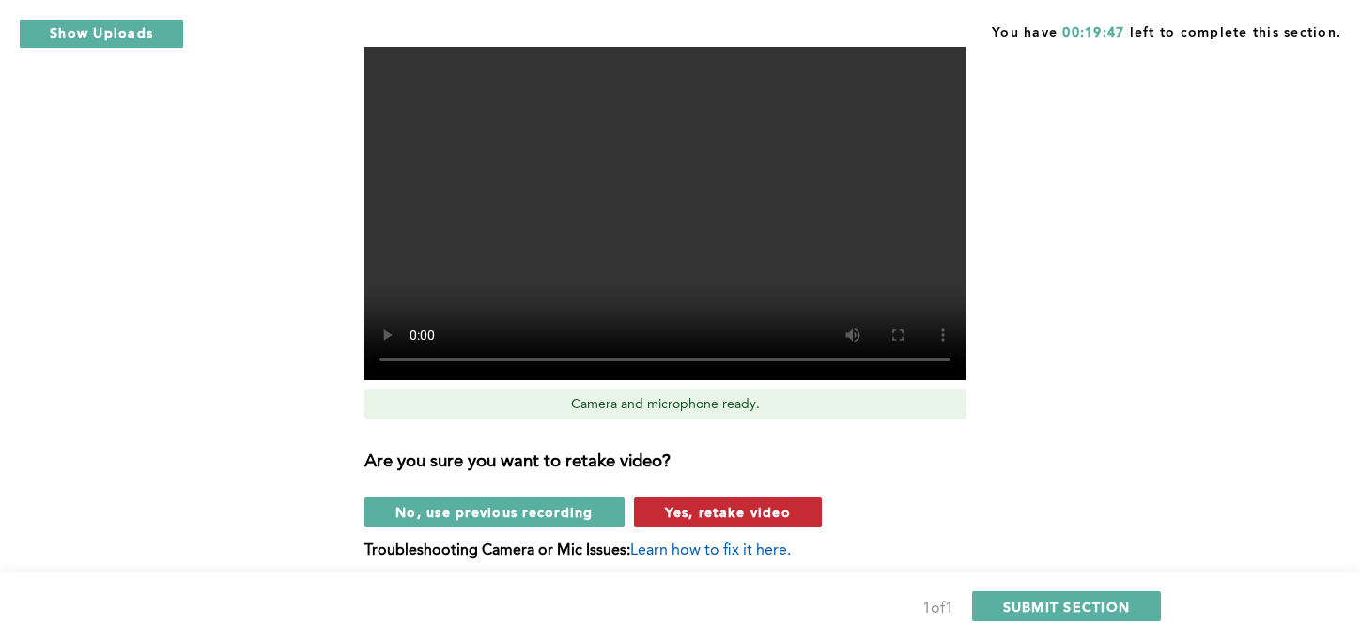
click at [773, 498] on button "Yes, retake video" at bounding box center [728, 513] width 188 height 30
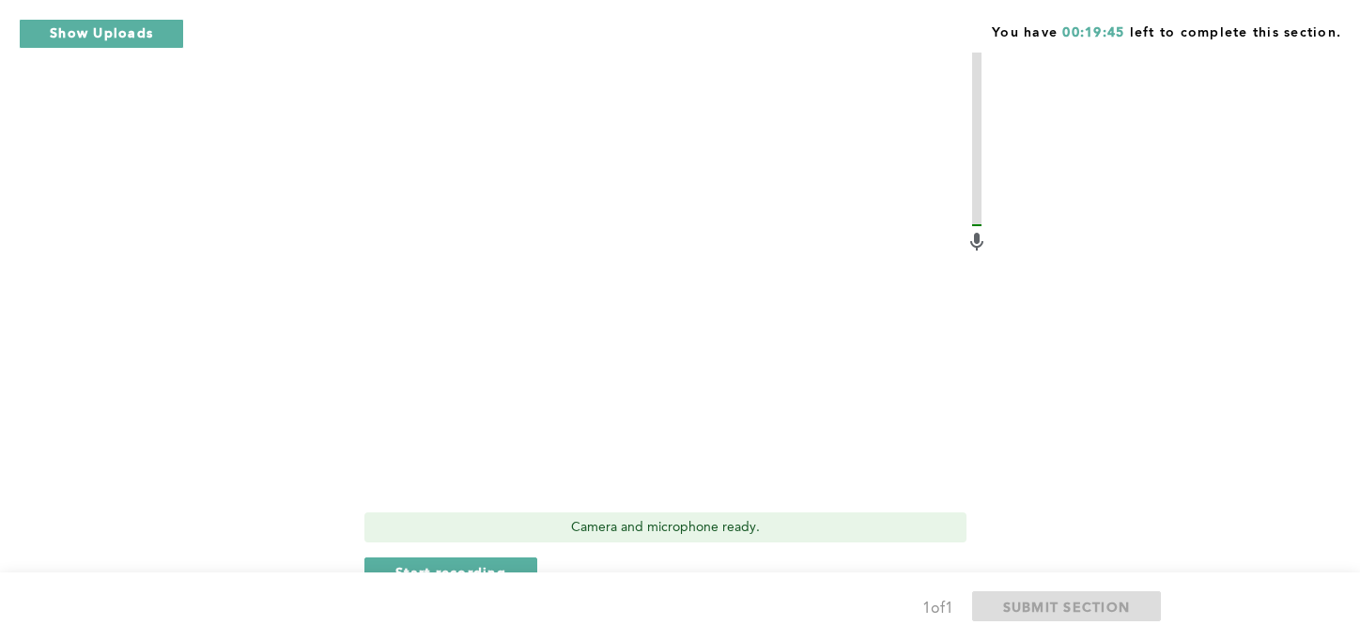
scroll to position [593, 0]
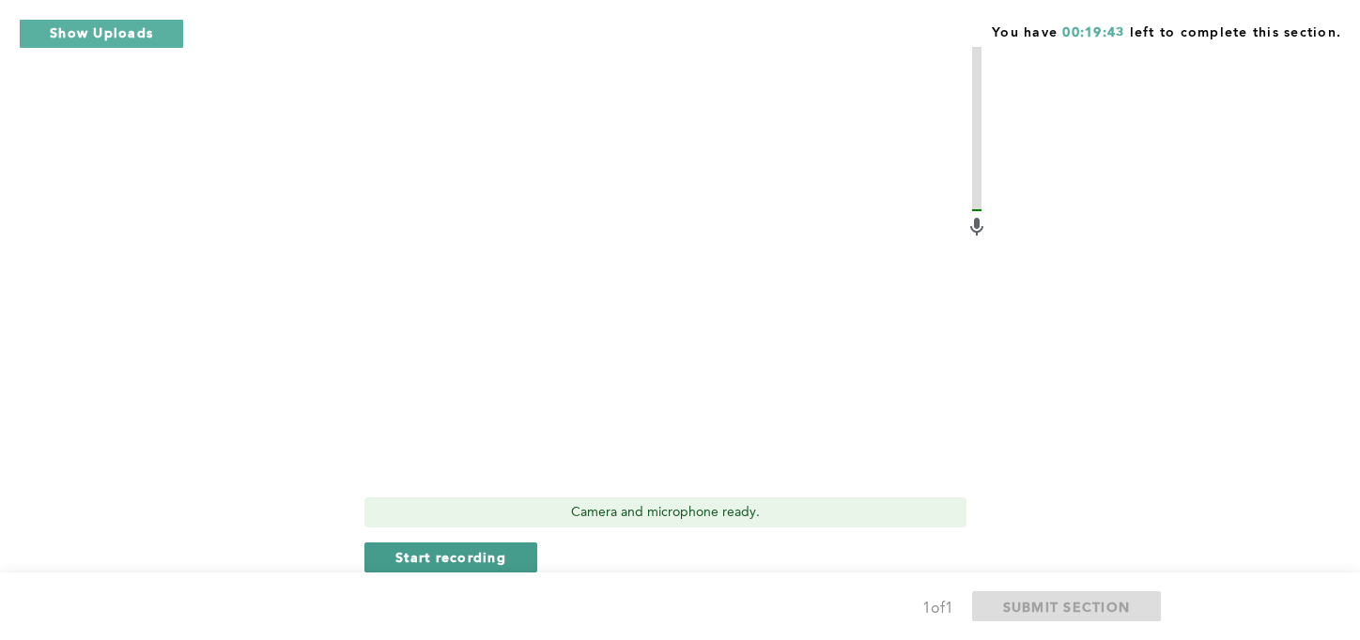
click at [489, 548] on span "Start recording" at bounding box center [450, 557] width 111 height 18
click at [455, 543] on button "Stop recording" at bounding box center [450, 558] width 172 height 30
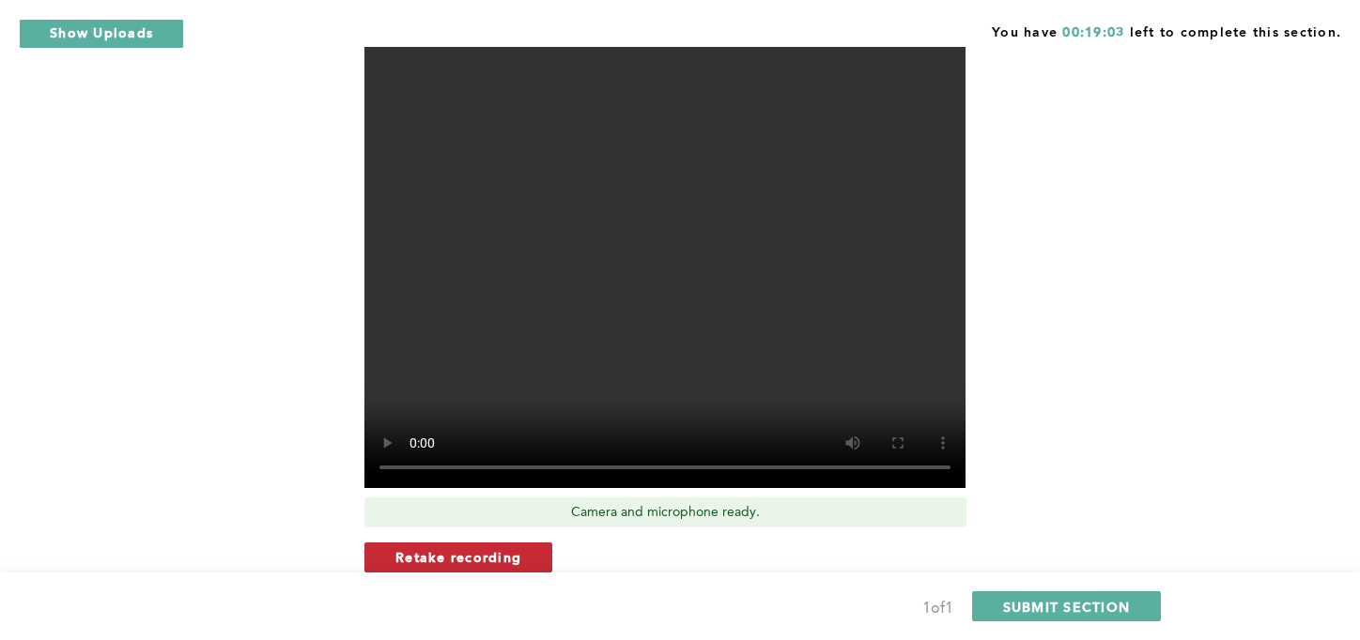
click at [511, 544] on button "Retake recording" at bounding box center [458, 558] width 188 height 30
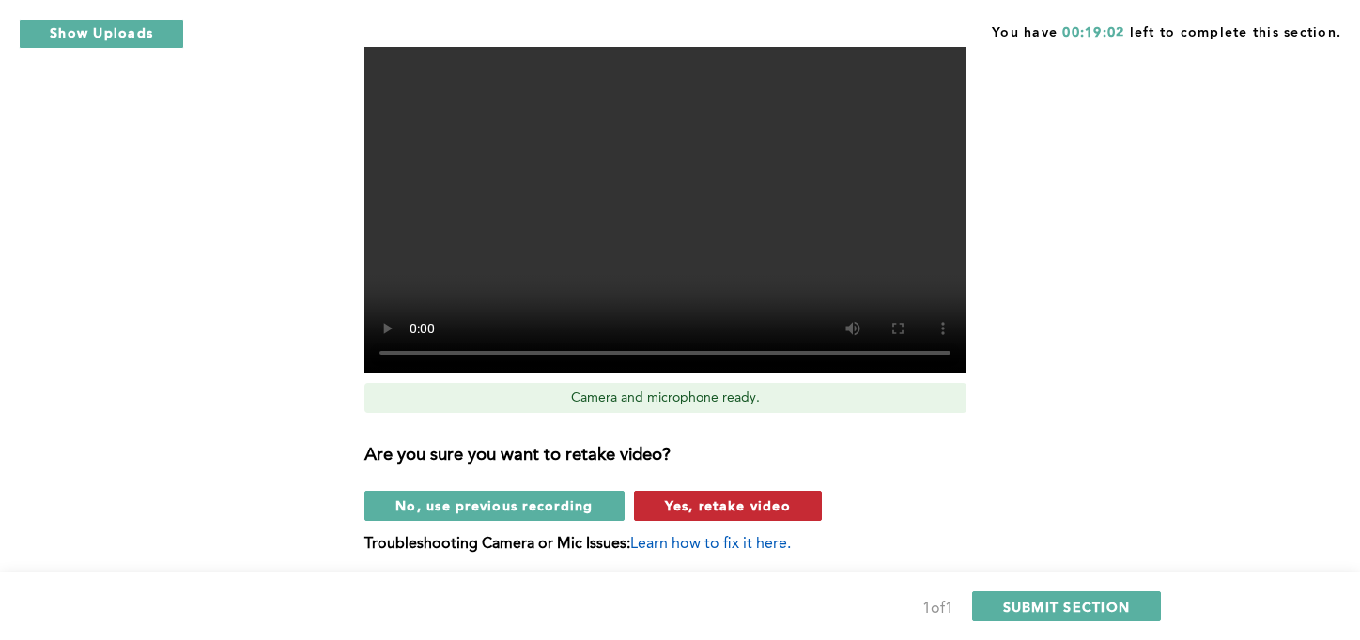
click at [709, 497] on span "Yes, retake video" at bounding box center [728, 506] width 126 height 18
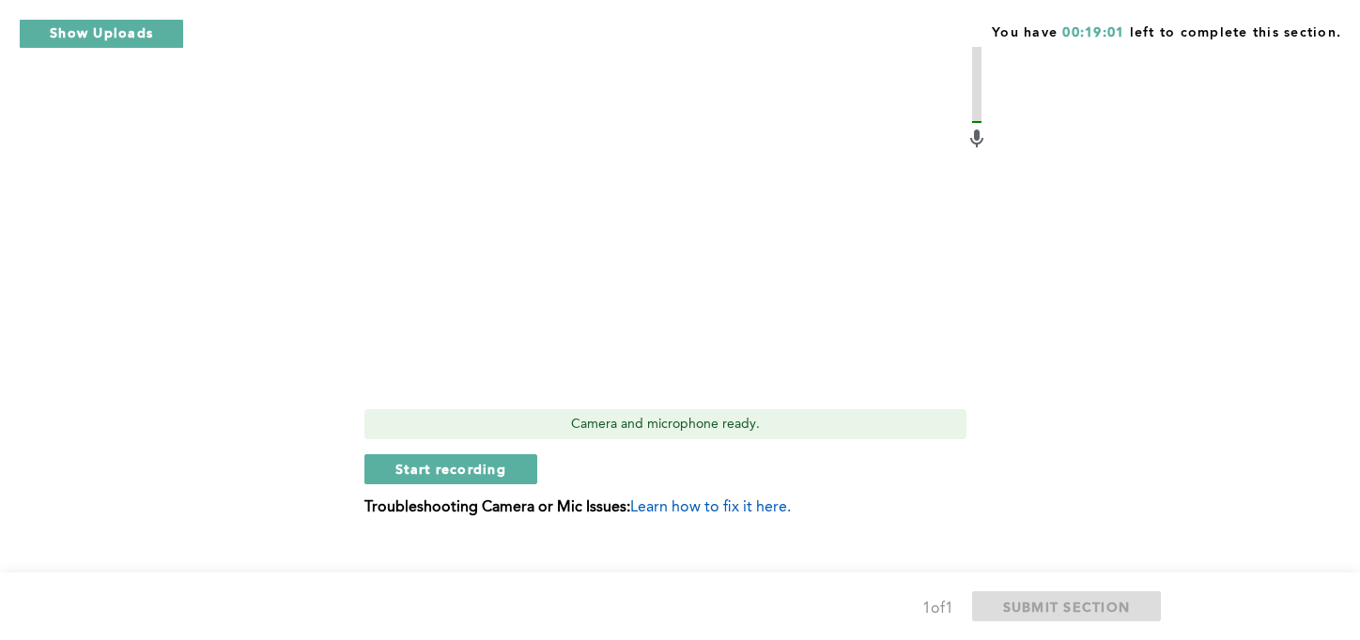
click at [489, 460] on span "Start recording" at bounding box center [450, 469] width 111 height 18
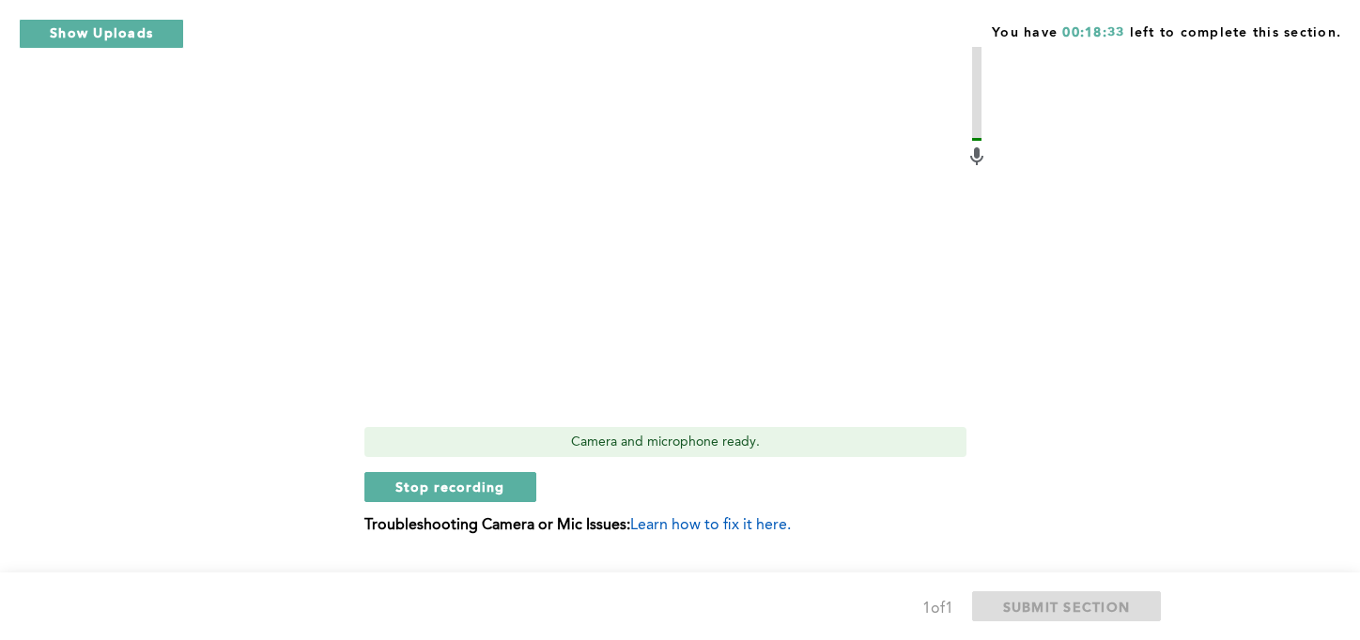
scroll to position [669, 0]
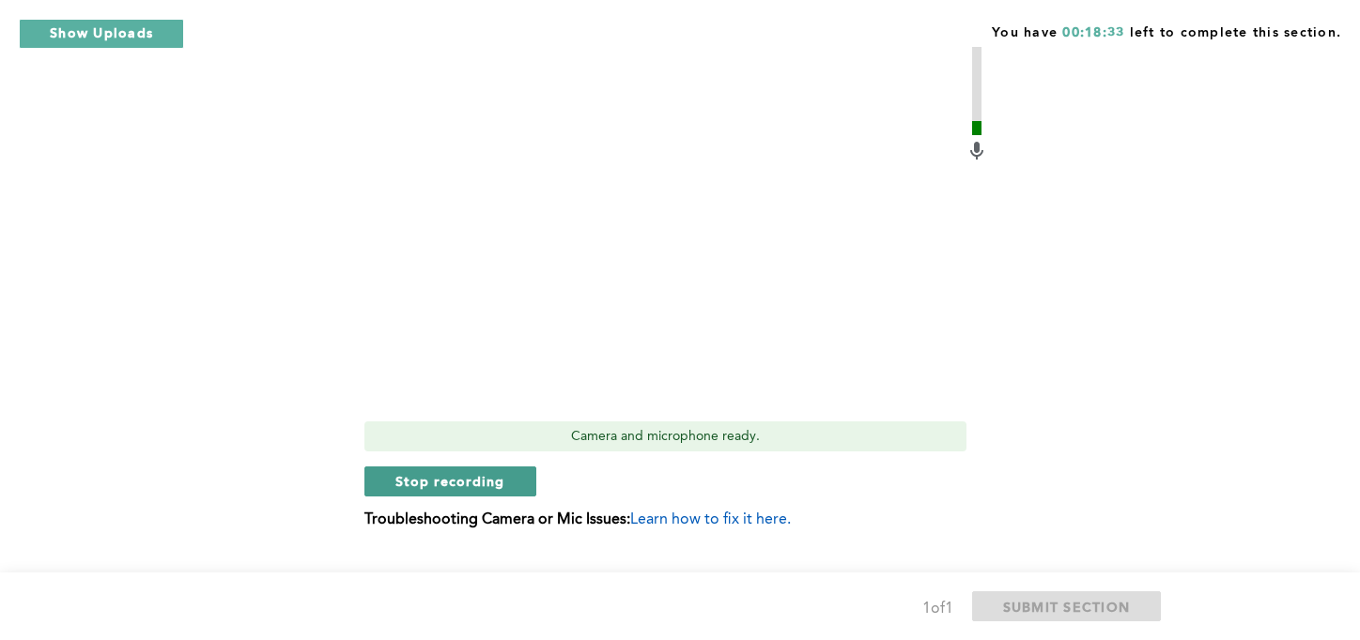
click at [485, 472] on span "Stop recording" at bounding box center [450, 481] width 110 height 18
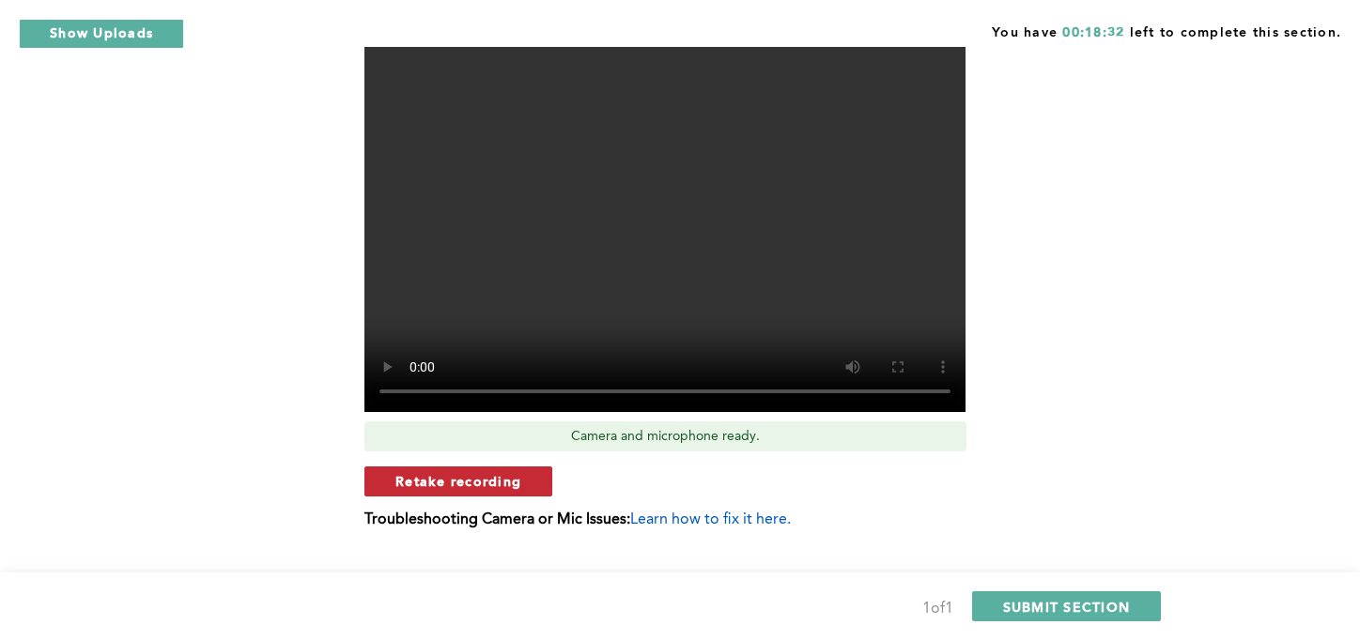
click at [496, 472] on span "Retake recording" at bounding box center [458, 481] width 126 height 18
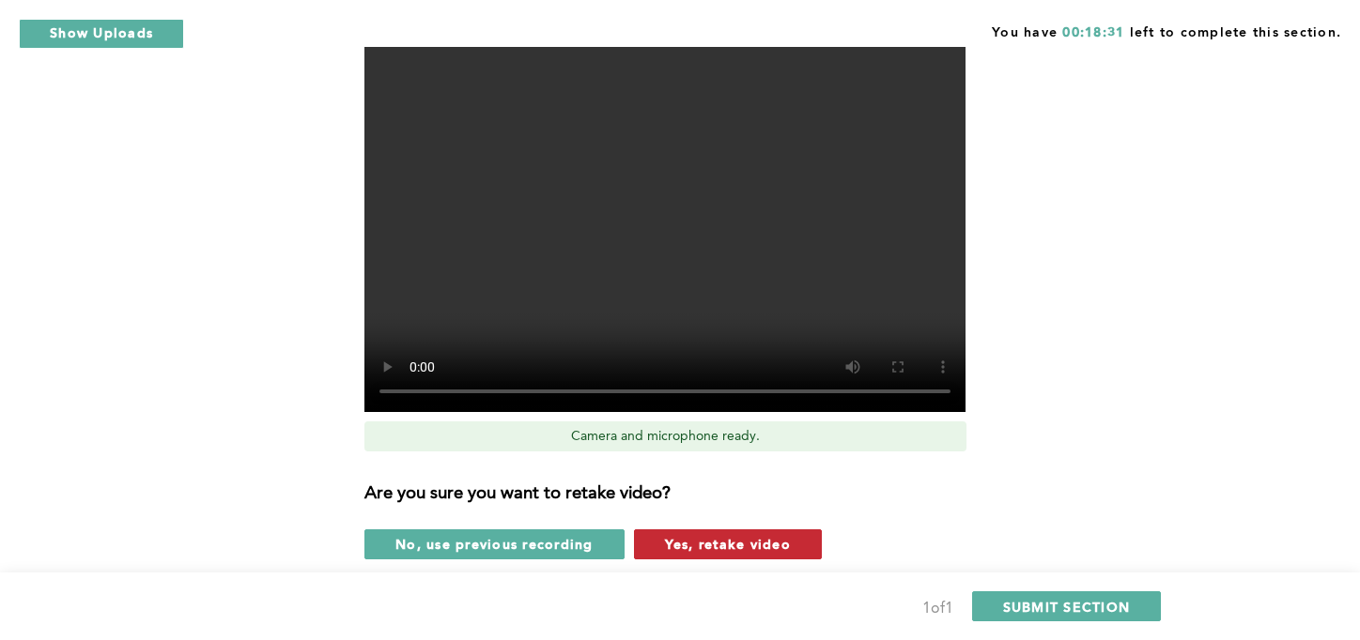
click at [734, 535] on span "Yes, retake video" at bounding box center [728, 544] width 126 height 18
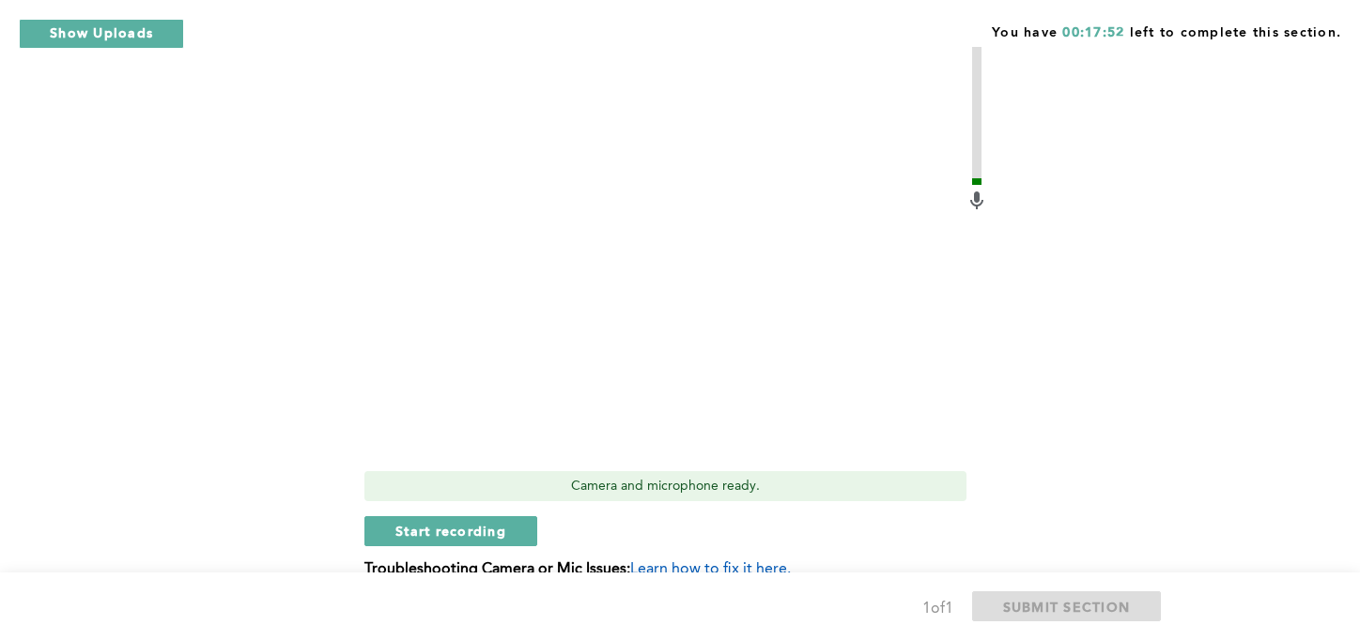
scroll to position [620, 0]
click at [466, 516] on button "Start recording" at bounding box center [450, 531] width 173 height 30
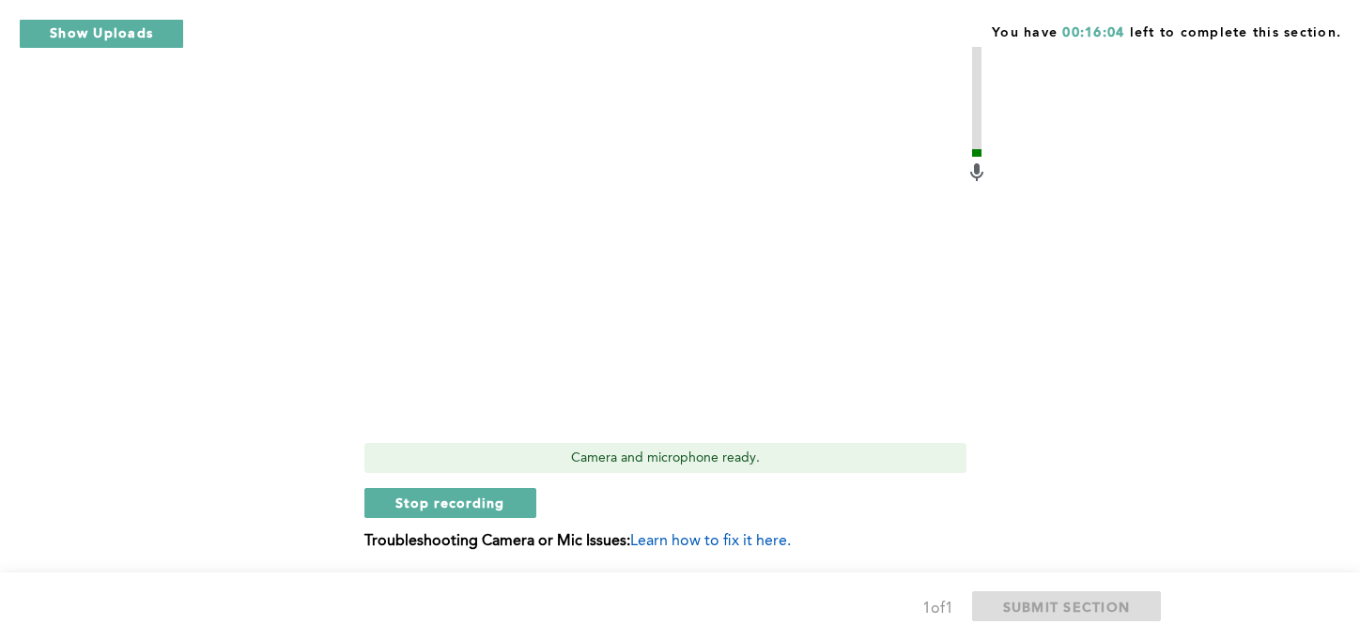
scroll to position [677, 0]
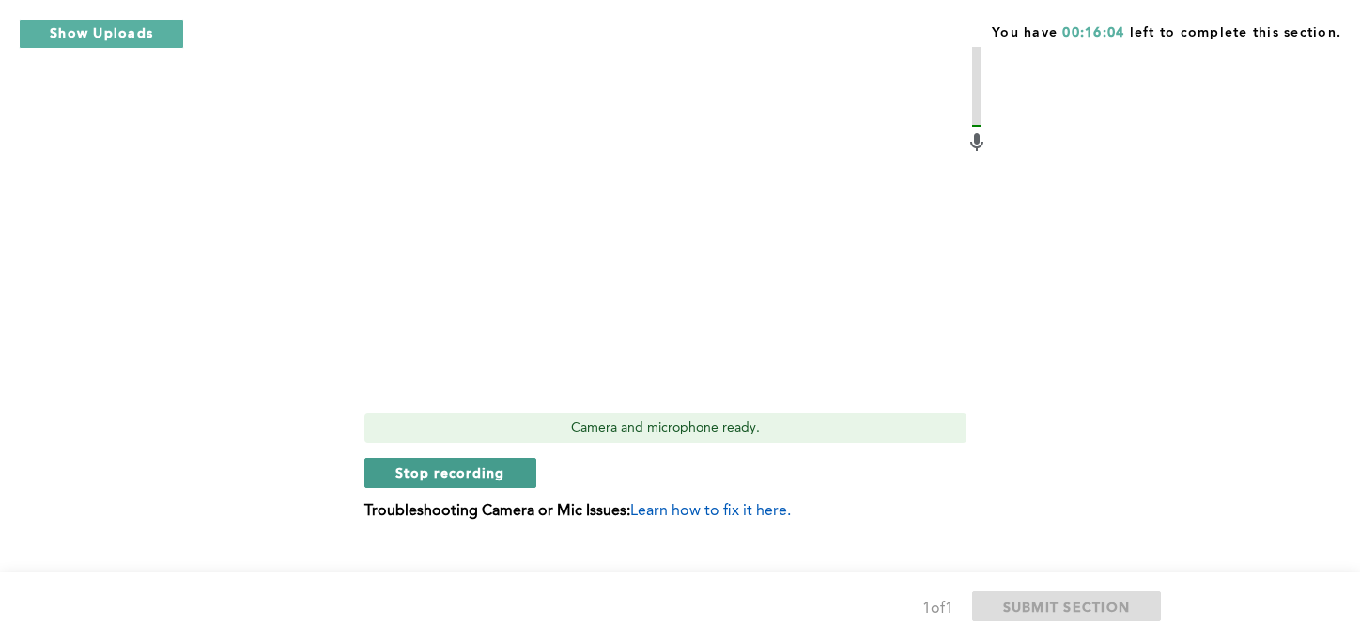
click at [466, 464] on span "Stop recording" at bounding box center [450, 473] width 110 height 18
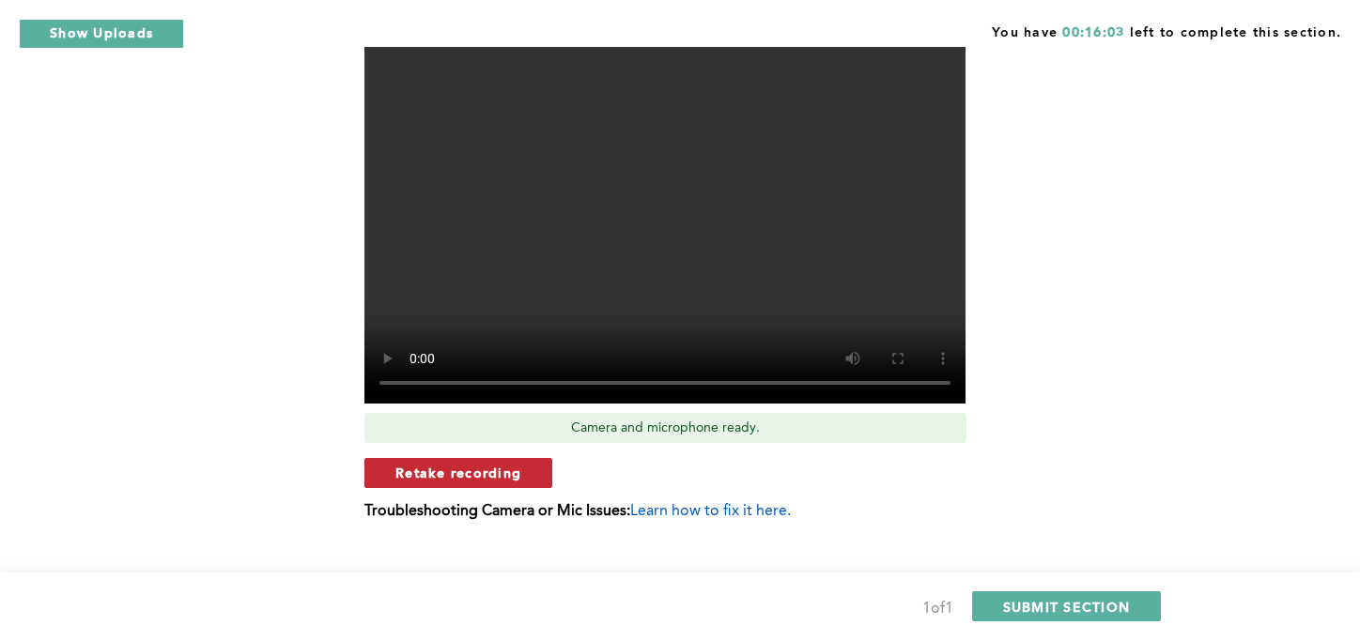
click at [517, 464] on span "Retake recording" at bounding box center [458, 473] width 126 height 18
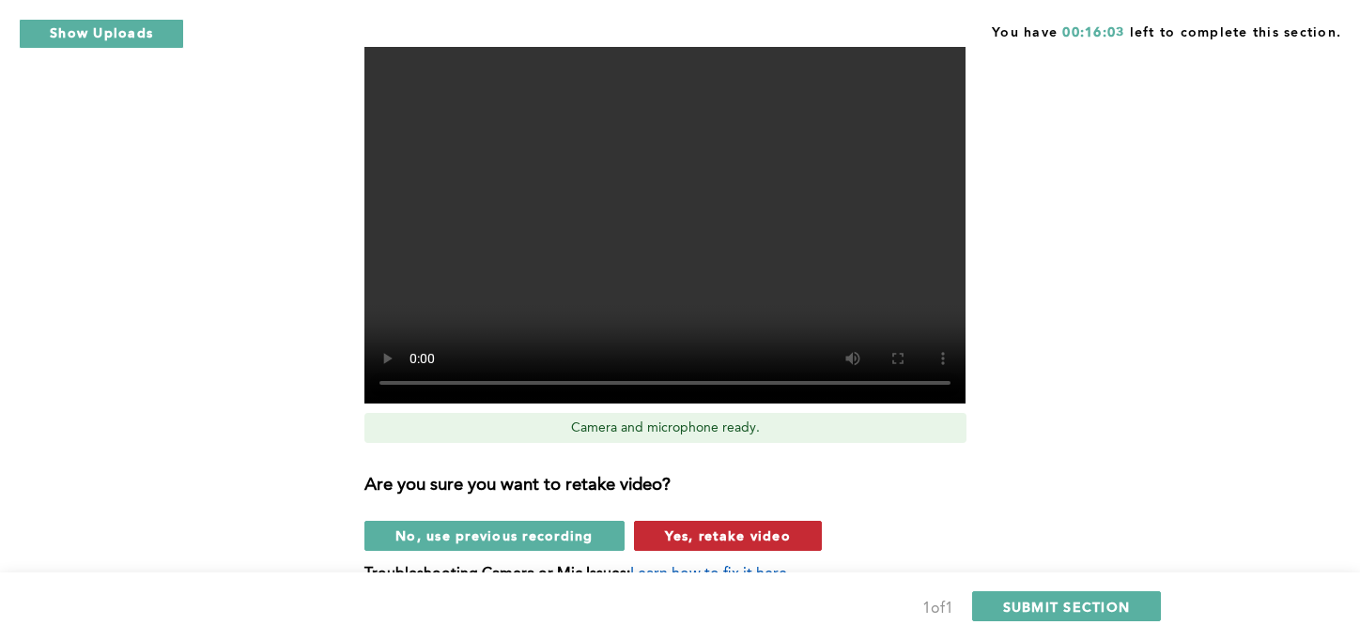
click at [721, 527] on span "Yes, retake video" at bounding box center [728, 536] width 126 height 18
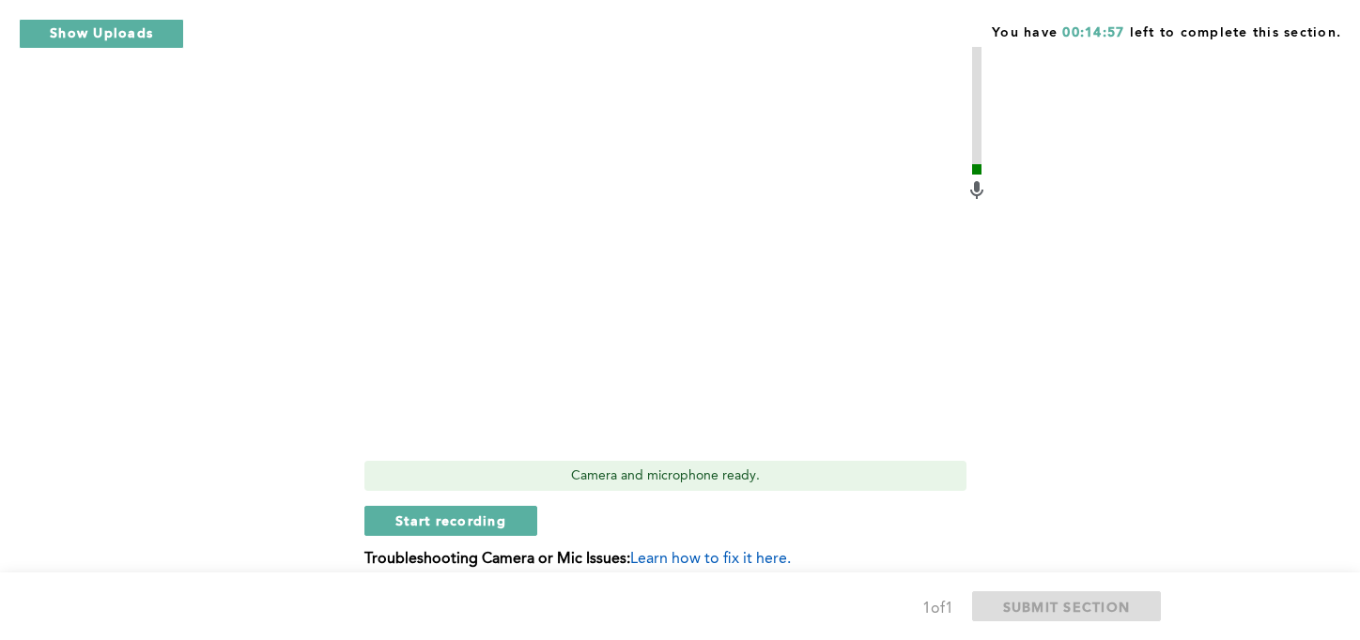
scroll to position [639, 0]
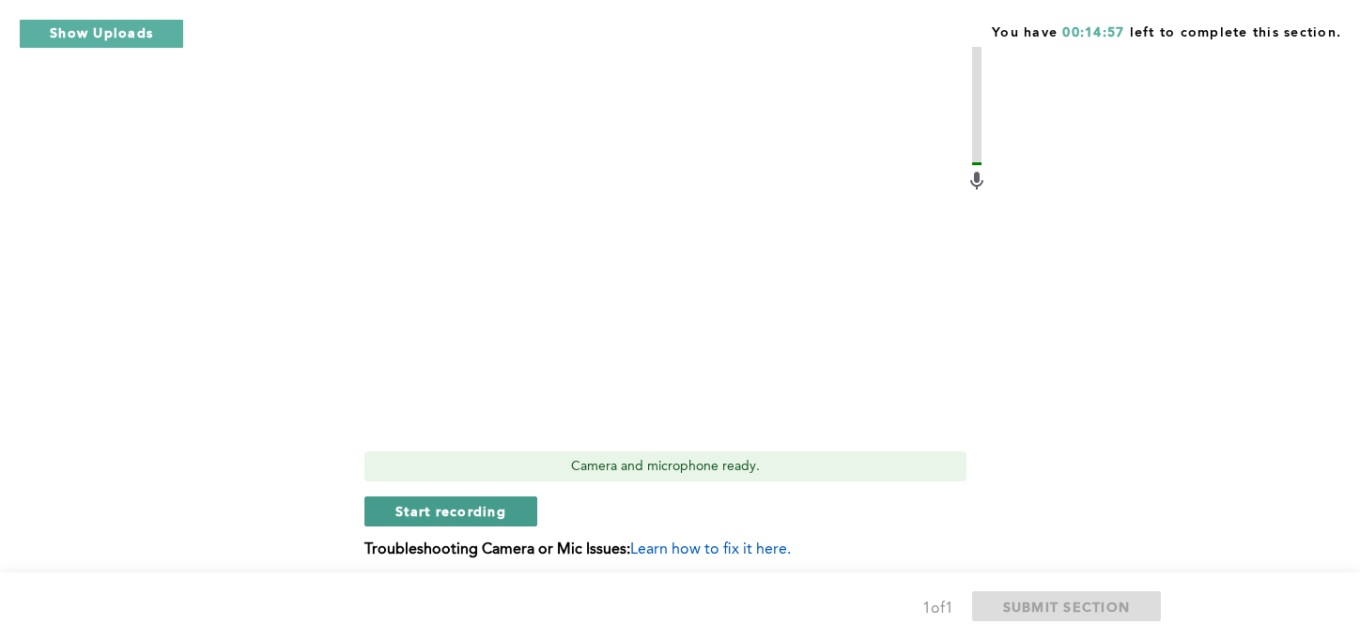
click at [471, 502] on span "Start recording" at bounding box center [450, 511] width 111 height 18
click at [472, 502] on span "Stop recording" at bounding box center [450, 511] width 110 height 18
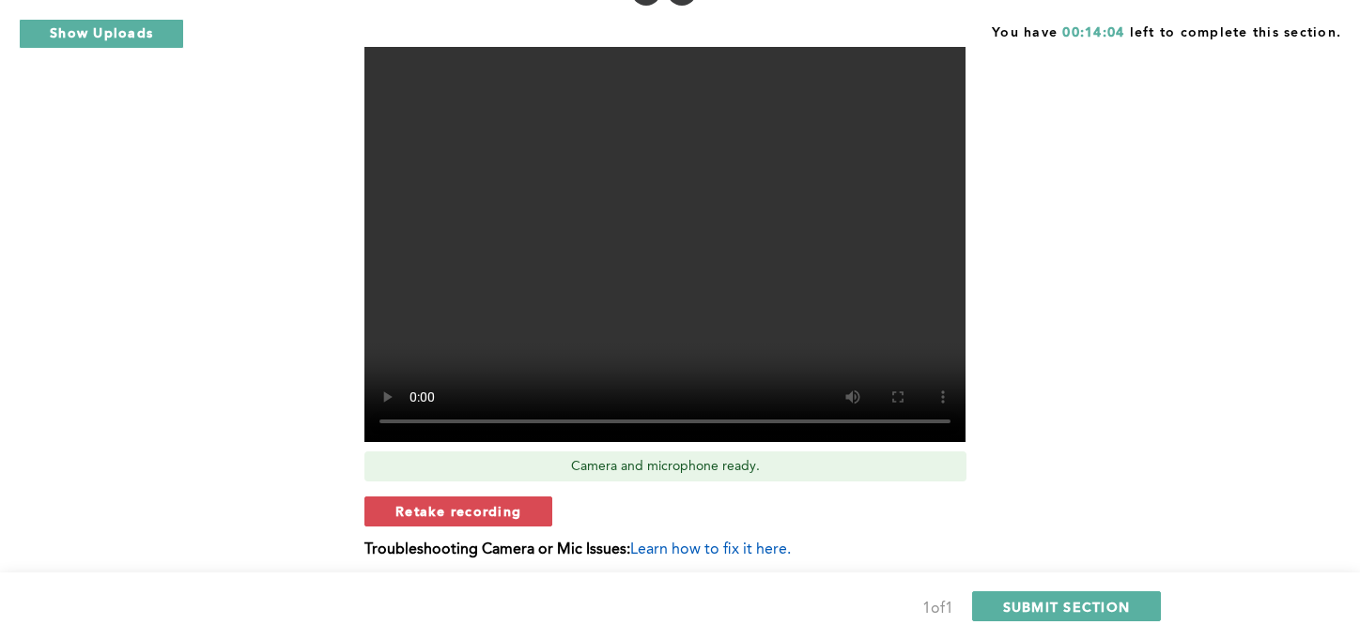
click at [501, 502] on span "Retake recording" at bounding box center [458, 511] width 126 height 18
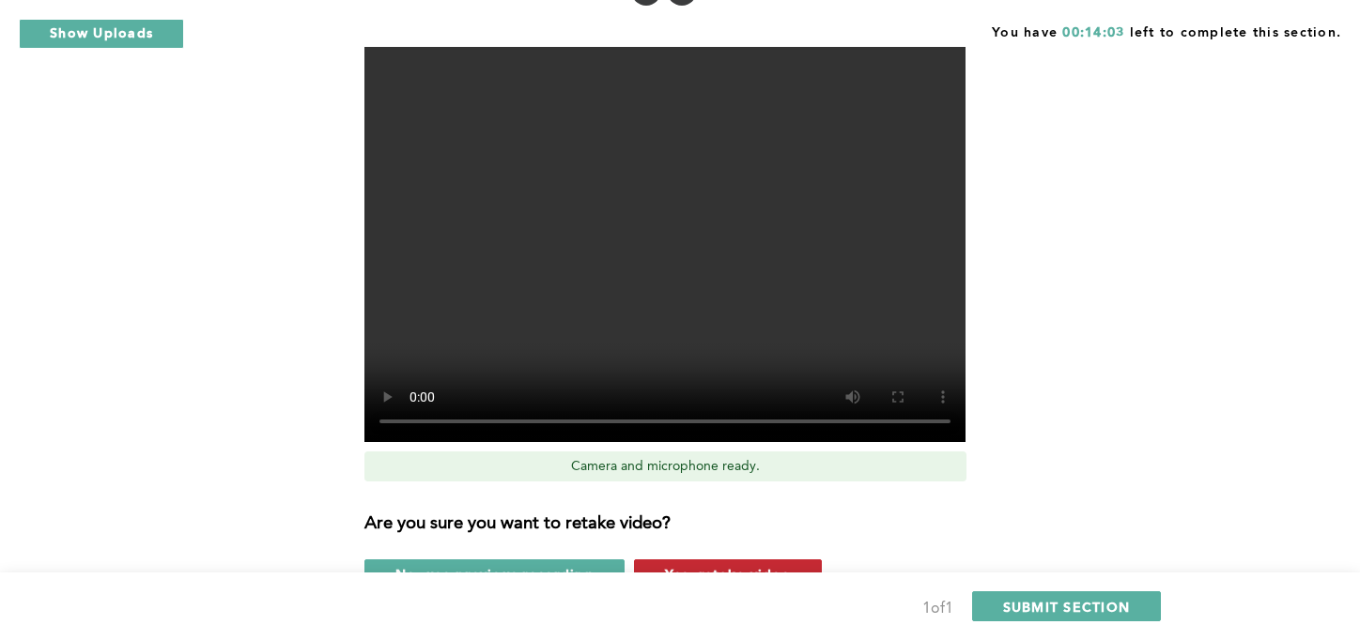
click at [731, 565] on span "Yes, retake video" at bounding box center [728, 574] width 126 height 18
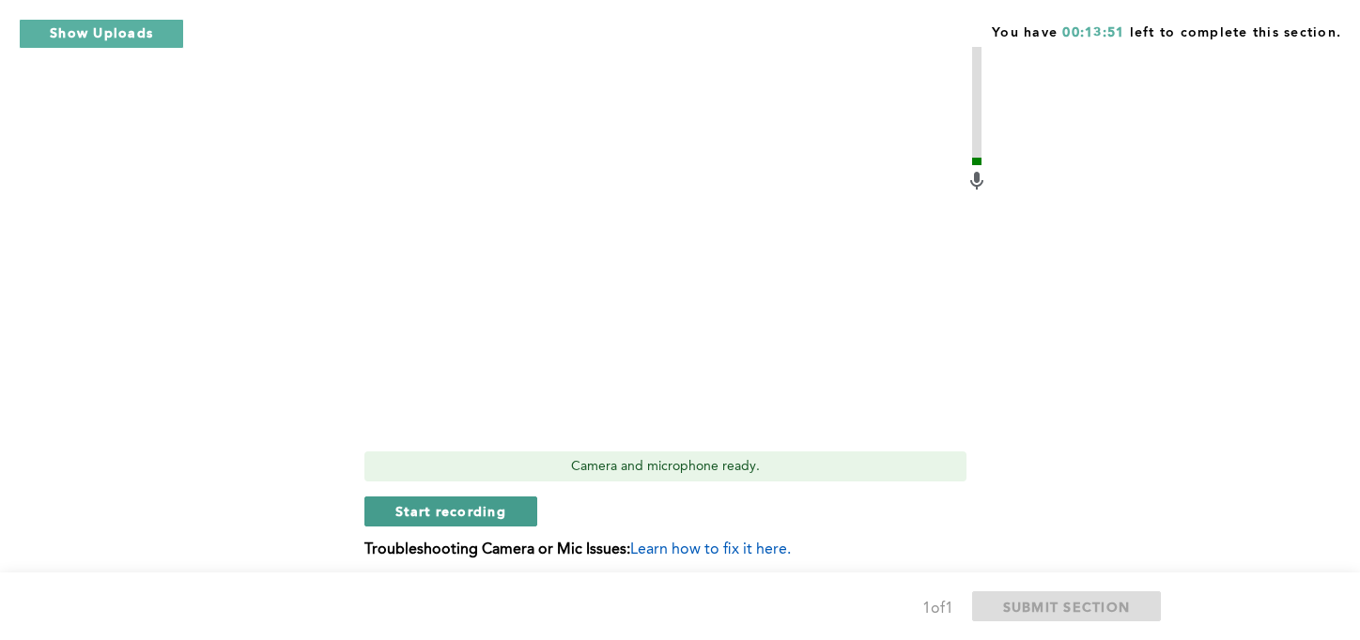
click at [439, 502] on span "Start recording" at bounding box center [450, 511] width 111 height 18
click at [443, 502] on span "Stop recording" at bounding box center [450, 511] width 110 height 18
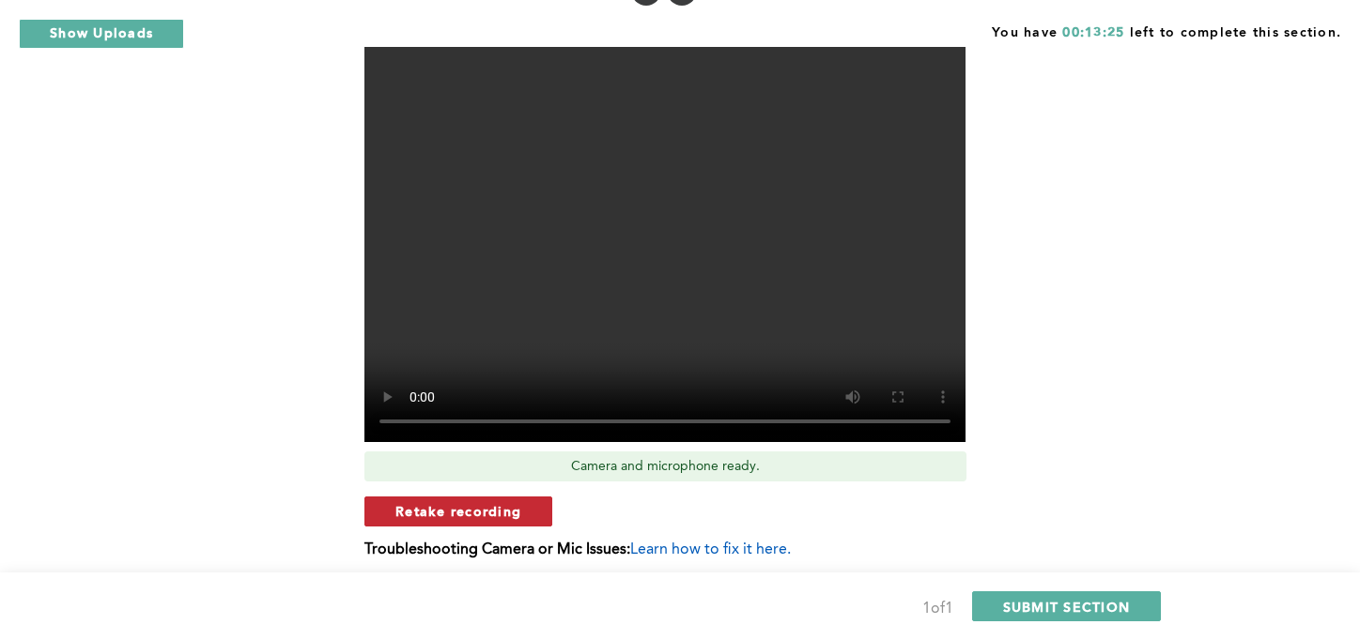
click at [522, 497] on button "Retake recording" at bounding box center [458, 512] width 188 height 30
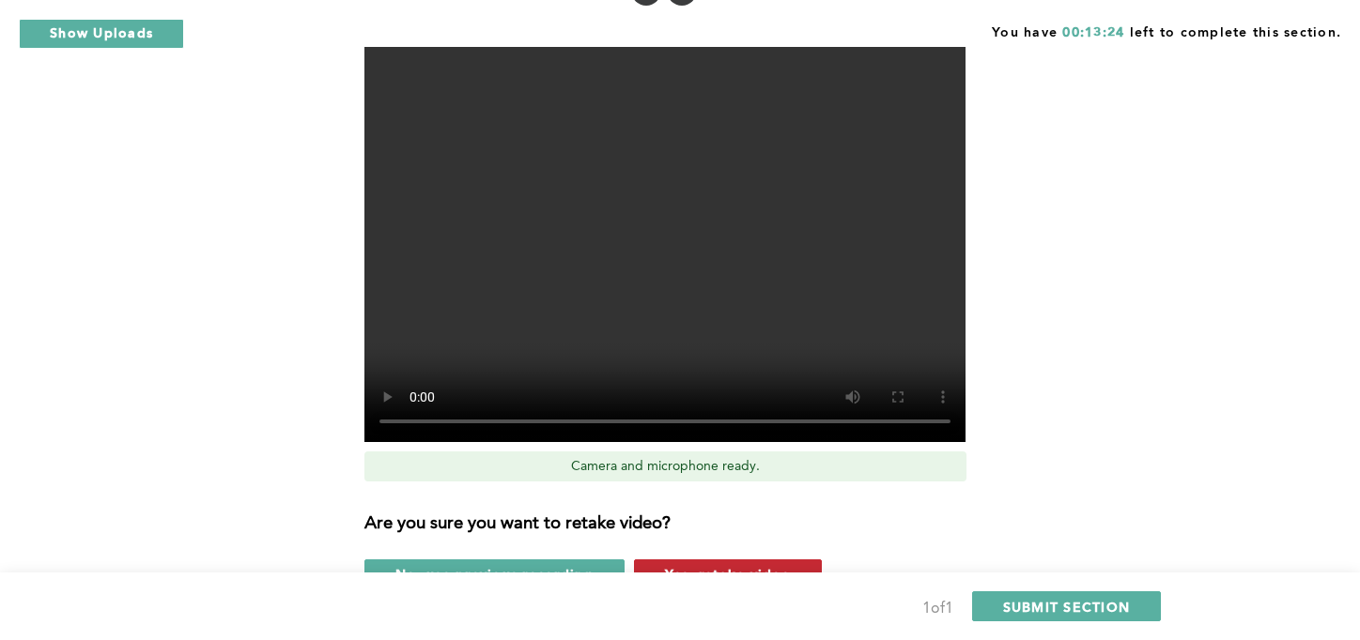
click at [732, 565] on span "Yes, retake video" at bounding box center [728, 574] width 126 height 18
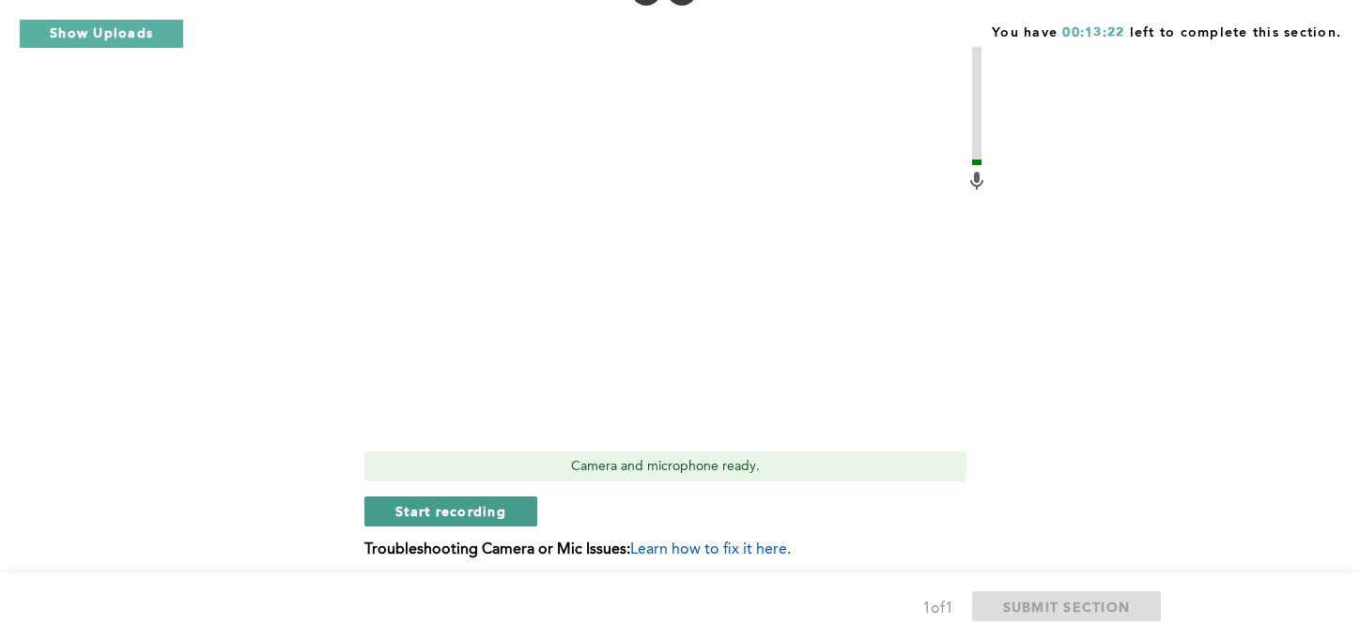
click at [480, 499] on button "Start recording" at bounding box center [450, 512] width 173 height 30
click at [421, 502] on span "Stop recording" at bounding box center [450, 511] width 110 height 18
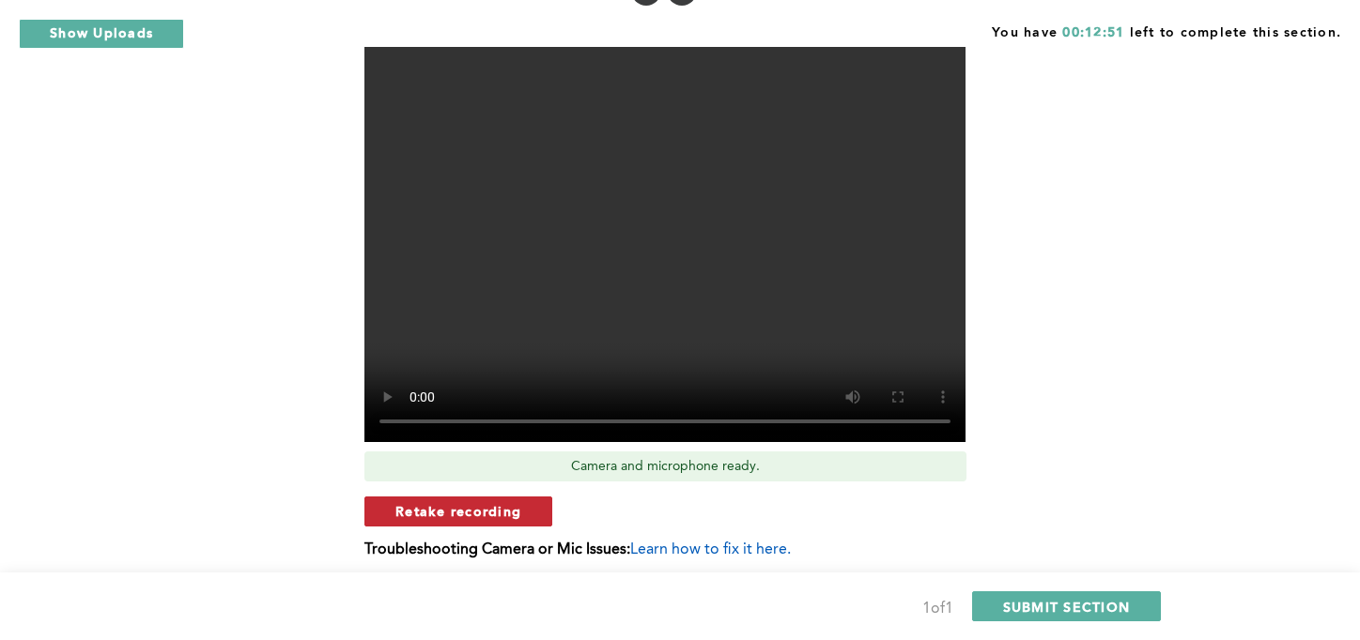
click at [467, 502] on span "Retake recording" at bounding box center [458, 511] width 126 height 18
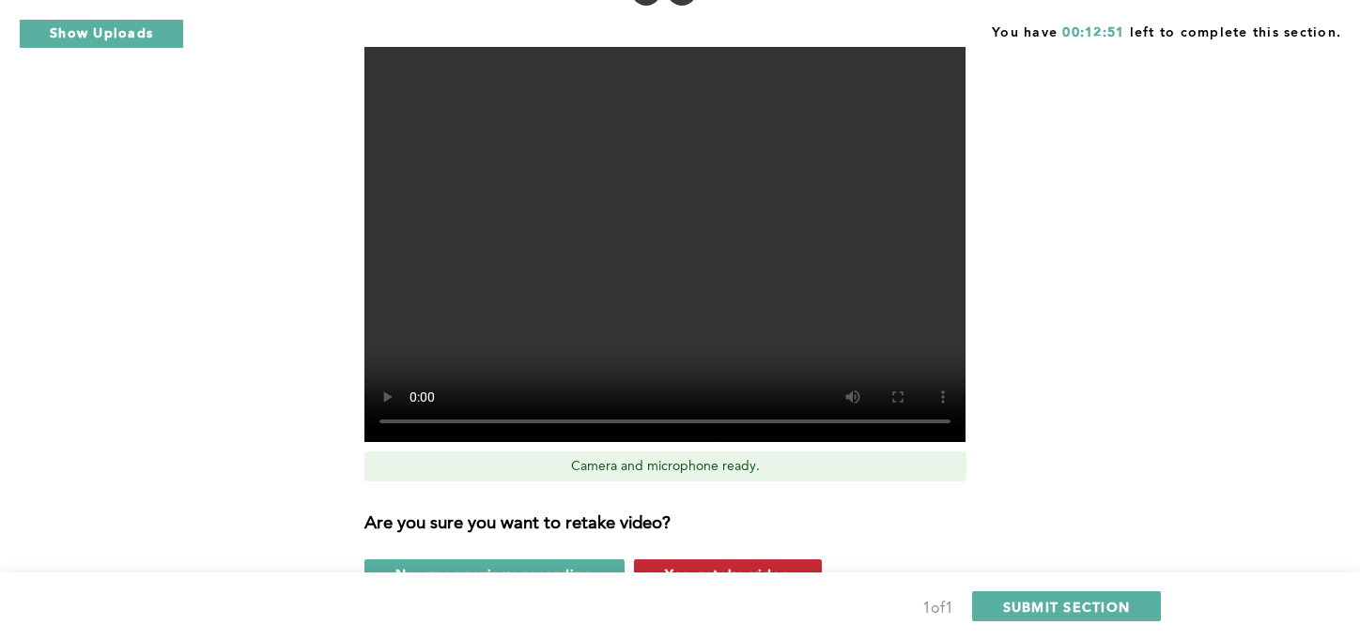
click at [699, 565] on span "Yes, retake video" at bounding box center [728, 574] width 126 height 18
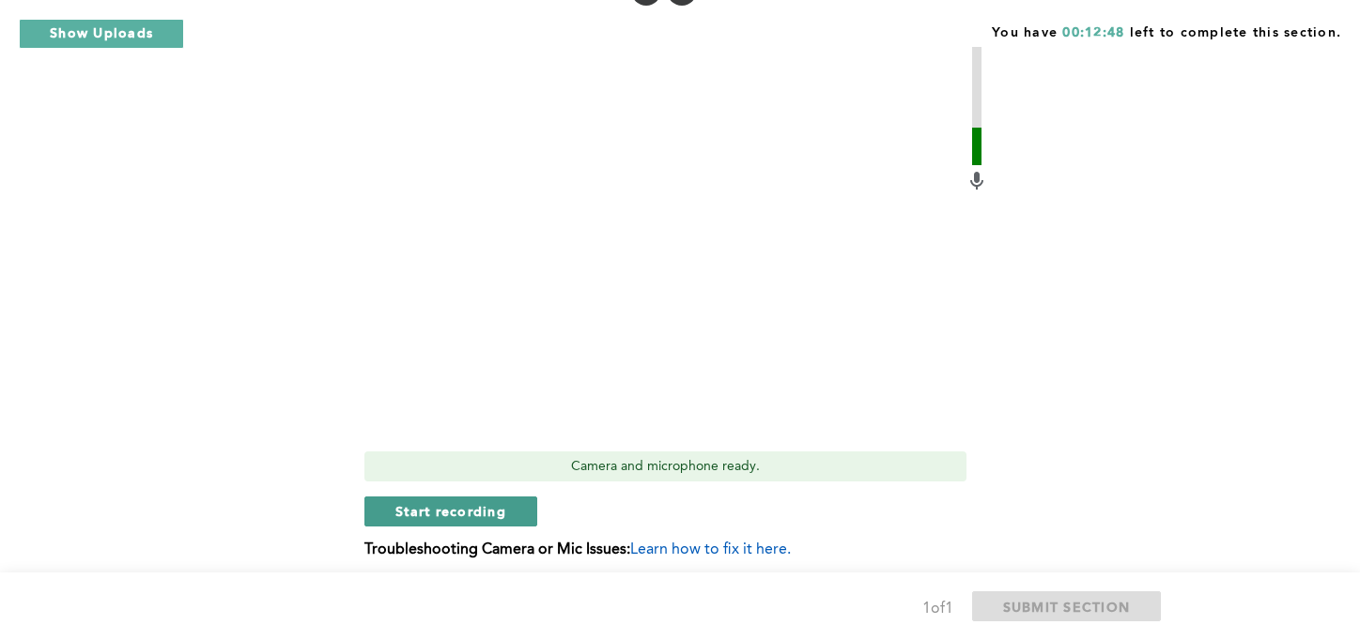
click at [444, 502] on span "Start recording" at bounding box center [450, 511] width 111 height 18
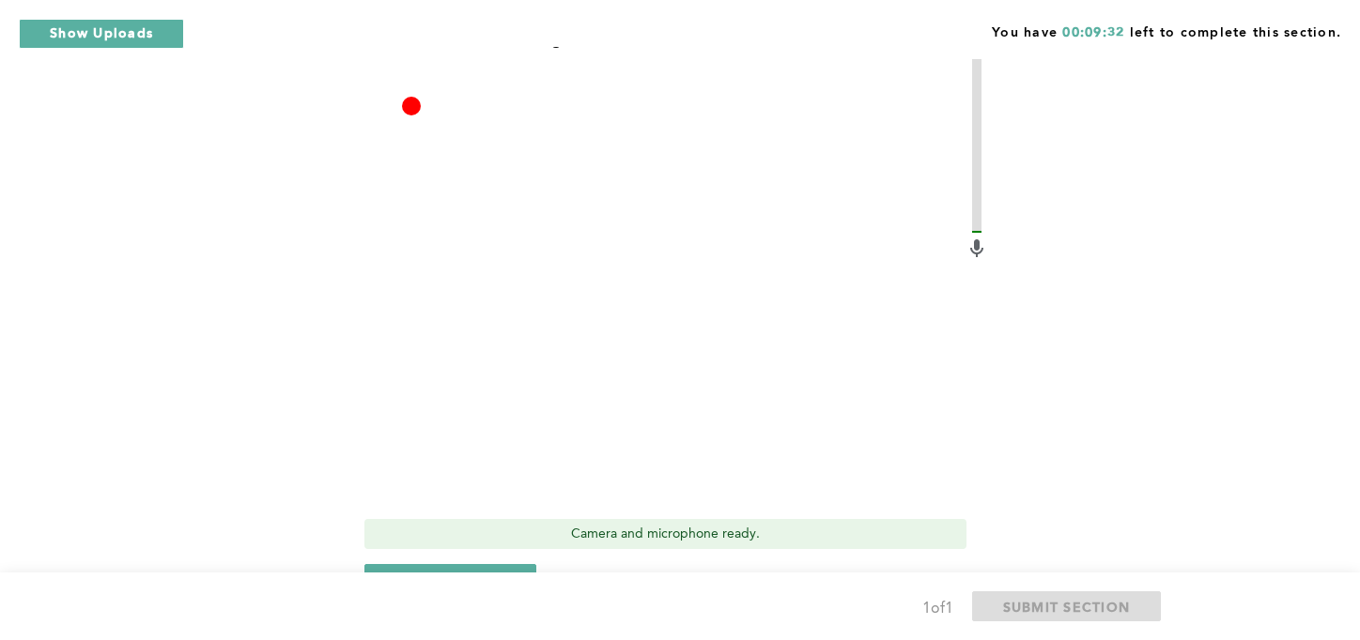
scroll to position [572, 0]
click at [458, 569] on span "Stop recording" at bounding box center [450, 578] width 110 height 18
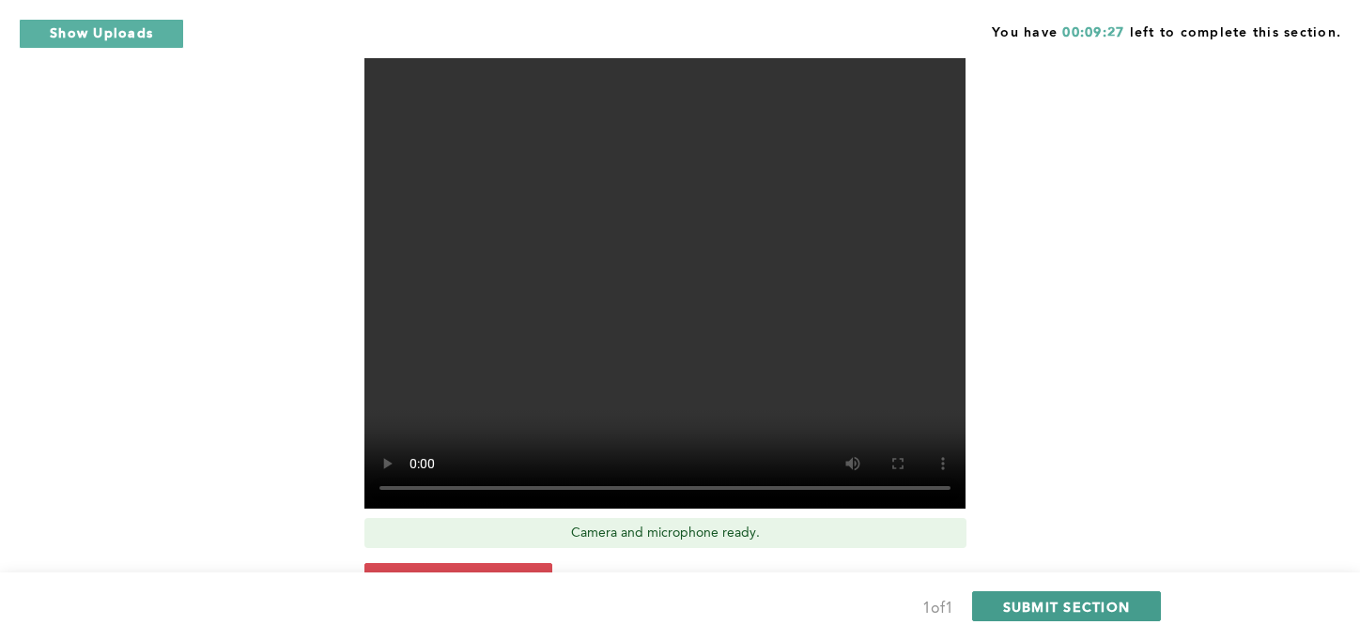
click at [1038, 609] on span "SUBMIT SECTION" at bounding box center [1067, 607] width 128 height 18
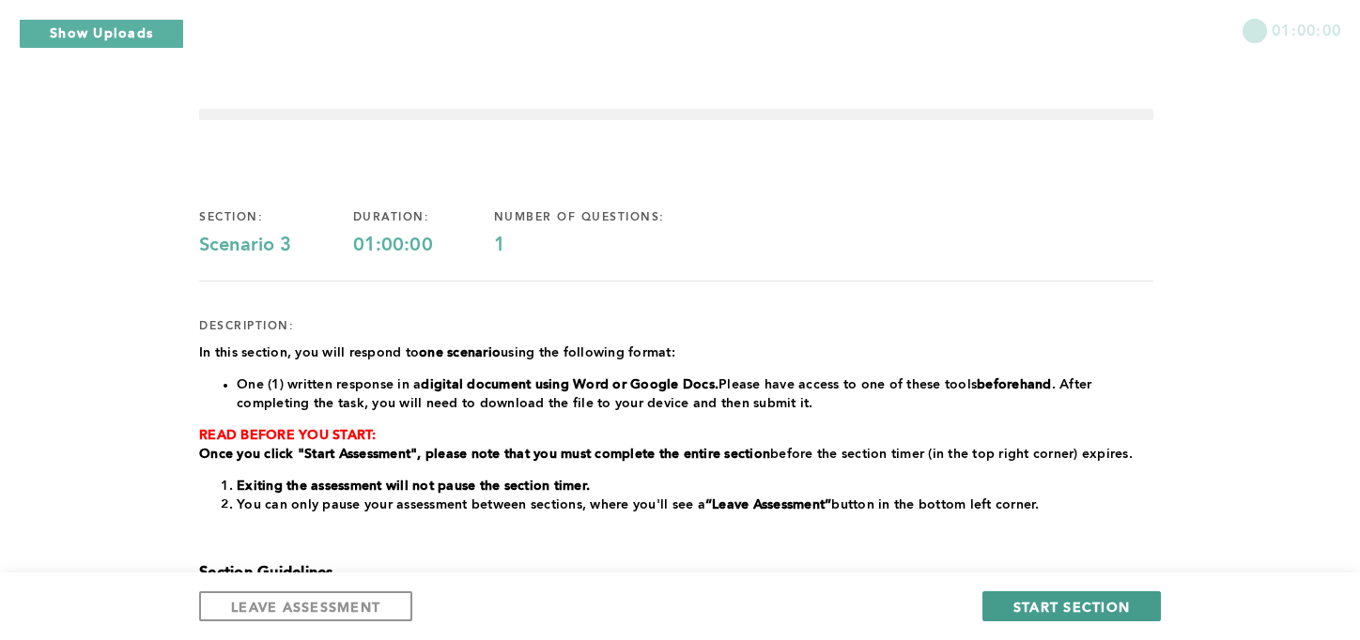
click at [1077, 616] on button "START SECTION" at bounding box center [1071, 607] width 178 height 30
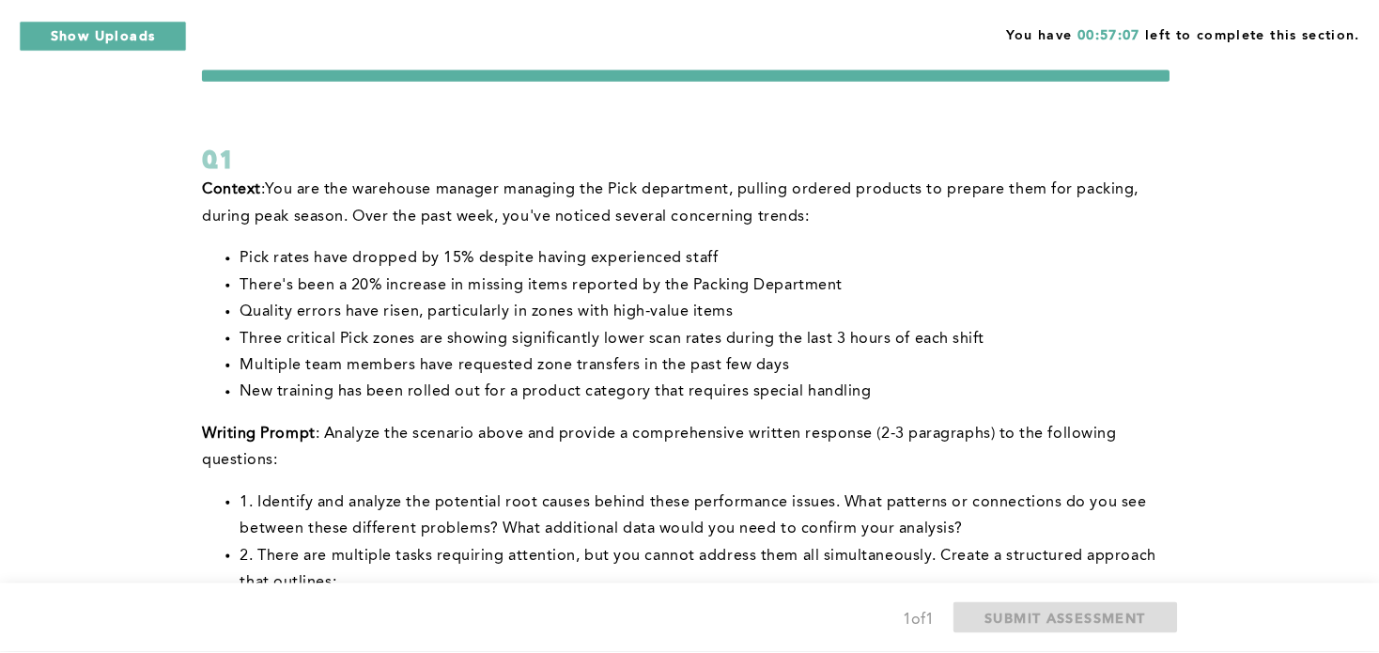
scroll to position [41, 0]
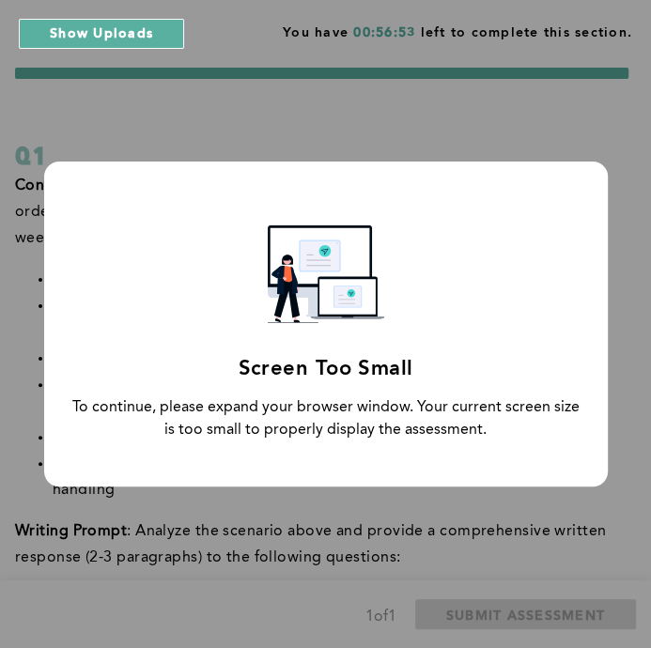
click at [364, 372] on div "Screen Too Small" at bounding box center [325, 369] width 175 height 32
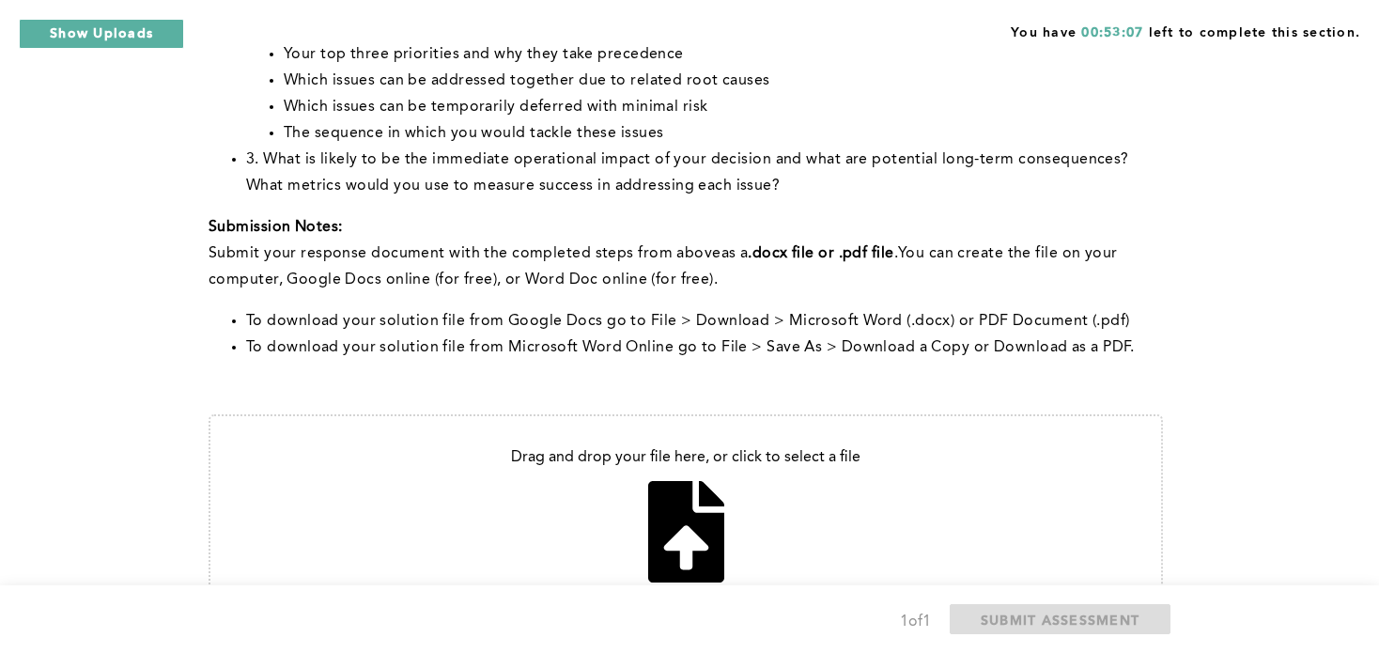
scroll to position [700, 0]
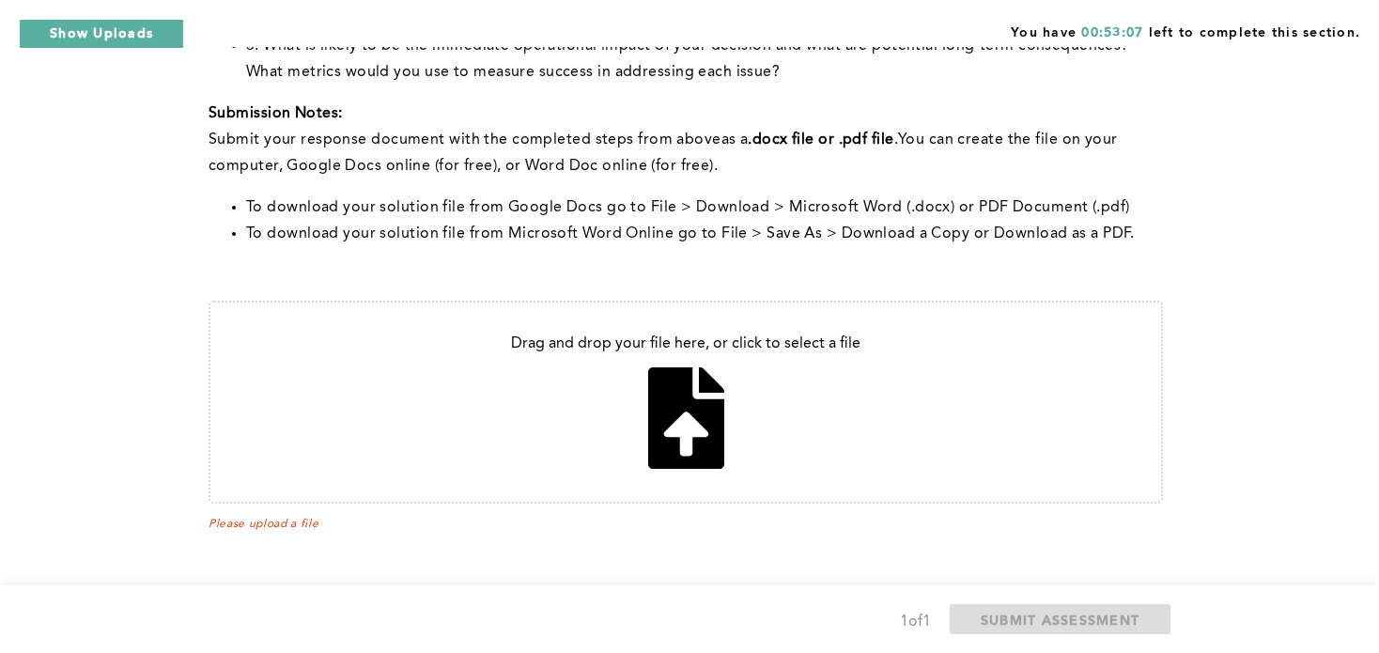
click at [645, 400] on input "file" at bounding box center [685, 401] width 950 height 199
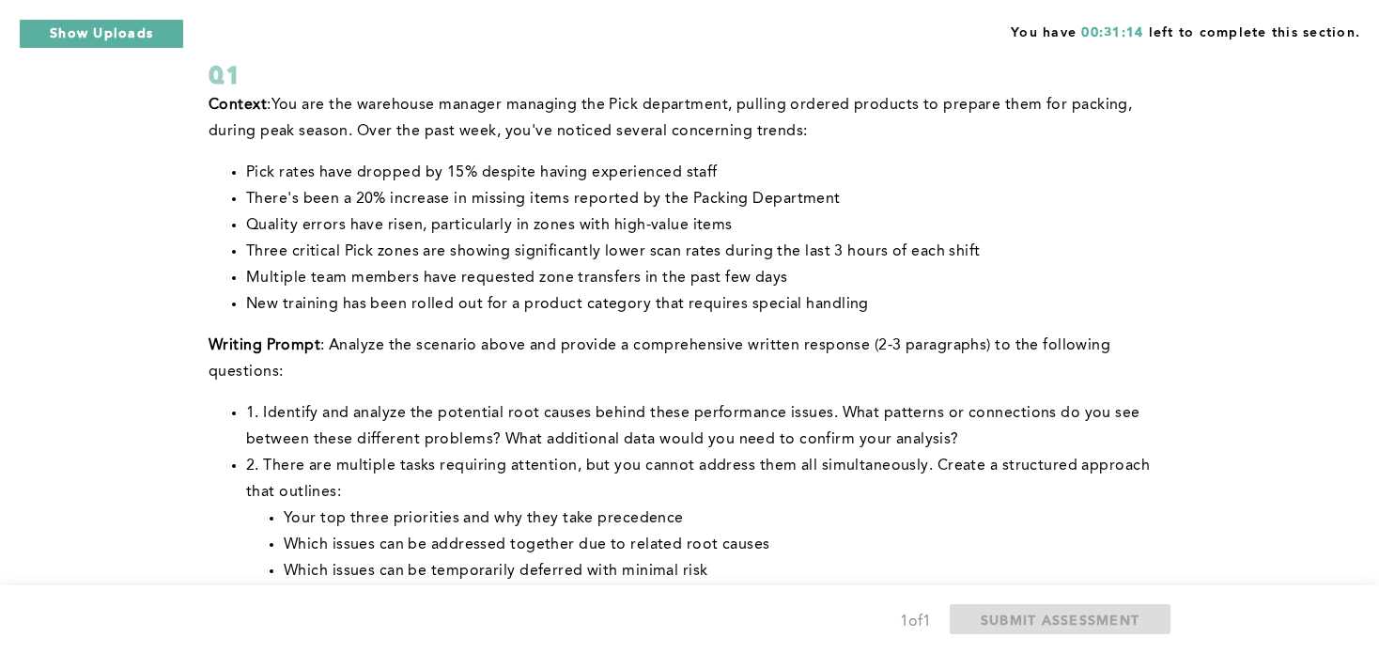
scroll to position [121, 0]
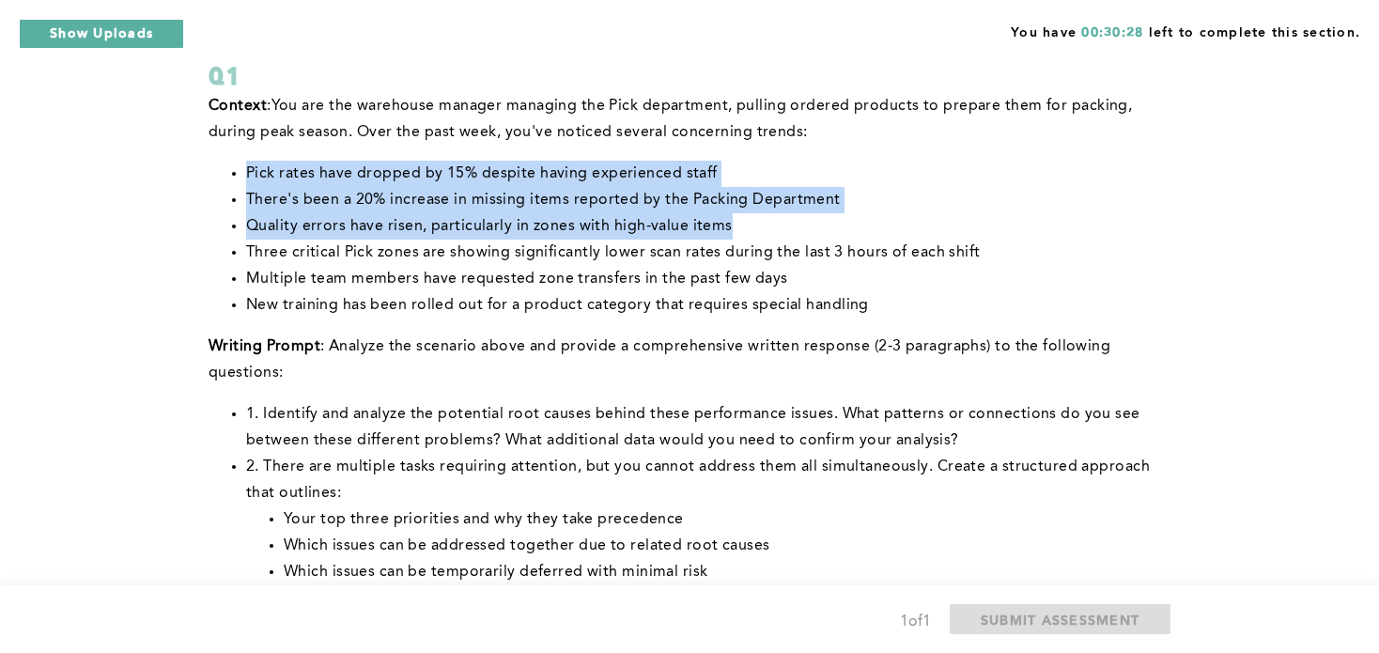
drag, startPoint x: 726, startPoint y: 228, endPoint x: 238, endPoint y: 174, distance: 491.3
click at [238, 174] on ul "Pick rates have dropped by 15% despite having experienced staff There's been a …" at bounding box center [685, 240] width 954 height 158
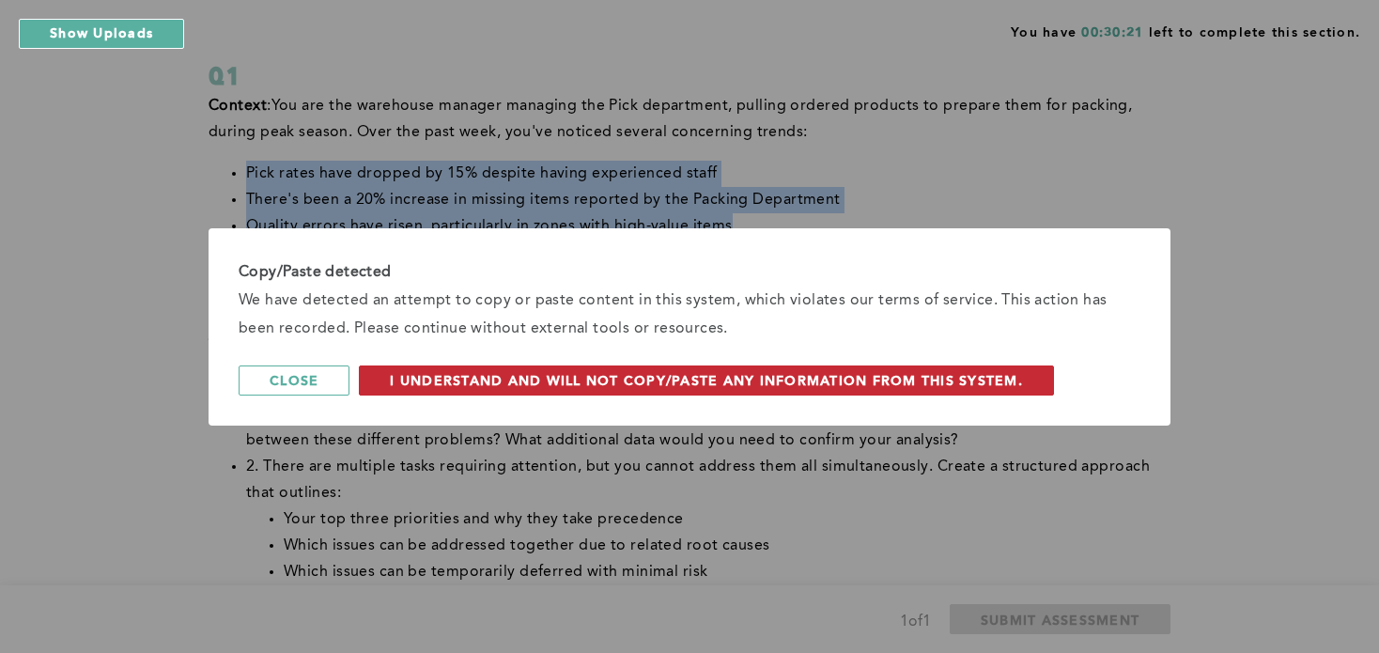
click at [485, 376] on span "I understand and will not copy/paste any information from this system." at bounding box center [706, 380] width 633 height 18
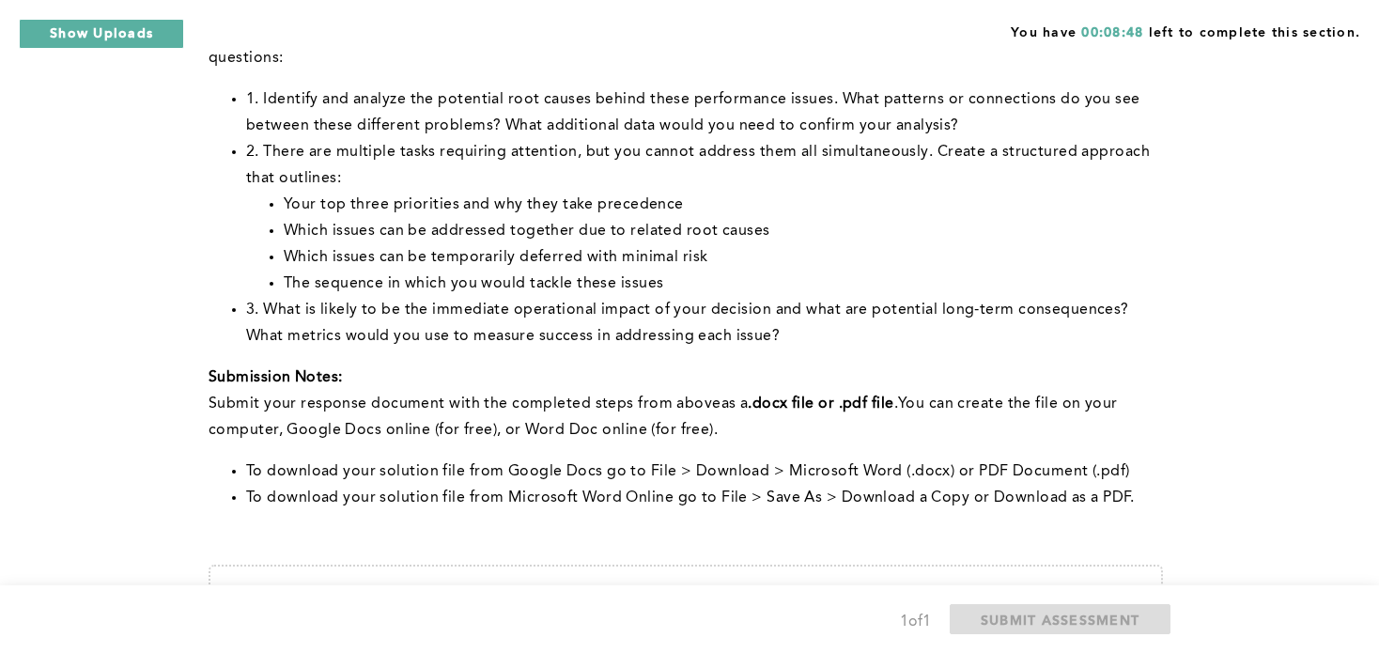
scroll to position [700, 0]
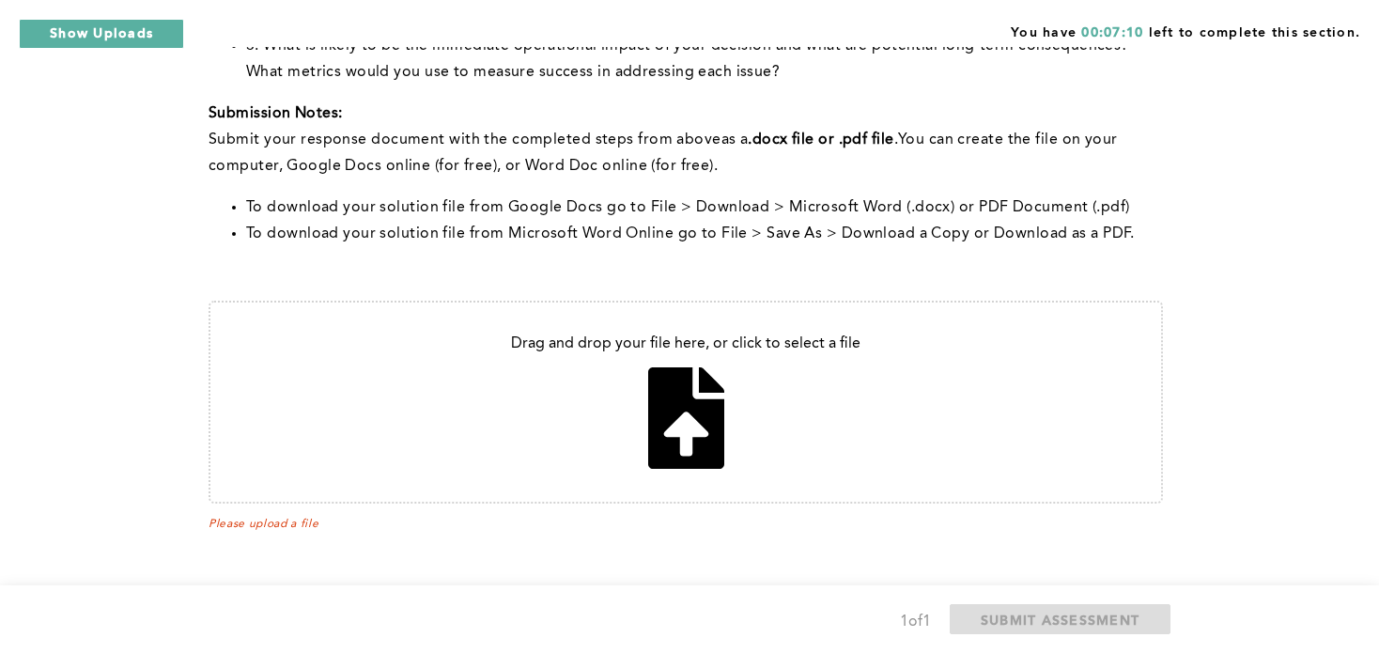
click at [693, 417] on input "file" at bounding box center [685, 401] width 950 height 199
type input "C:\fakepath\[PERSON_NAME] Resume (11).docx"
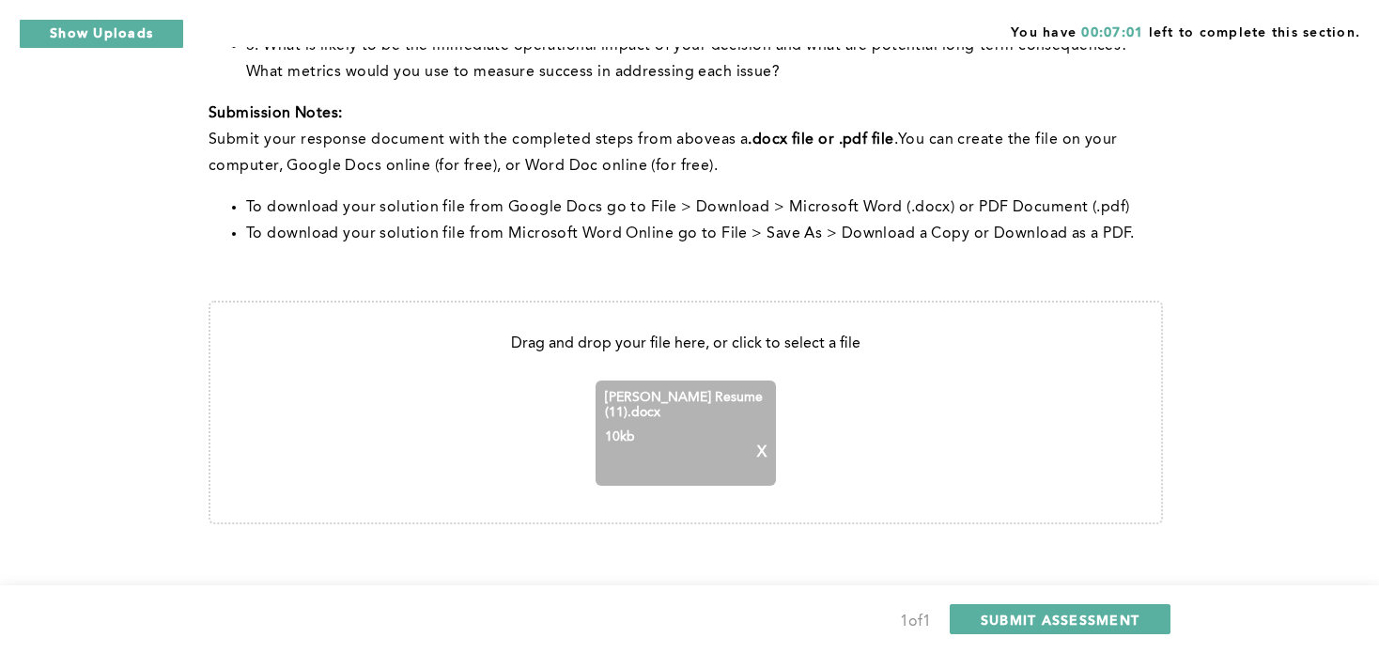
click at [763, 447] on p "X" at bounding box center [761, 452] width 9 height 17
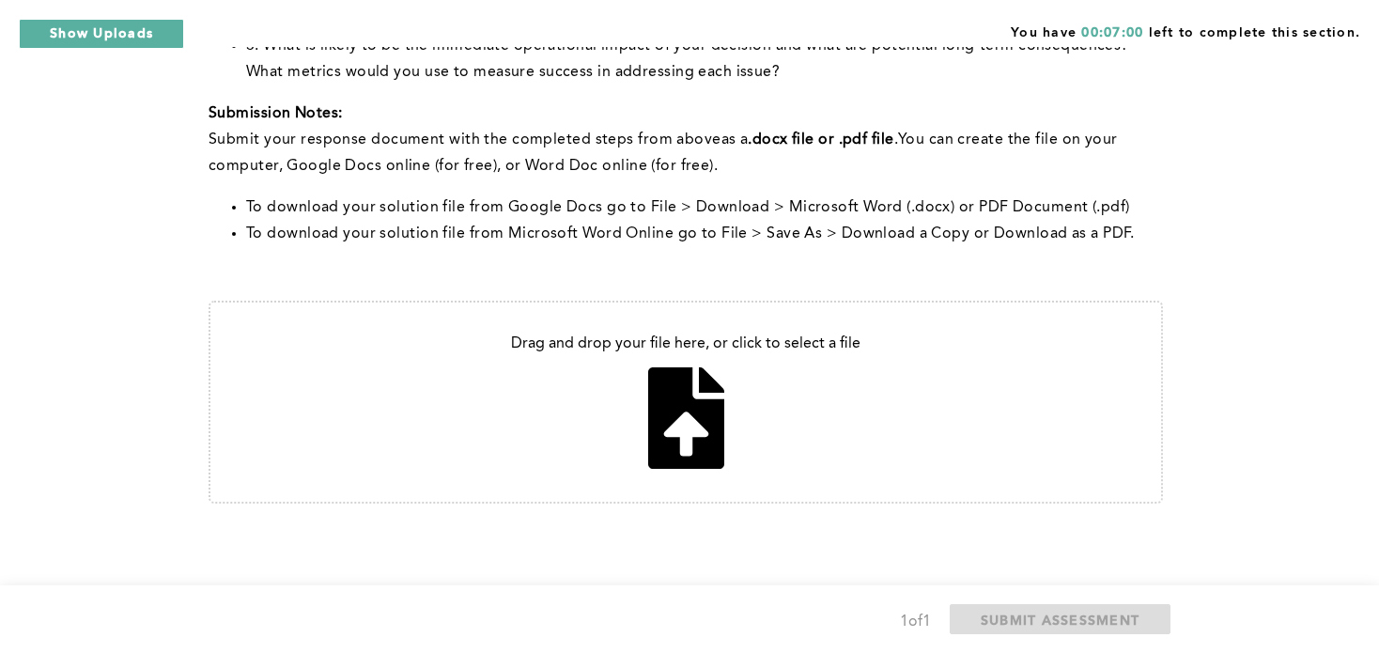
click at [694, 405] on input "file" at bounding box center [685, 401] width 950 height 199
click at [717, 425] on input "file" at bounding box center [685, 401] width 950 height 199
type input "C:\fakepath\Document13333.pdf"
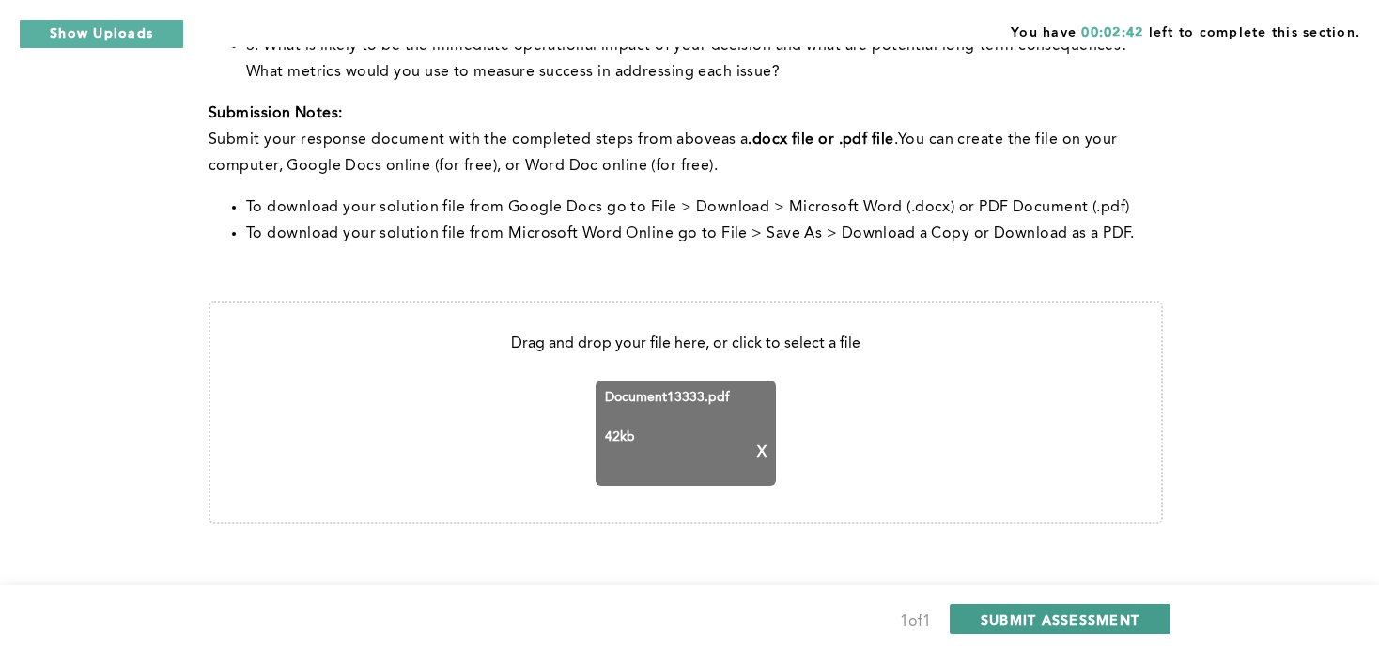
click at [1043, 616] on span "SUBMIT ASSESSMENT" at bounding box center [1059, 619] width 159 height 18
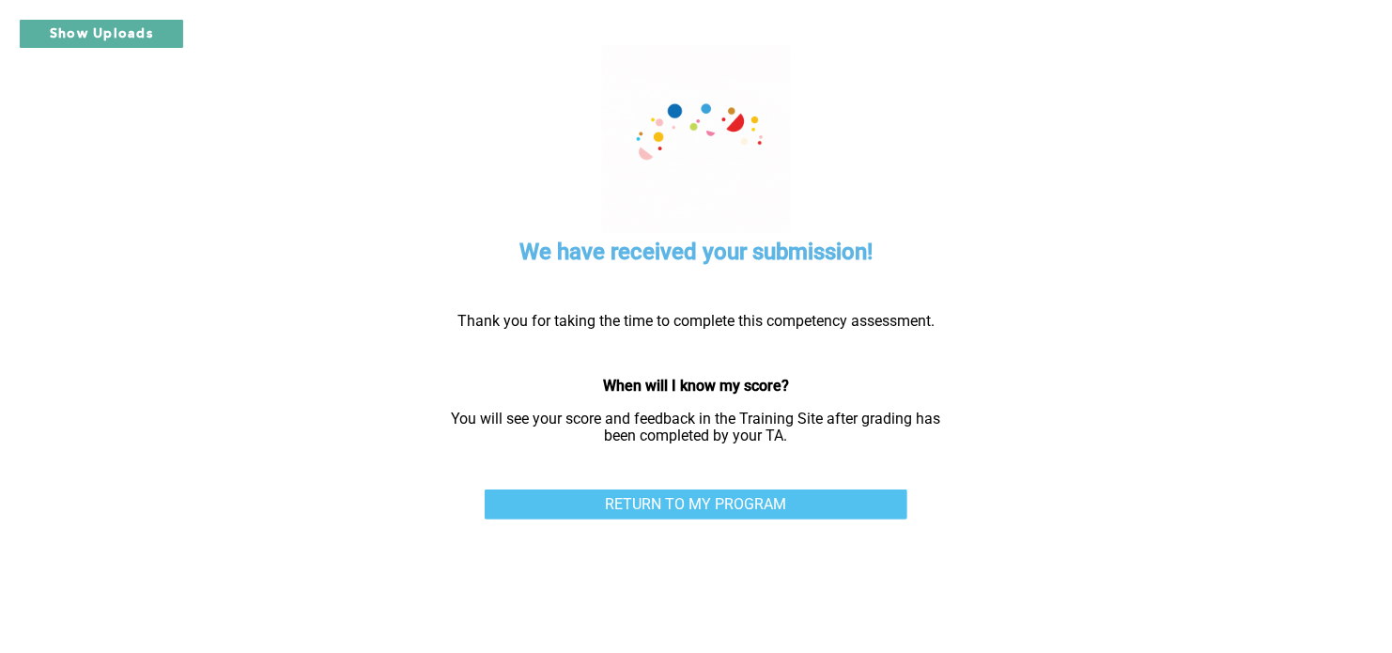
click at [664, 503] on link "RETURN TO MY PROGRAM" at bounding box center [696, 504] width 423 height 30
